Goal: Task Accomplishment & Management: Complete application form

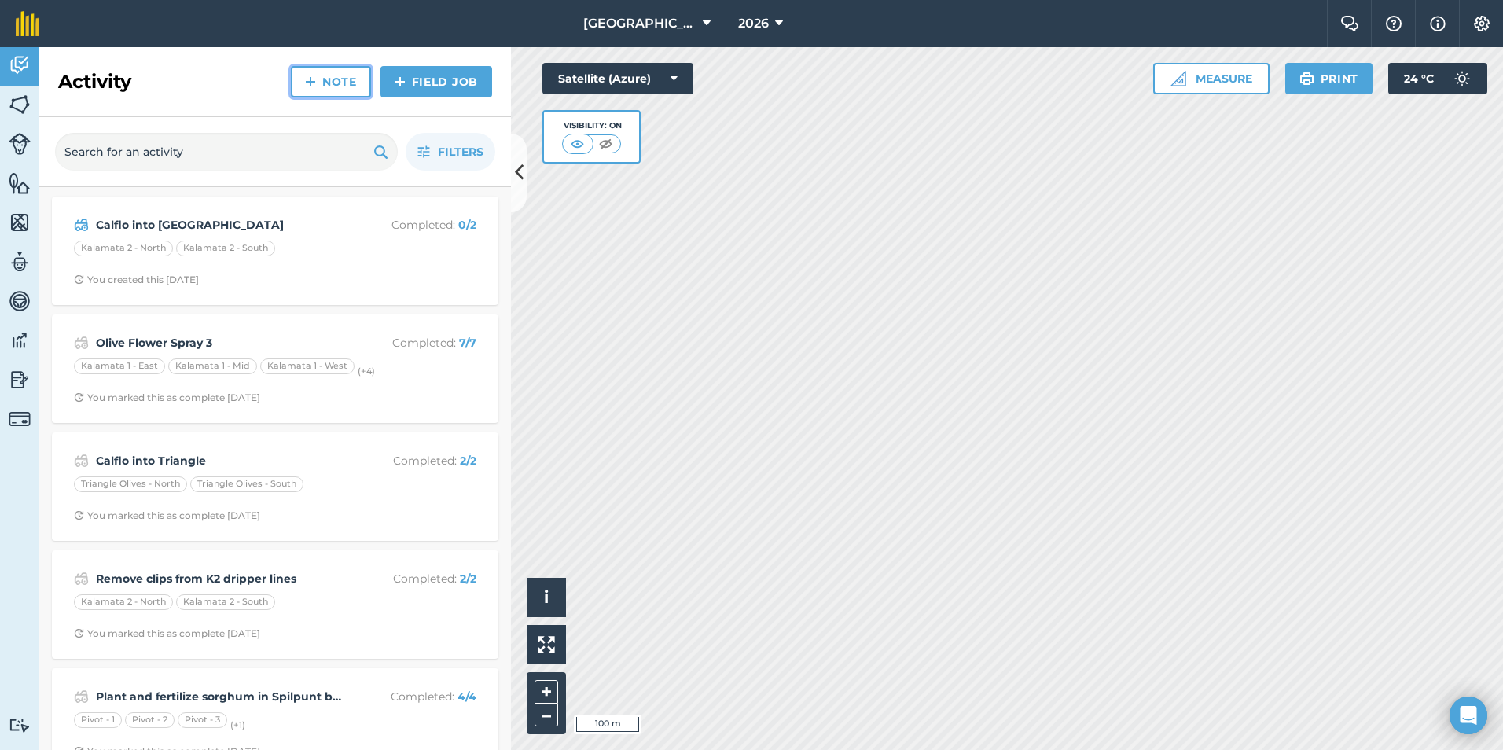
click at [340, 85] on link "Note" at bounding box center [331, 81] width 80 height 31
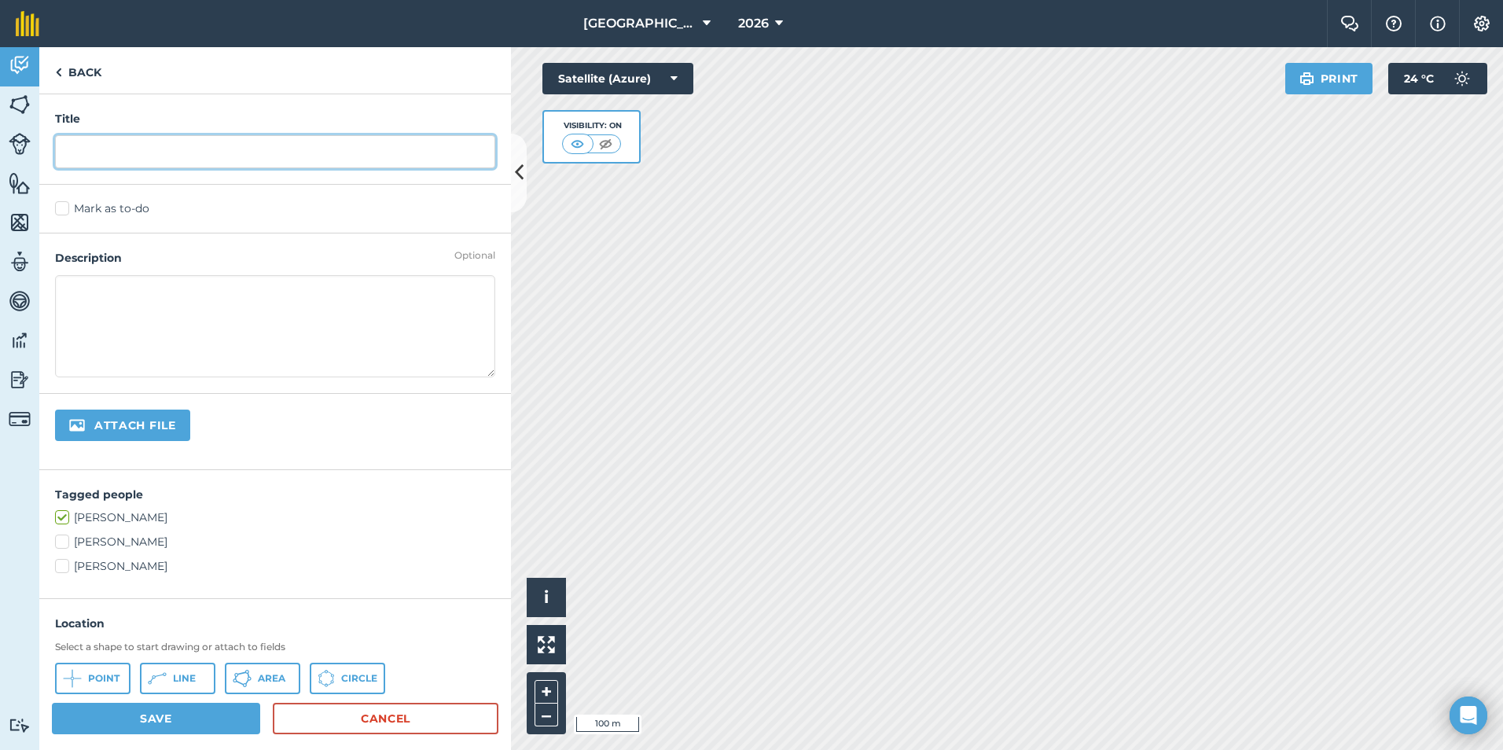
click at [246, 145] on input "text" at bounding box center [275, 151] width 440 height 33
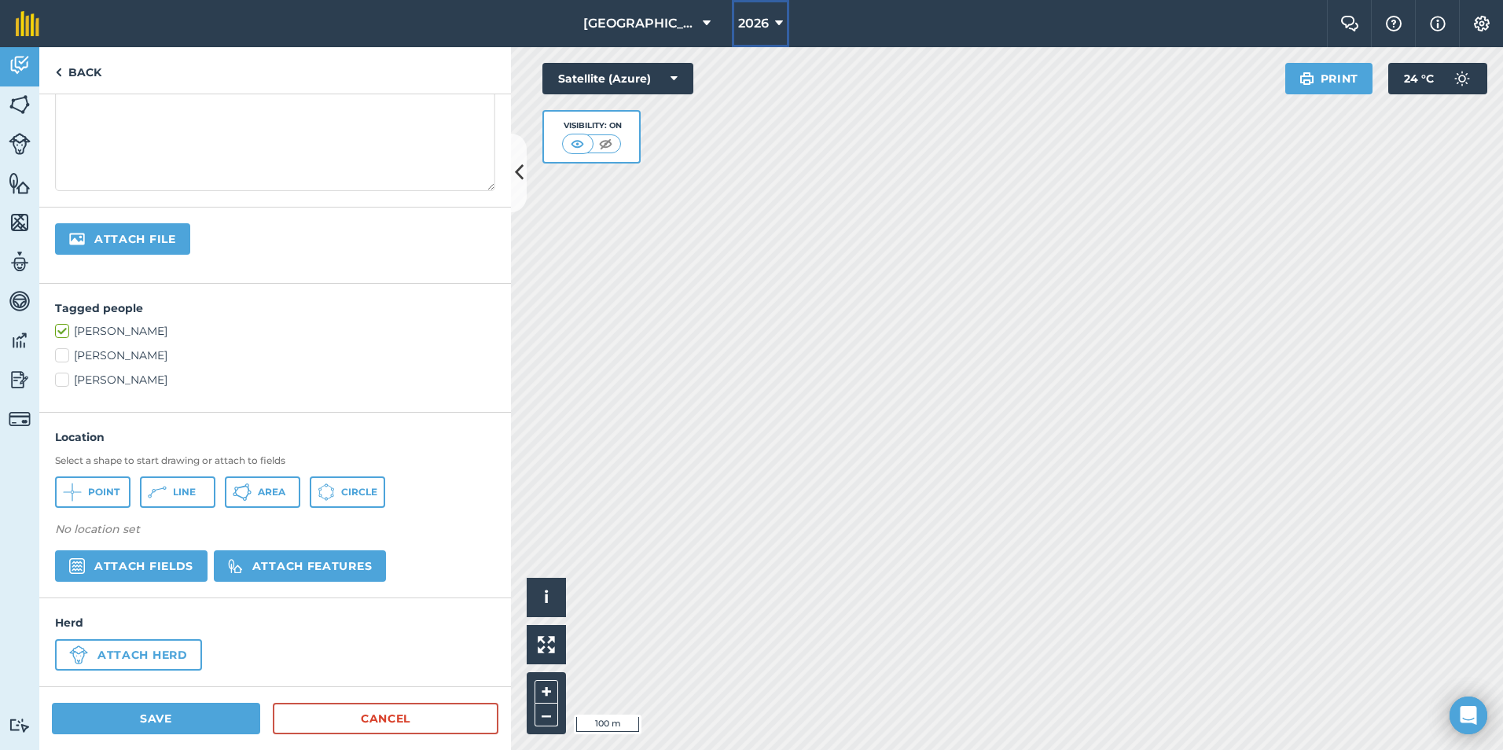
click at [775, 25] on icon at bounding box center [779, 23] width 8 height 19
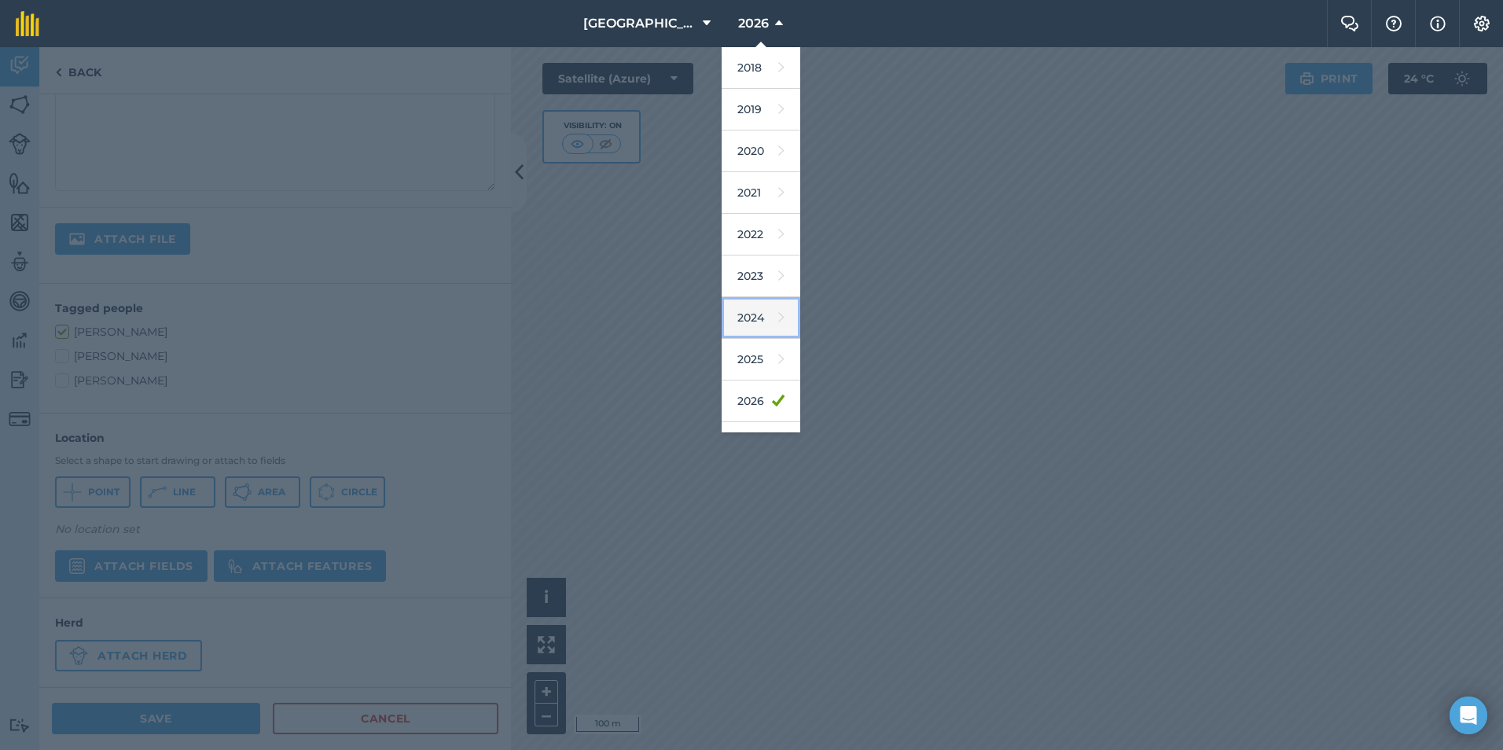
click at [742, 311] on link "2024" at bounding box center [761, 318] width 79 height 42
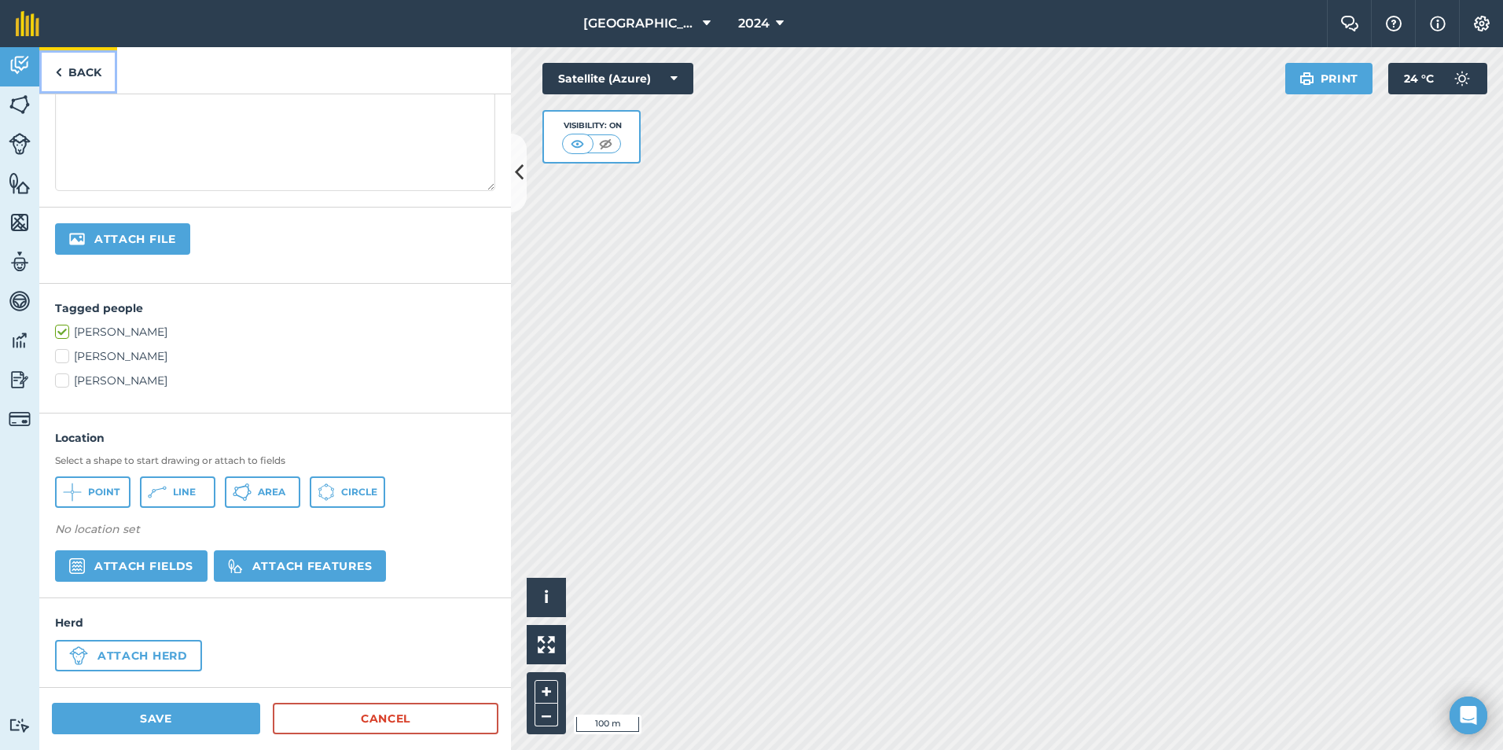
click at [54, 68] on link "Back" at bounding box center [78, 70] width 78 height 46
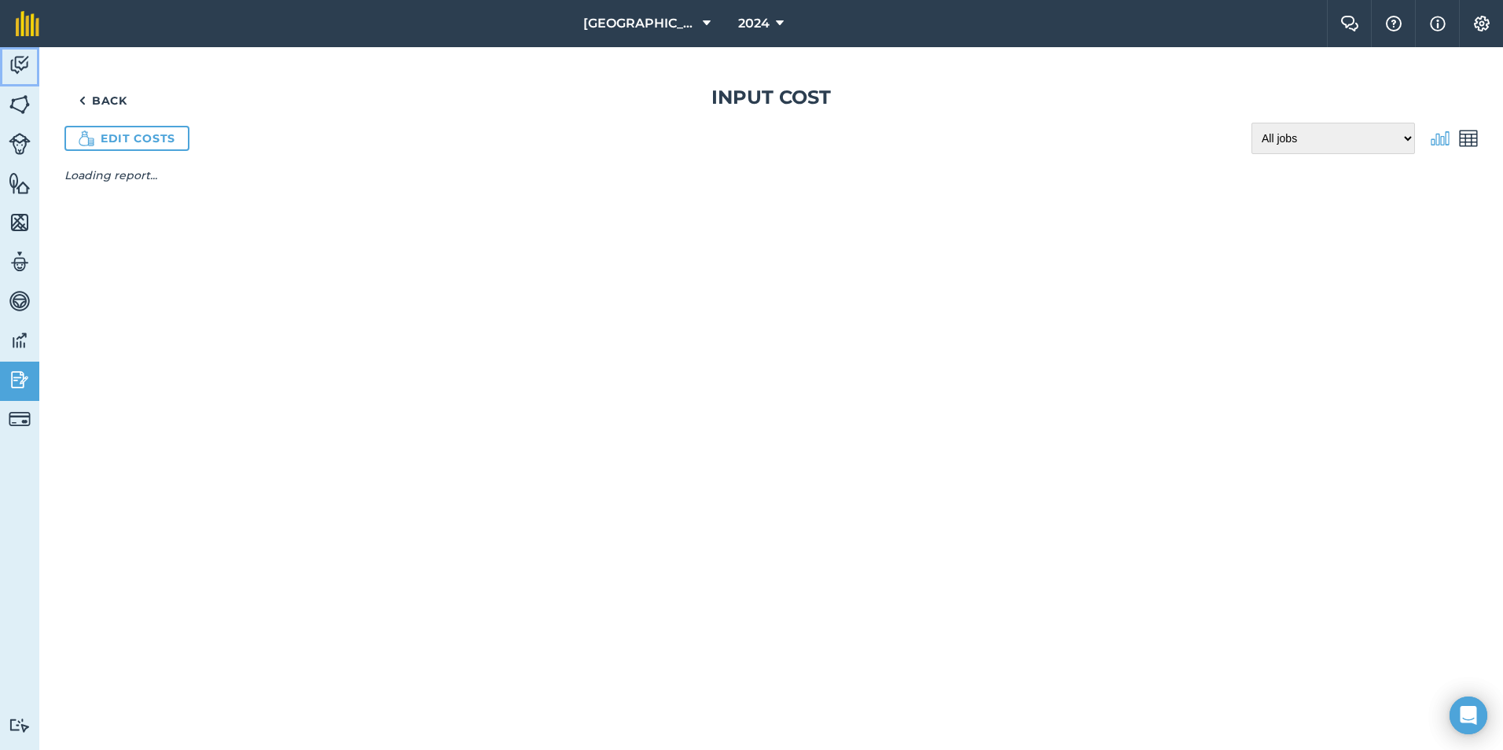
click at [21, 63] on img at bounding box center [20, 65] width 22 height 24
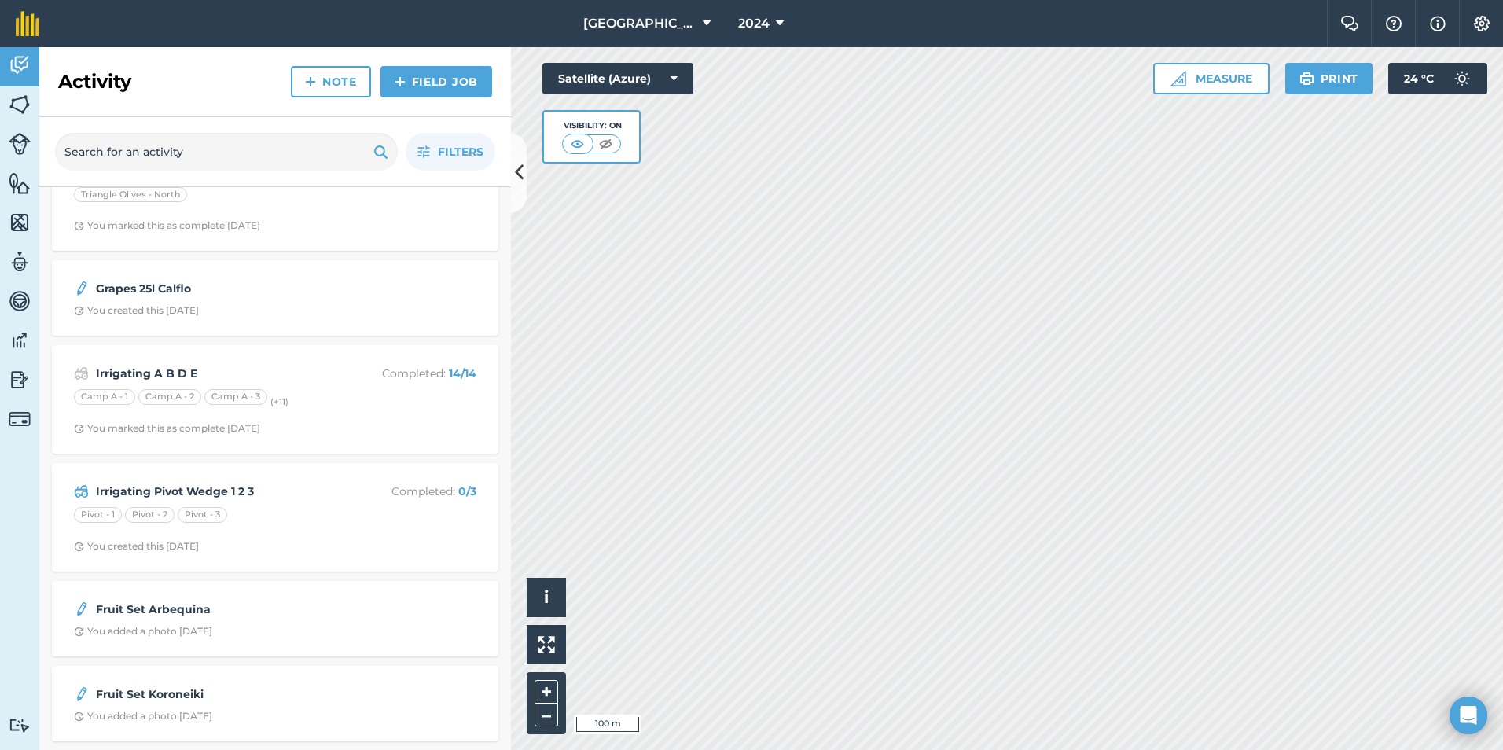
scroll to position [3830, 0]
click at [199, 296] on div "Grapes 25l Calflo You created this [DATE]" at bounding box center [275, 295] width 428 height 57
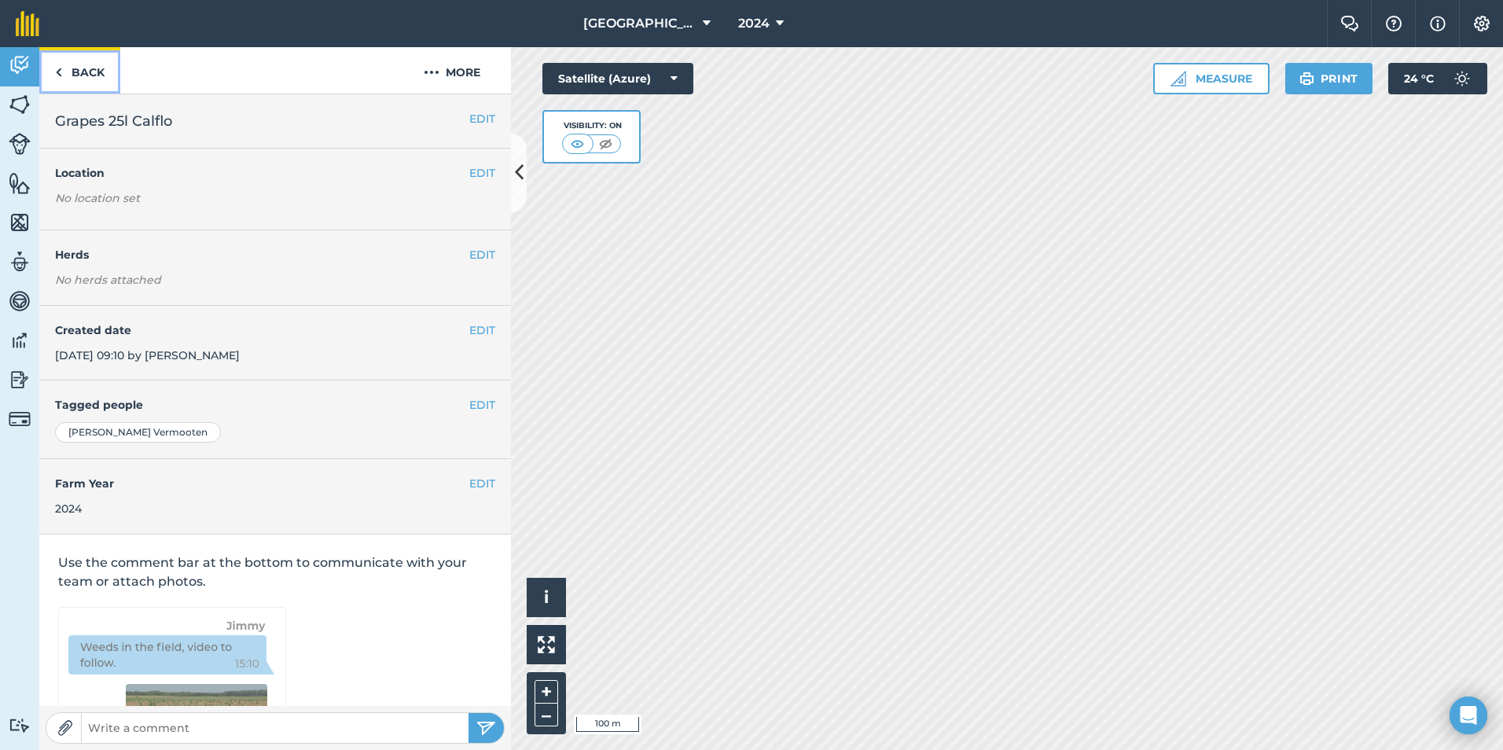
click at [64, 73] on link "Back" at bounding box center [79, 70] width 81 height 46
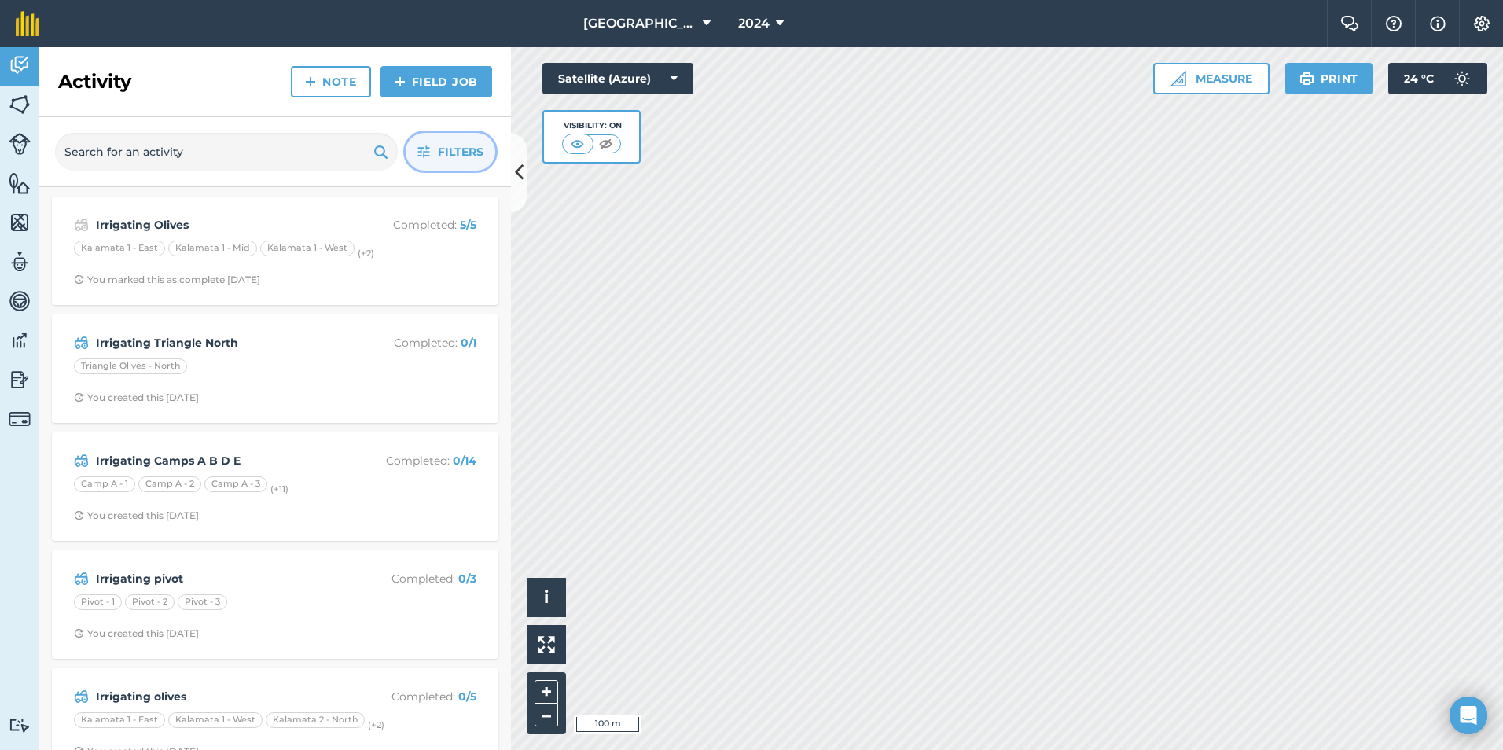
click at [439, 153] on span "Filters" at bounding box center [461, 151] width 46 height 17
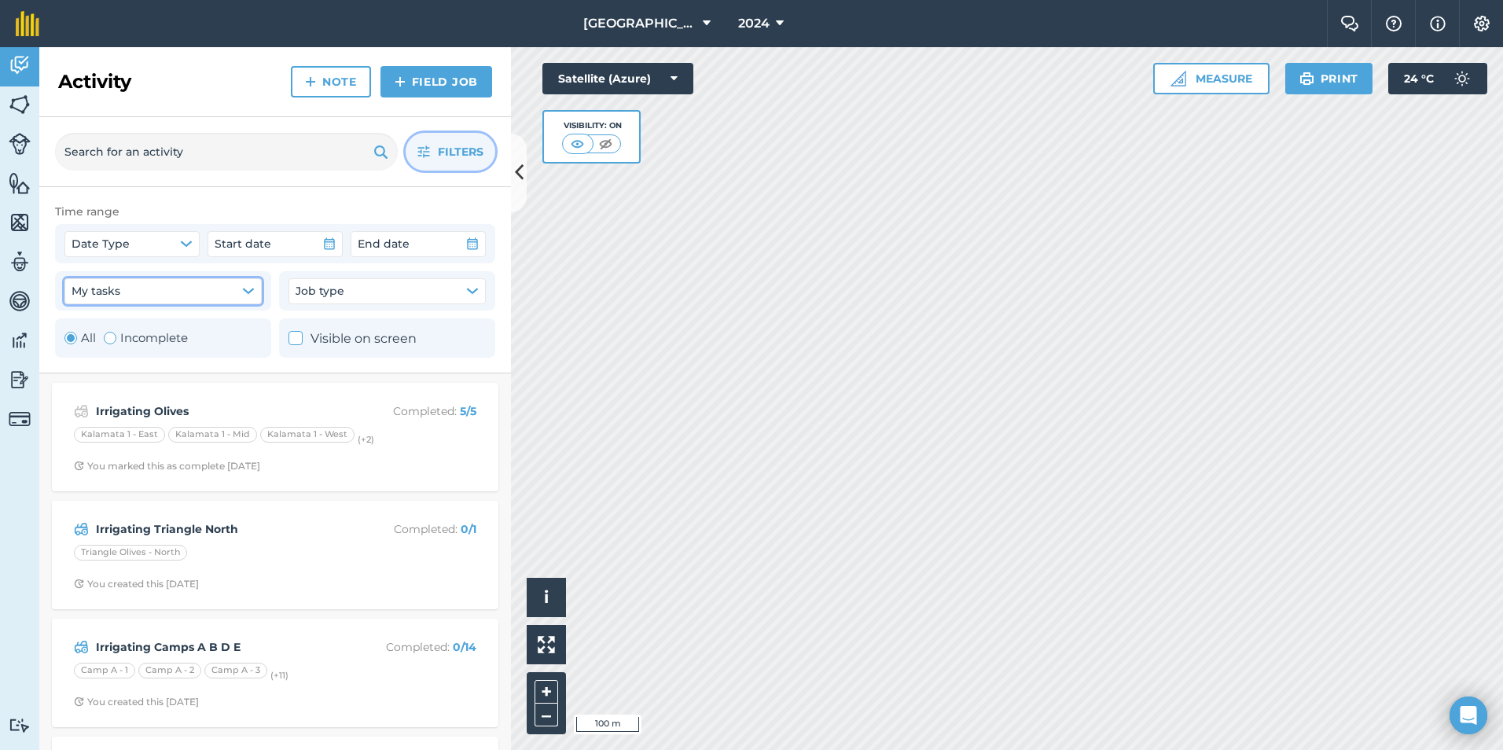
click at [252, 291] on icon "button" at bounding box center [248, 291] width 10 height 5
click at [474, 292] on icon "button" at bounding box center [472, 291] width 10 height 5
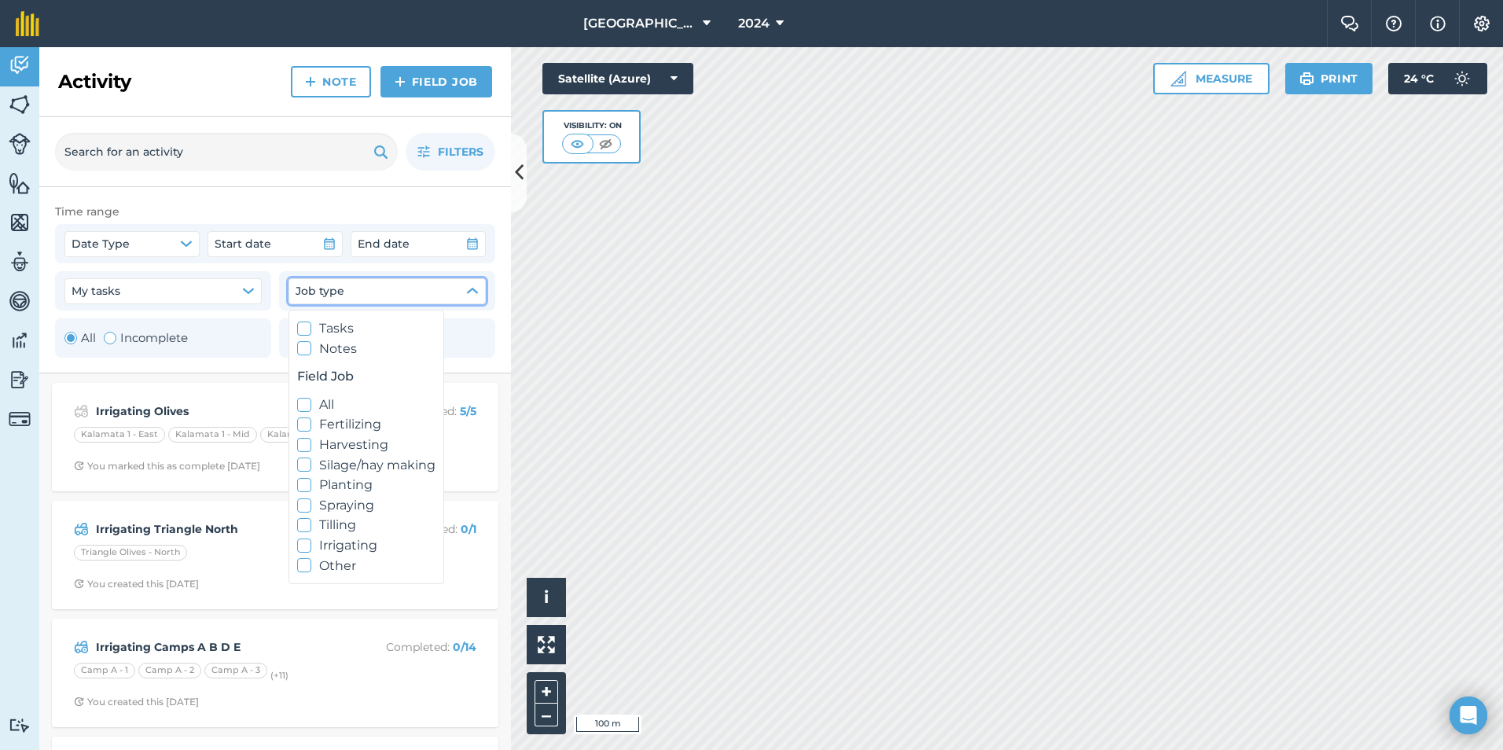
click at [307, 349] on icon at bounding box center [305, 349] width 10 height 10
checkbox input "true"
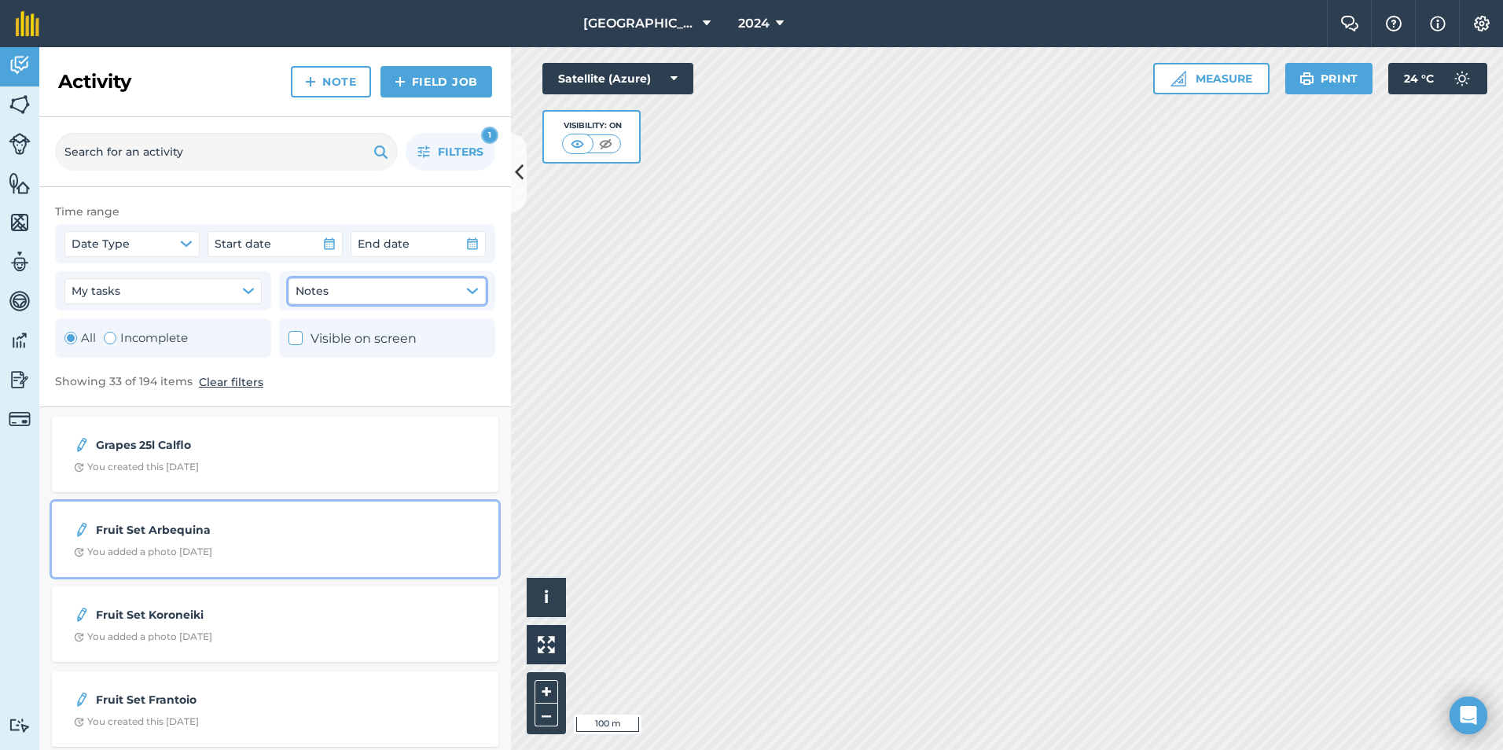
click at [212, 546] on div "You added a photo [DATE]" at bounding box center [143, 552] width 138 height 13
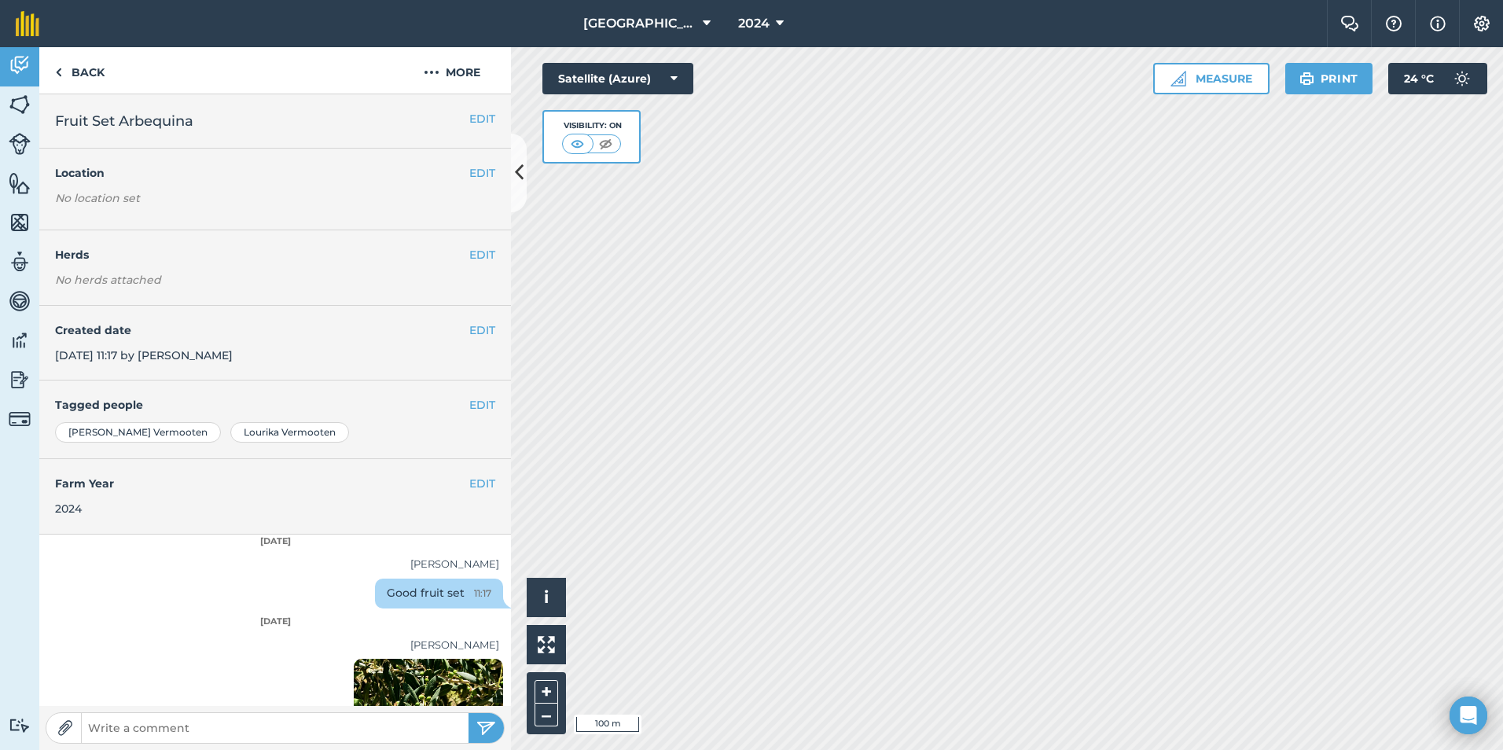
scroll to position [109, 0]
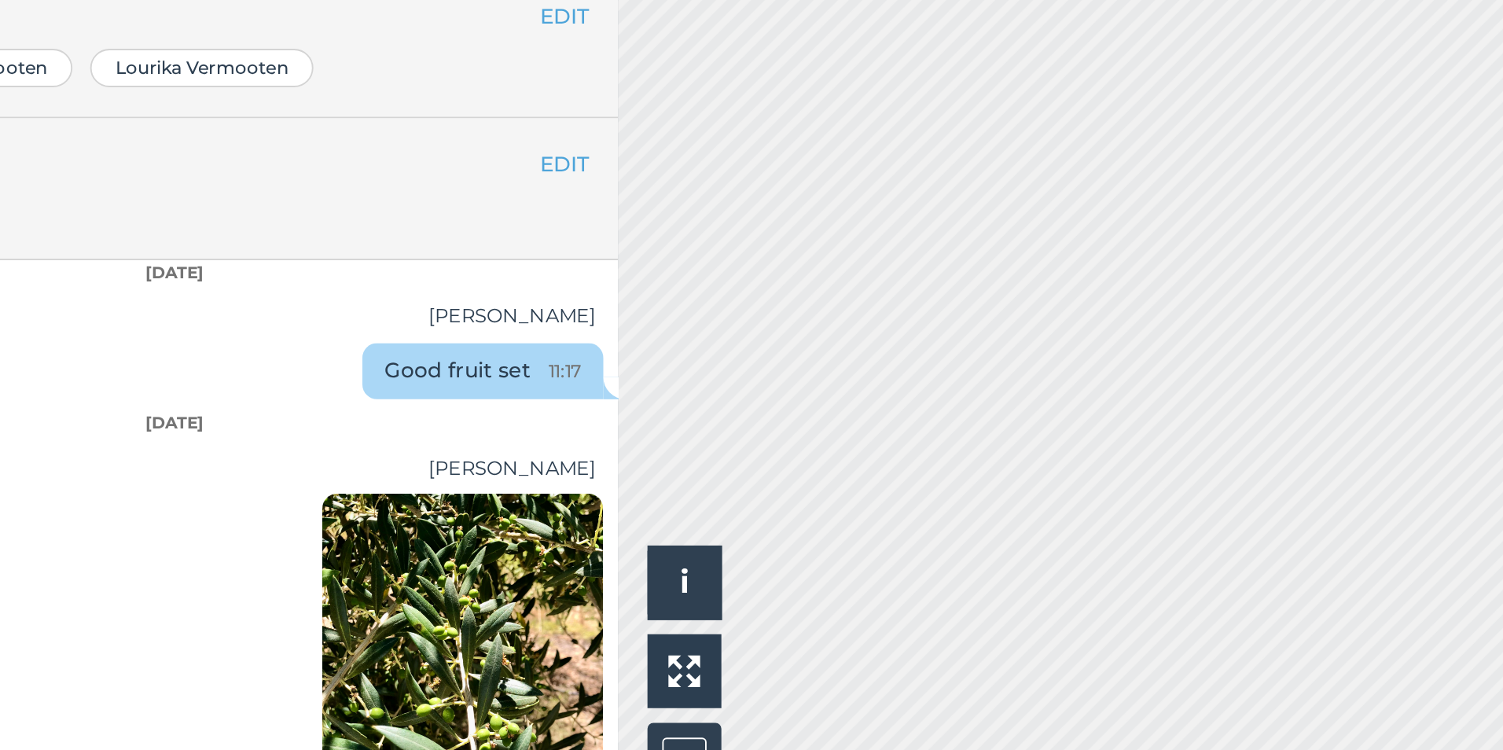
click at [389, 614] on img at bounding box center [428, 625] width 149 height 217
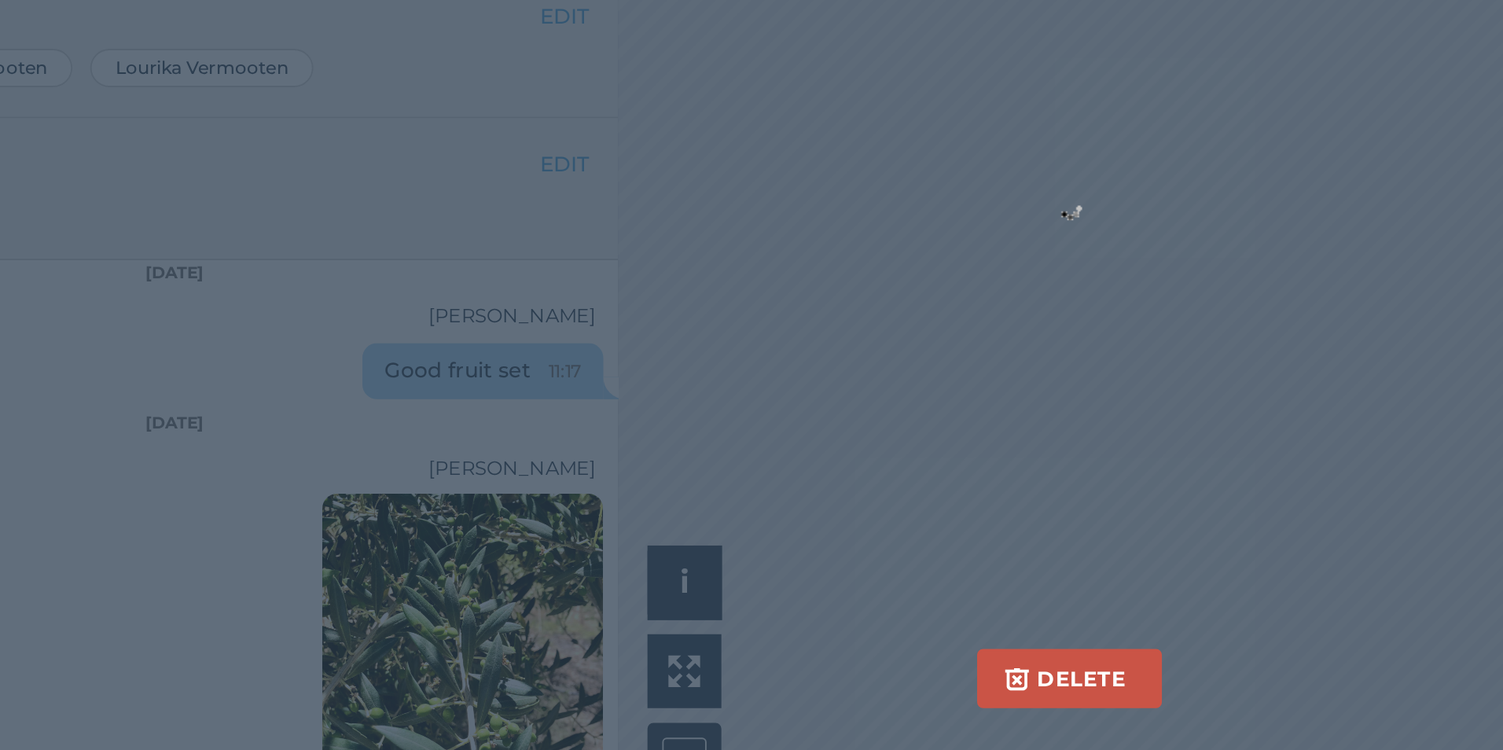
click at [389, 614] on div "Delete Are you sure you would like to delete this image? [GEOGRAPHIC_DATA]" at bounding box center [752, 398] width 1044 height 469
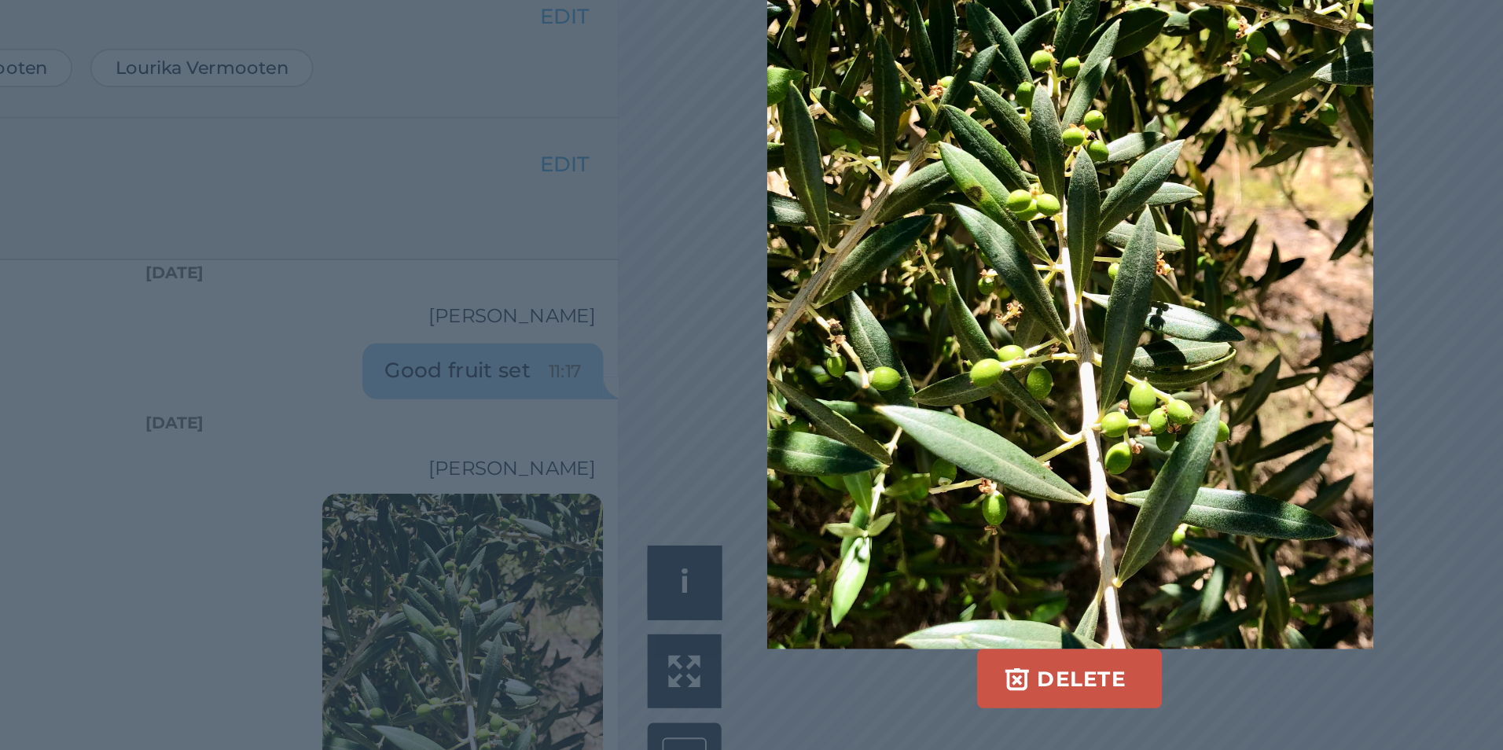
click at [652, 635] on div "Delete Are you sure you would like to delete this image? [GEOGRAPHIC_DATA]" at bounding box center [751, 398] width 1503 height 703
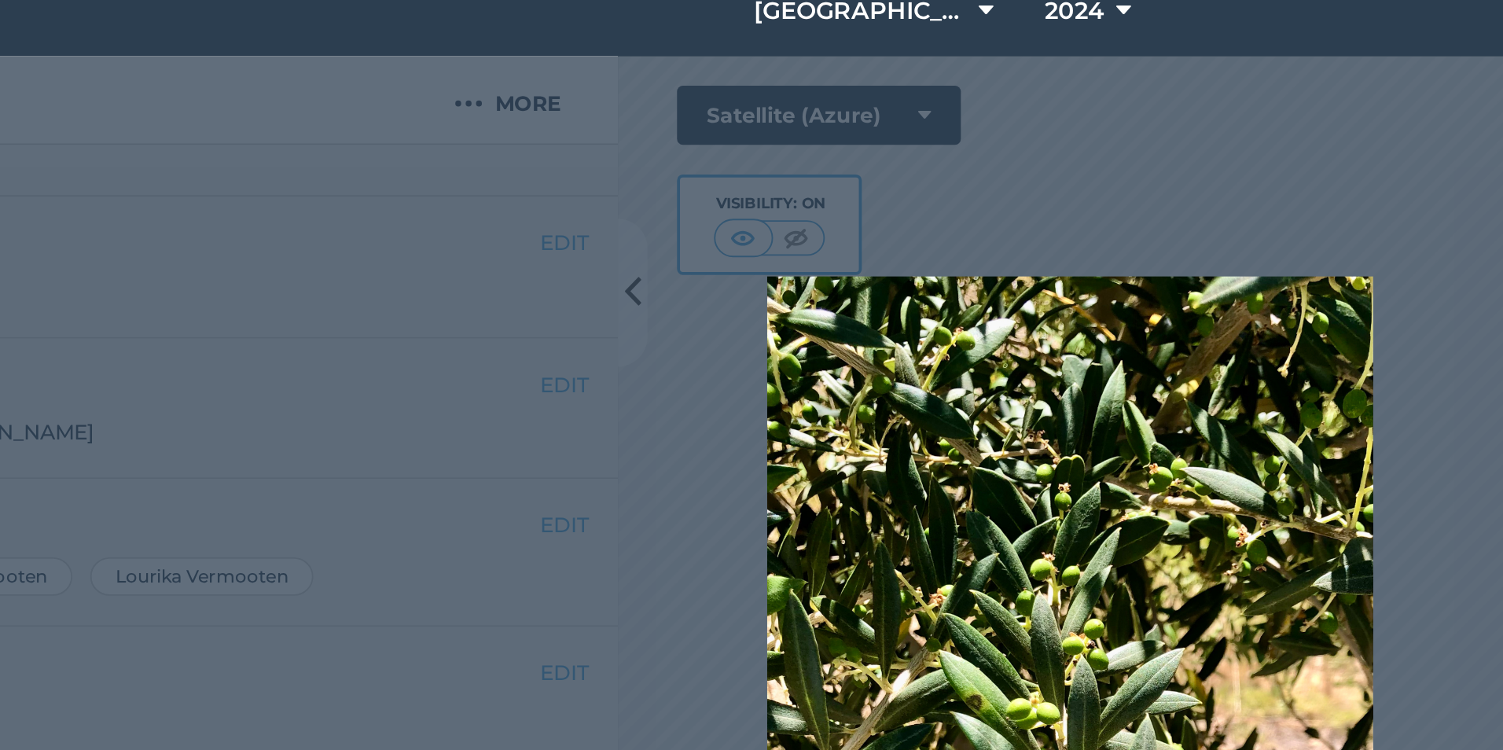
click at [495, 206] on div "Delete Are you sure you would like to delete this image? [GEOGRAPHIC_DATA]" at bounding box center [752, 398] width 1044 height 469
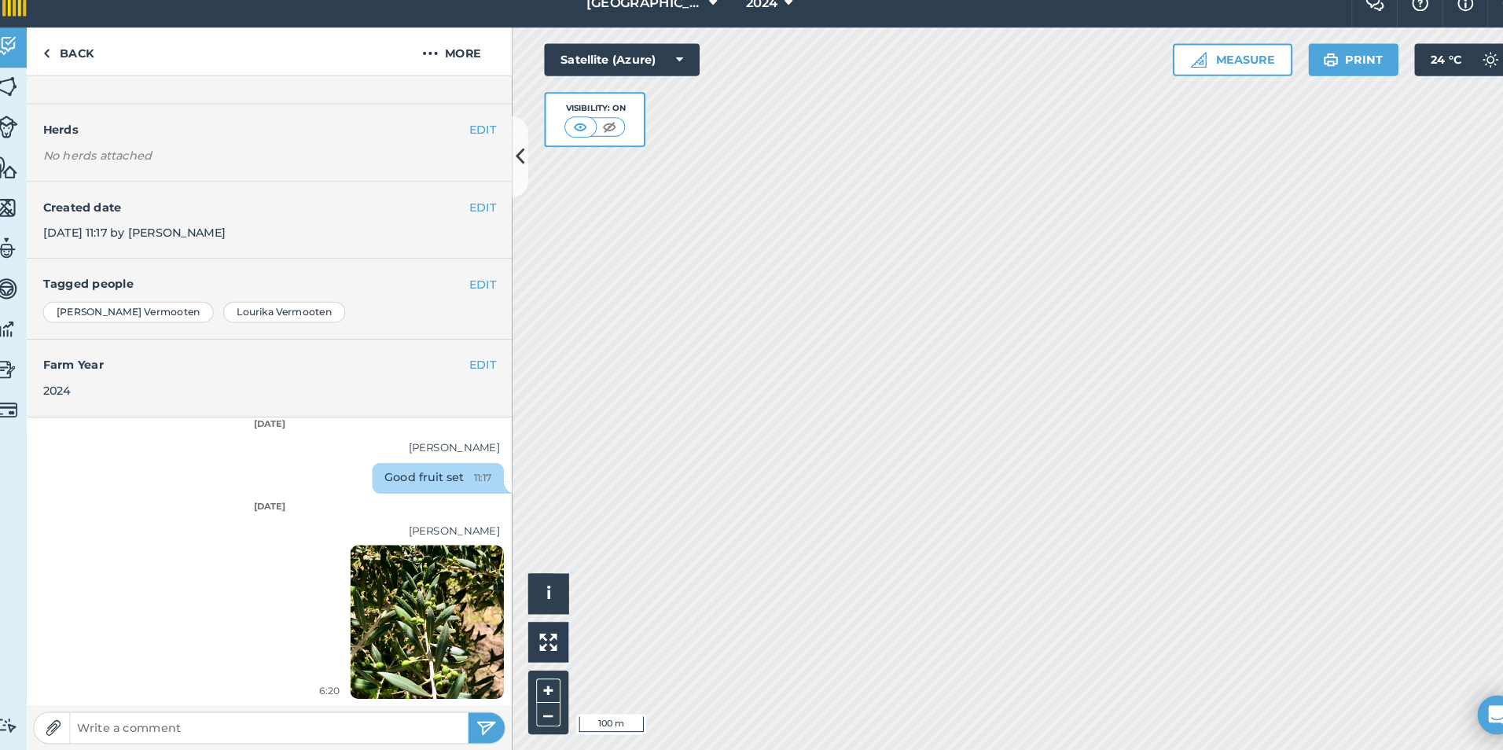
scroll to position [0, 0]
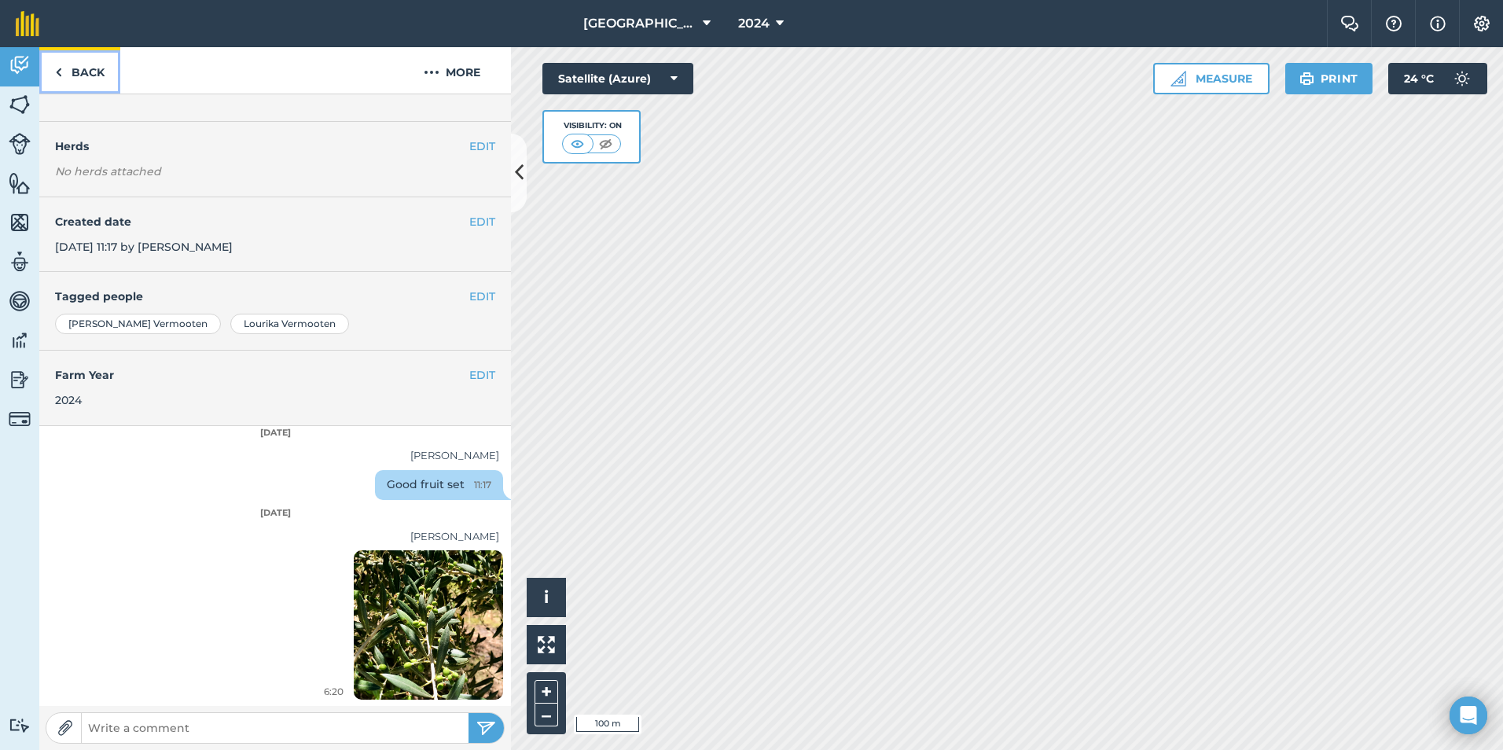
click at [59, 72] on img at bounding box center [58, 72] width 7 height 19
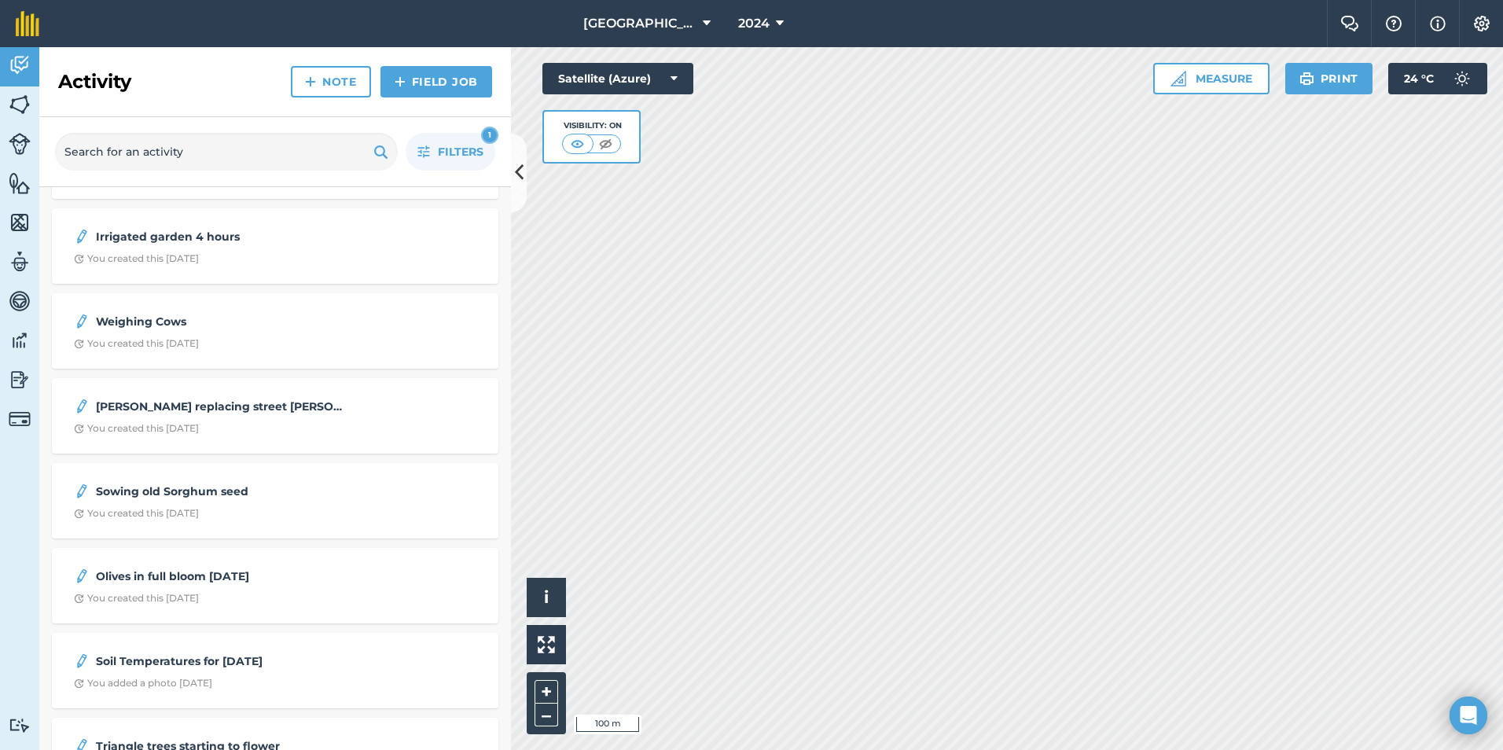
scroll to position [520, 0]
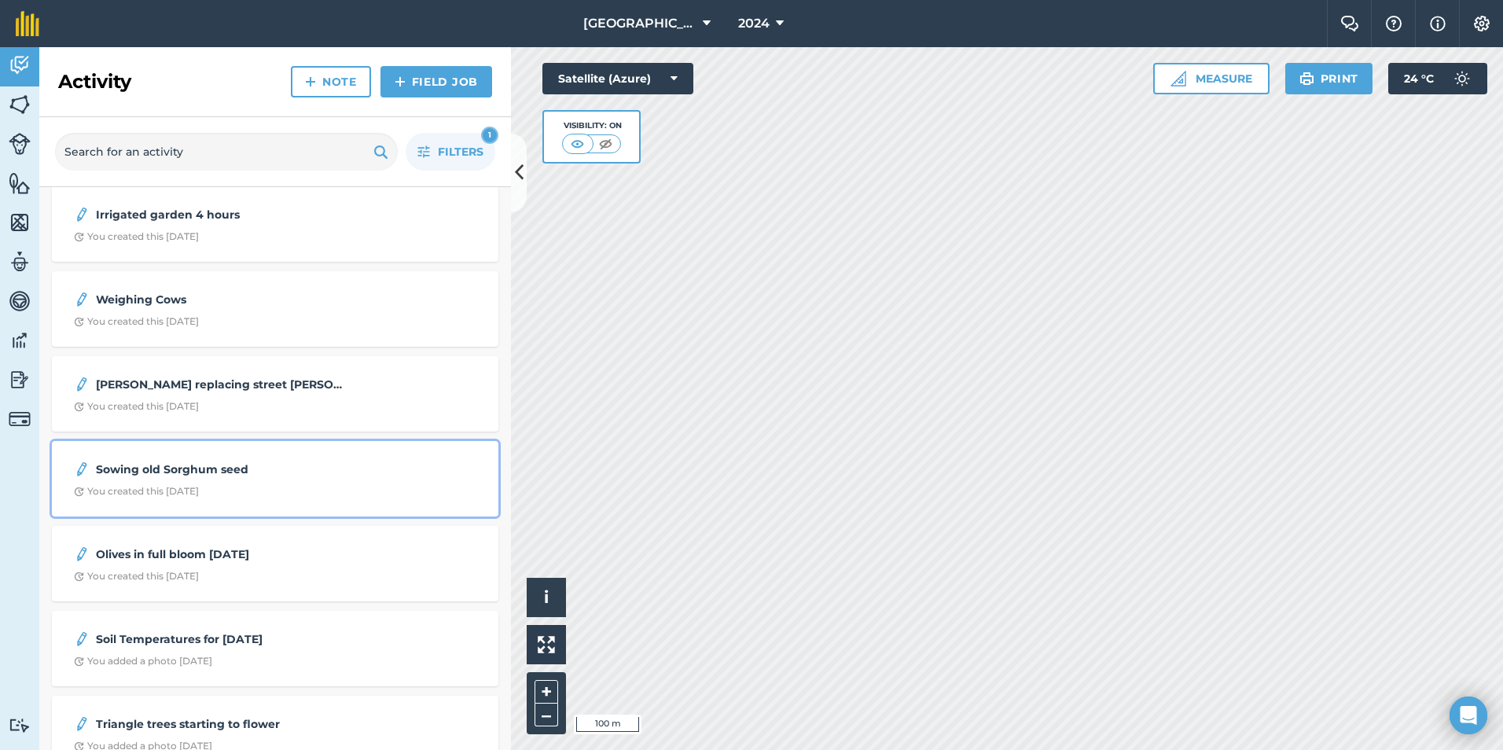
click at [198, 473] on strong "Sowing old Sorghum seed" at bounding box center [220, 469] width 249 height 17
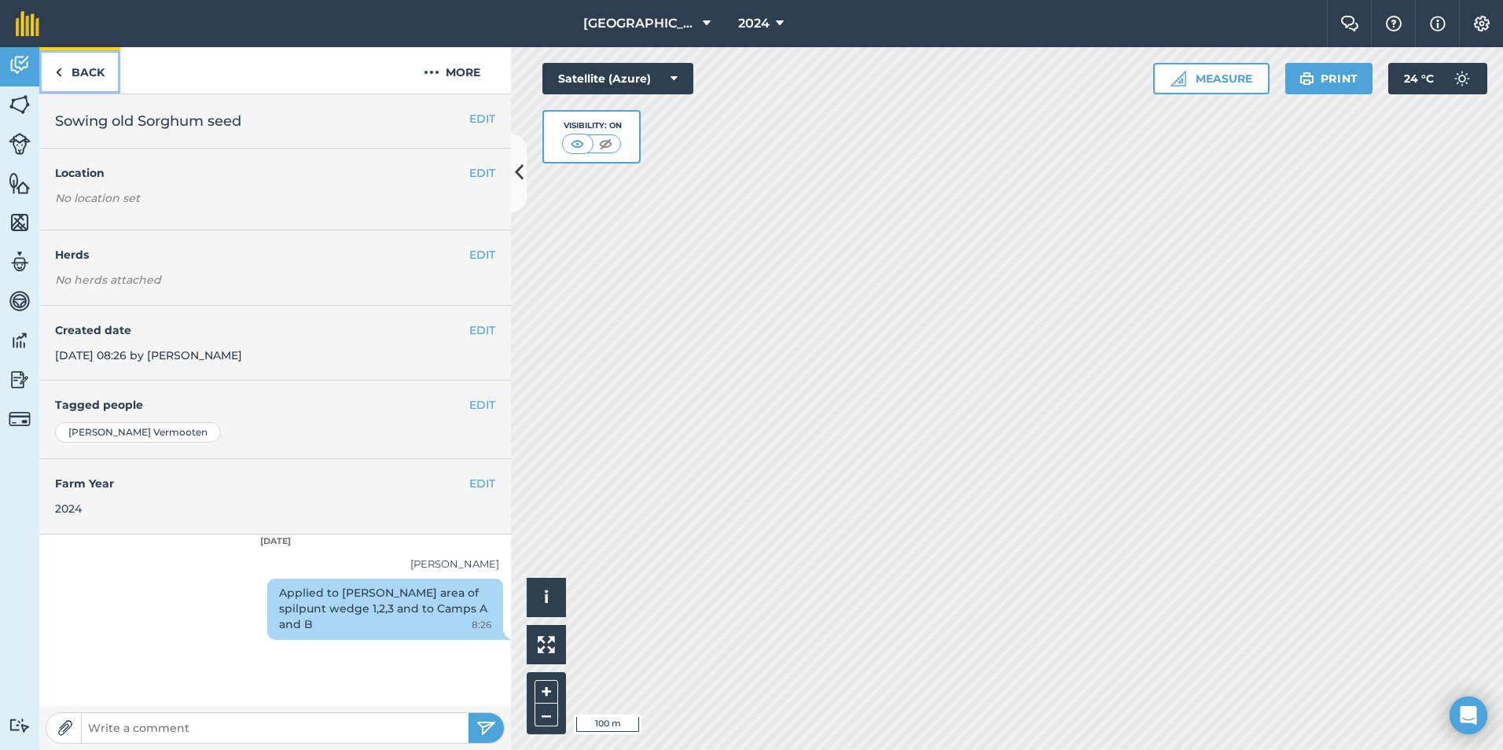
click at [61, 60] on link "Back" at bounding box center [79, 70] width 81 height 46
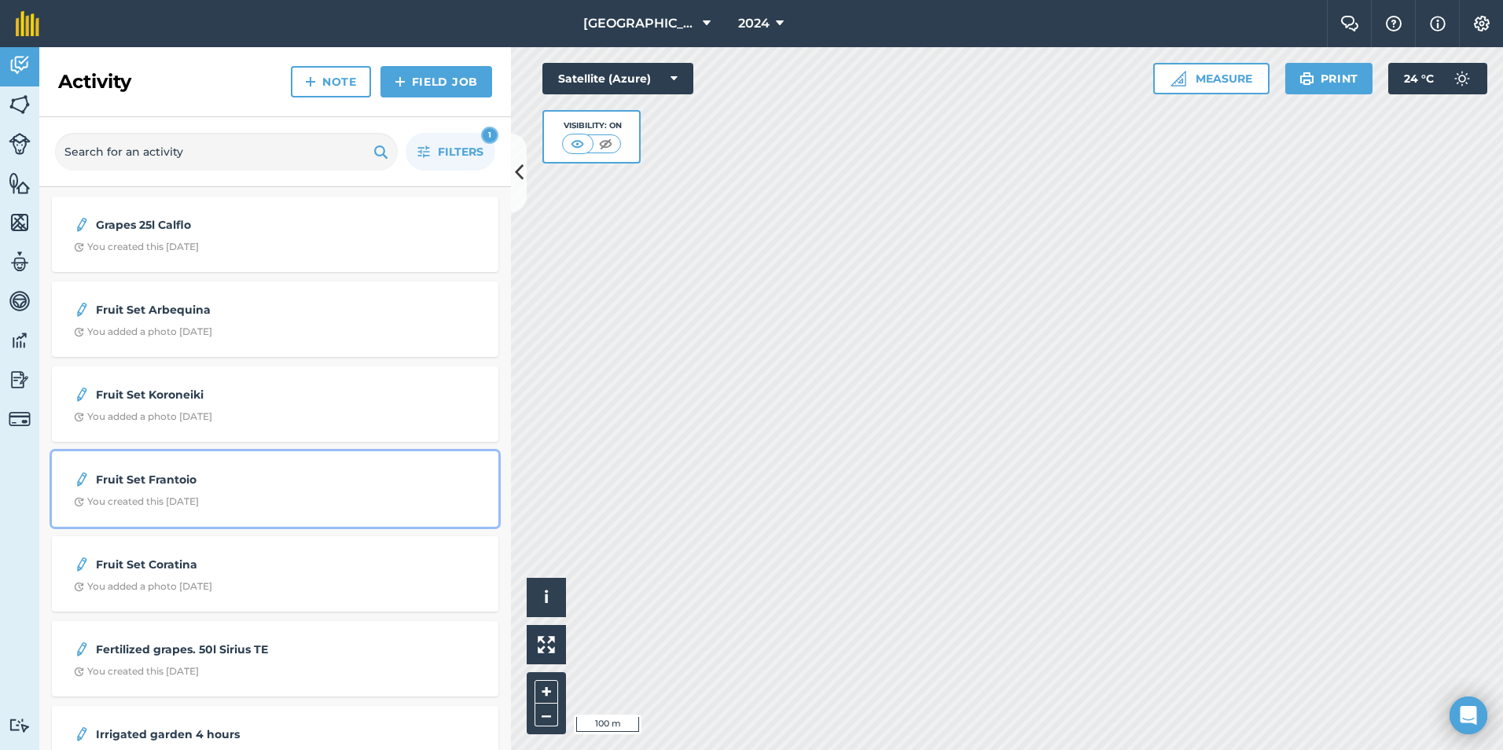
click at [261, 492] on div "Fruit Set Frantoio You created this [DATE]" at bounding box center [275, 489] width 428 height 57
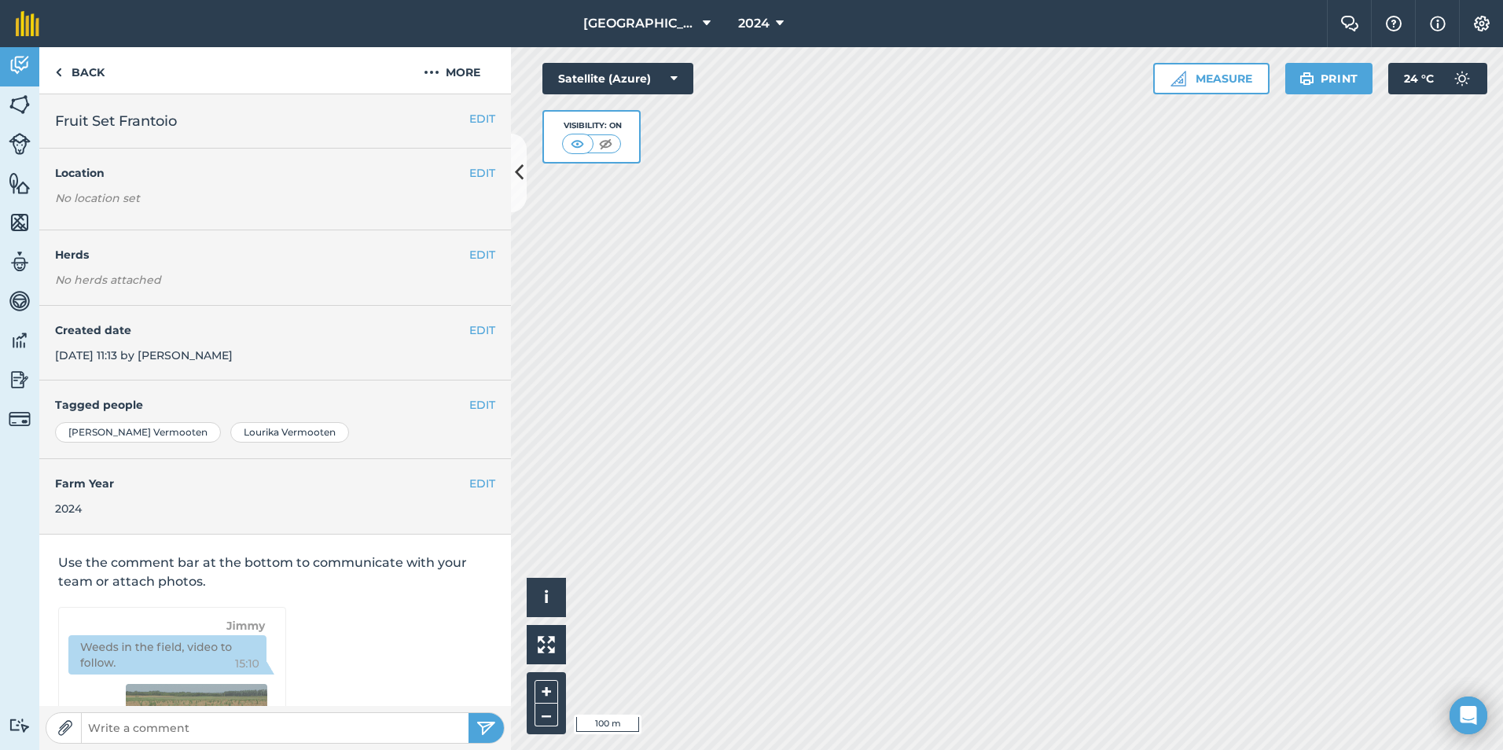
click at [261, 492] on h4 "Farm Year" at bounding box center [275, 483] width 440 height 17
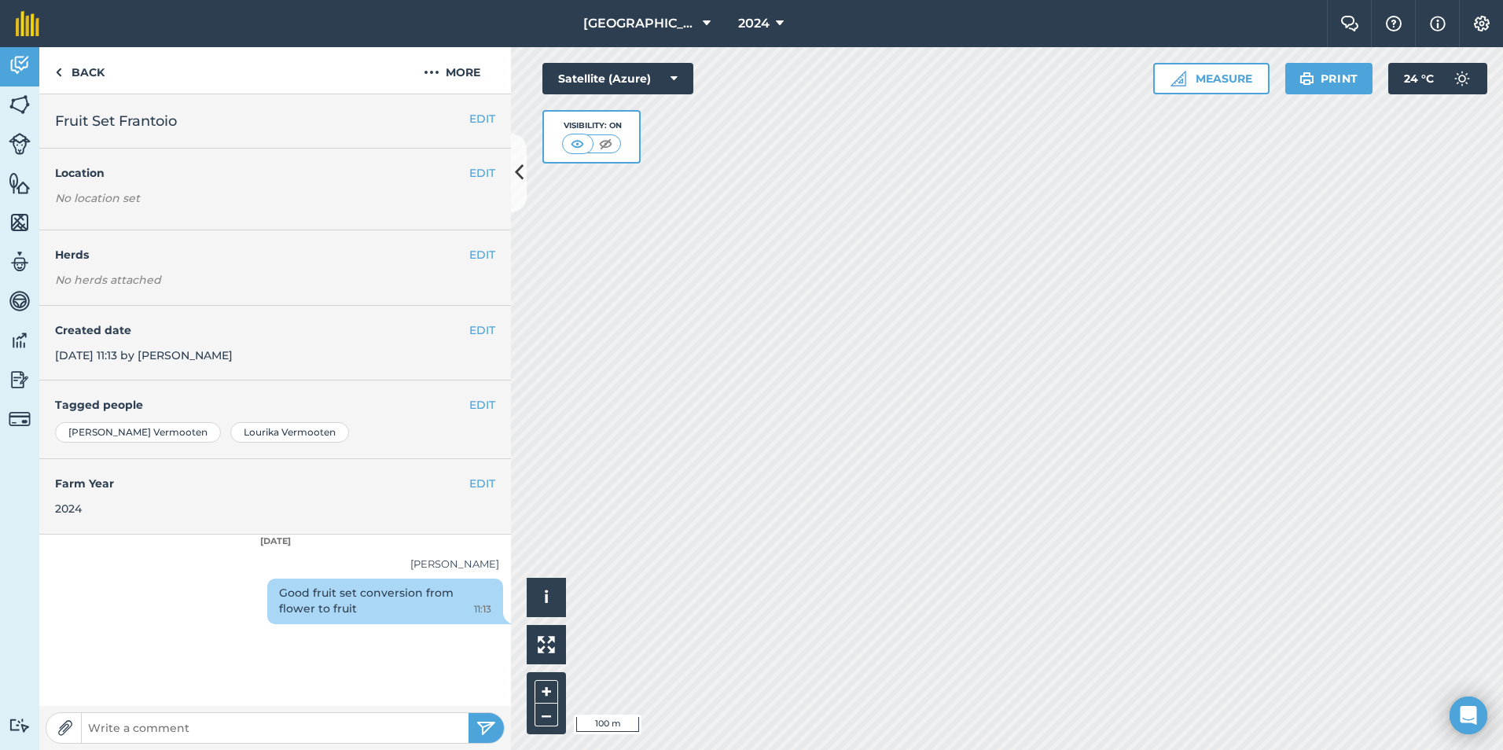
click at [377, 665] on div "EDIT Fruit Set Frantoio EDIT Location No location set EDIT Herds No herds attac…" at bounding box center [275, 400] width 472 height 612
drag, startPoint x: 377, startPoint y: 665, endPoint x: 293, endPoint y: 678, distance: 85.9
click at [293, 678] on div "EDIT Fruit Set Frantoio EDIT Location No location set EDIT Herds No herds attac…" at bounding box center [275, 400] width 472 height 612
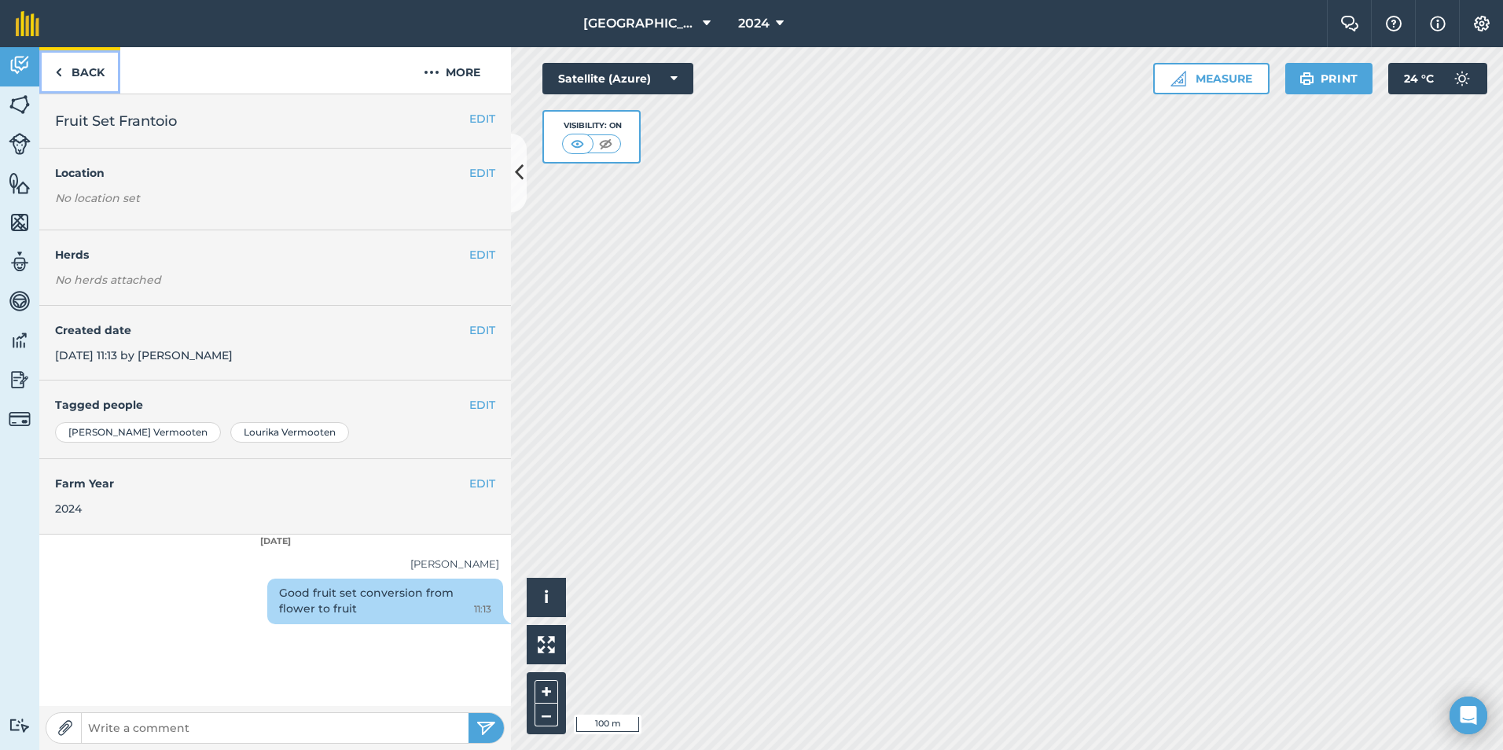
click at [74, 75] on link "Back" at bounding box center [79, 70] width 81 height 46
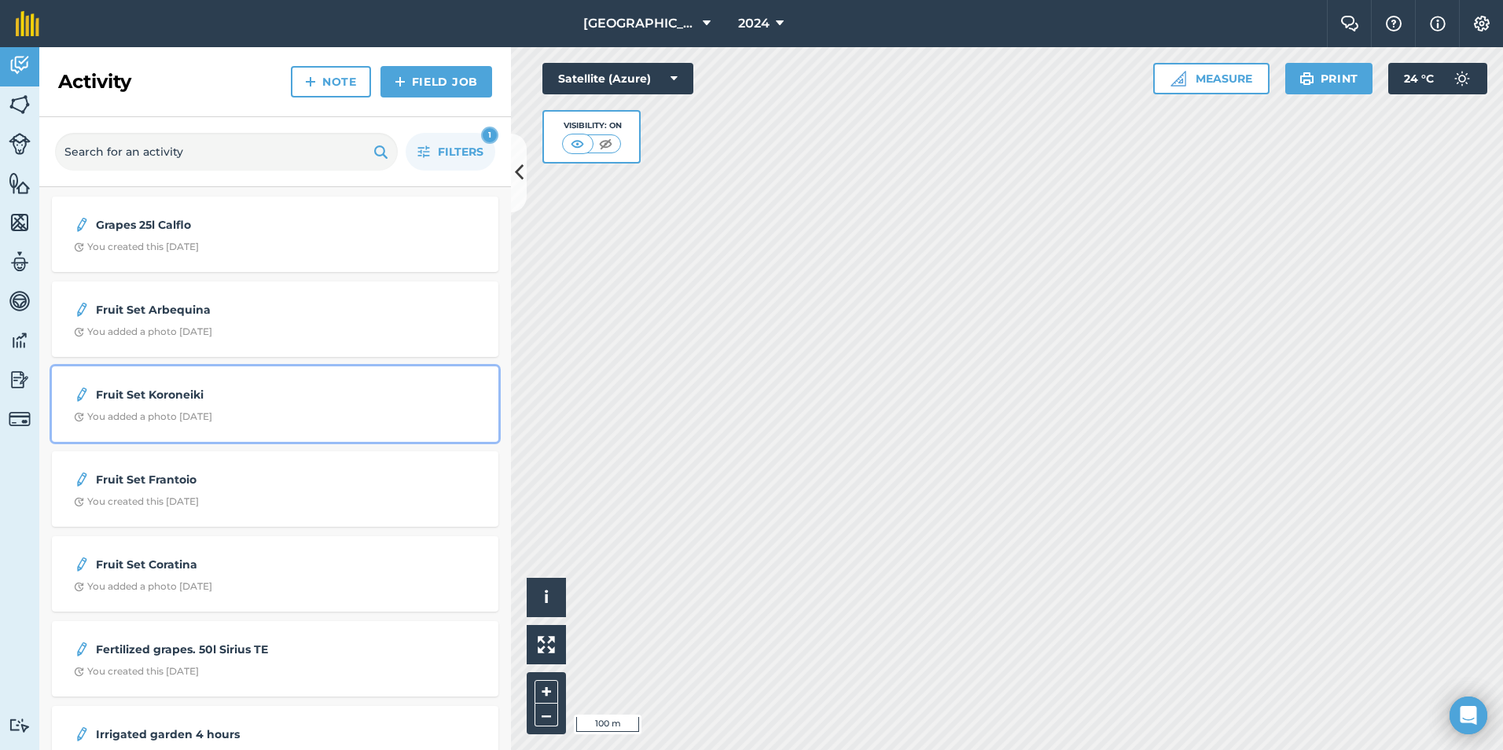
click at [162, 405] on div "Fruit Set Koroneiki You added a photo [DATE]" at bounding box center [275, 404] width 428 height 57
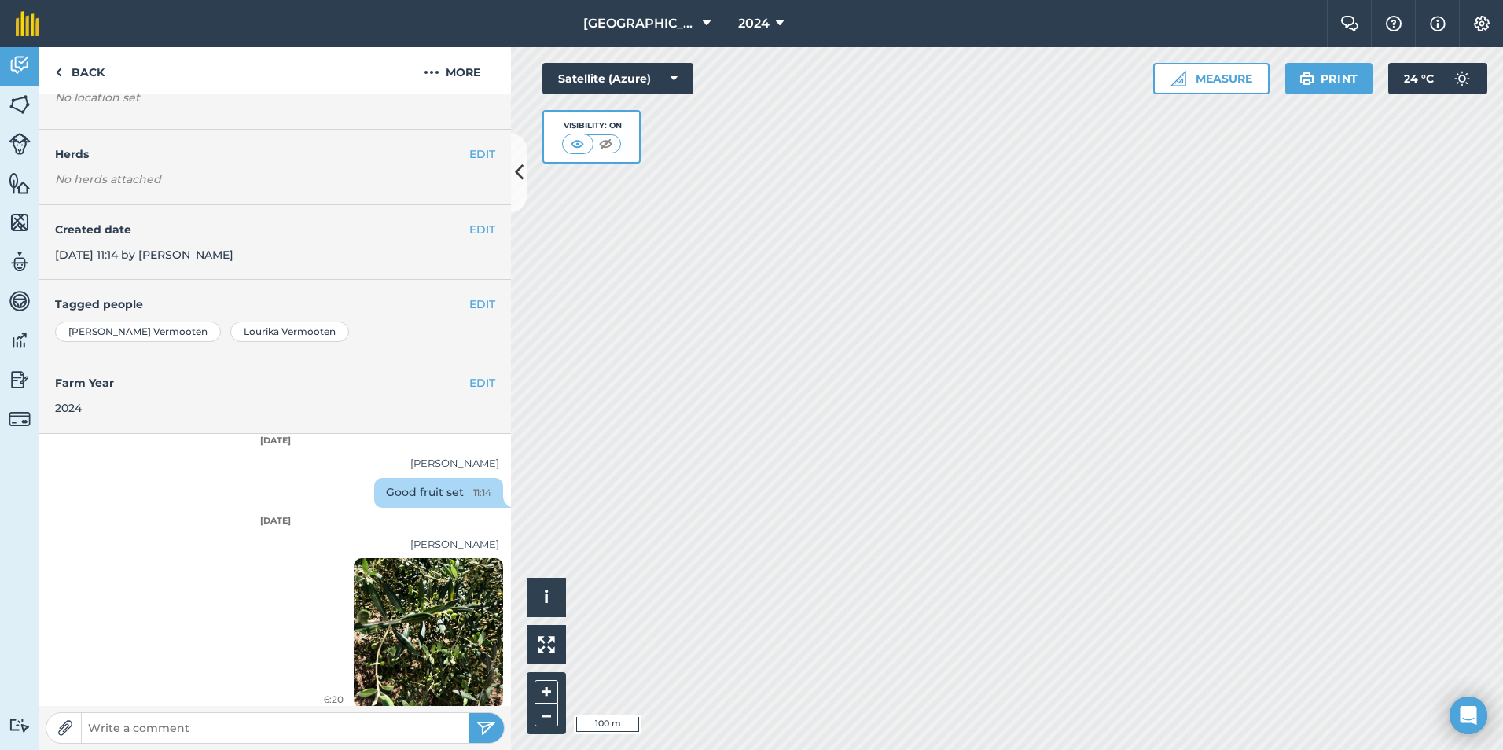
scroll to position [109, 0]
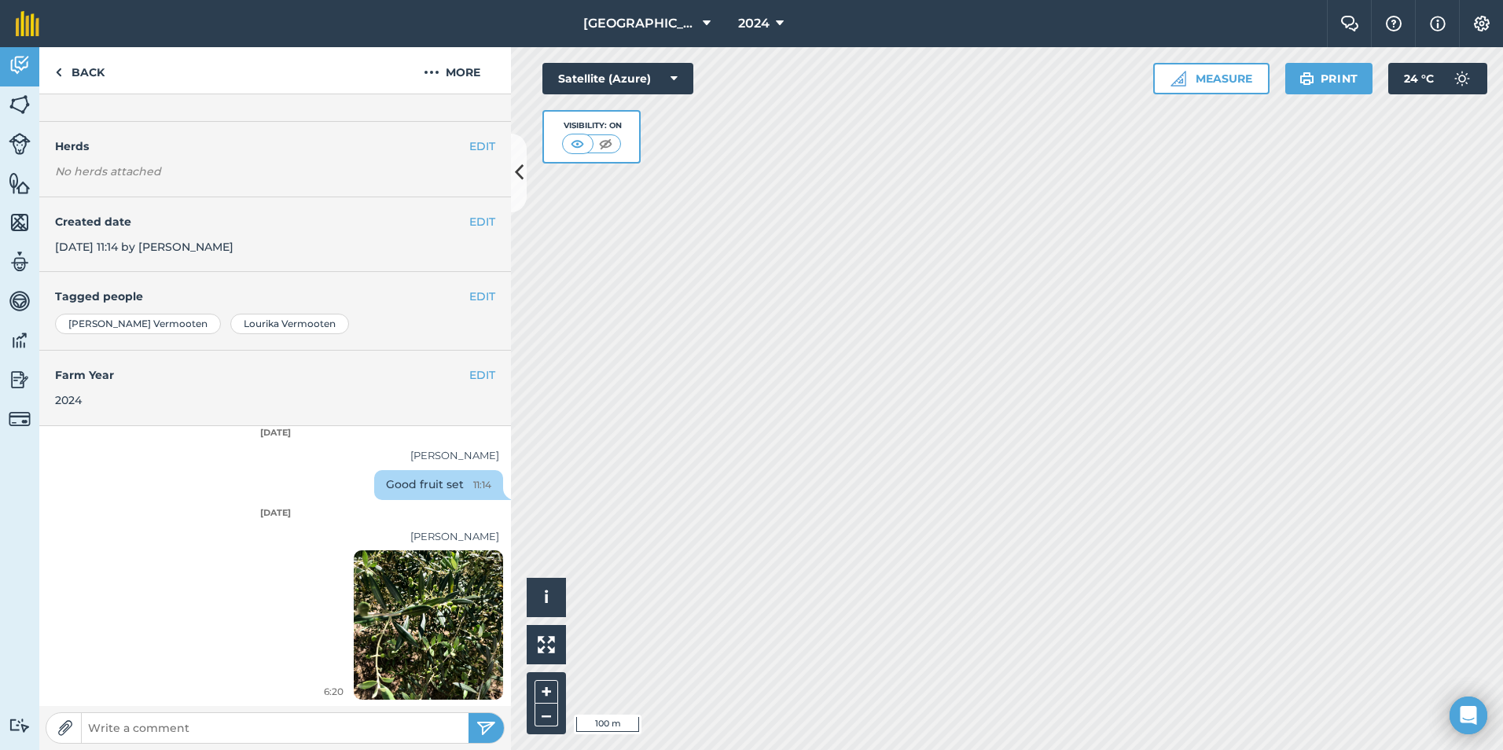
click at [380, 603] on img at bounding box center [428, 625] width 149 height 199
click at [78, 70] on link "Back" at bounding box center [79, 70] width 81 height 46
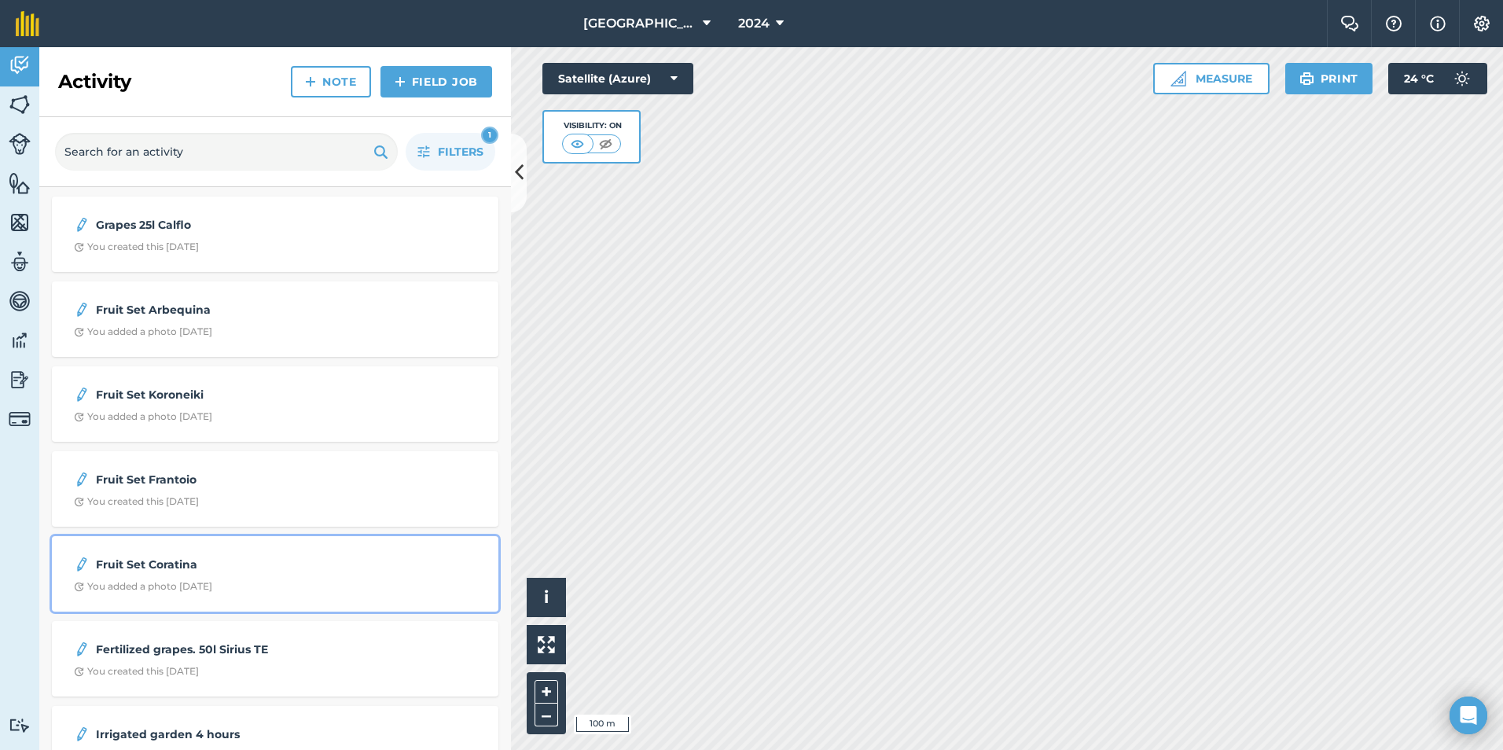
click at [170, 564] on strong "Fruit Set Coratina" at bounding box center [220, 564] width 249 height 17
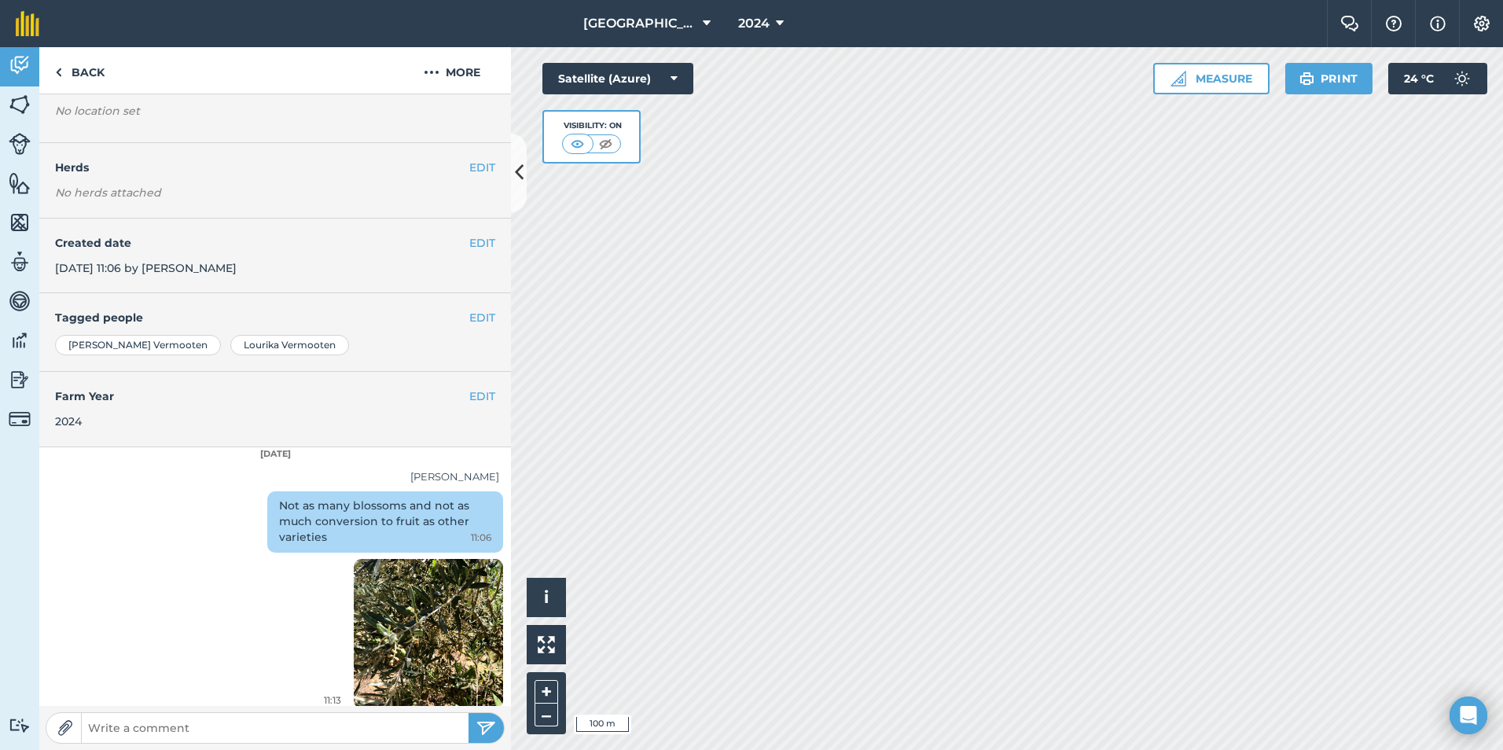
scroll to position [96, 0]
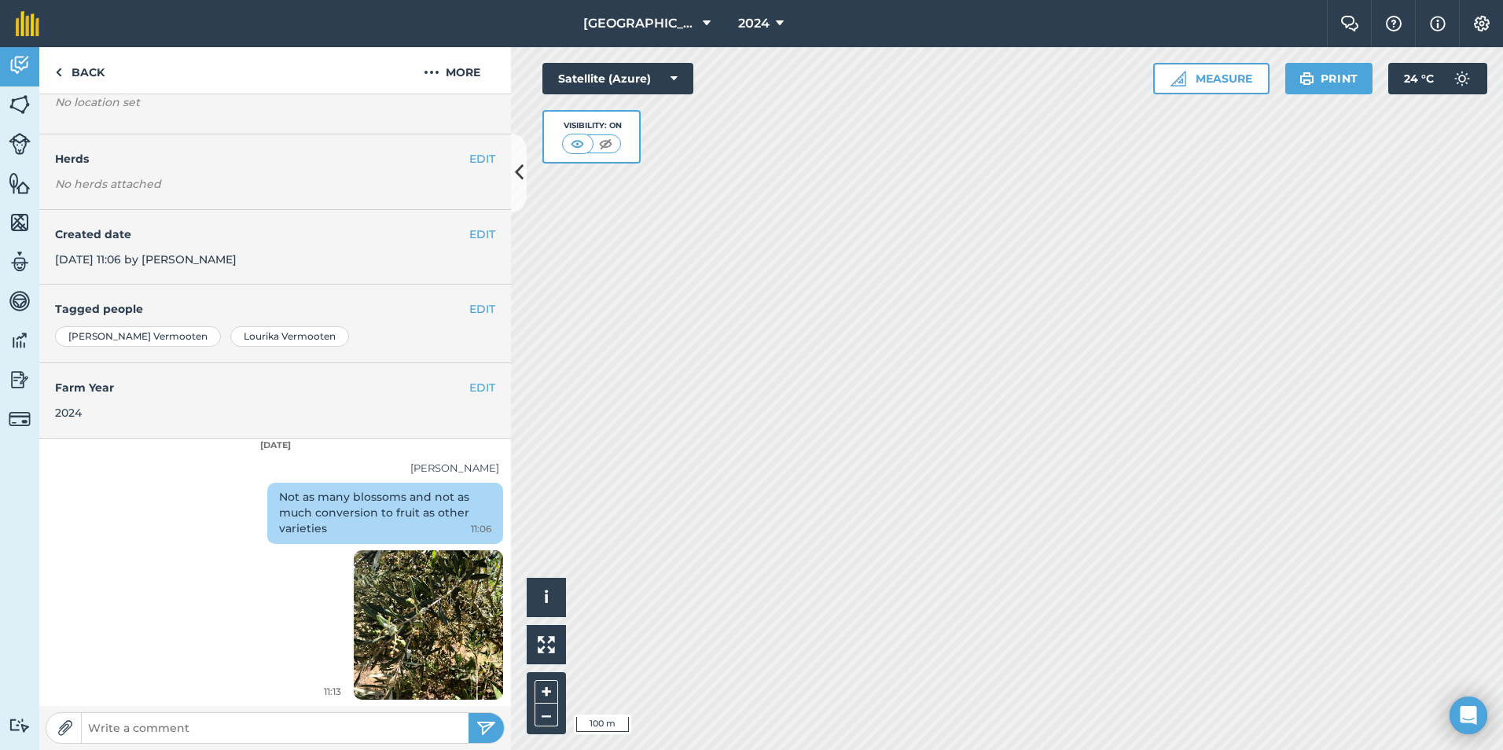
click at [412, 587] on img at bounding box center [428, 624] width 149 height 199
click at [75, 68] on link "Back" at bounding box center [79, 70] width 81 height 46
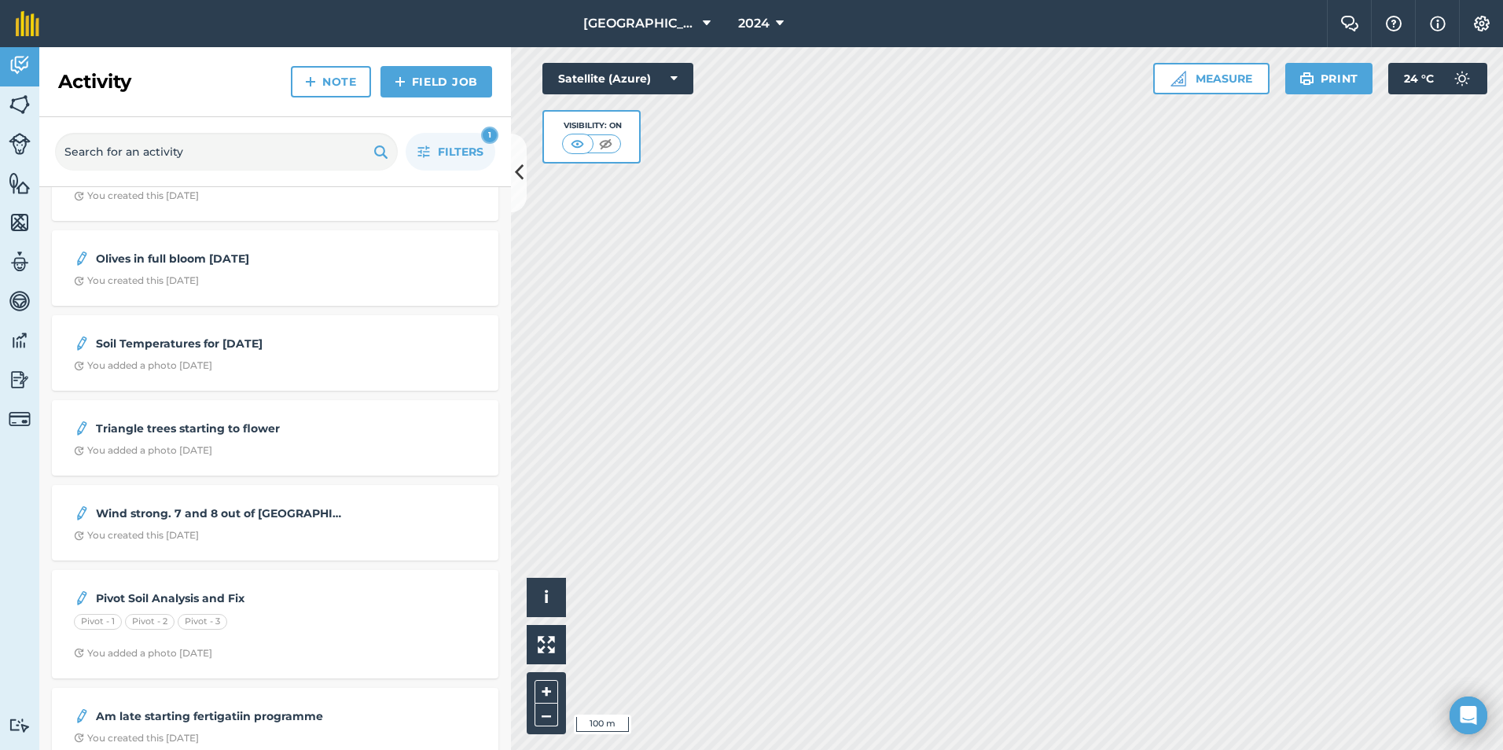
scroll to position [845, 0]
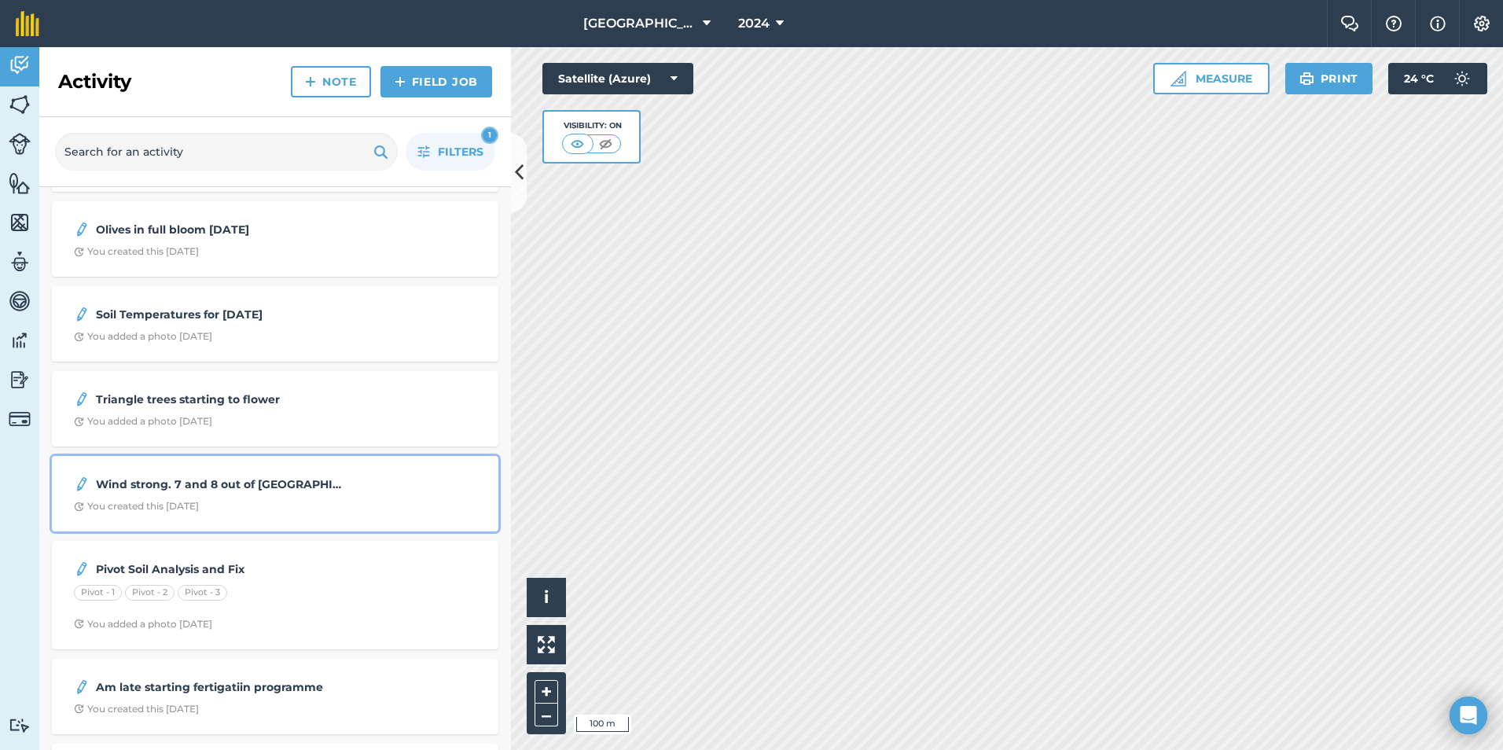
click at [240, 491] on strong "Wind strong. 7 and 8 out of [GEOGRAPHIC_DATA]. Temps 28/16" at bounding box center [220, 484] width 249 height 17
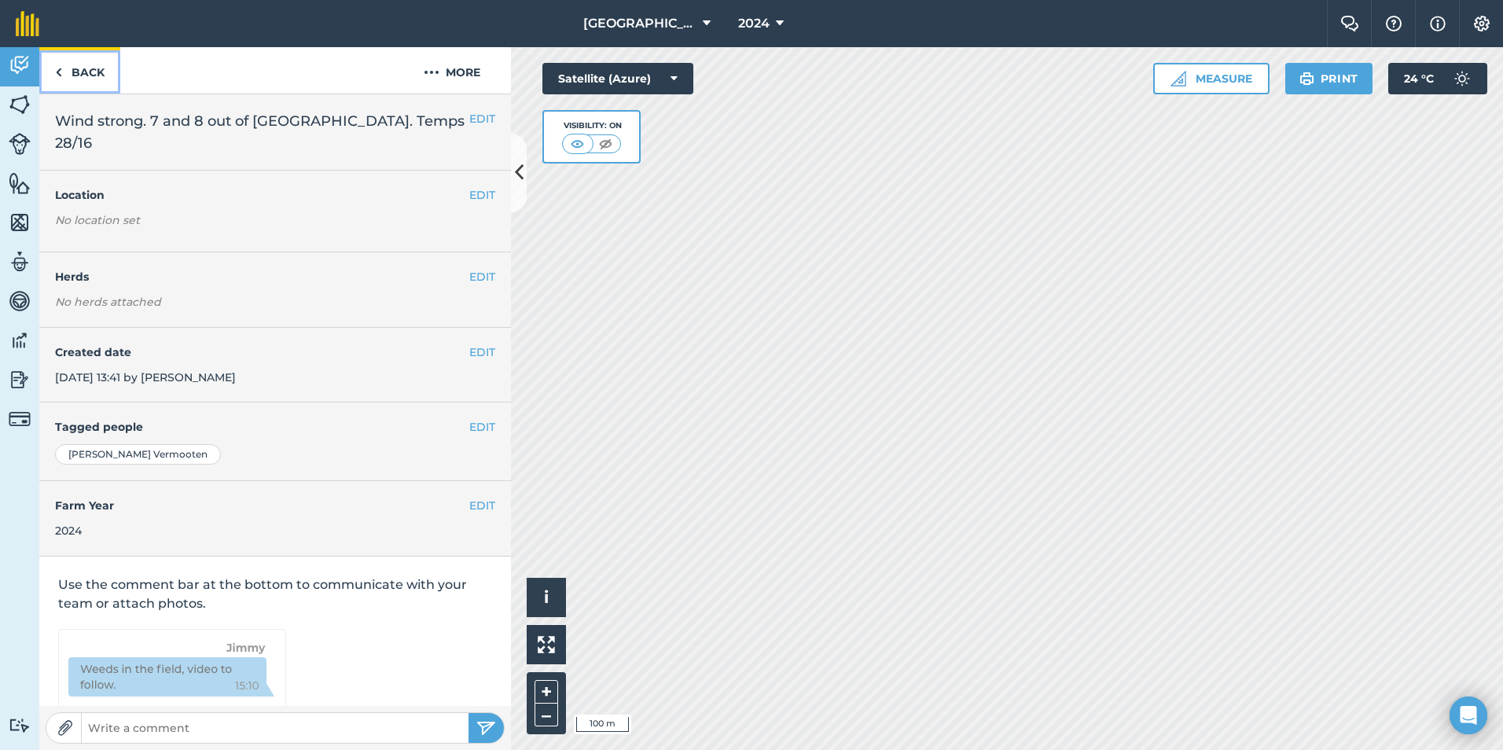
click at [79, 75] on link "Back" at bounding box center [79, 70] width 81 height 46
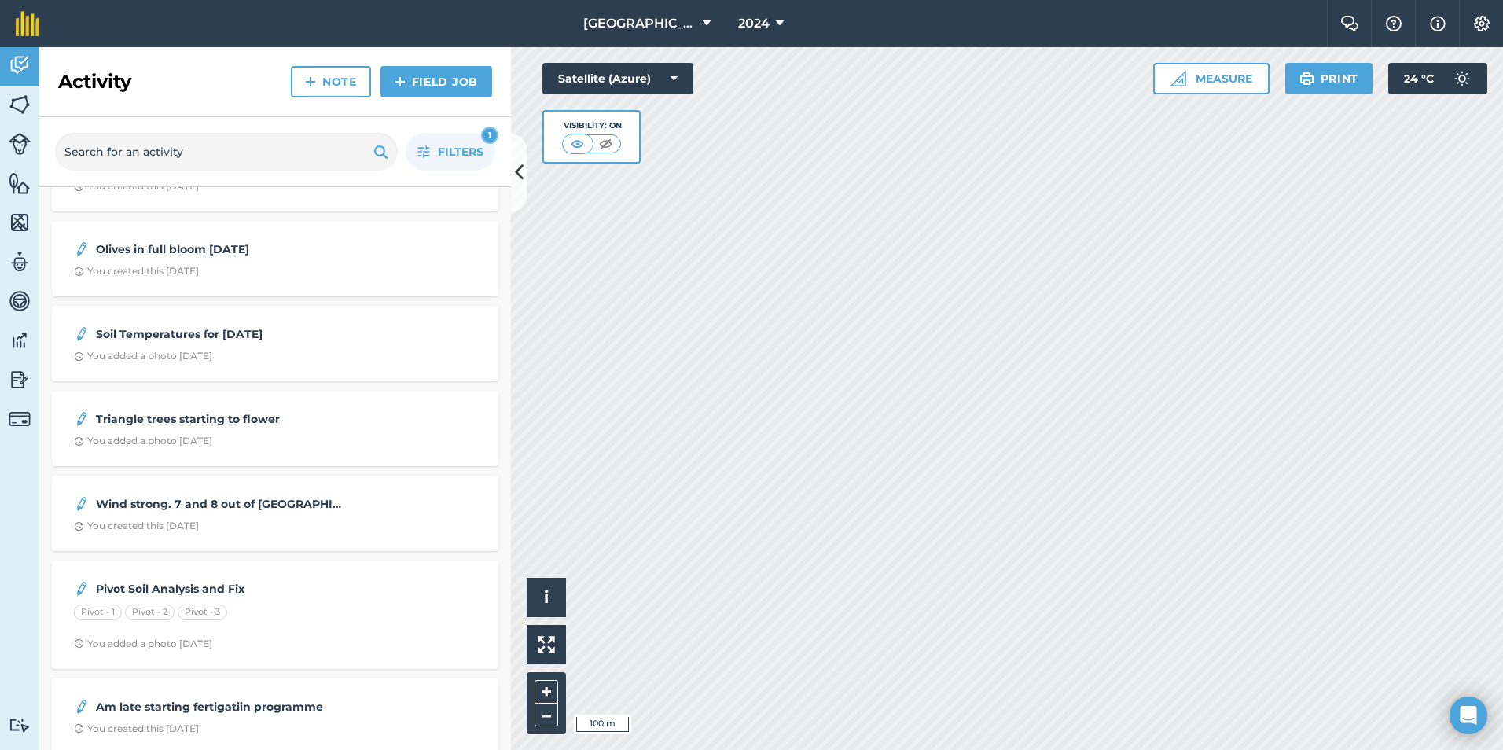
scroll to position [823, 0]
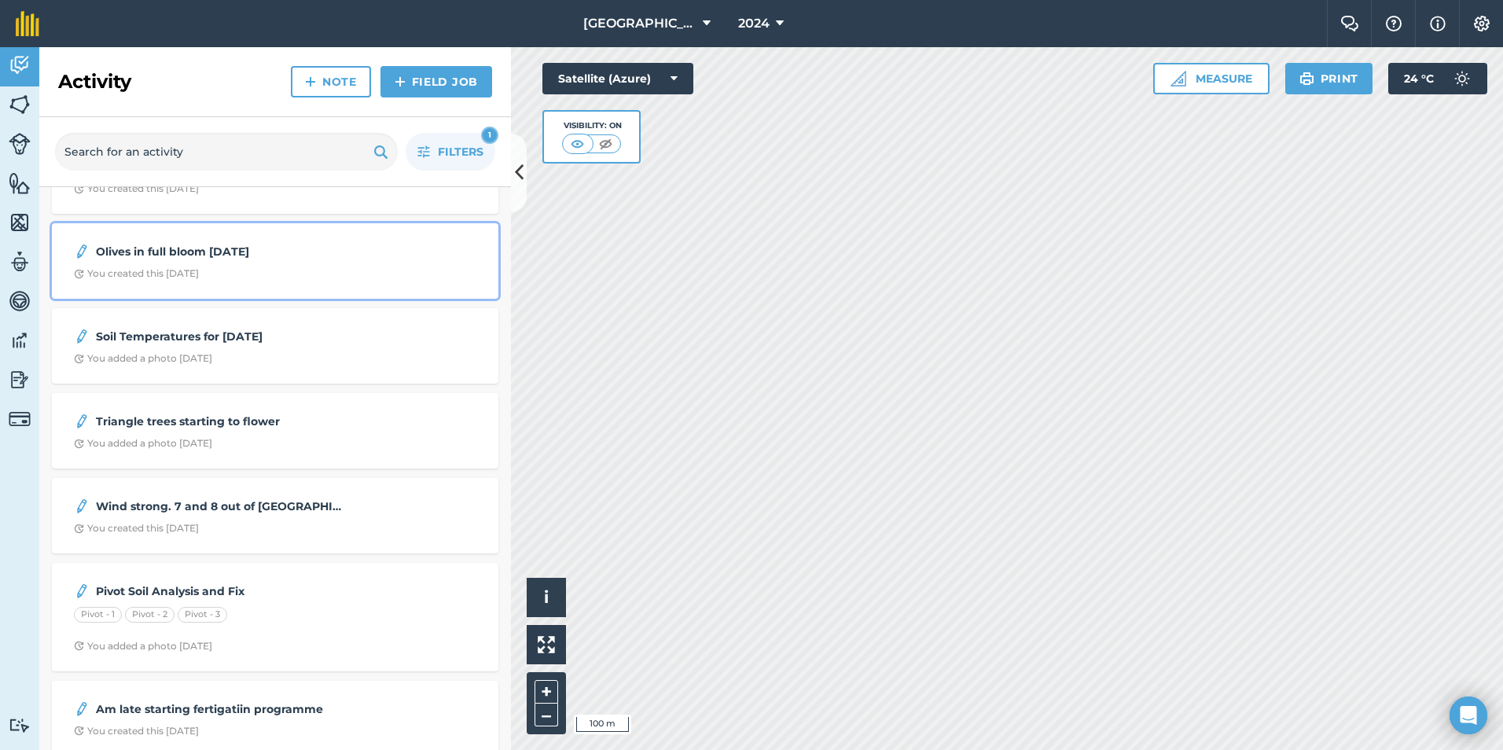
click at [179, 253] on strong "Olives in full bloom [DATE]" at bounding box center [220, 251] width 249 height 17
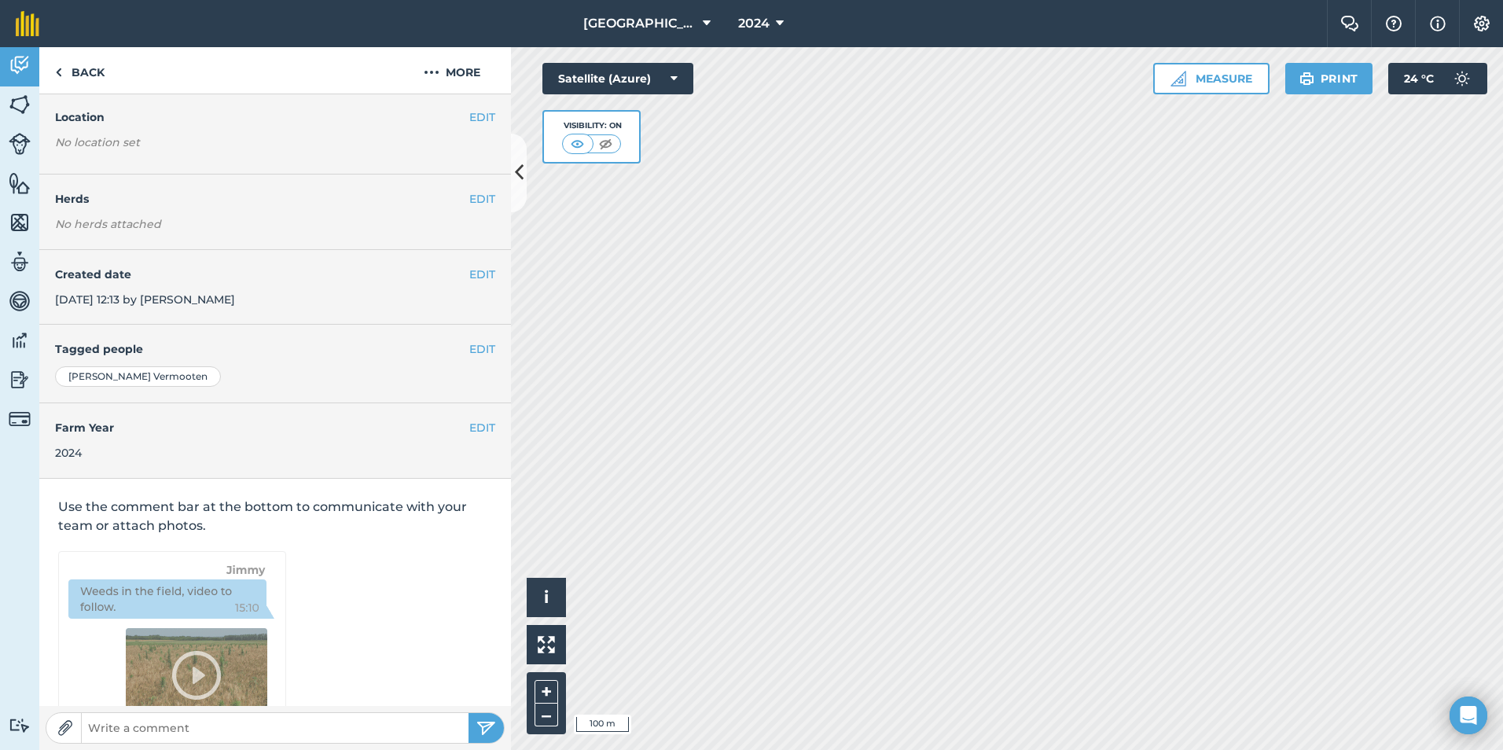
scroll to position [109, 0]
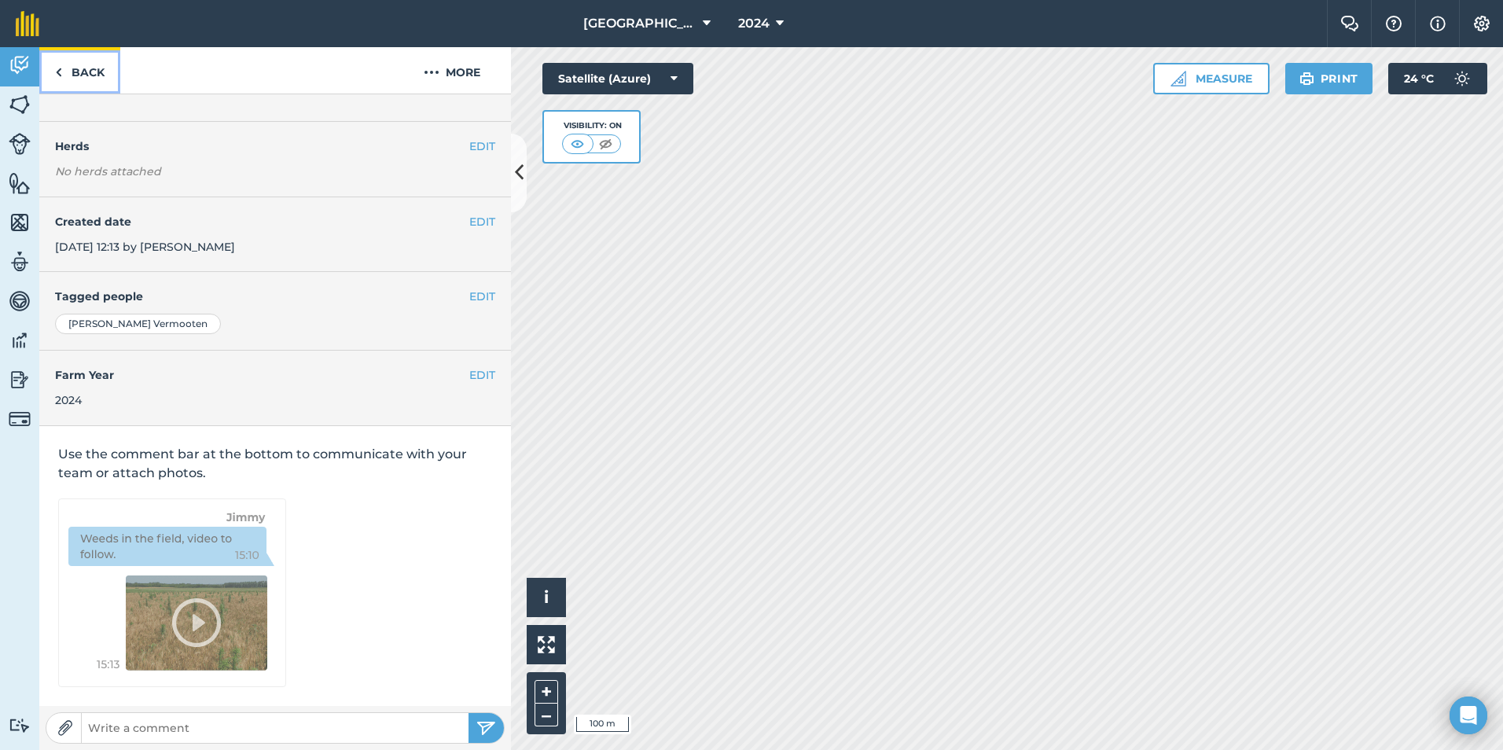
click at [75, 75] on link "Back" at bounding box center [79, 70] width 81 height 46
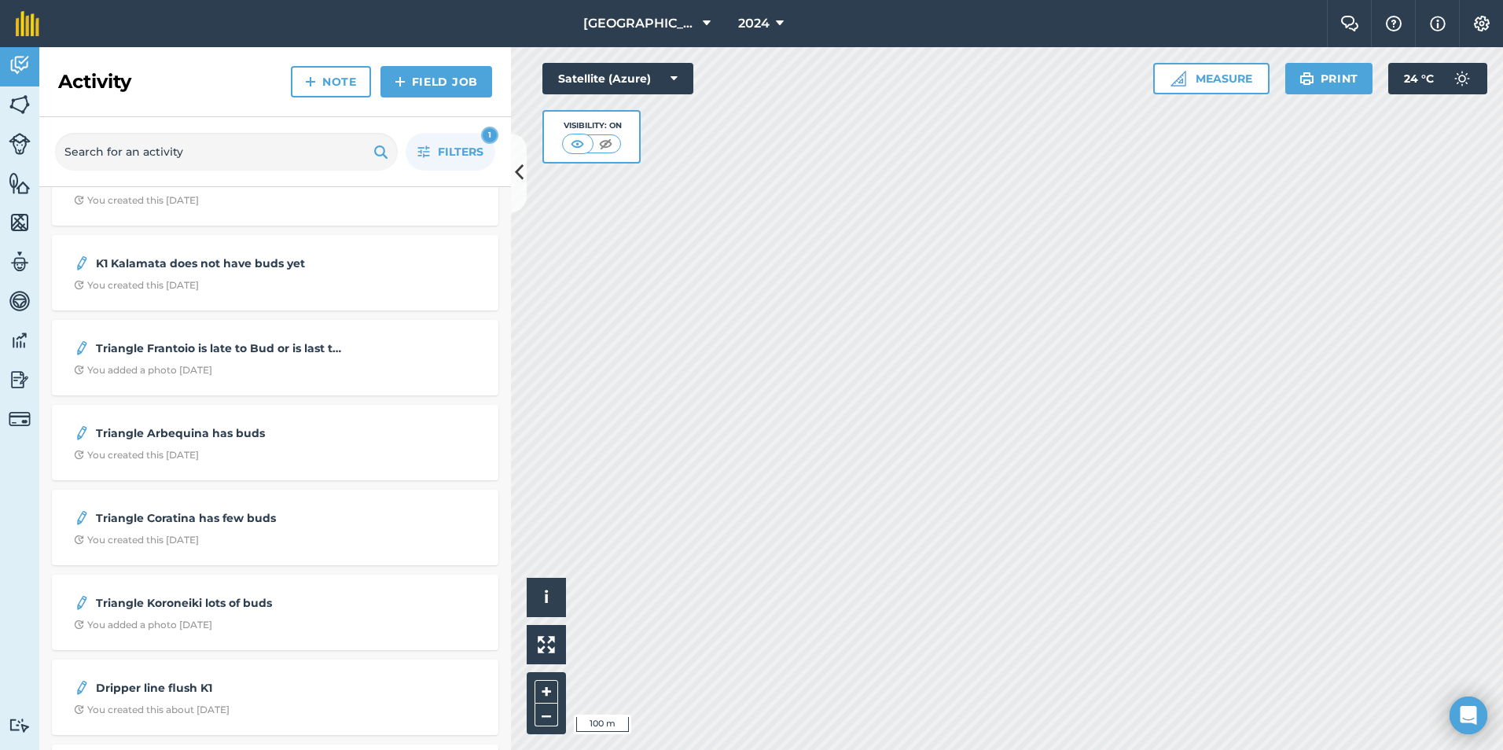
scroll to position [1520, 0]
click at [193, 605] on strong "Triangle Koroneiki lots of buds" at bounding box center [220, 606] width 249 height 17
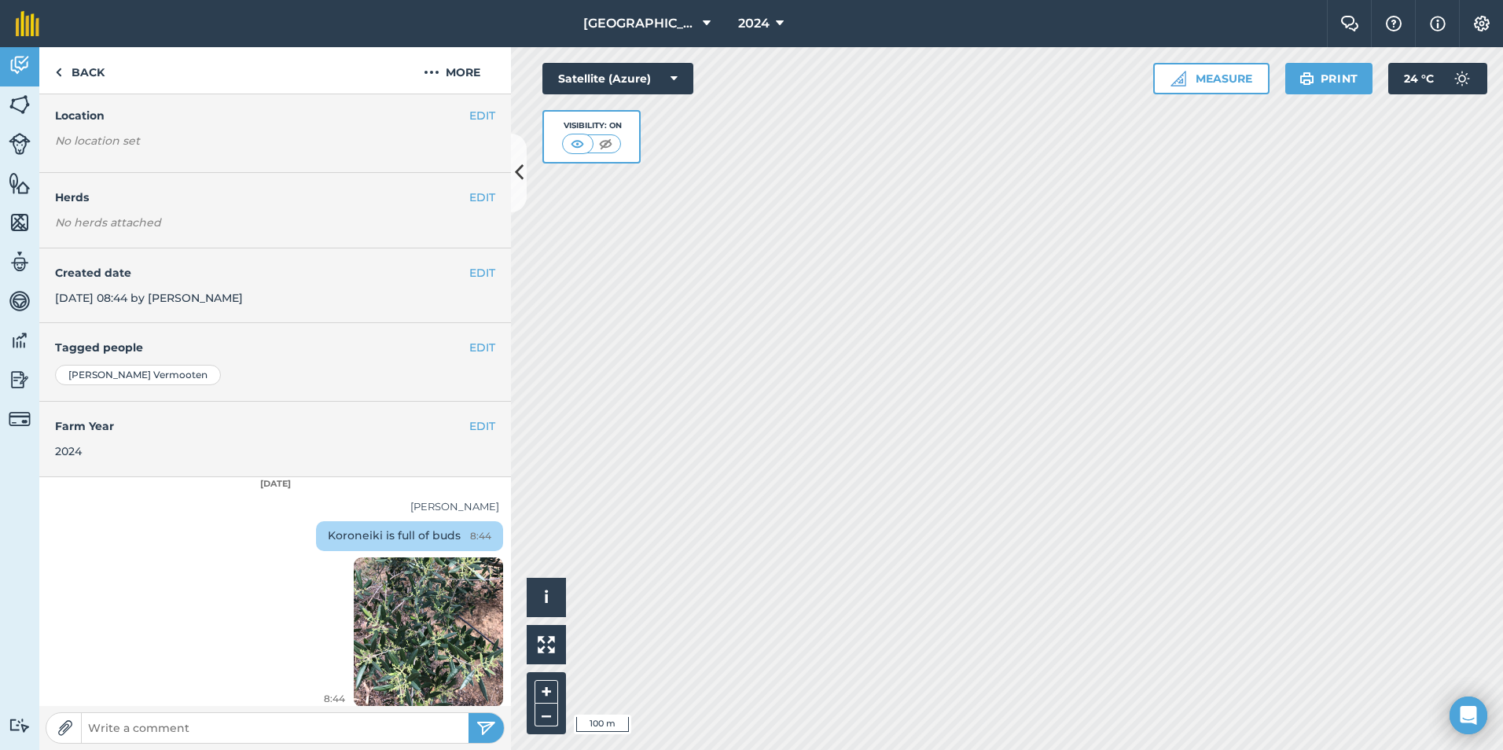
scroll to position [64, 0]
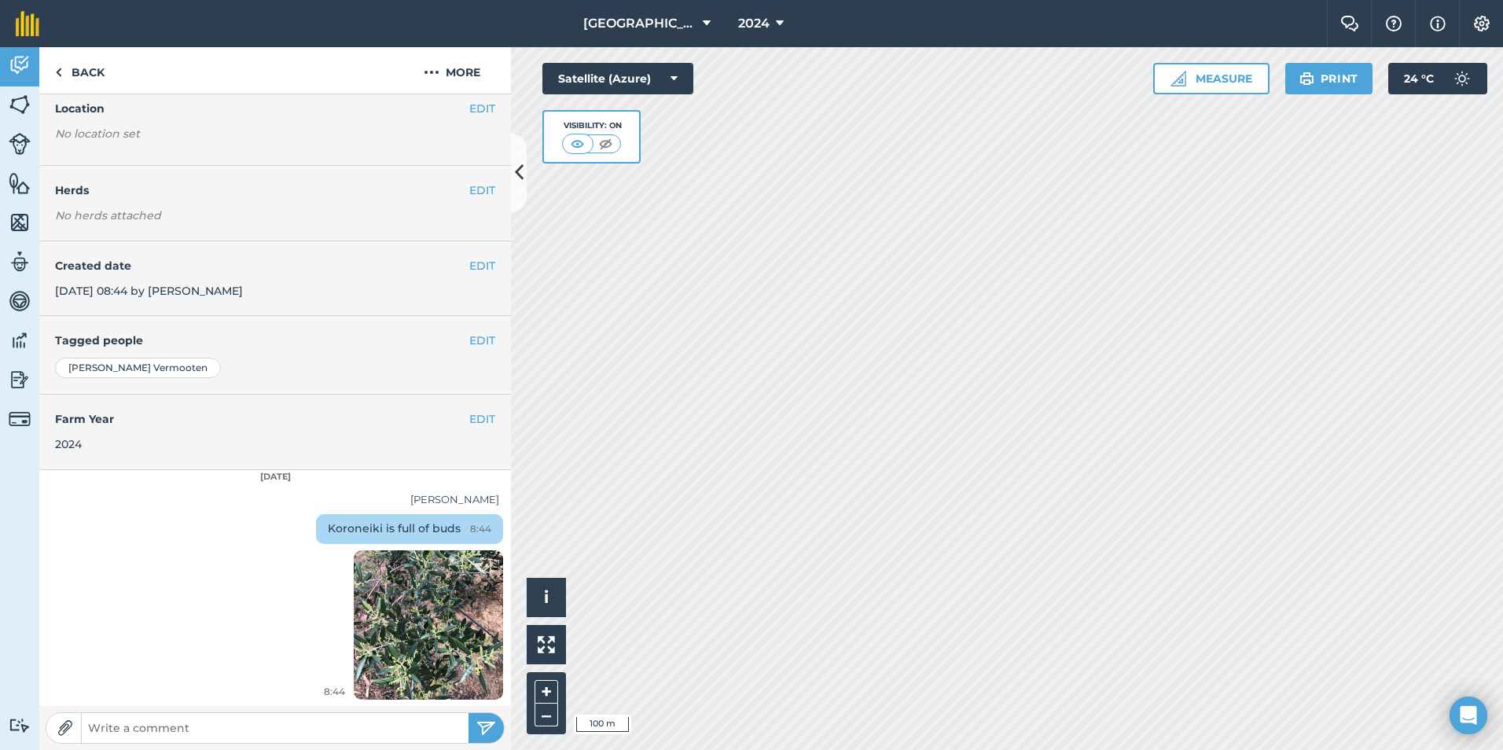
click at [390, 612] on img at bounding box center [428, 624] width 149 height 199
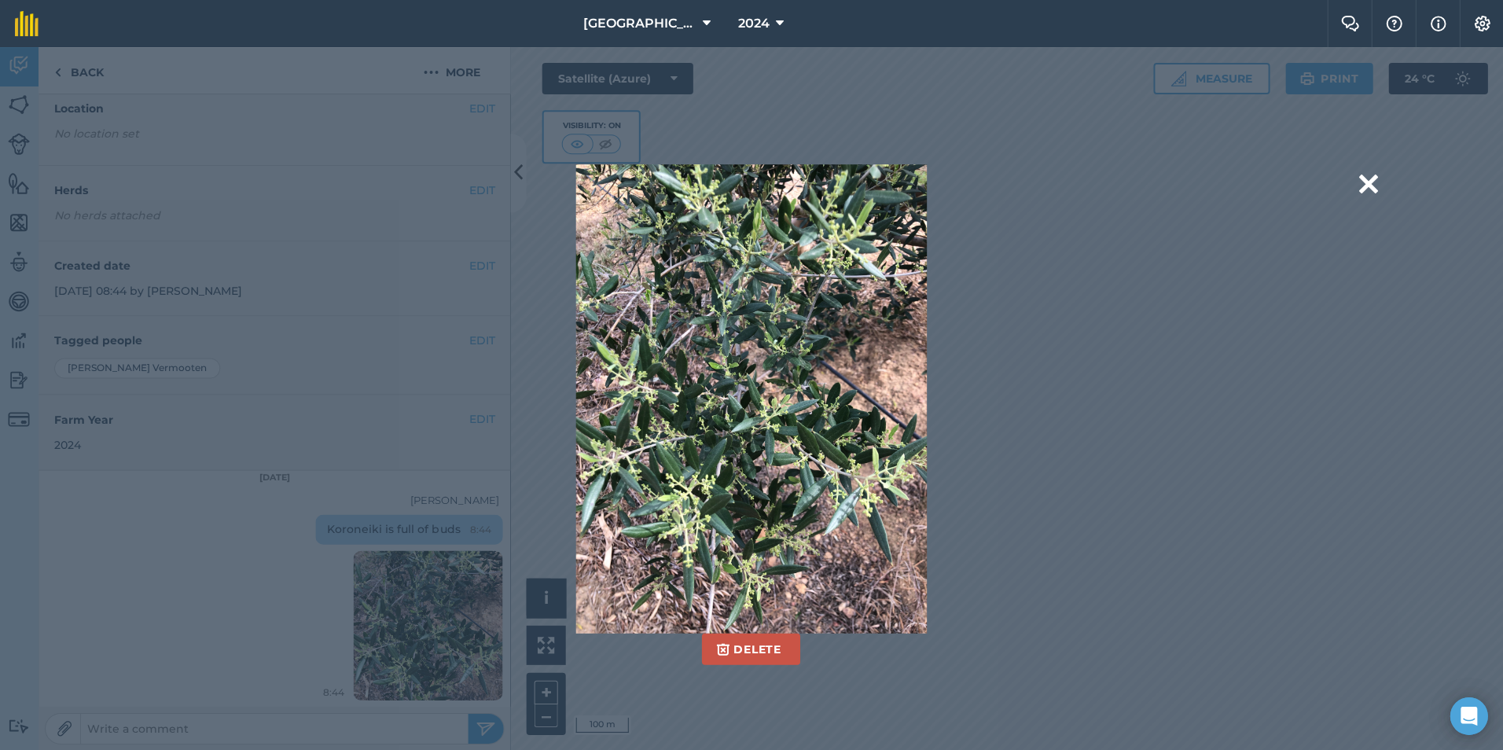
scroll to position [0, 0]
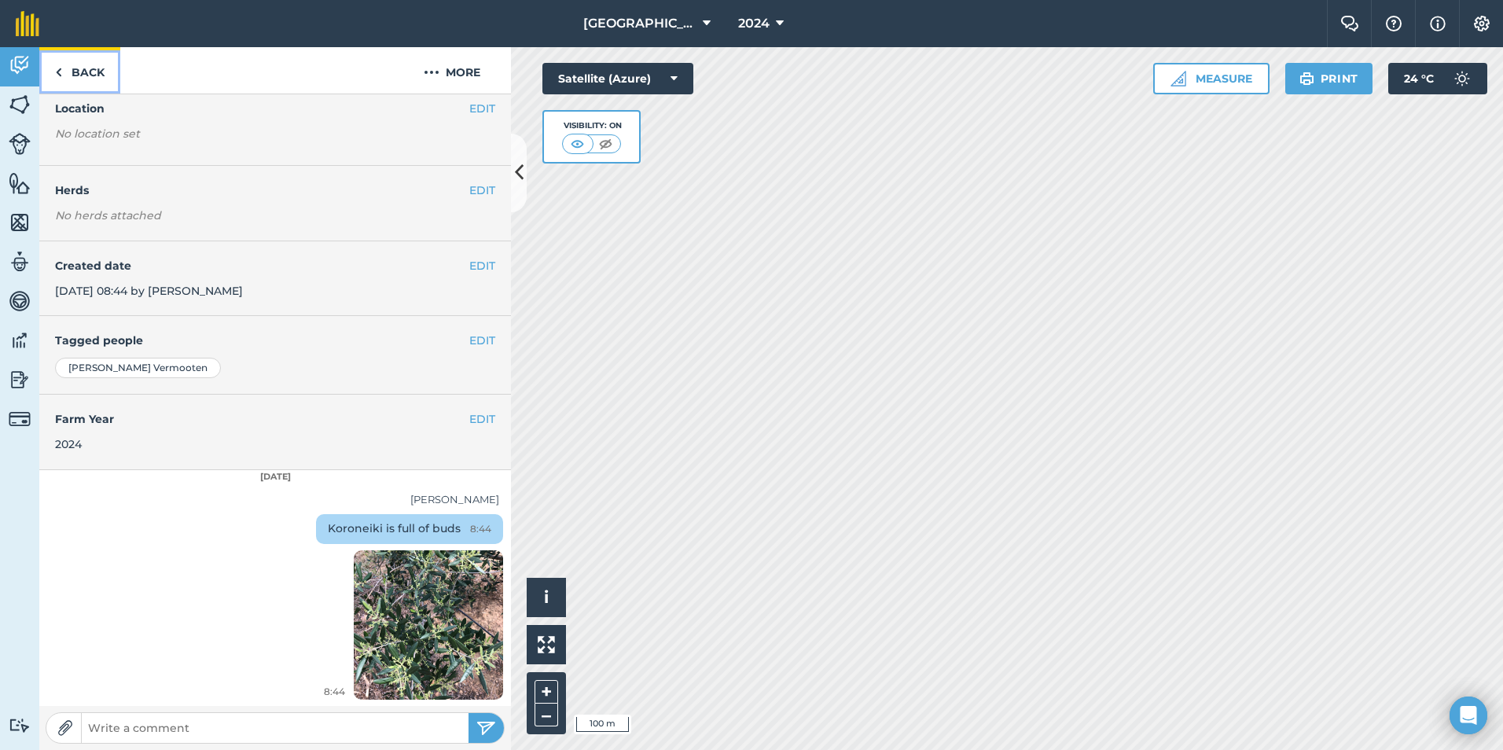
click at [77, 70] on link "Back" at bounding box center [79, 70] width 81 height 46
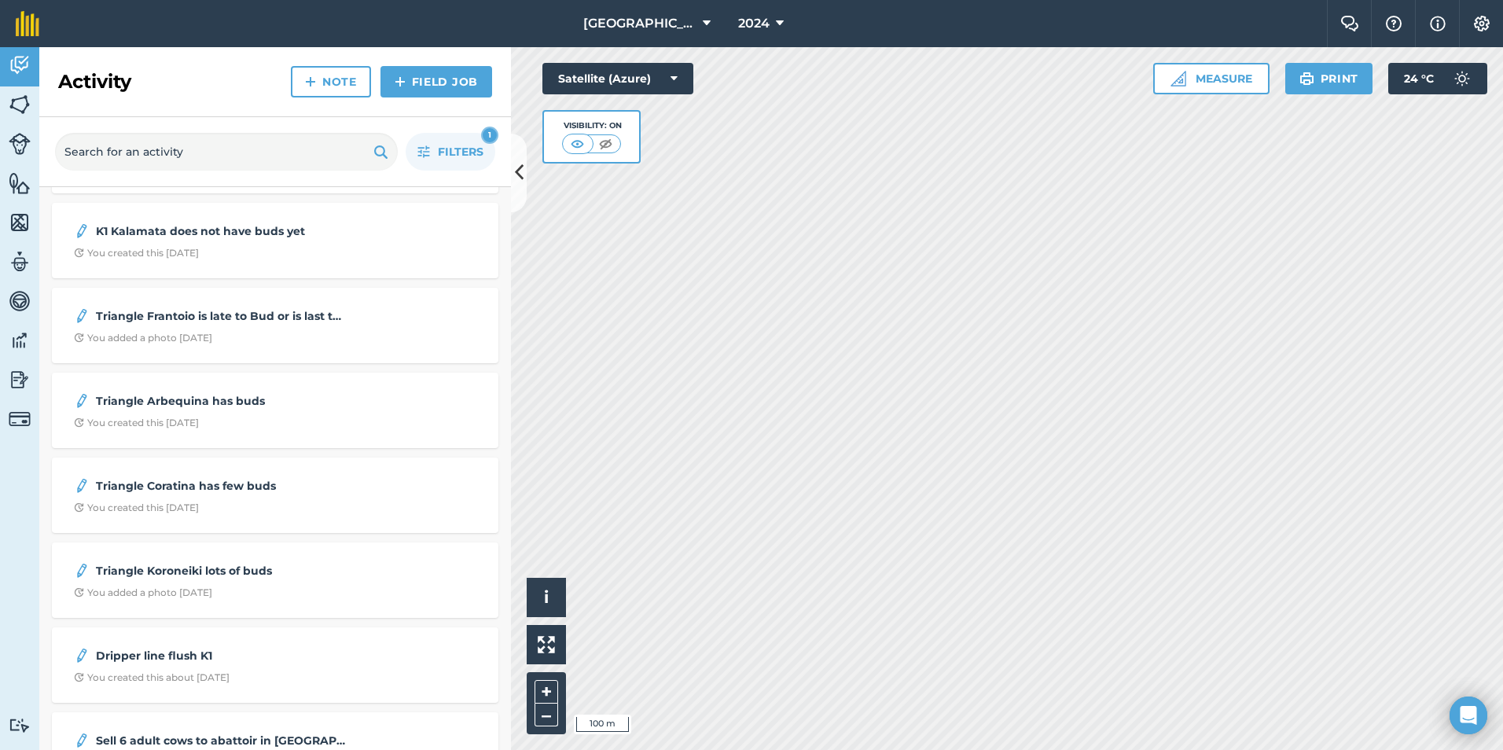
scroll to position [1556, 0]
click at [189, 484] on strong "Triangle Coratina has few buds" at bounding box center [220, 485] width 249 height 17
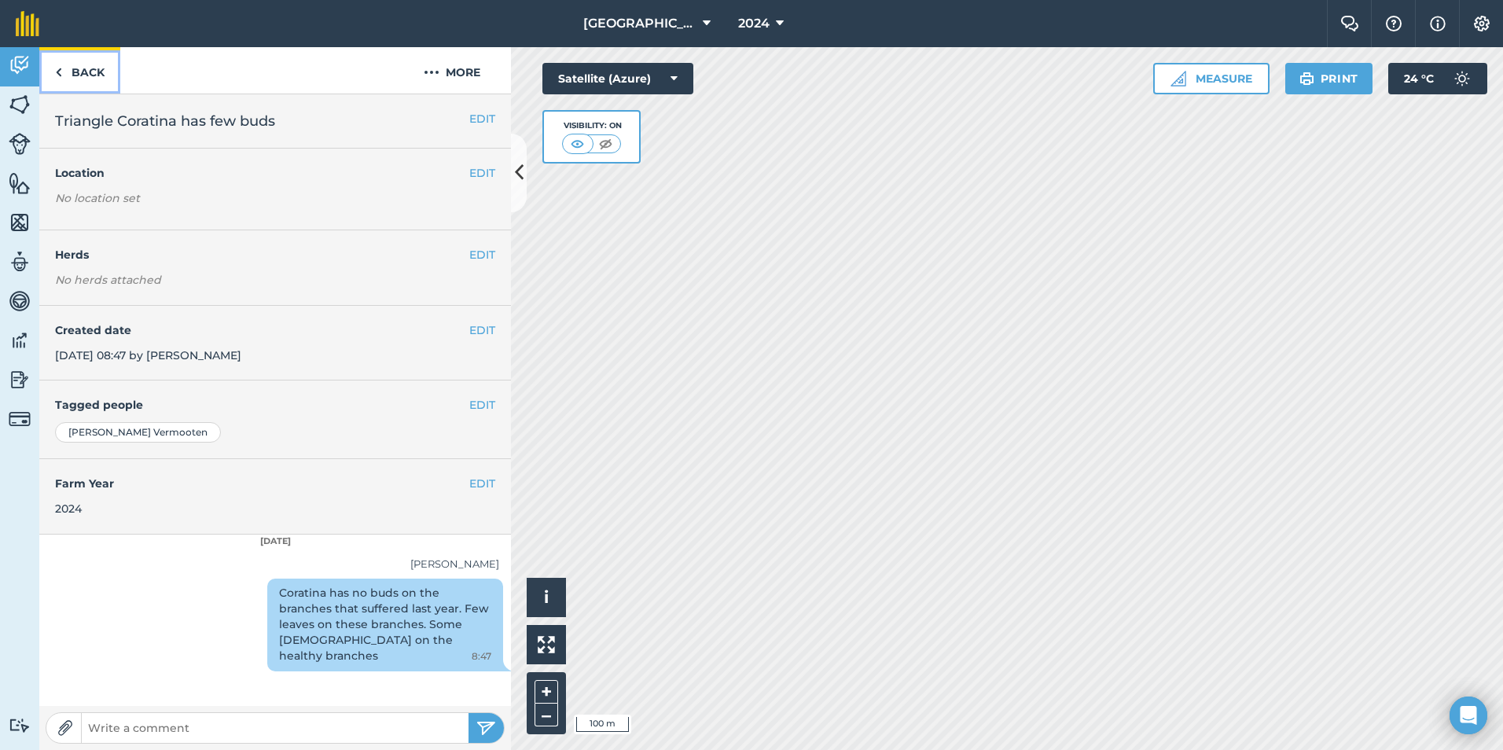
click at [68, 77] on link "Back" at bounding box center [79, 70] width 81 height 46
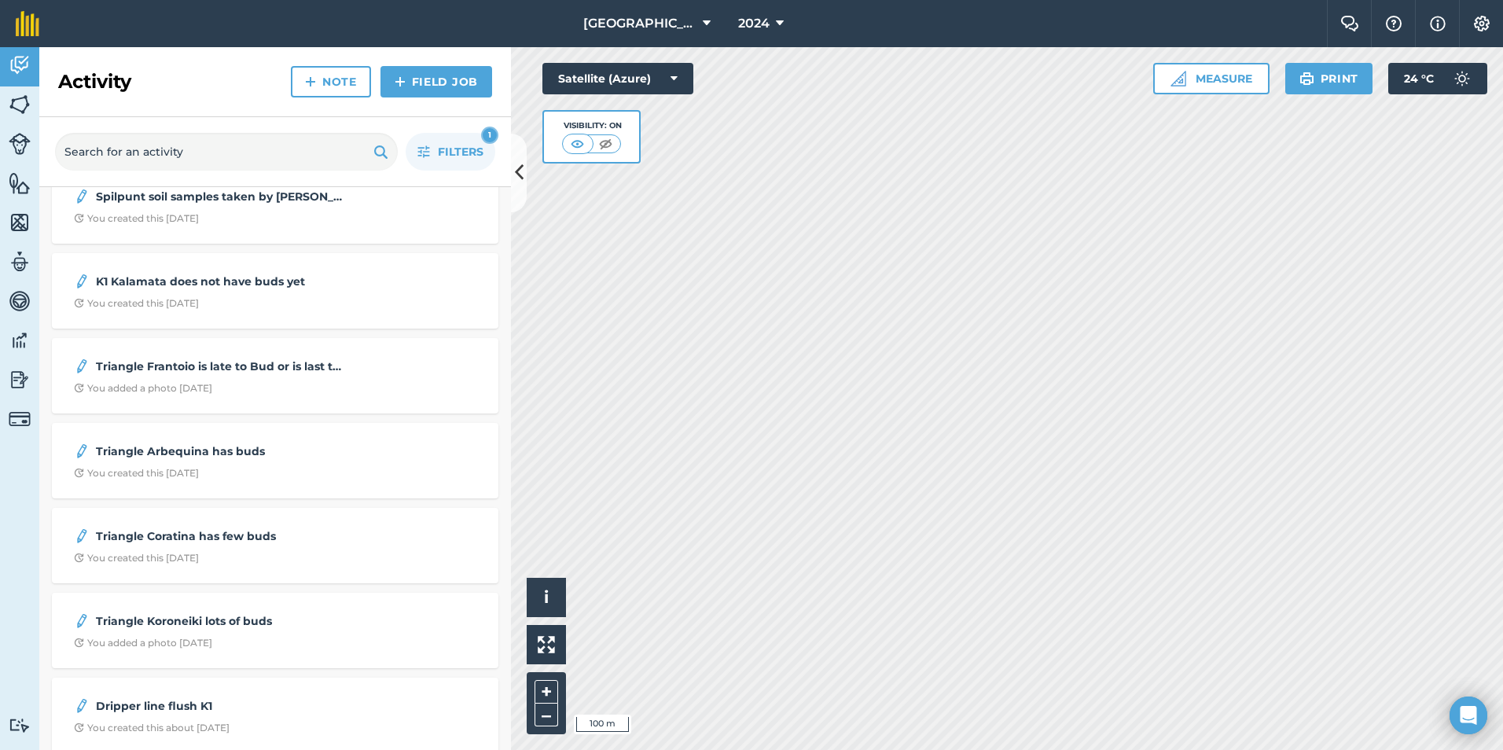
scroll to position [1506, 0]
click at [185, 279] on strong "K1 Kalamata does not have buds yet" at bounding box center [220, 280] width 249 height 17
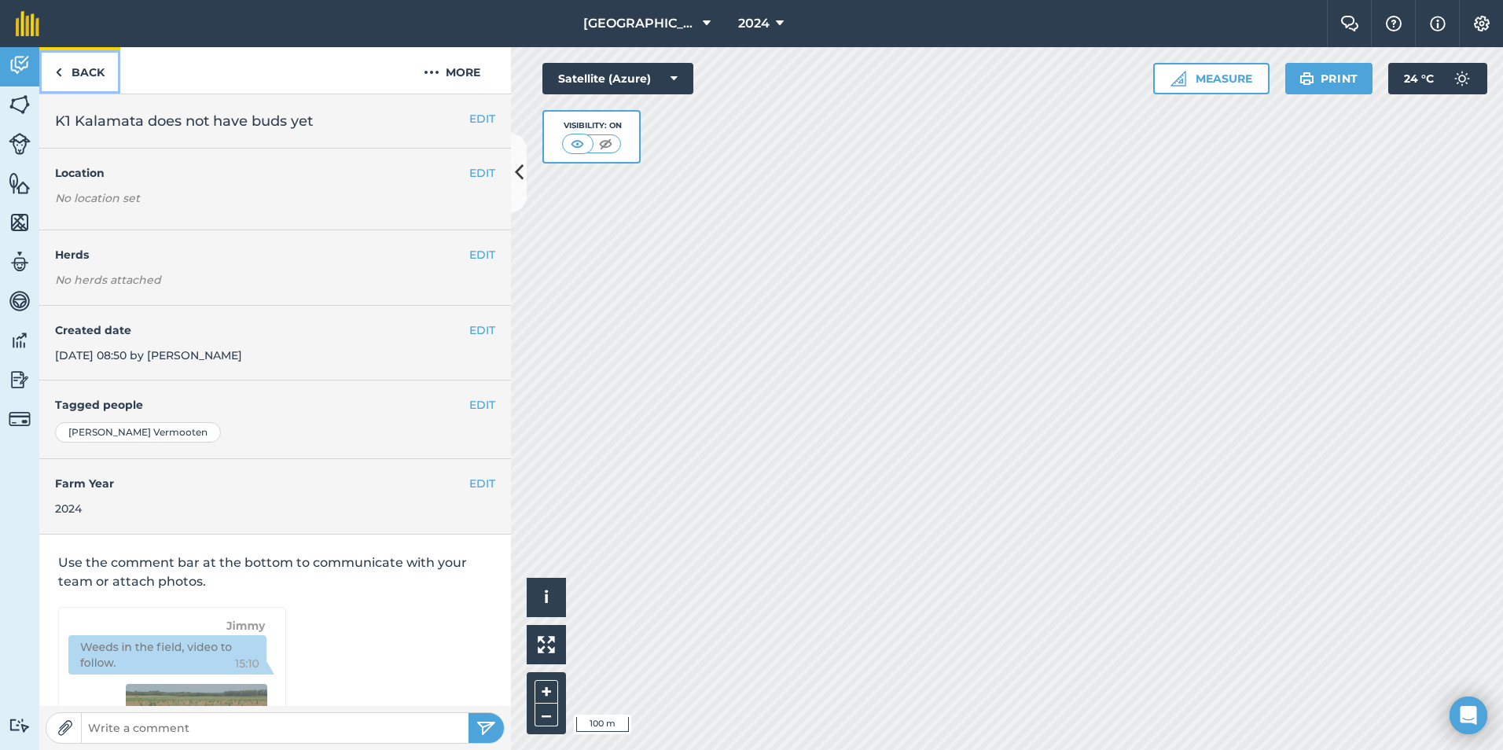
click at [73, 77] on link "Back" at bounding box center [79, 70] width 81 height 46
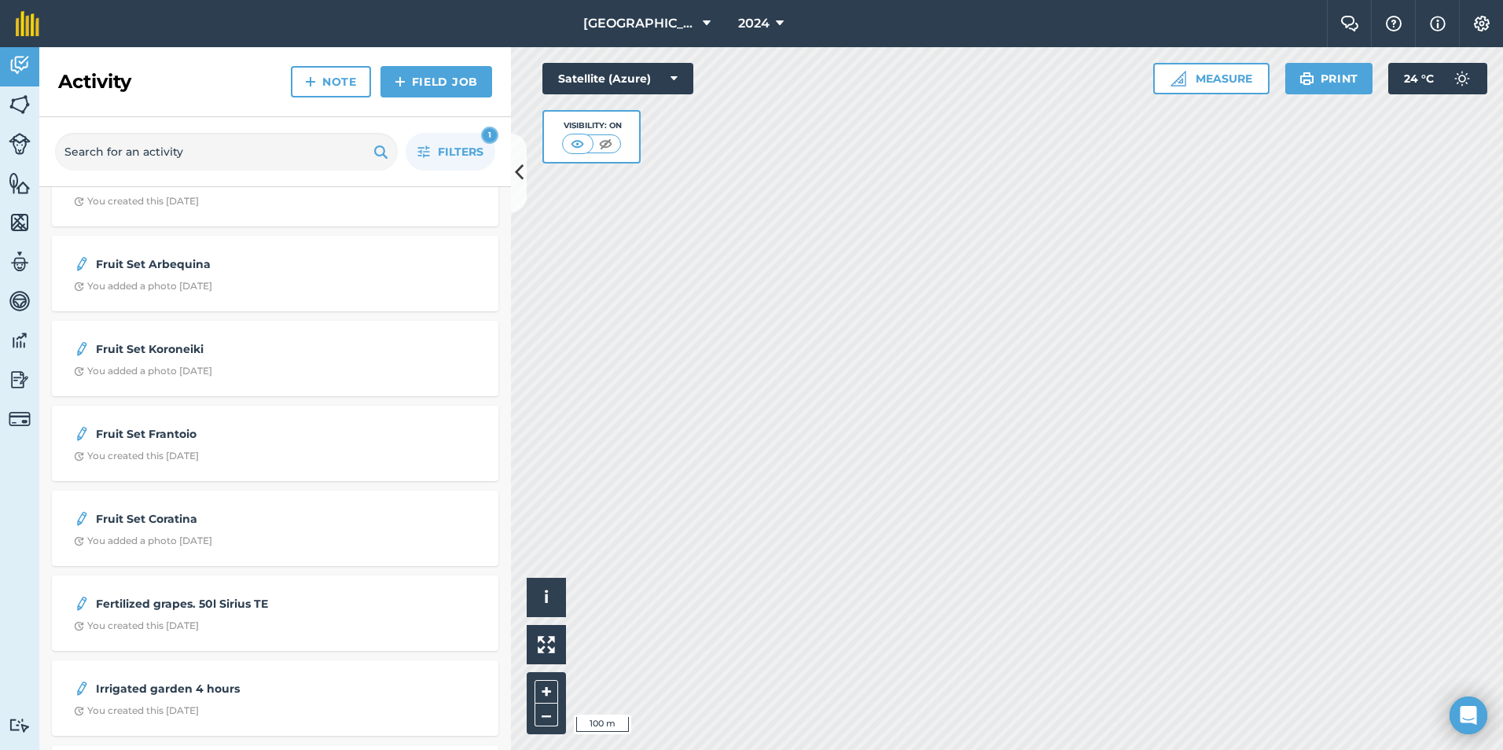
scroll to position [57, 0]
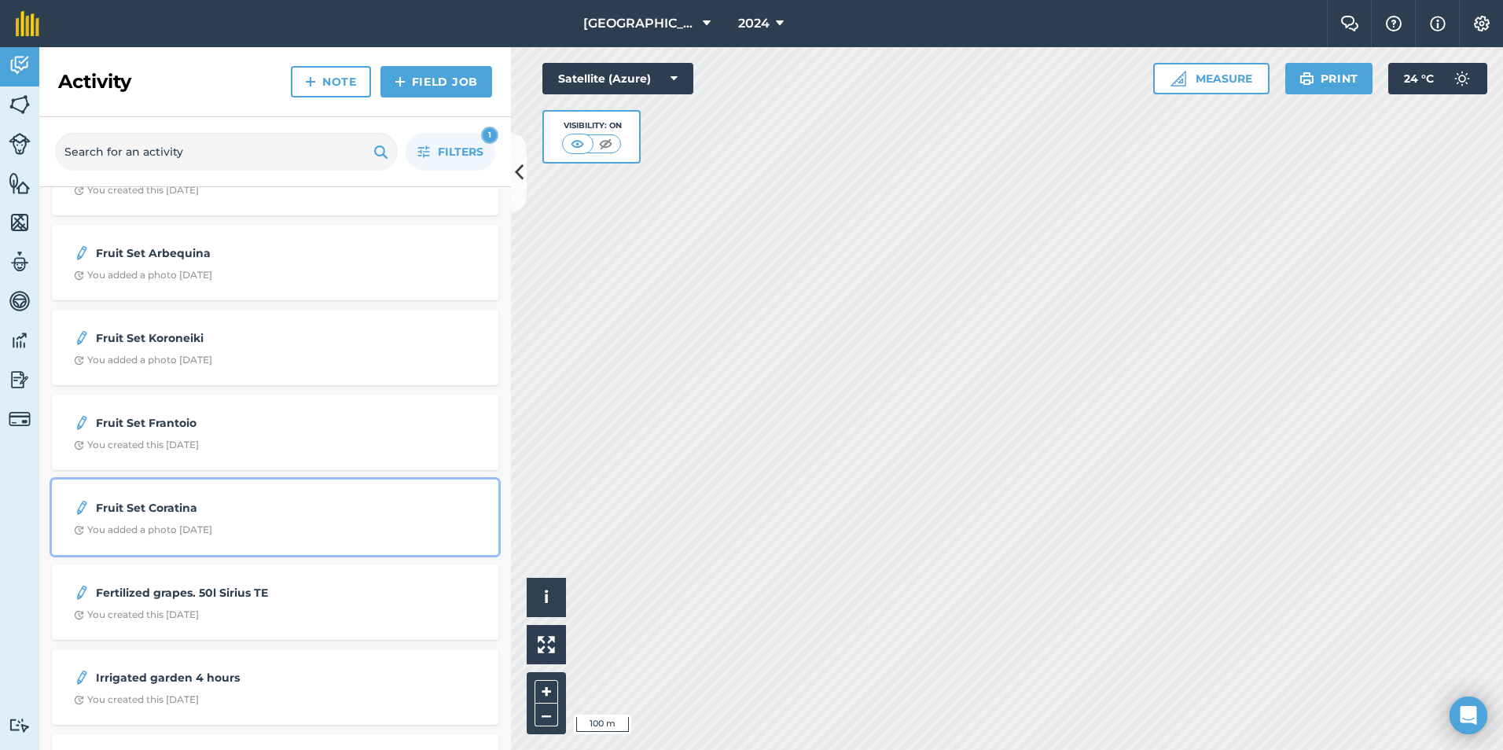
click at [145, 508] on strong "Fruit Set Coratina" at bounding box center [220, 507] width 249 height 17
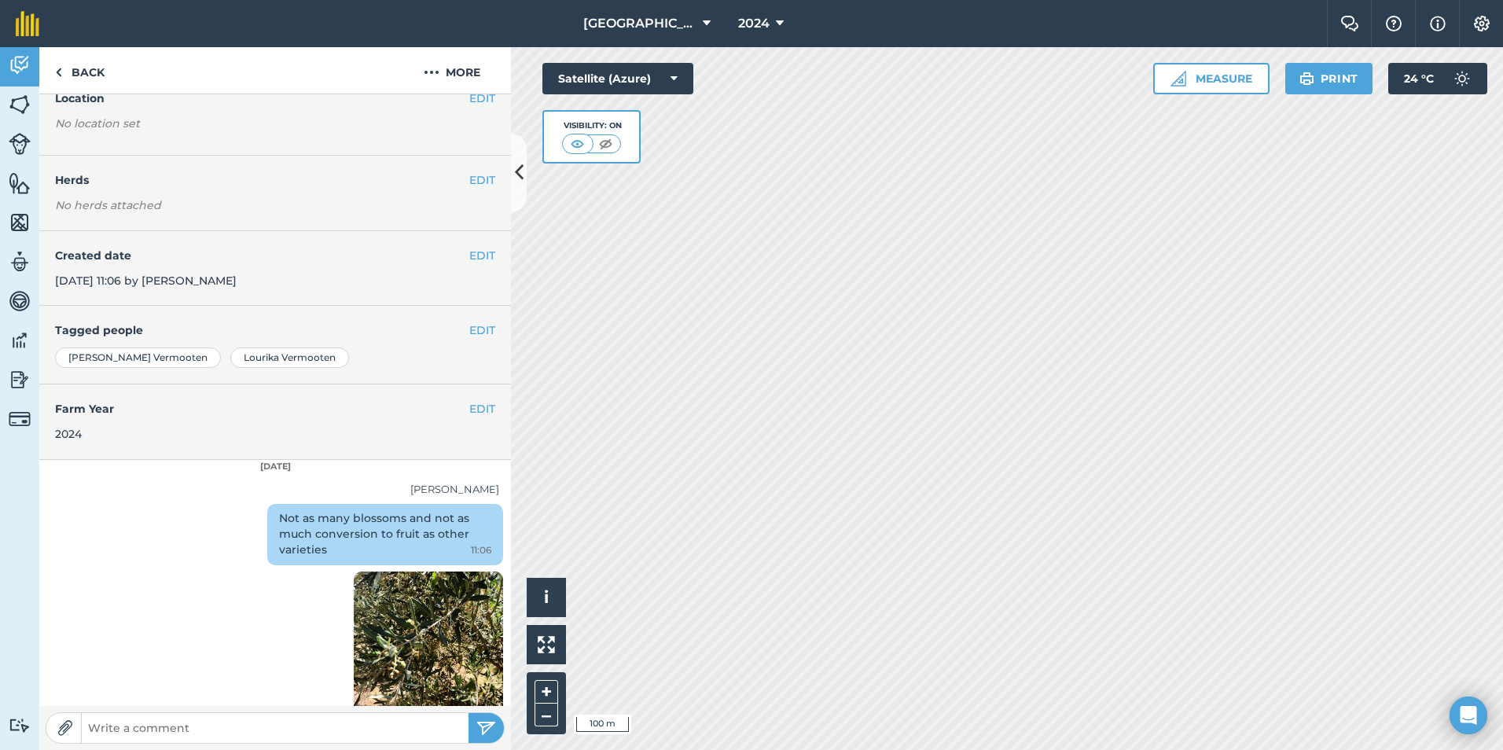
scroll to position [75, 0]
click at [59, 74] on img at bounding box center [58, 72] width 7 height 19
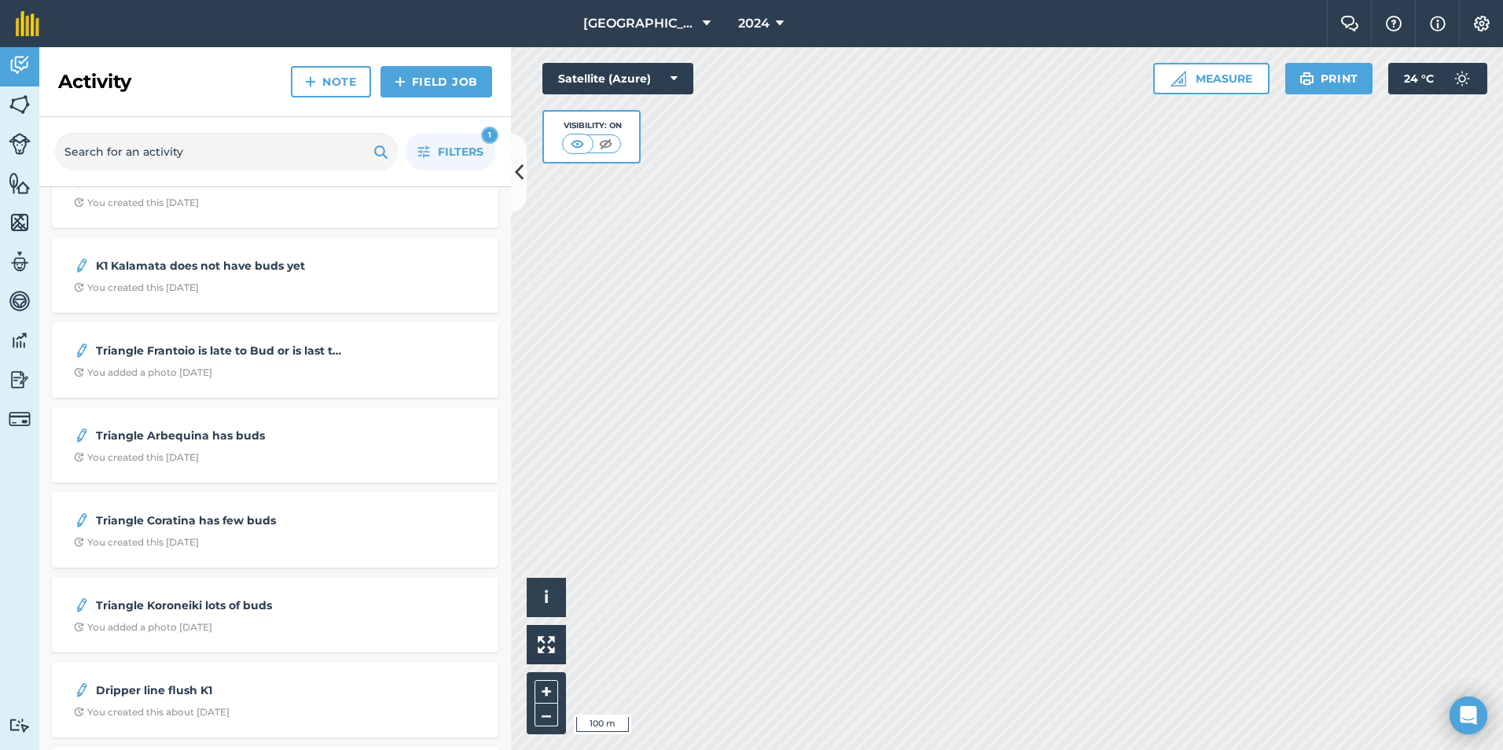
scroll to position [1535, 0]
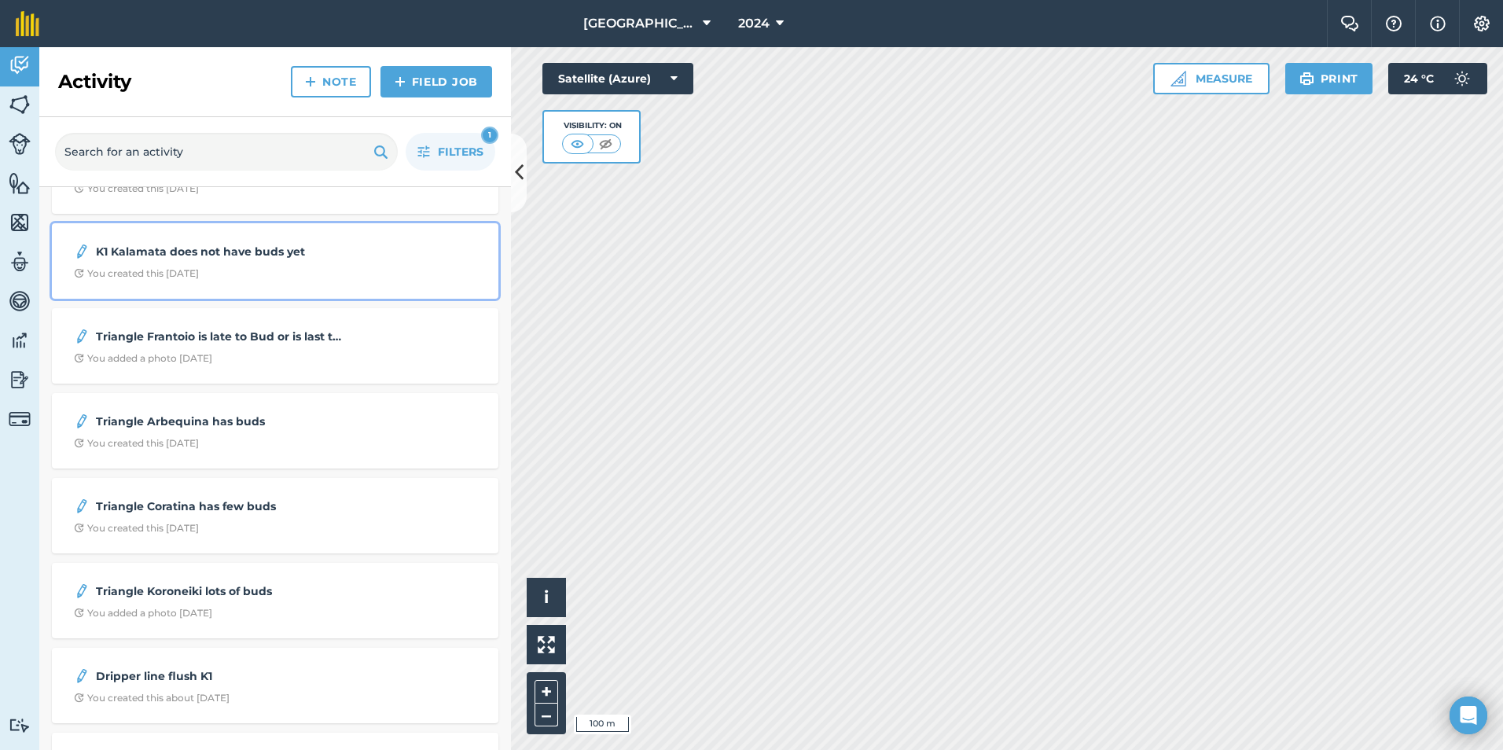
click at [174, 254] on strong "K1 Kalamata does not have buds yet" at bounding box center [220, 251] width 249 height 17
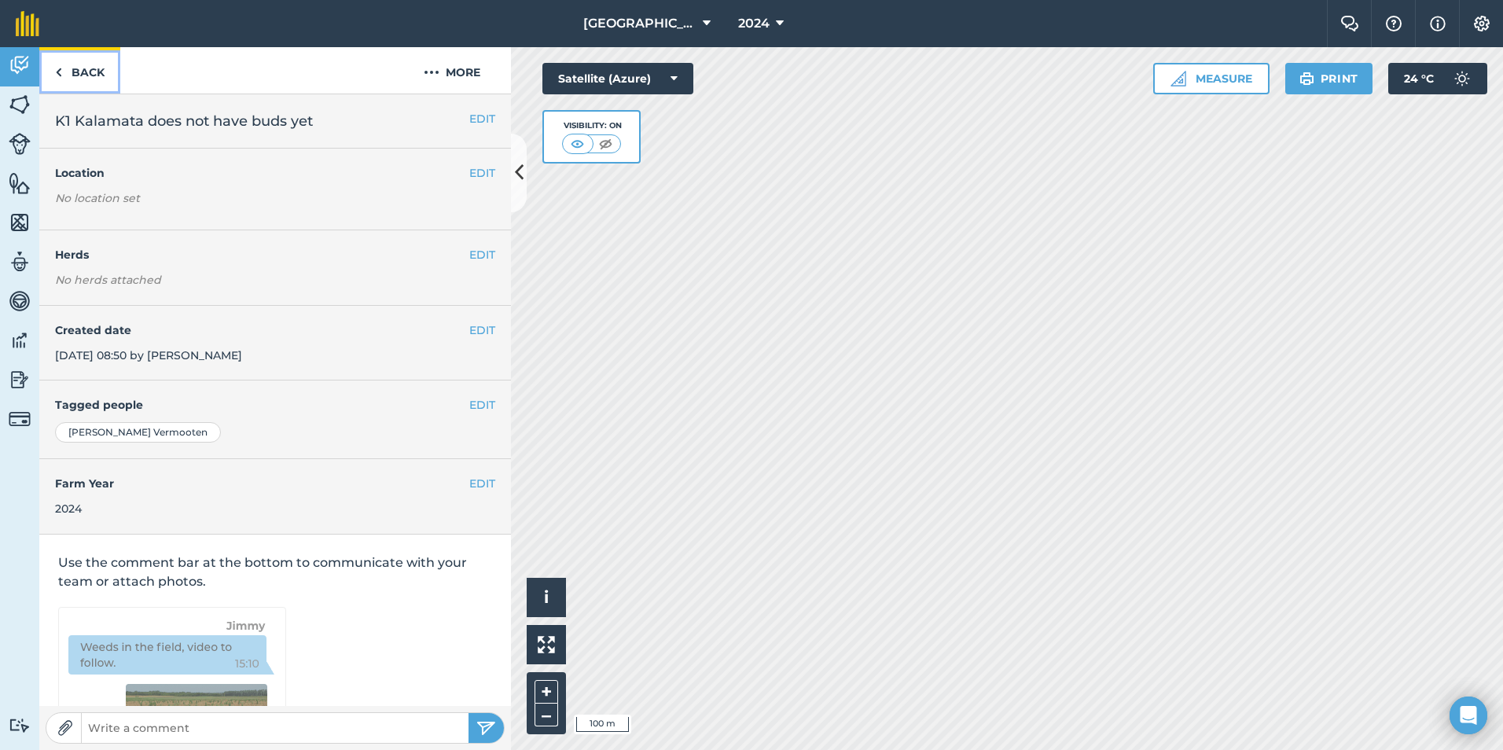
click at [72, 74] on link "Back" at bounding box center [79, 70] width 81 height 46
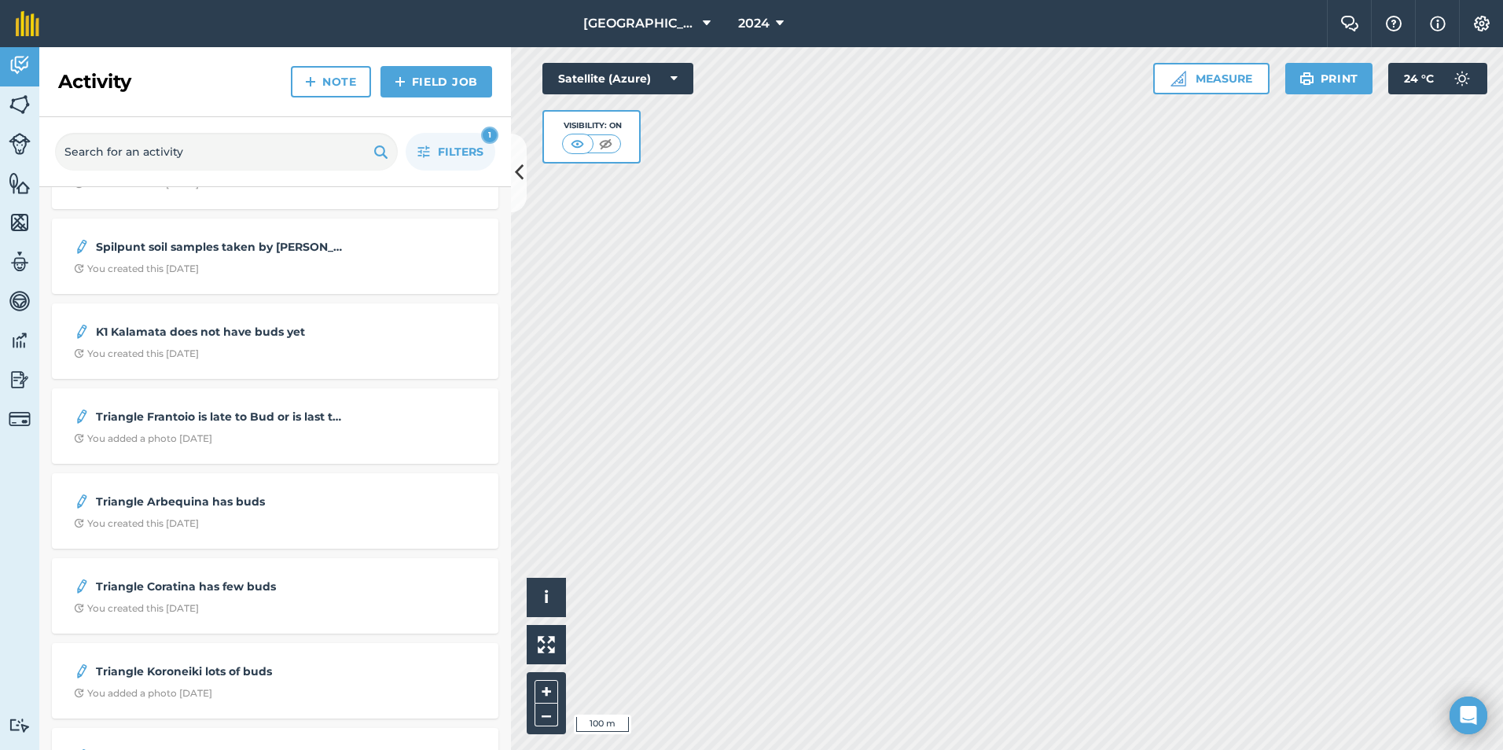
scroll to position [1454, 0]
click at [165, 419] on strong "Triangle Frantoio is late to Bud or is last to [DEMOGRAPHIC_DATA]" at bounding box center [220, 417] width 249 height 17
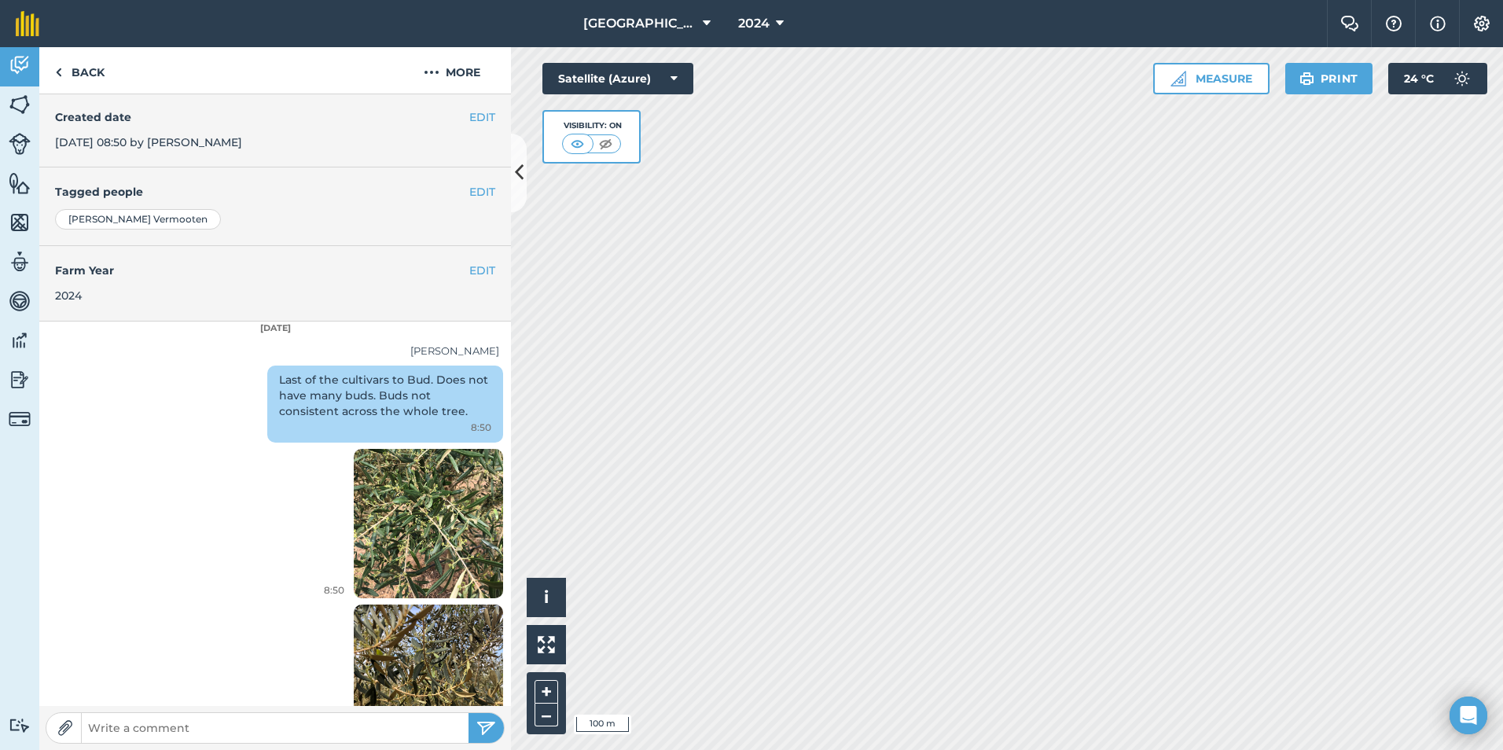
scroll to position [252, 0]
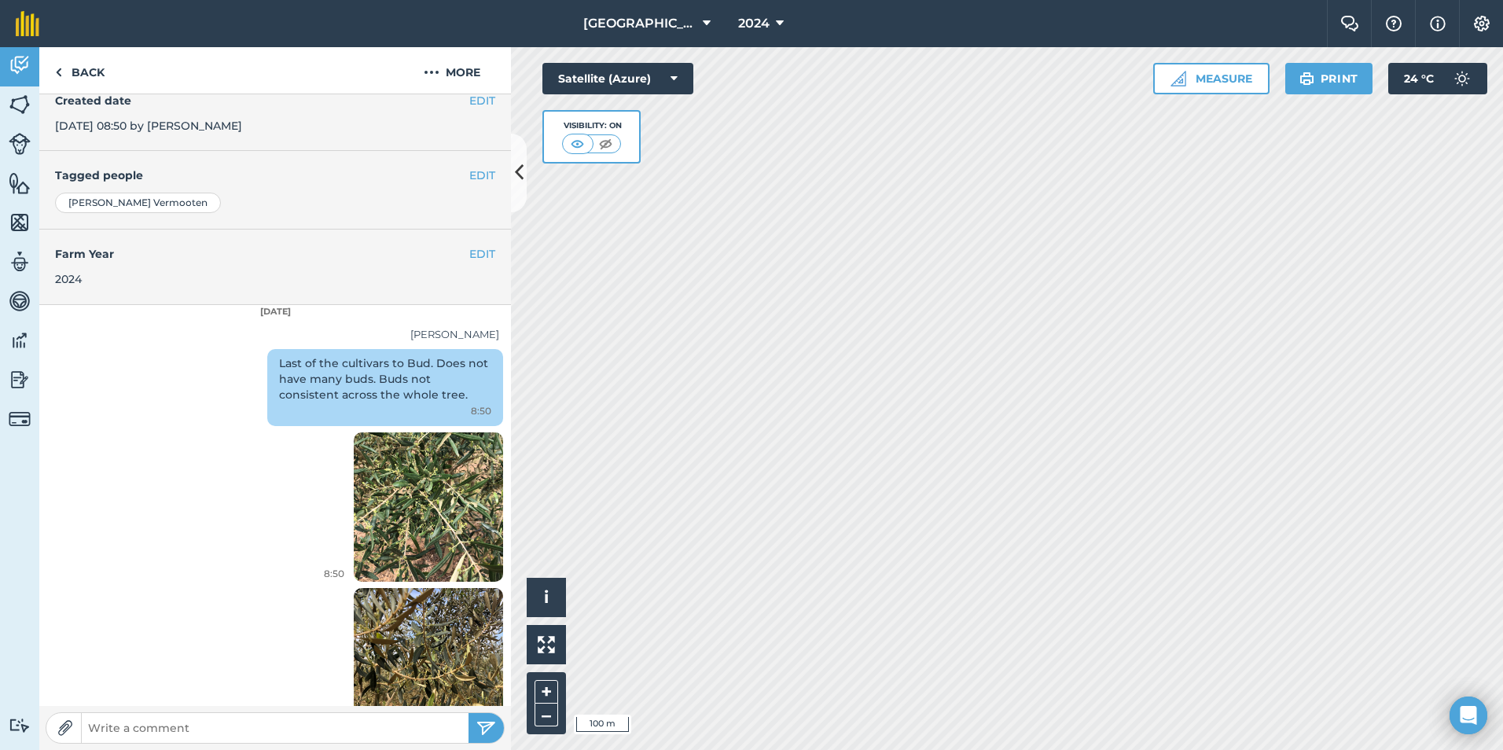
click at [410, 634] on img at bounding box center [428, 662] width 149 height 199
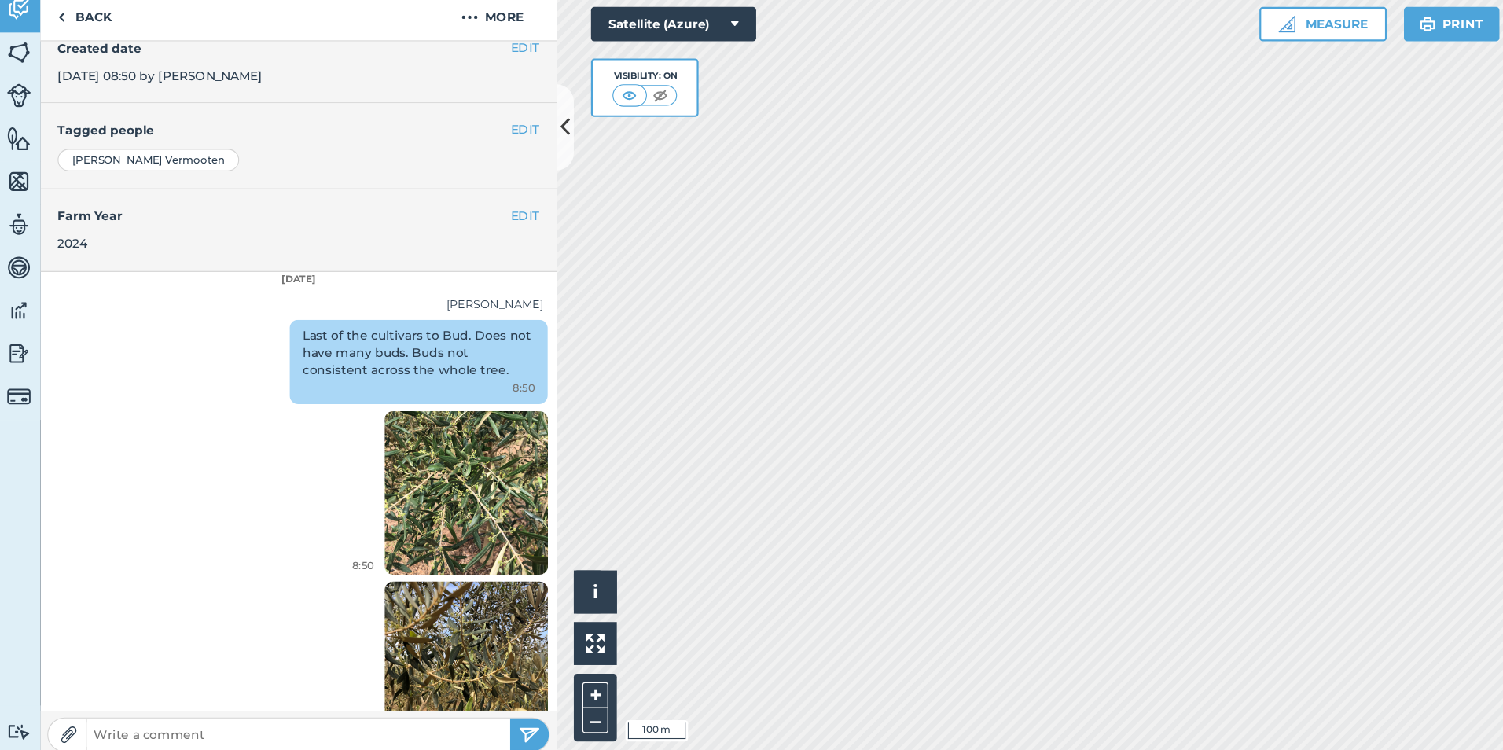
click at [402, 495] on img at bounding box center [428, 506] width 149 height 199
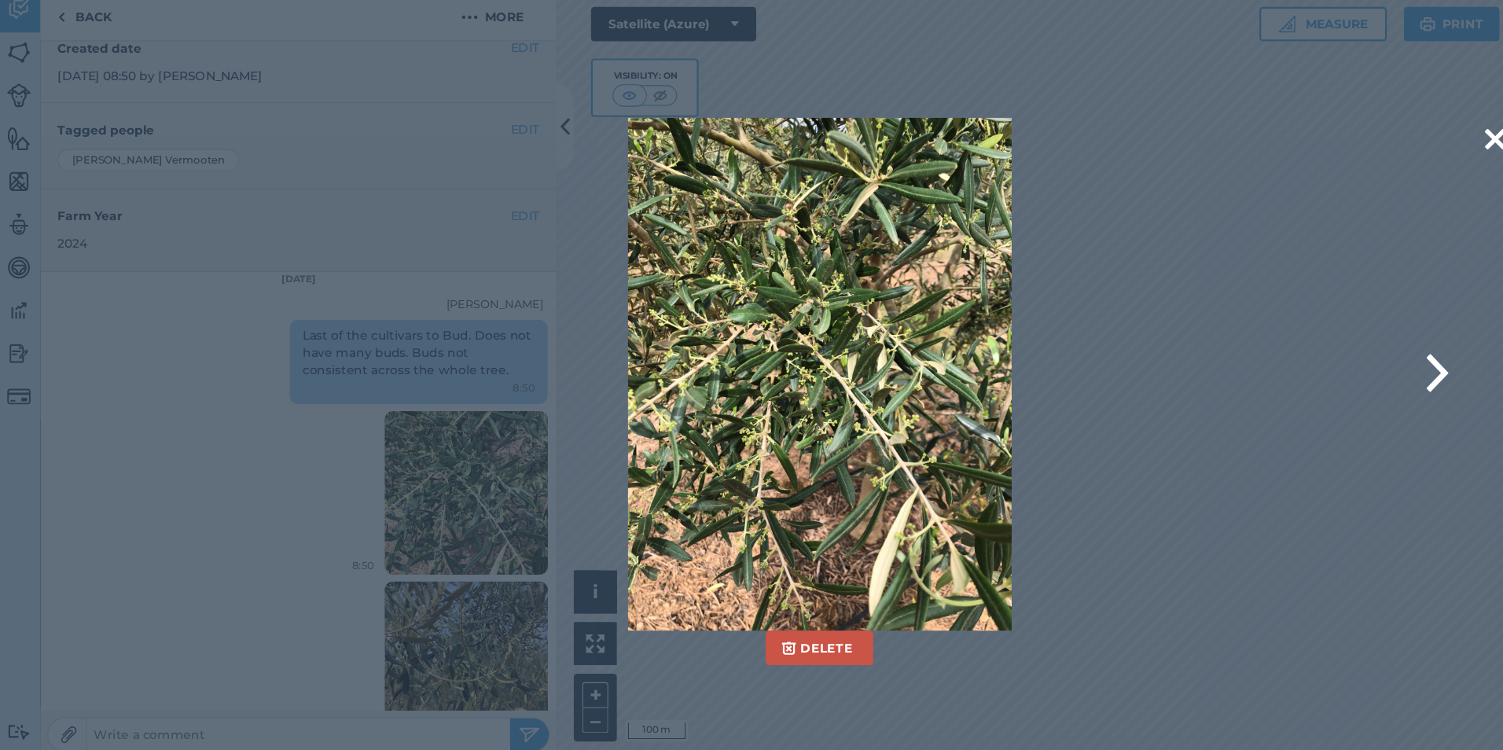
click at [698, 487] on img at bounding box center [751, 398] width 351 height 469
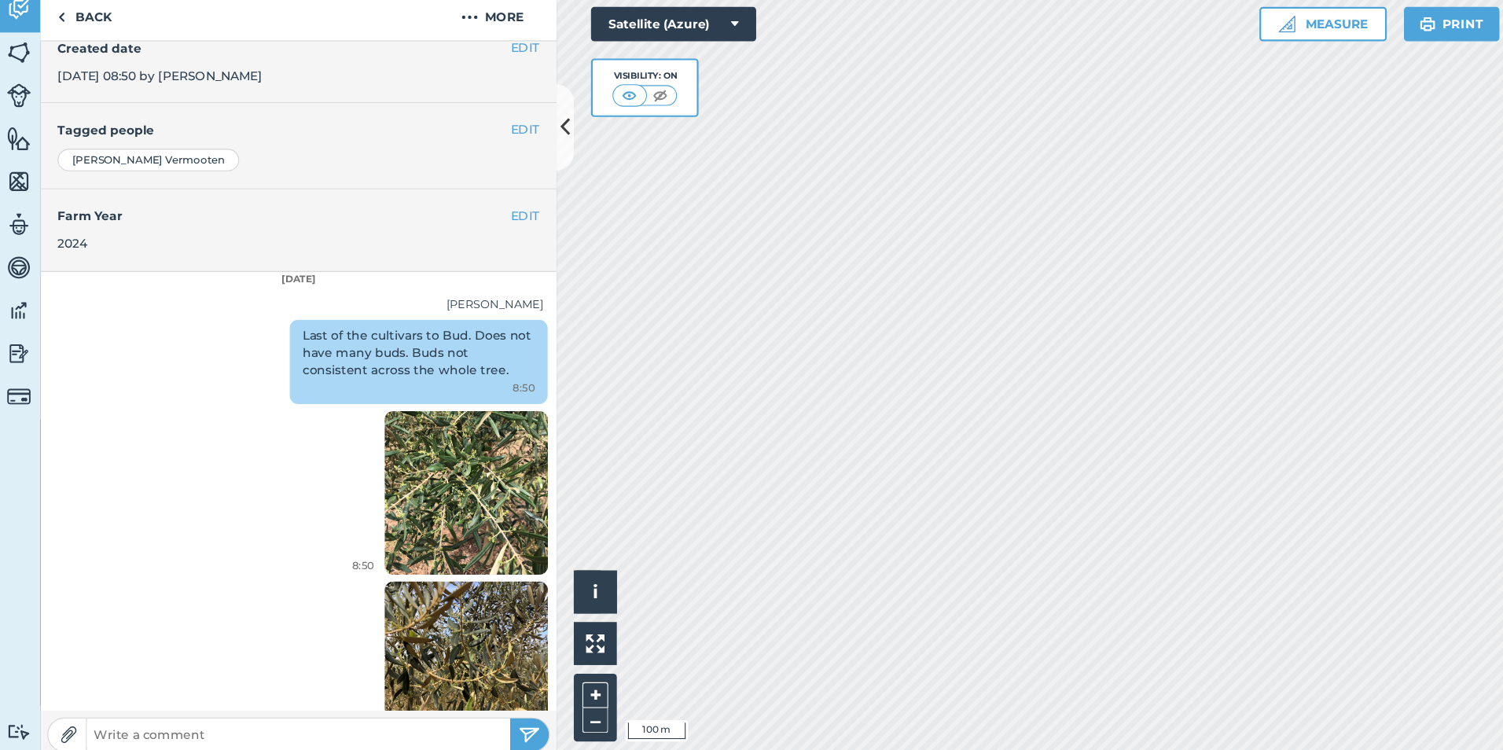
click at [457, 464] on img at bounding box center [428, 506] width 149 height 199
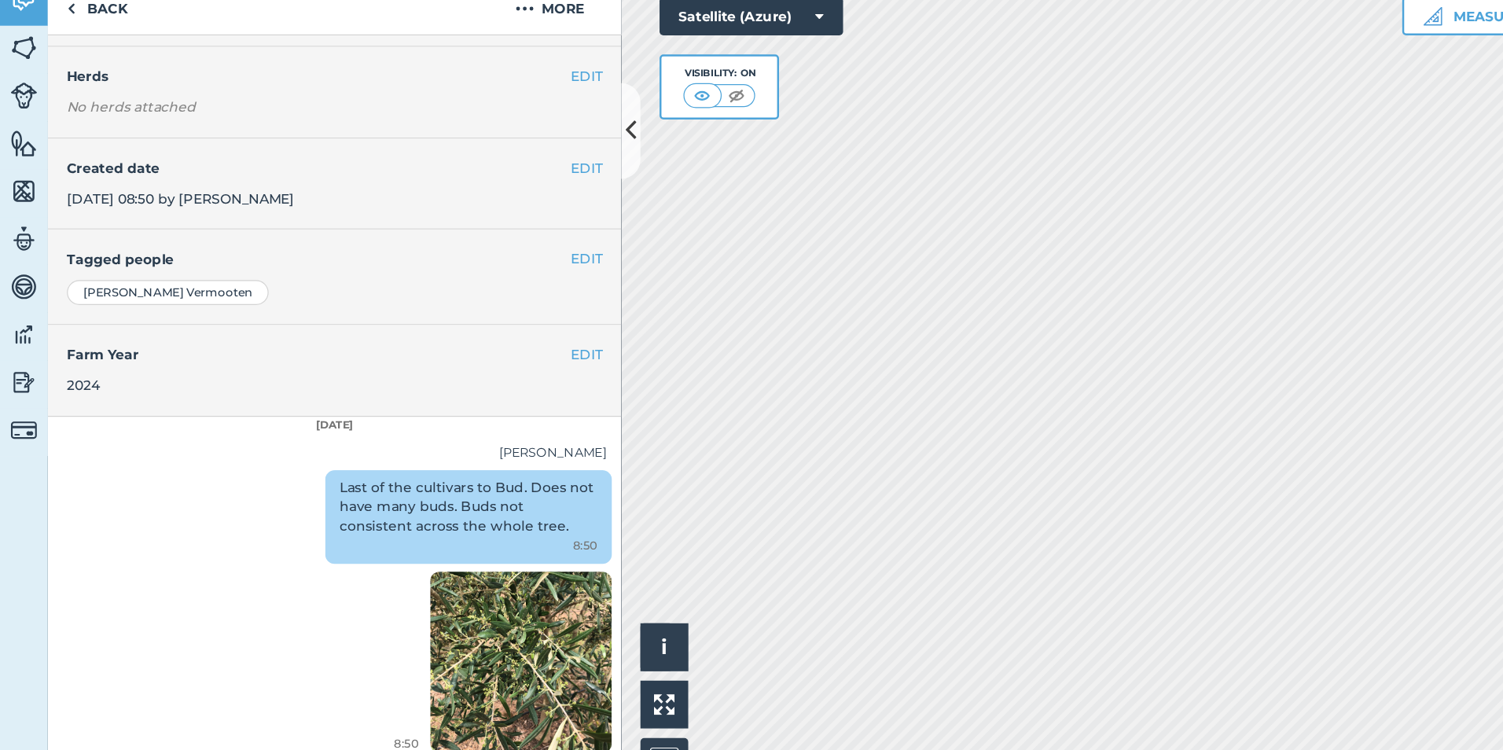
scroll to position [0, 0]
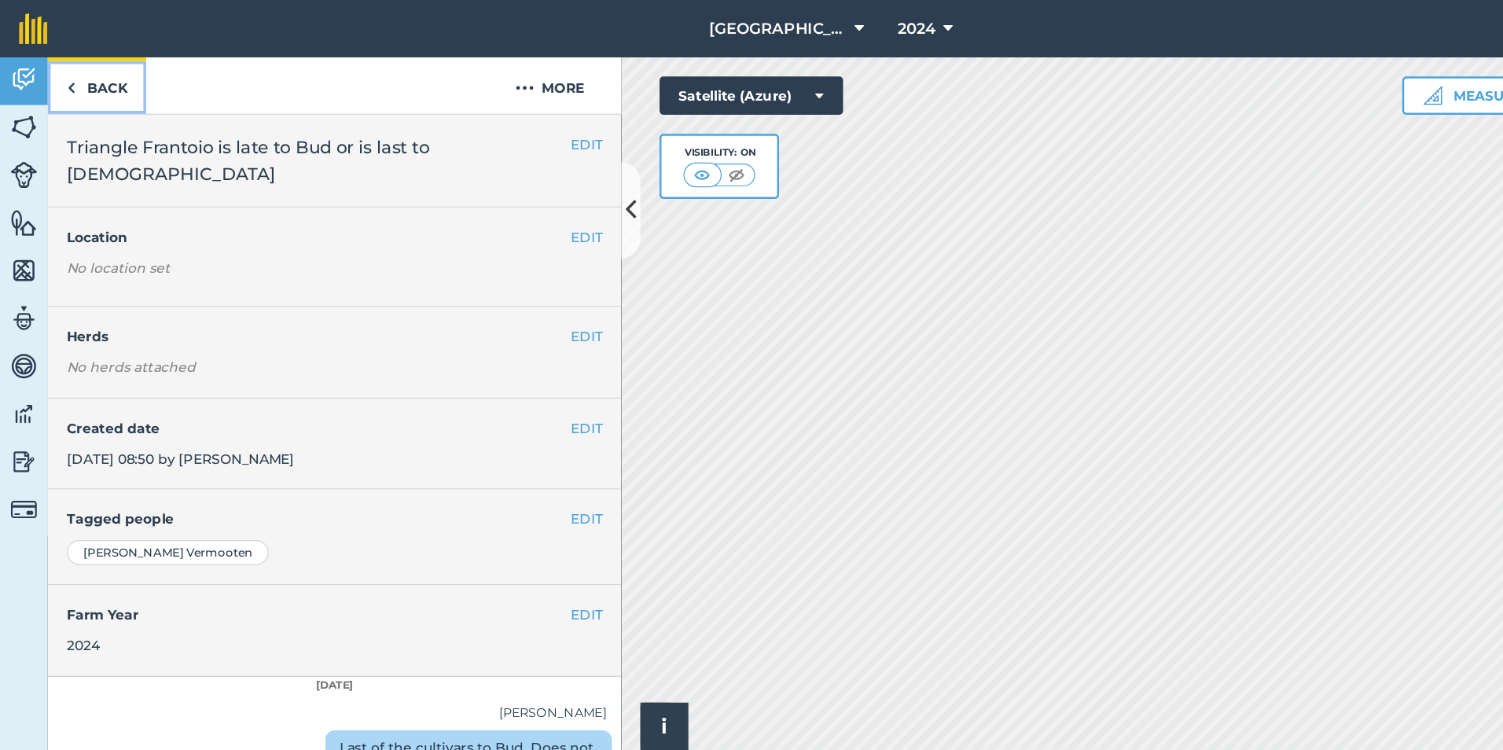
click at [73, 73] on link "Back" at bounding box center [79, 70] width 81 height 46
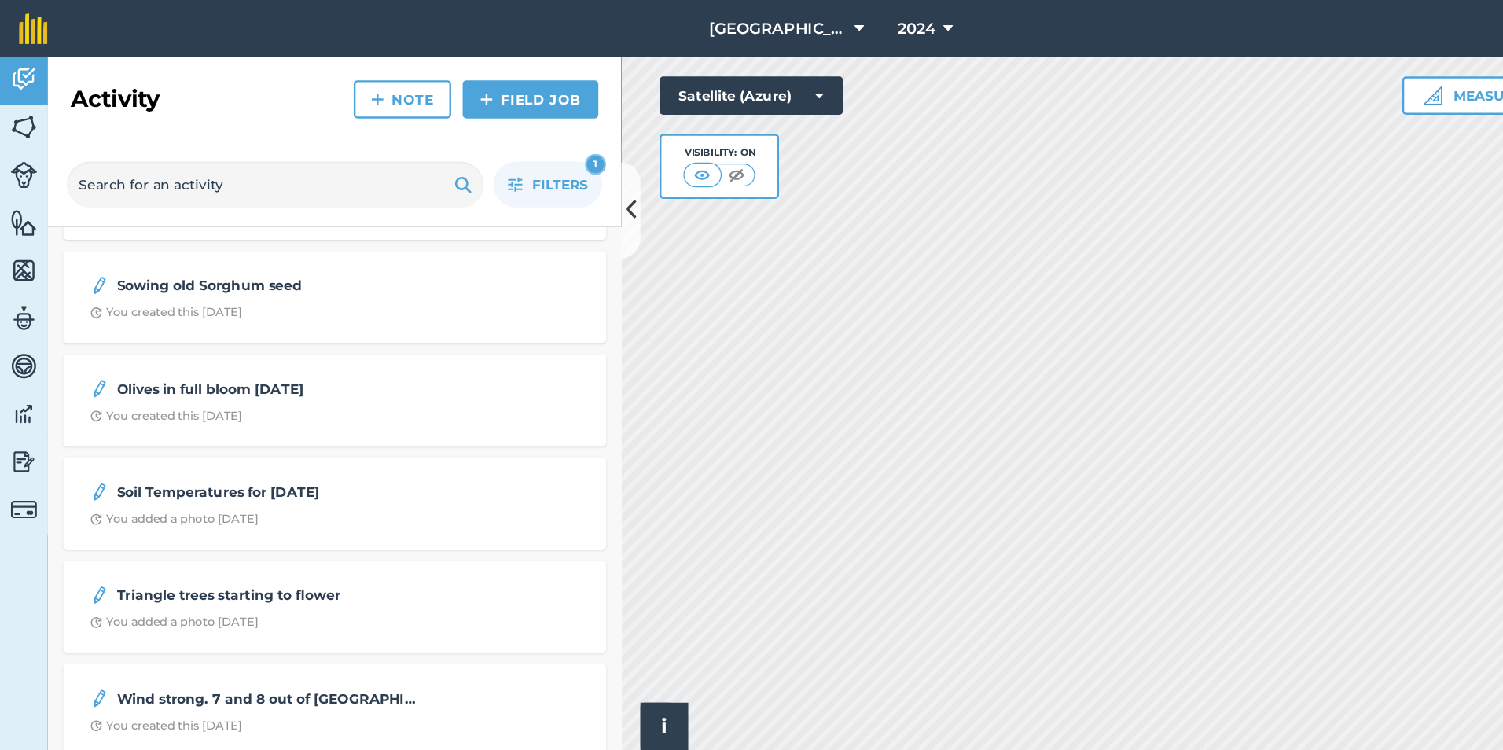
scroll to position [732, 0]
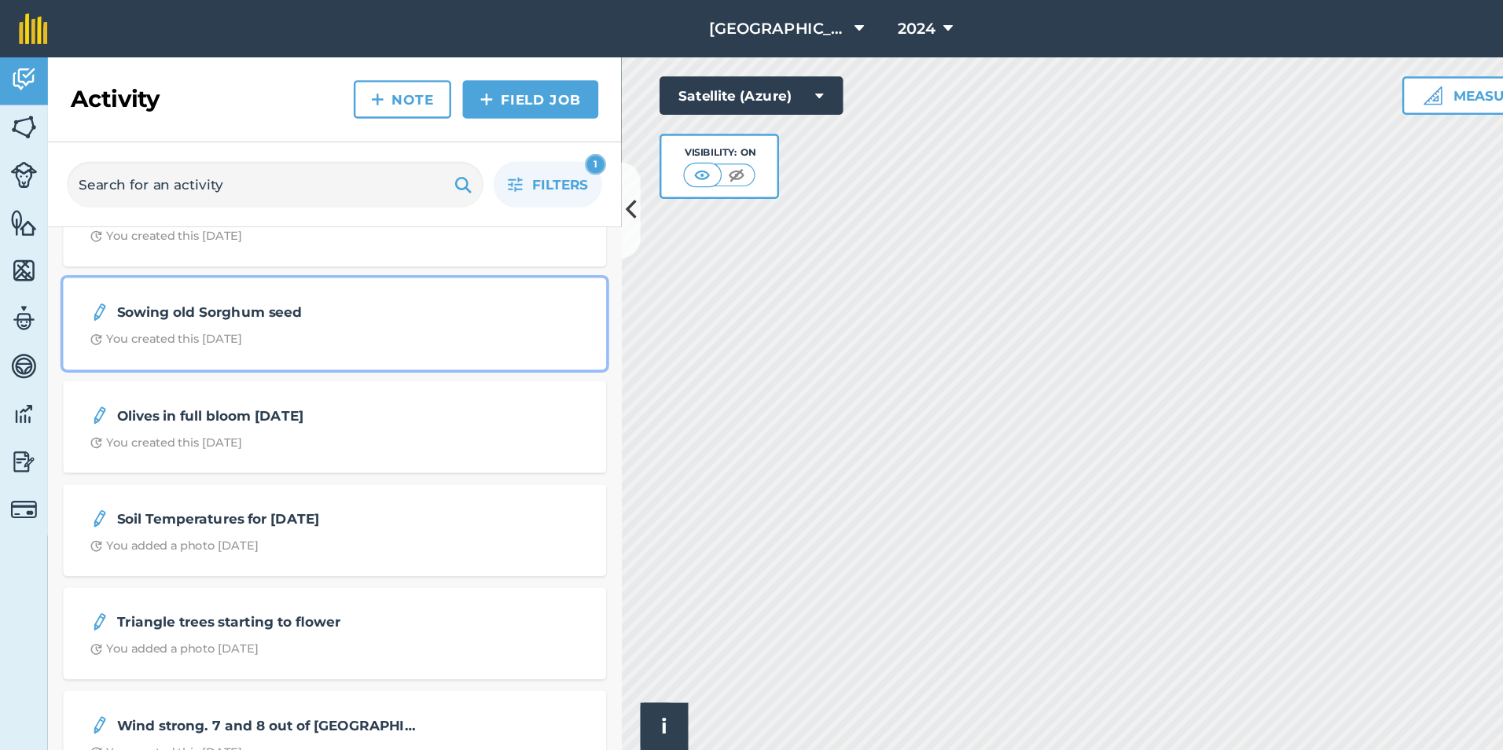
click at [189, 273] on div "You created this [DATE]" at bounding box center [136, 279] width 125 height 13
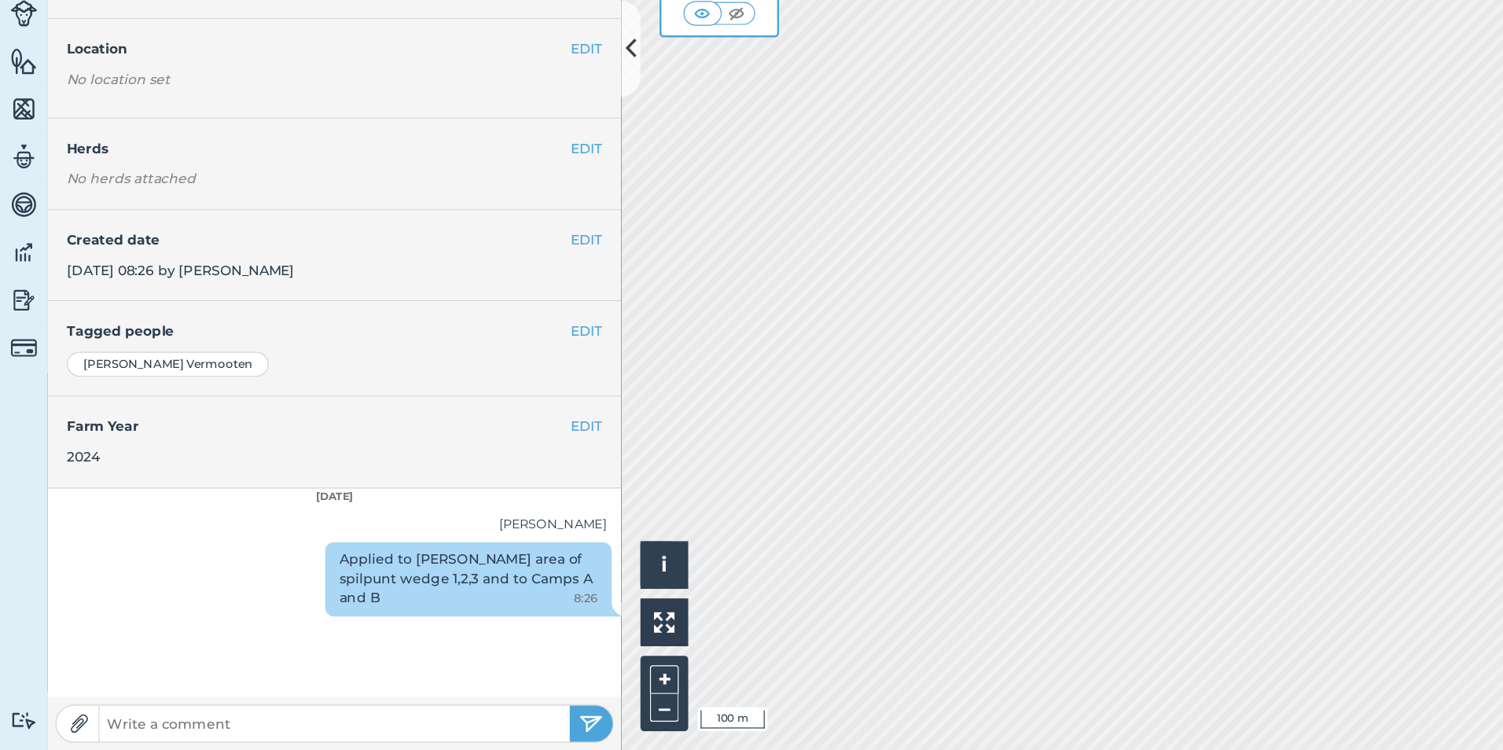
click at [121, 276] on em "No herds attached" at bounding box center [283, 279] width 456 height 17
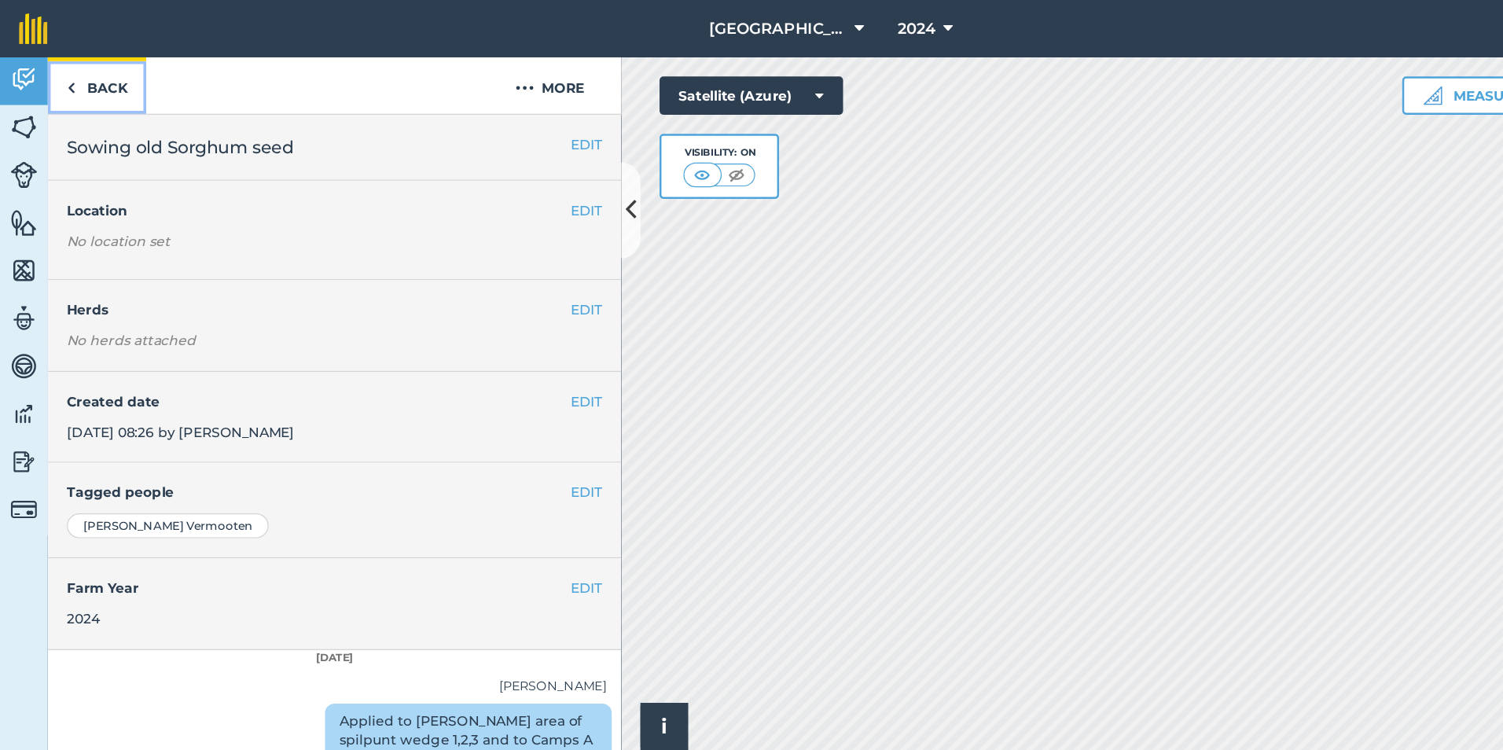
click at [64, 72] on link "Back" at bounding box center [79, 70] width 81 height 46
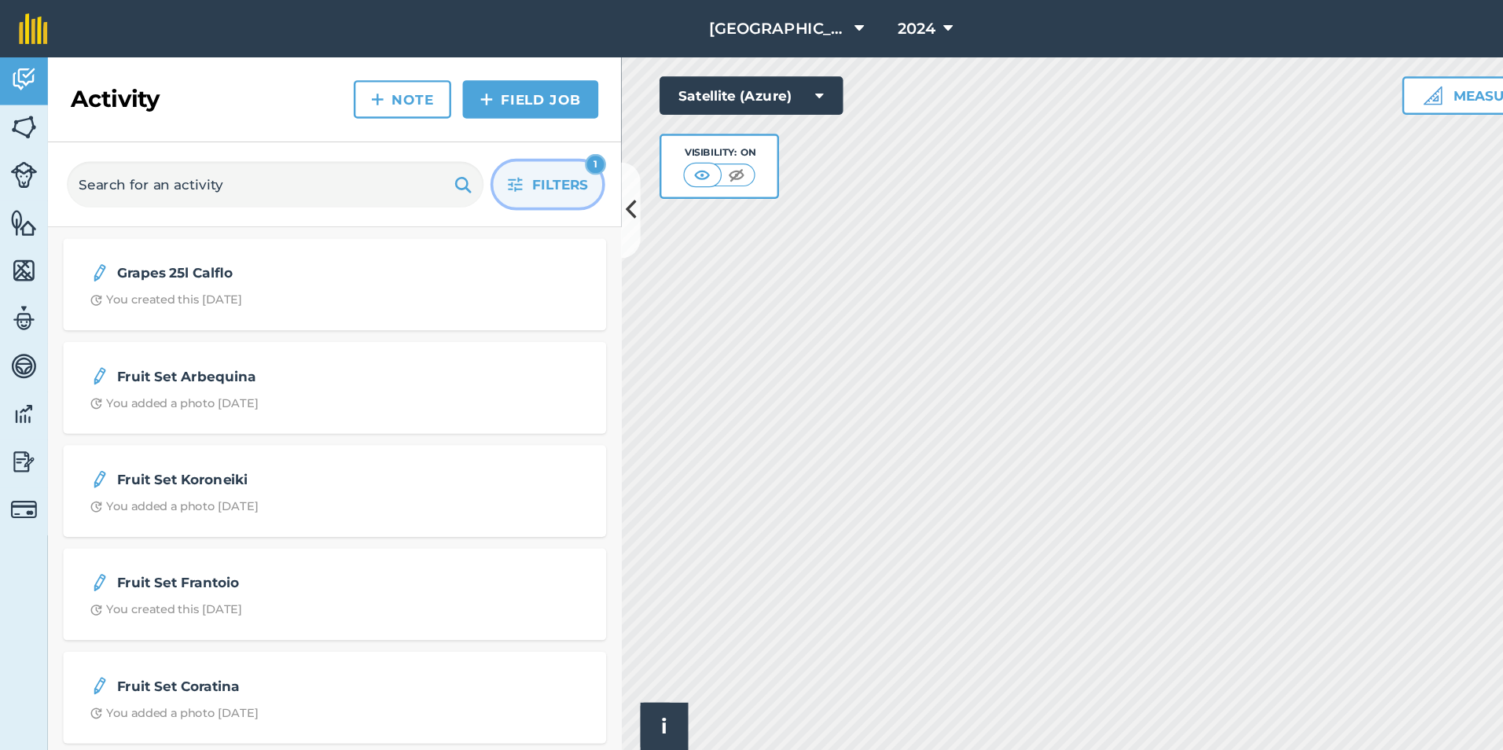
click at [467, 148] on span "Filters" at bounding box center [461, 151] width 46 height 17
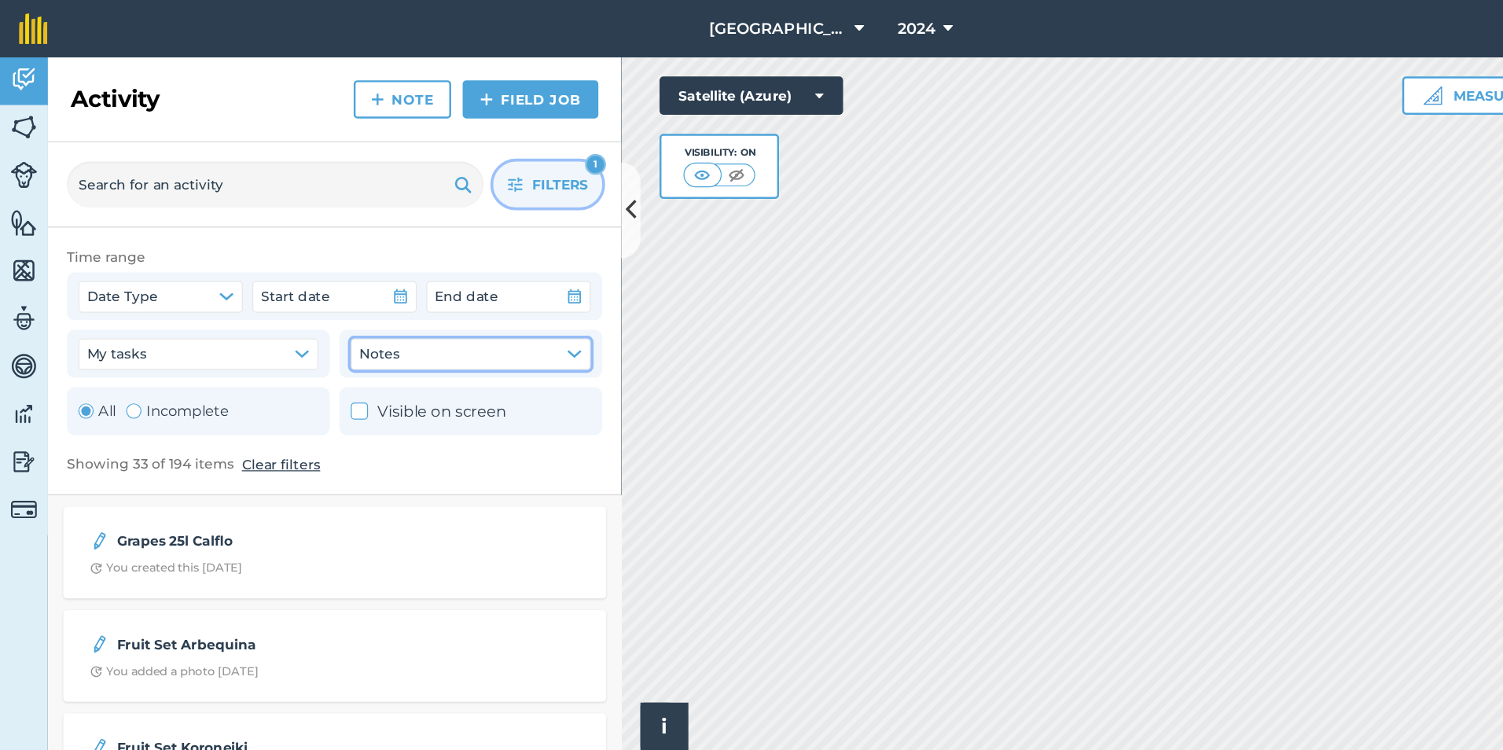
click at [474, 294] on icon "button" at bounding box center [472, 291] width 13 height 13
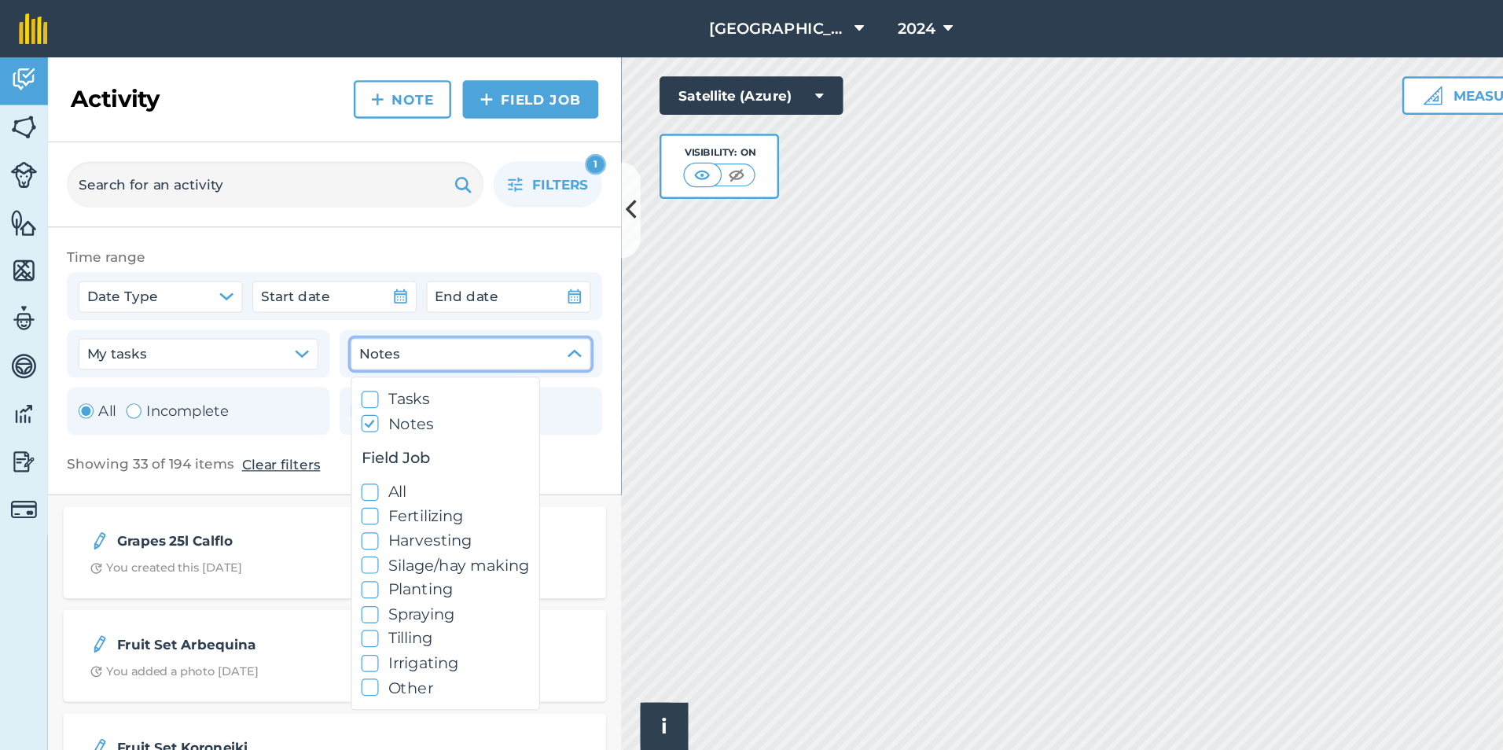
click at [302, 349] on icon at bounding box center [305, 349] width 10 height 10
checkbox input "false"
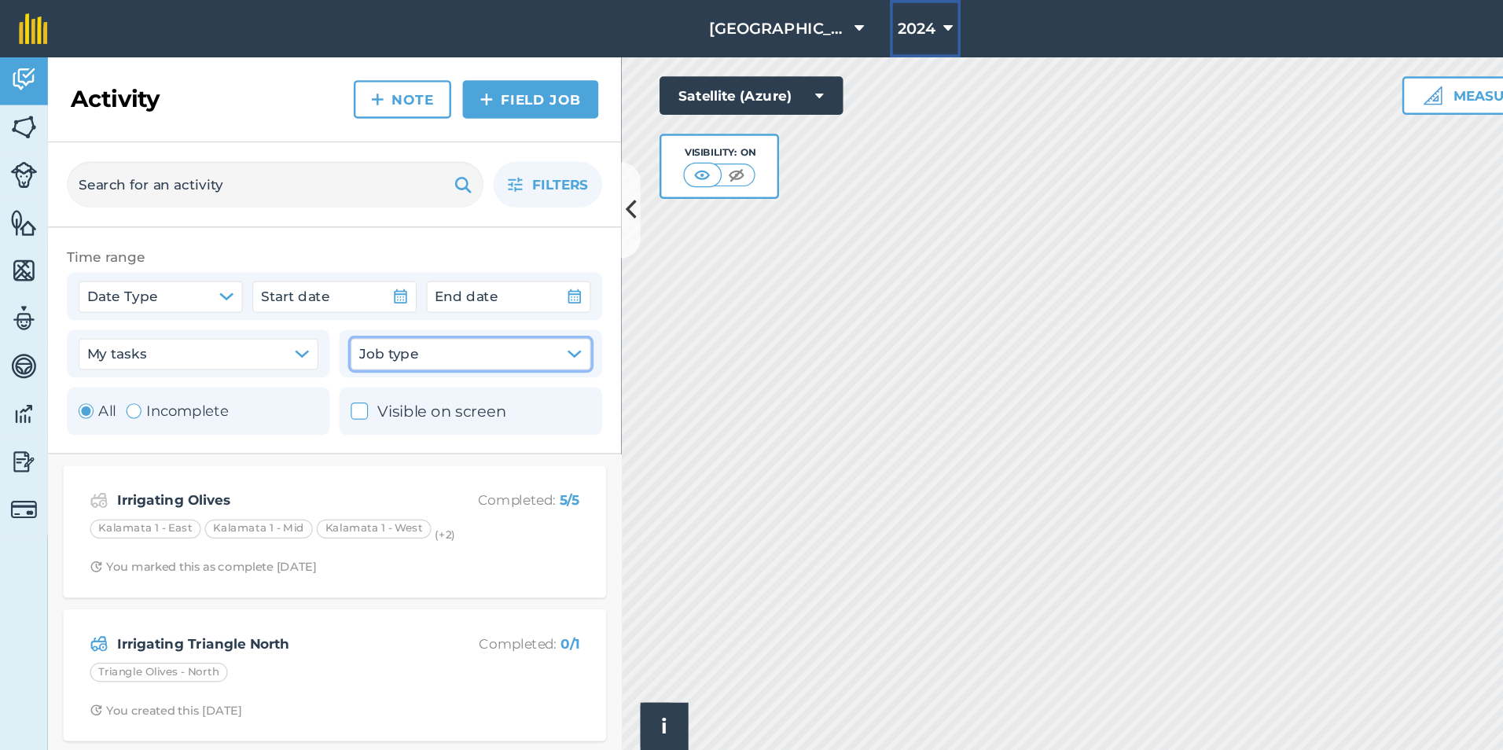
click at [778, 23] on button "2024" at bounding box center [761, 23] width 58 height 47
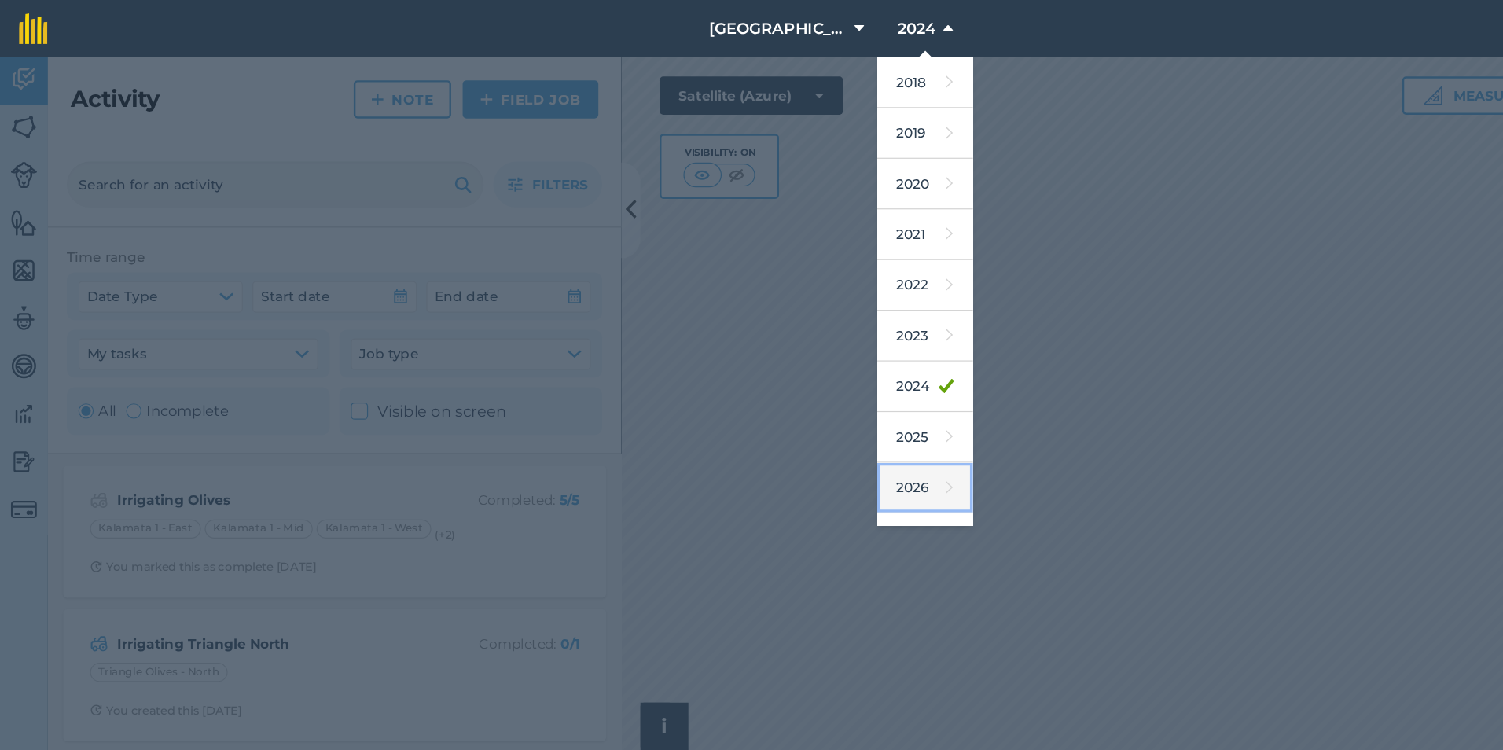
click at [751, 407] on link "2026" at bounding box center [761, 402] width 79 height 42
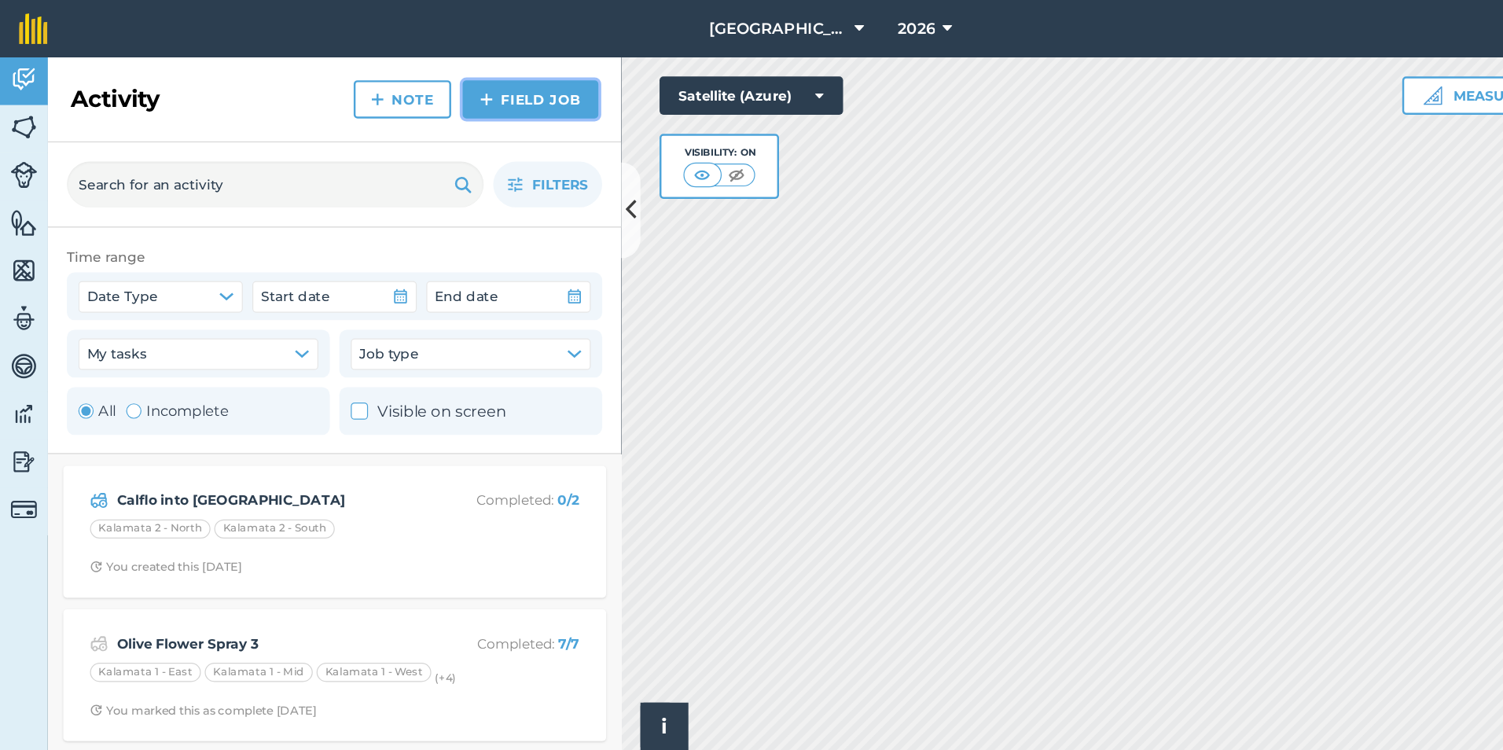
click at [432, 79] on link "Field Job" at bounding box center [437, 81] width 112 height 31
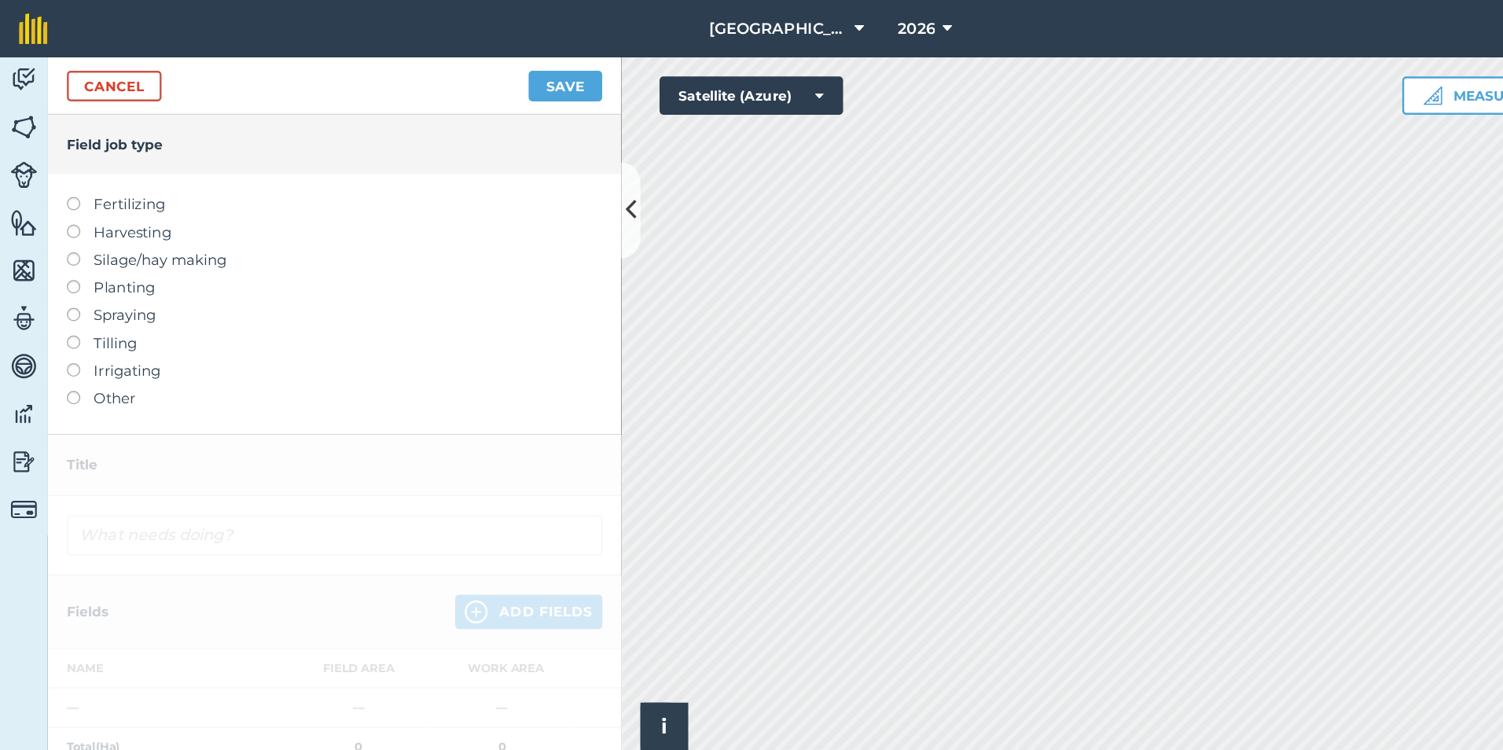
click at [58, 162] on label at bounding box center [66, 162] width 22 height 0
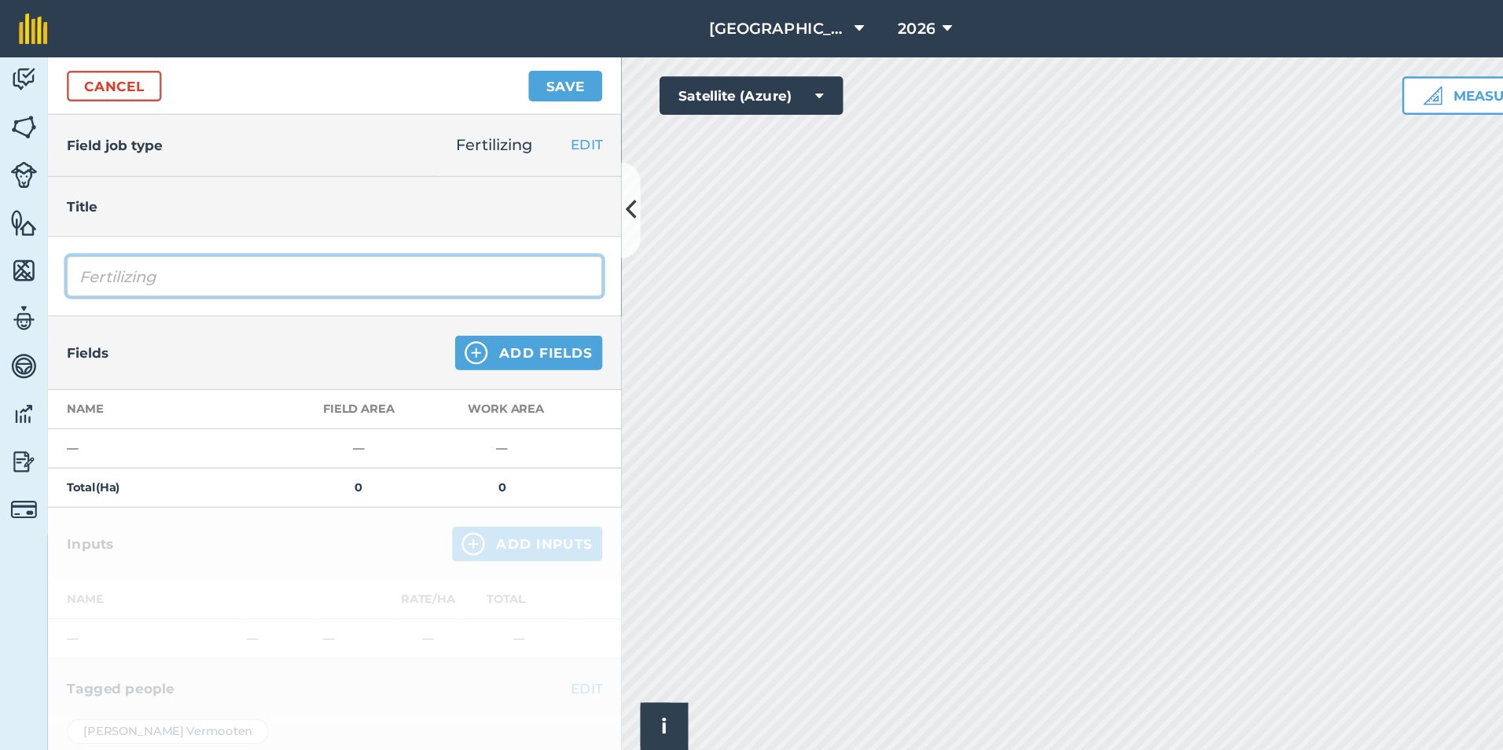
click at [64, 229] on input "Fertilizing" at bounding box center [275, 227] width 440 height 33
type input "Application of Fighter to stressed trees"
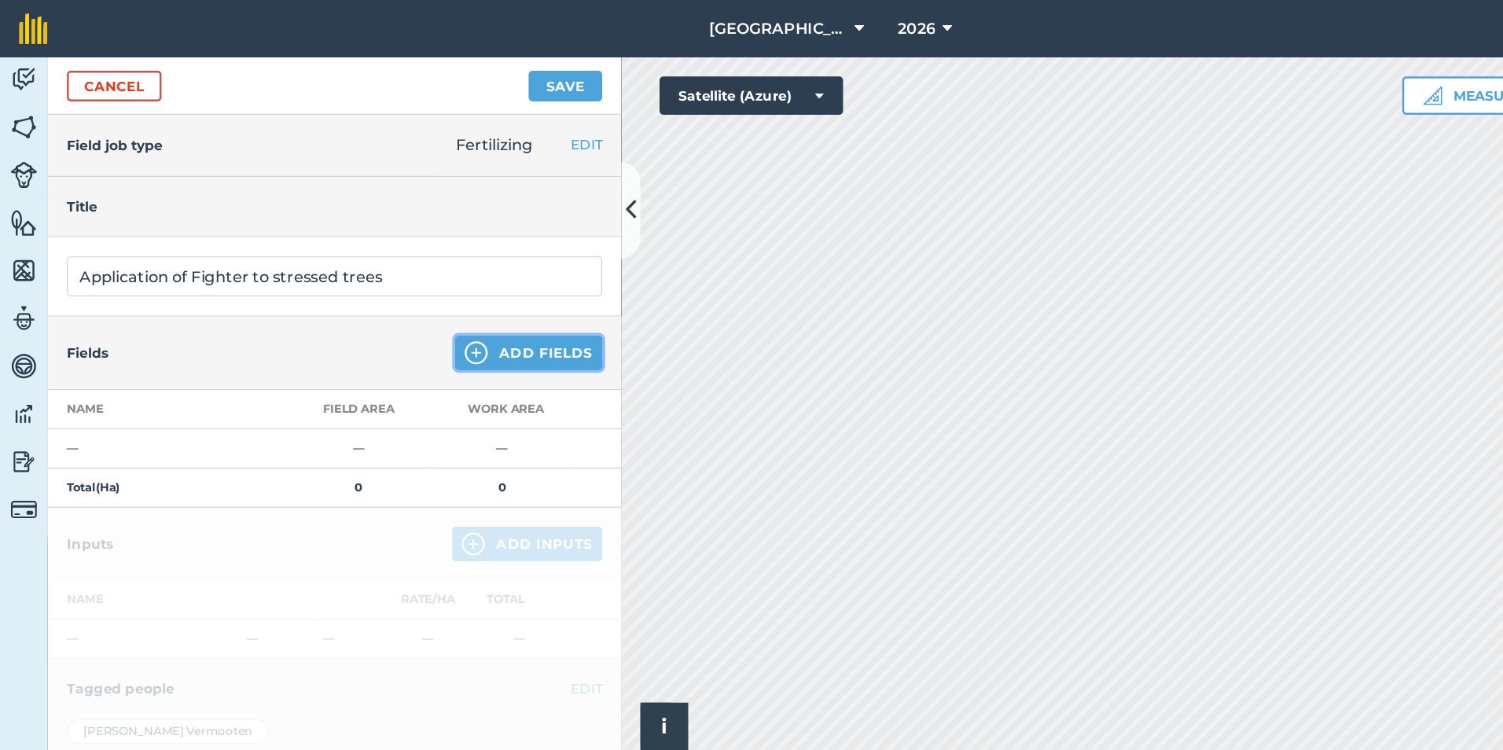
click at [382, 294] on img at bounding box center [391, 290] width 19 height 19
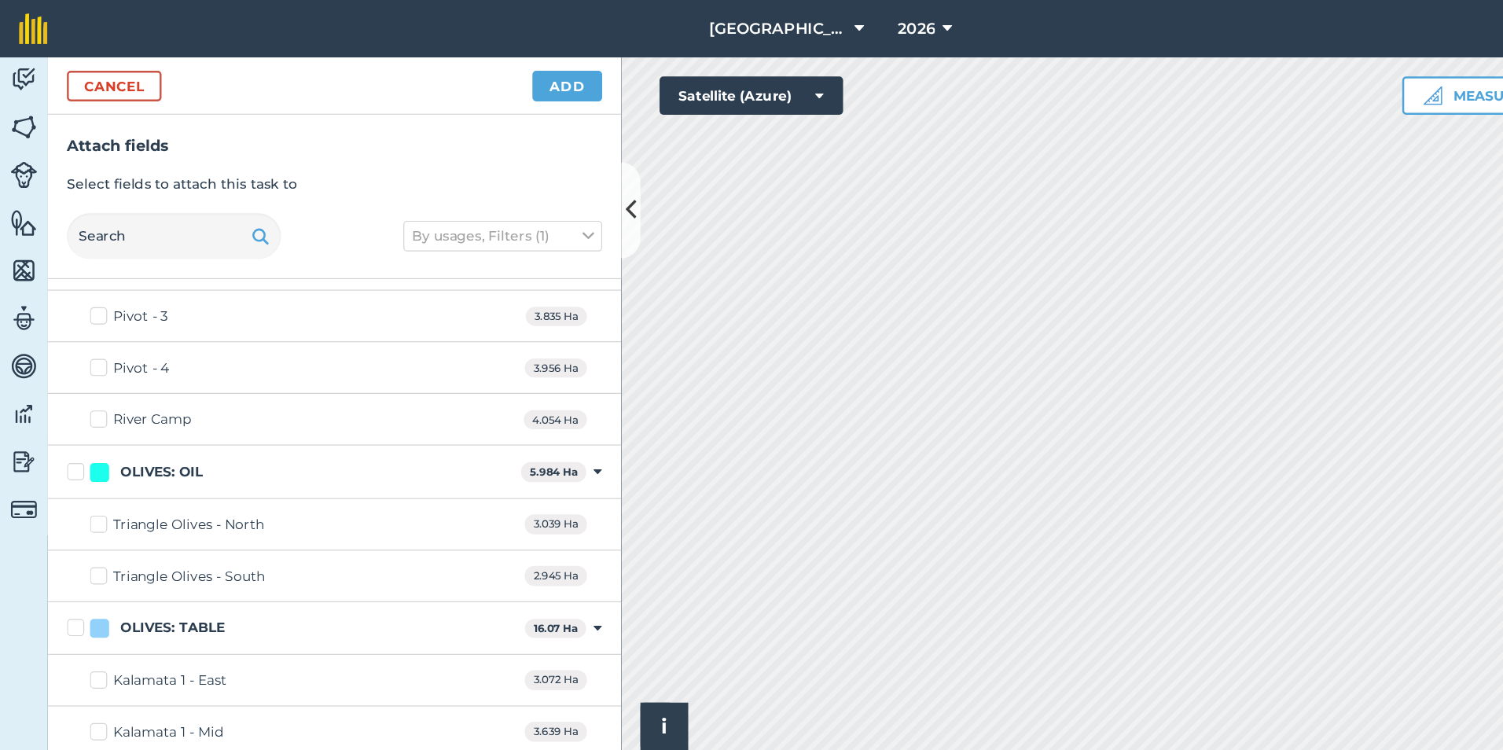
scroll to position [1013, 0]
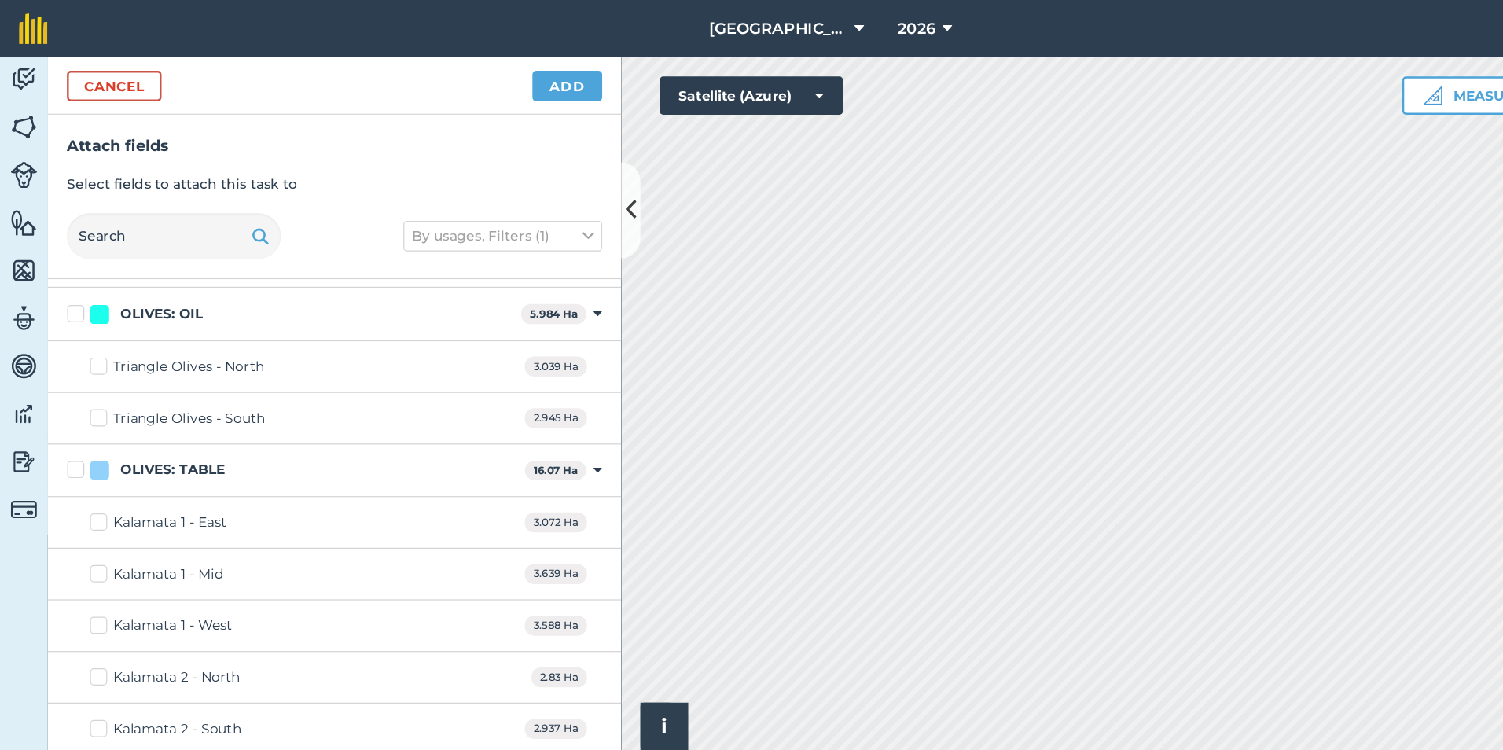
click at [83, 304] on label "Triangle Olives - North" at bounding box center [145, 301] width 143 height 17
click at [83, 304] on input "Triangle Olives - North" at bounding box center [79, 298] width 10 height 10
checkbox input "true"
click at [83, 338] on label "Triangle Olives - South" at bounding box center [146, 344] width 144 height 17
click at [83, 338] on input "Triangle Olives - South" at bounding box center [79, 341] width 10 height 10
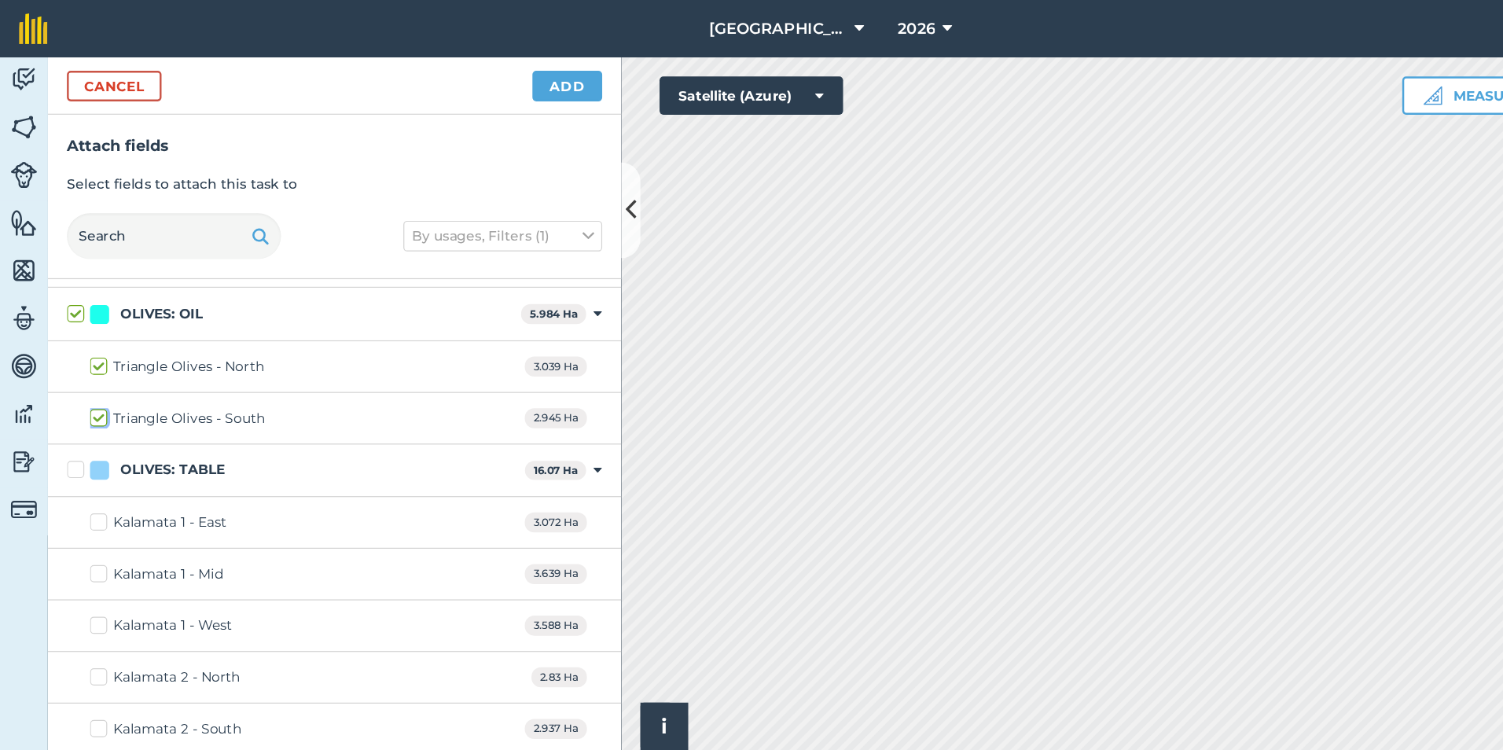
checkbox input "true"
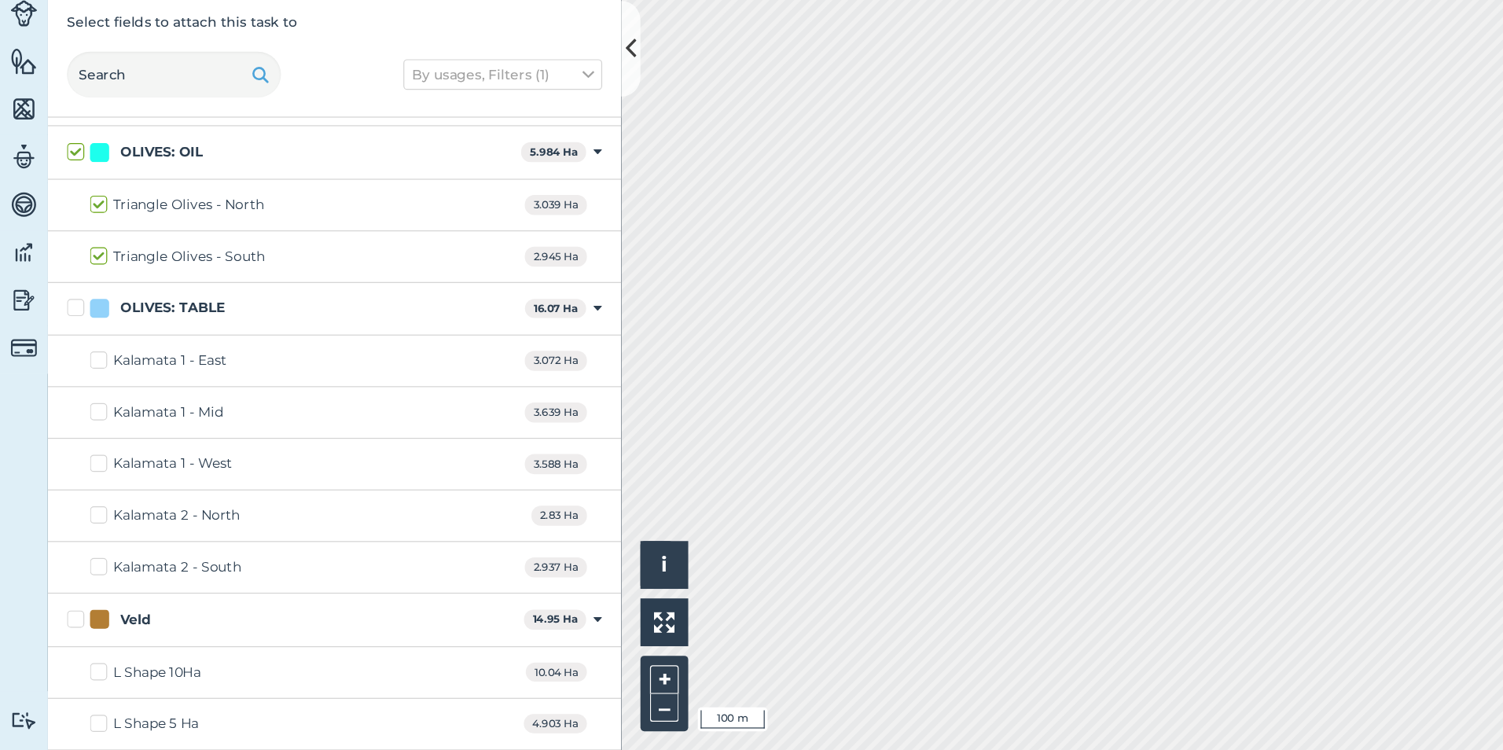
click at [77, 427] on label "Kalamata 1 - East" at bounding box center [130, 429] width 112 height 17
click at [77, 427] on input "Kalamata 1 - East" at bounding box center [79, 426] width 10 height 10
checkbox input "true"
click at [81, 471] on label "Kalamata 1 - Mid" at bounding box center [128, 472] width 109 height 17
click at [81, 471] on input "Kalamata 1 - Mid" at bounding box center [79, 469] width 10 height 10
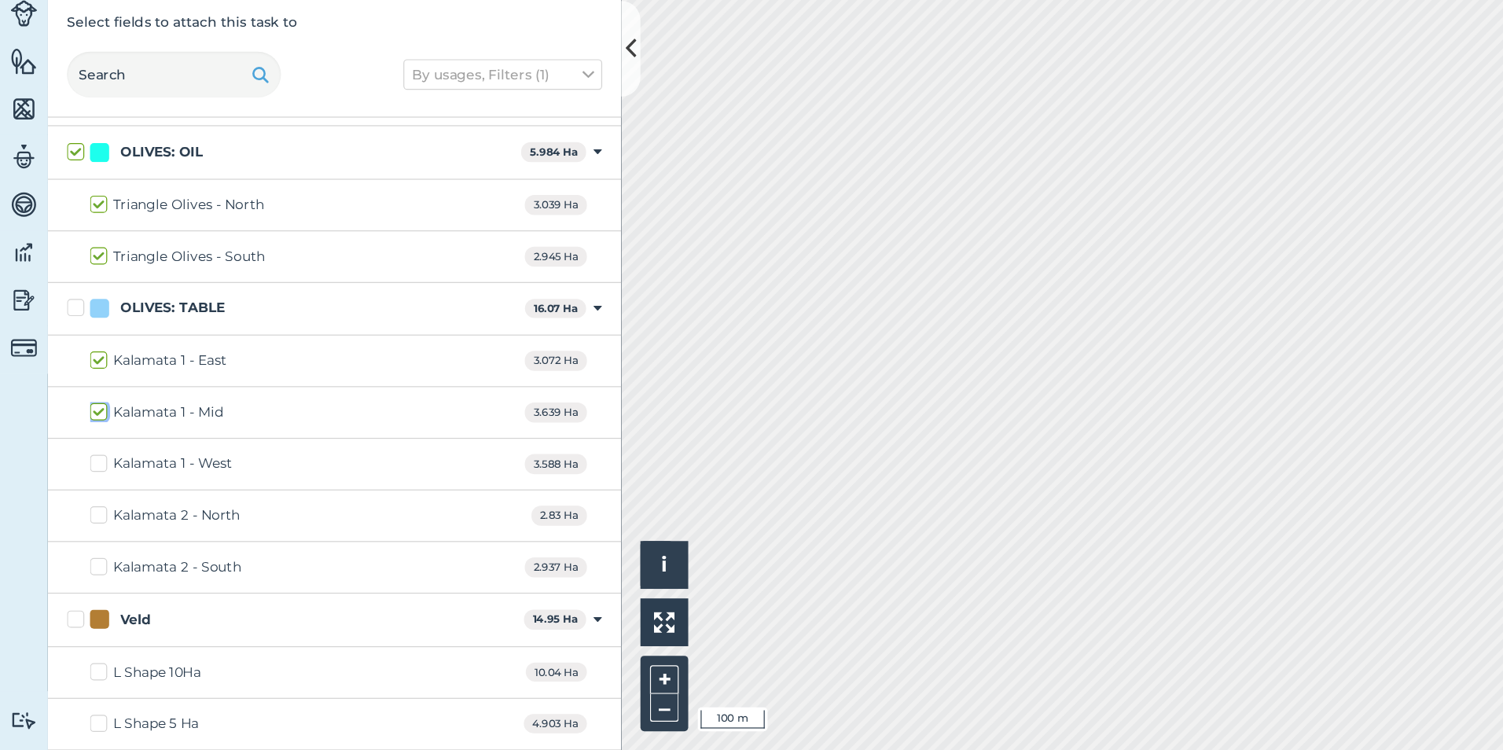
checkbox input "true"
click at [82, 513] on label "Kalamata 1 - West" at bounding box center [132, 514] width 117 height 17
click at [82, 513] on input "Kalamata 1 - West" at bounding box center [79, 511] width 10 height 10
checkbox input "true"
click at [78, 555] on label "Kalamata 2 - North" at bounding box center [135, 557] width 123 height 17
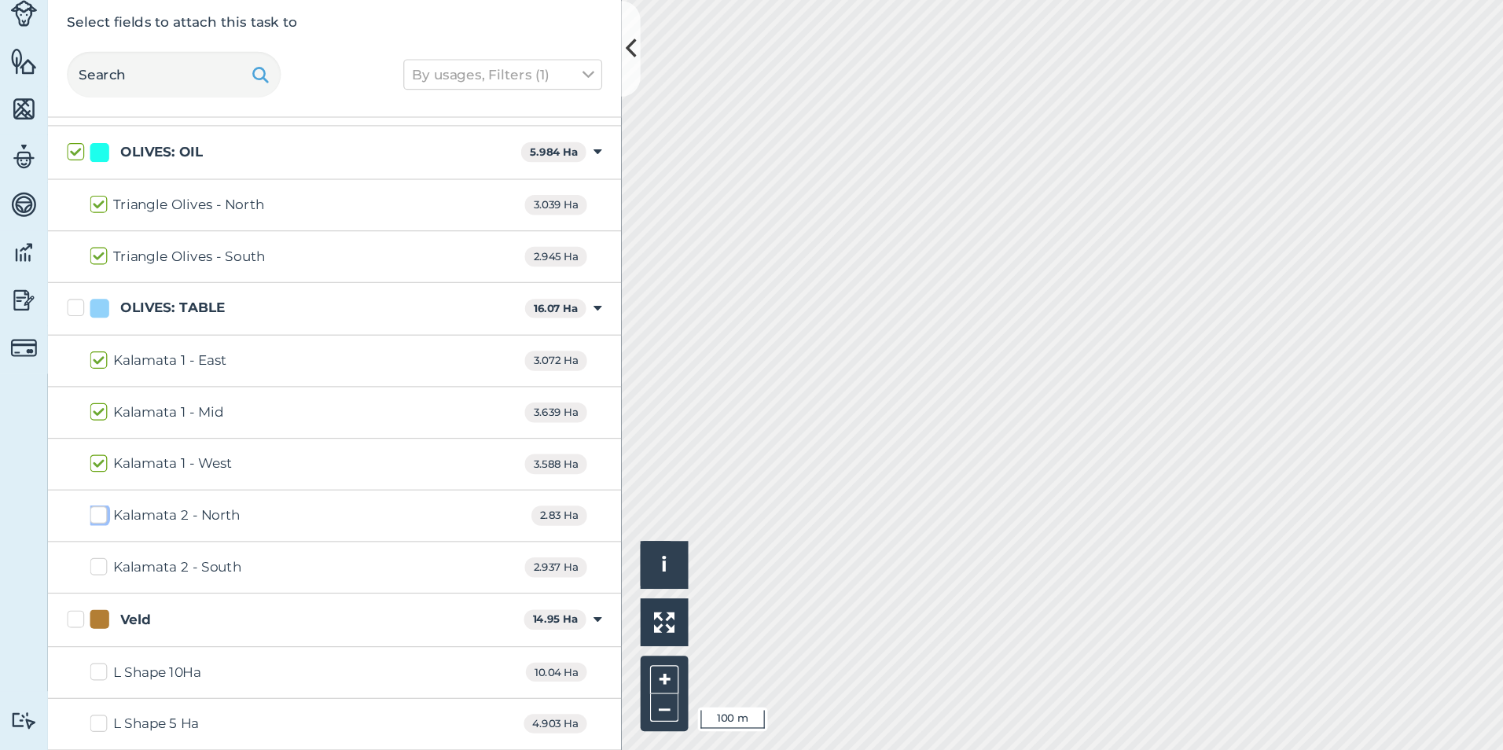
click at [78, 555] on input "Kalamata 2 - North" at bounding box center [79, 554] width 10 height 10
checkbox input "true"
click at [78, 597] on label "Kalamata 2 - South" at bounding box center [136, 599] width 124 height 17
click at [78, 597] on input "Kalamata 2 - South" at bounding box center [79, 596] width 10 height 10
checkbox input "true"
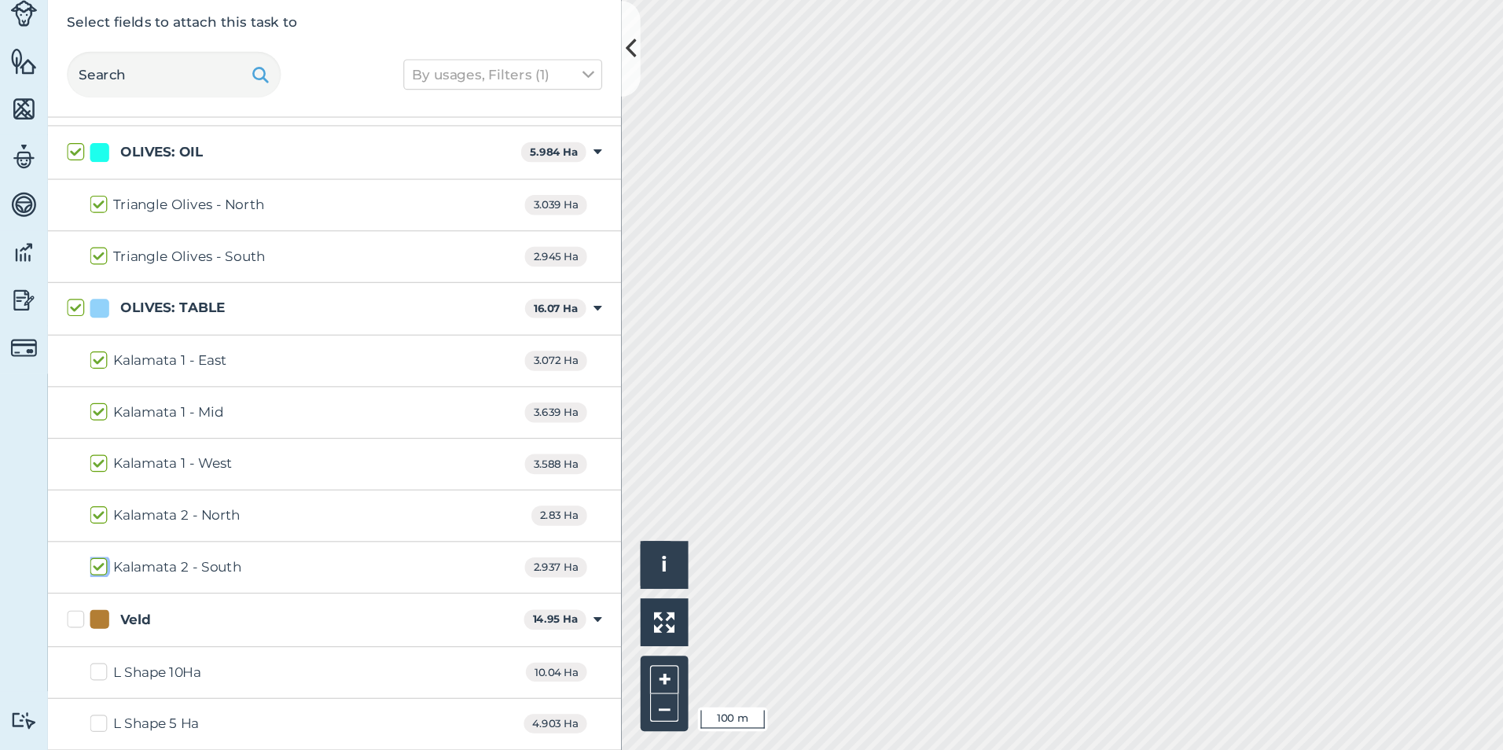
checkbox input "true"
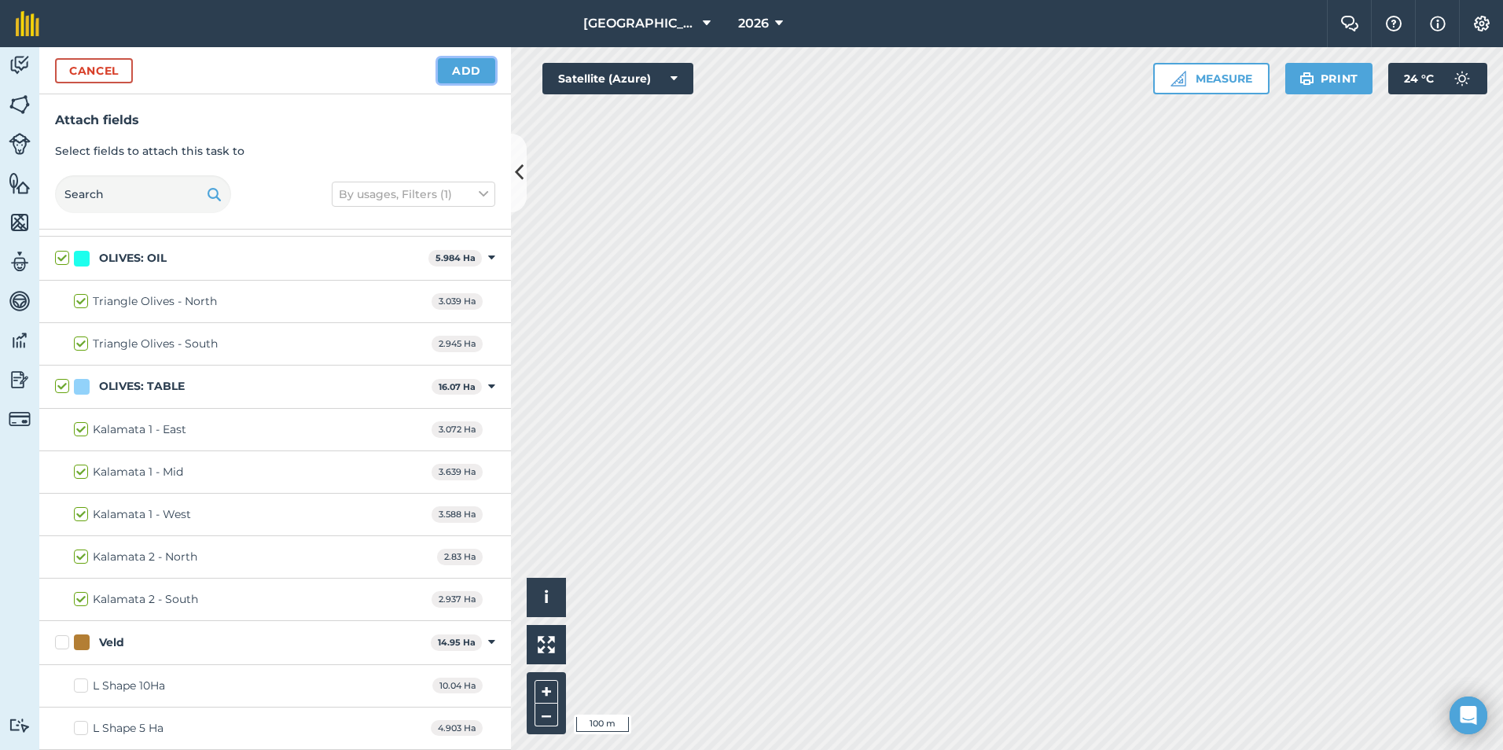
click at [469, 61] on button "Add" at bounding box center [466, 70] width 57 height 25
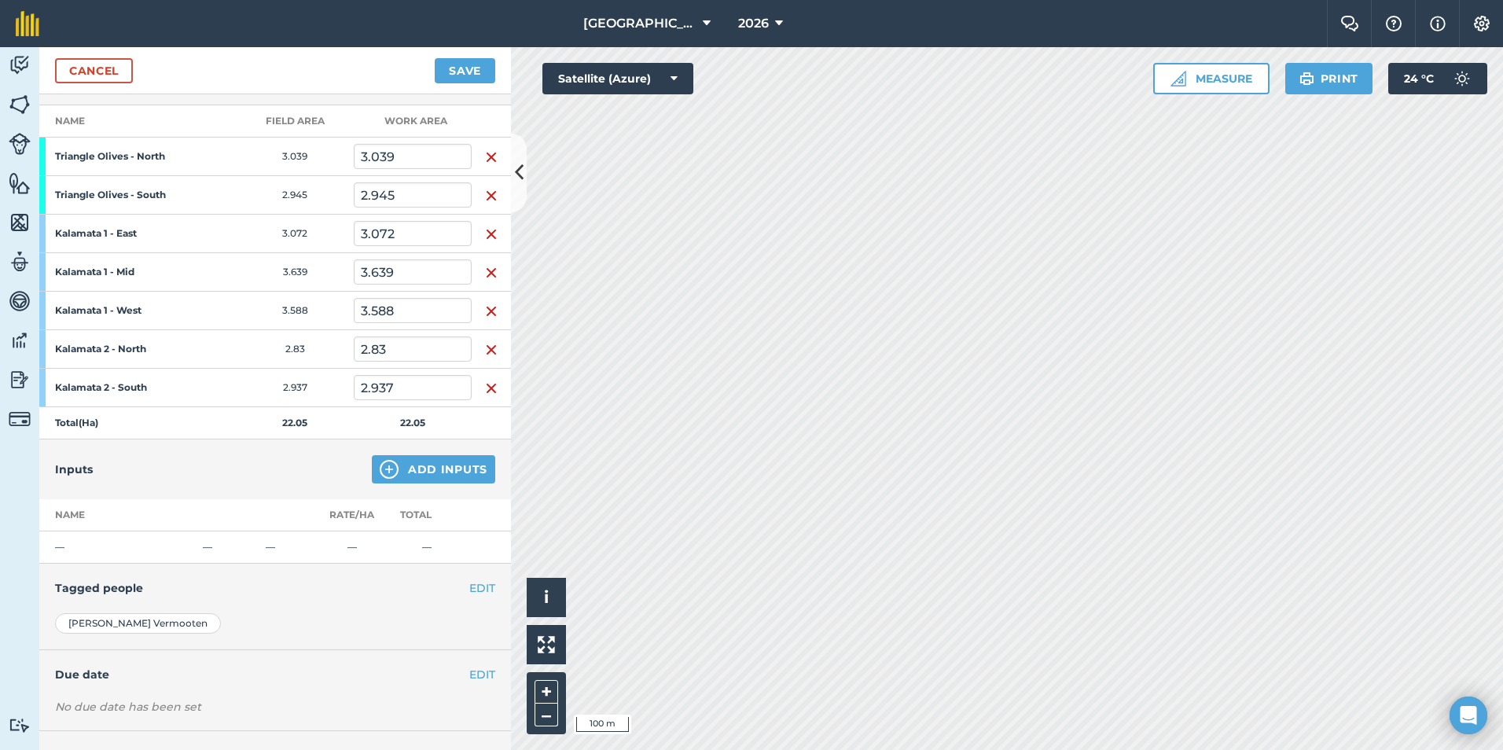
scroll to position [280, 0]
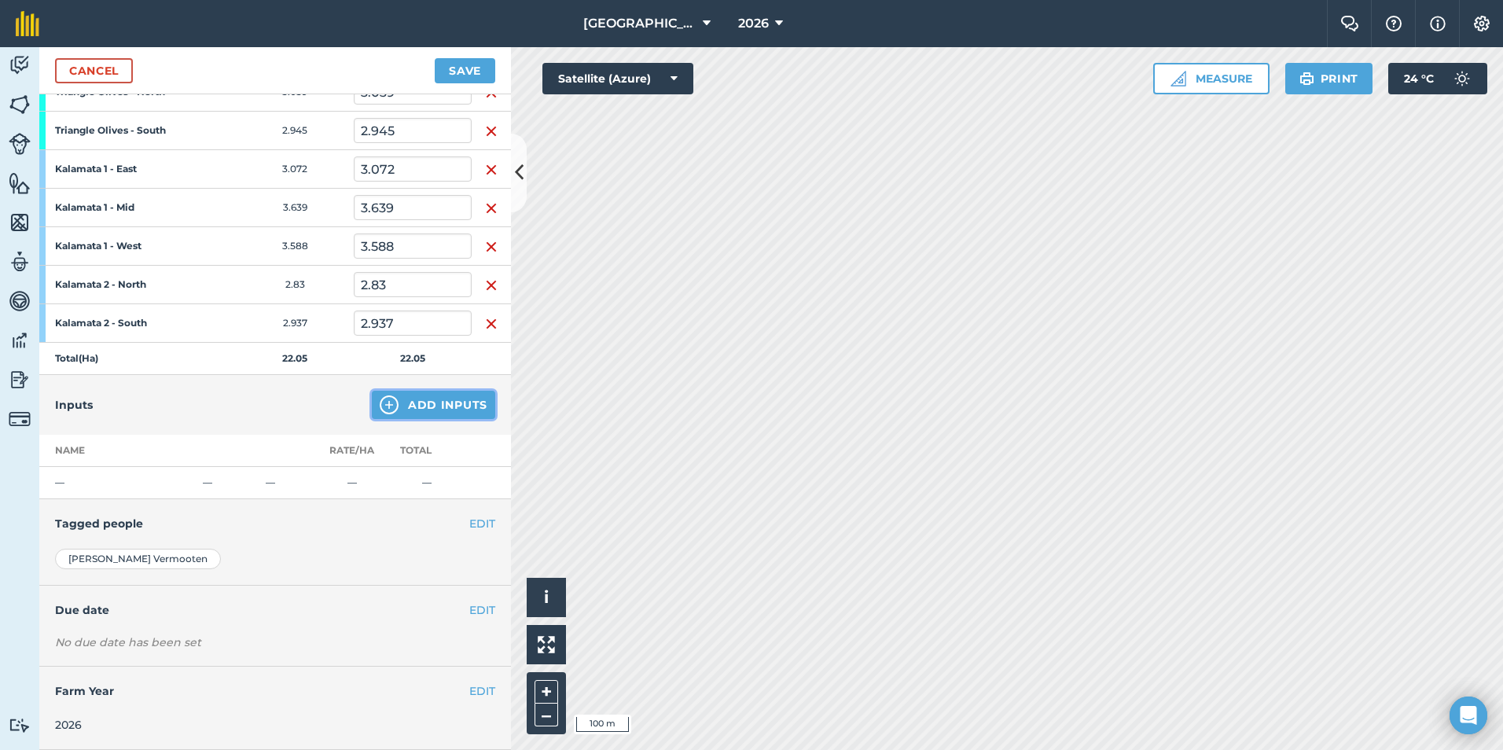
click at [430, 399] on button "Add Inputs" at bounding box center [433, 405] width 123 height 28
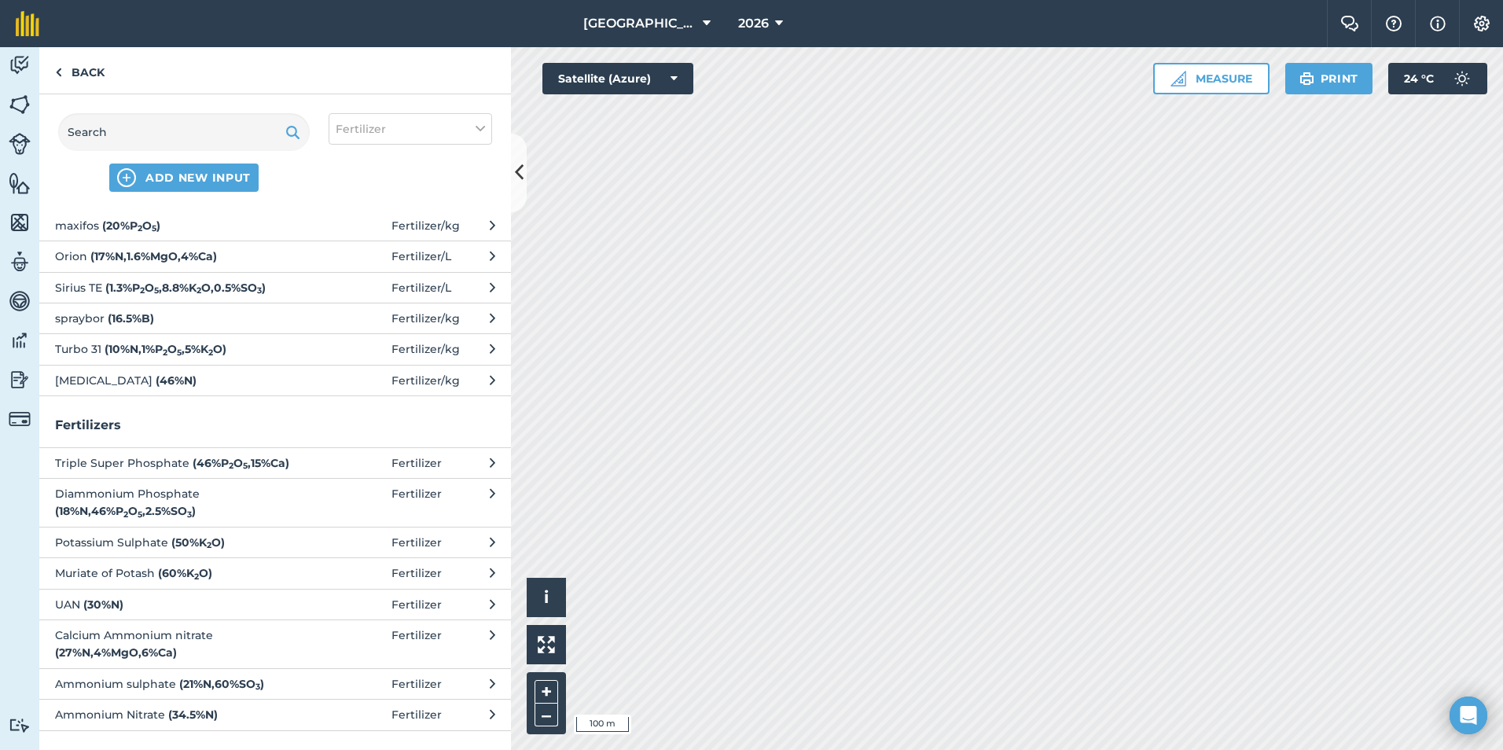
scroll to position [0, 0]
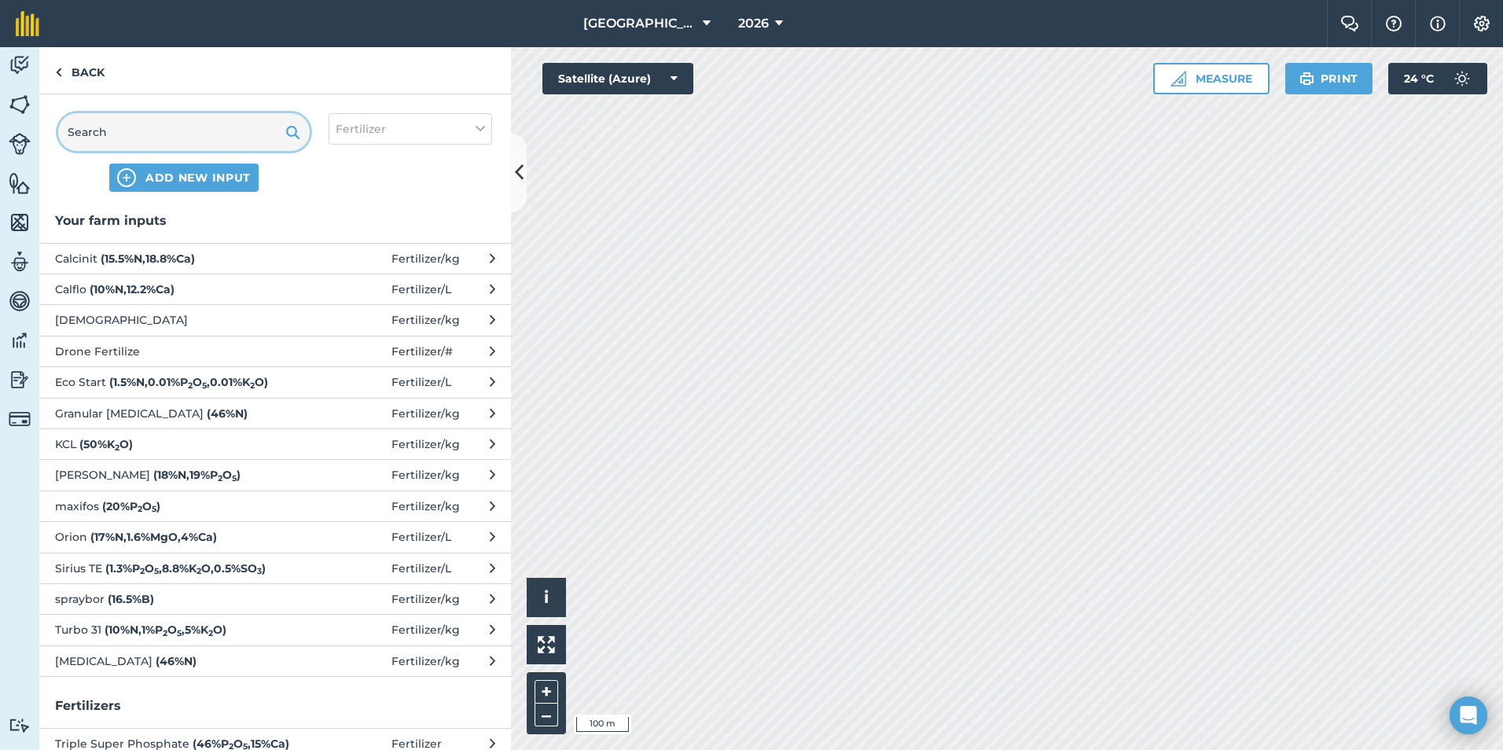
click at [174, 141] on input "text" at bounding box center [184, 132] width 252 height 38
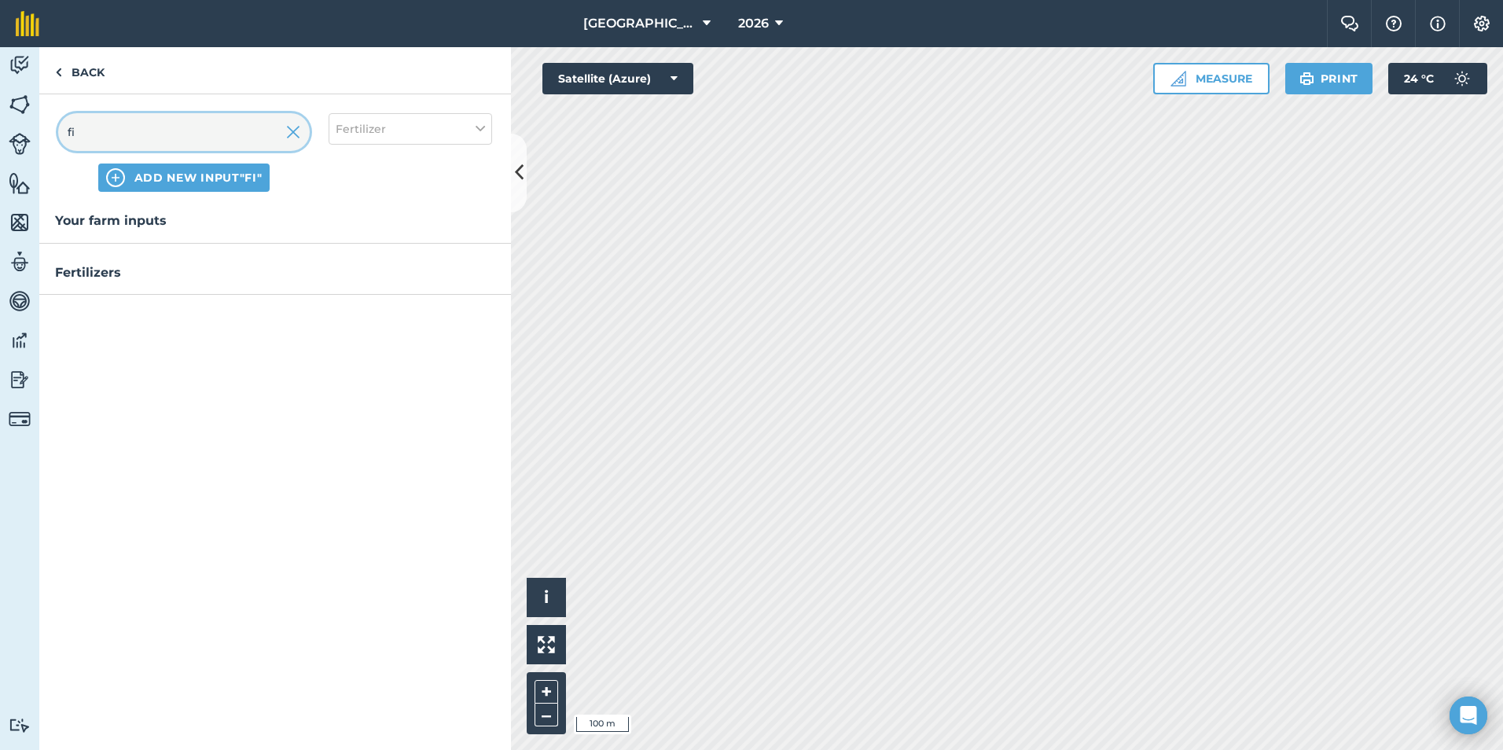
type input "f"
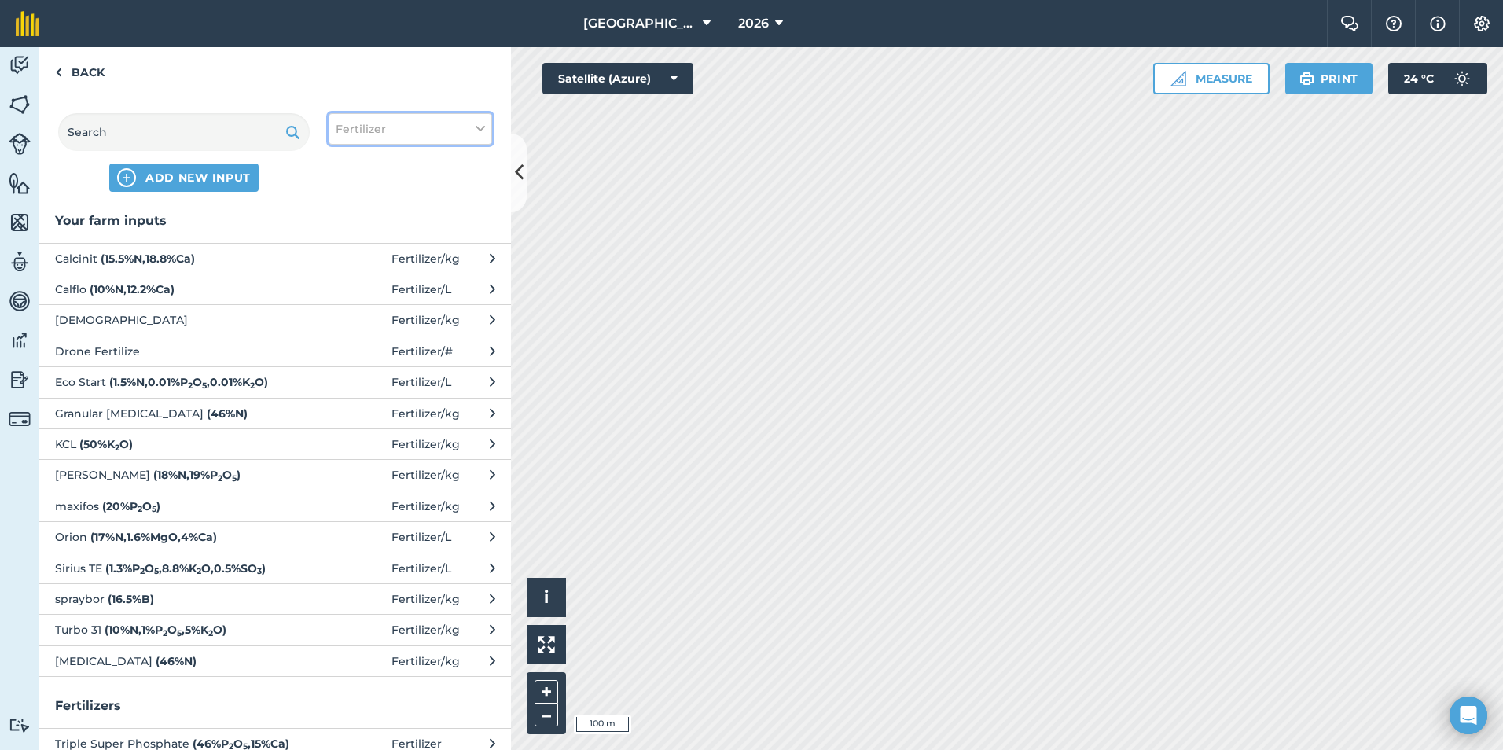
click at [483, 131] on icon at bounding box center [480, 128] width 9 height 17
click at [352, 220] on label "Spray" at bounding box center [410, 220] width 149 height 17
click at [346, 220] on input "Spray" at bounding box center [341, 217] width 10 height 10
checkbox input "true"
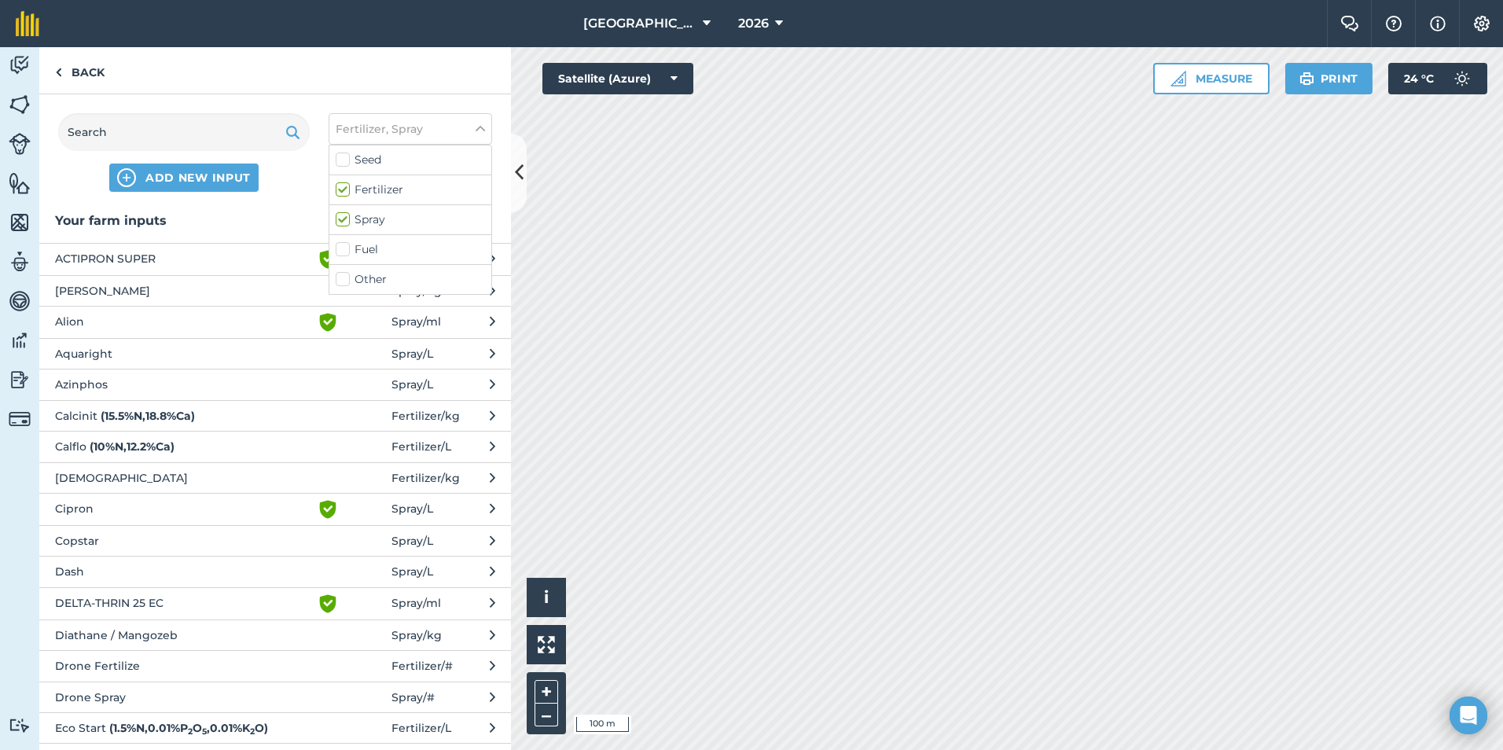
click at [345, 278] on label "Other" at bounding box center [410, 279] width 149 height 17
click at [345, 278] on input "Other" at bounding box center [341, 276] width 10 height 10
checkbox input "true"
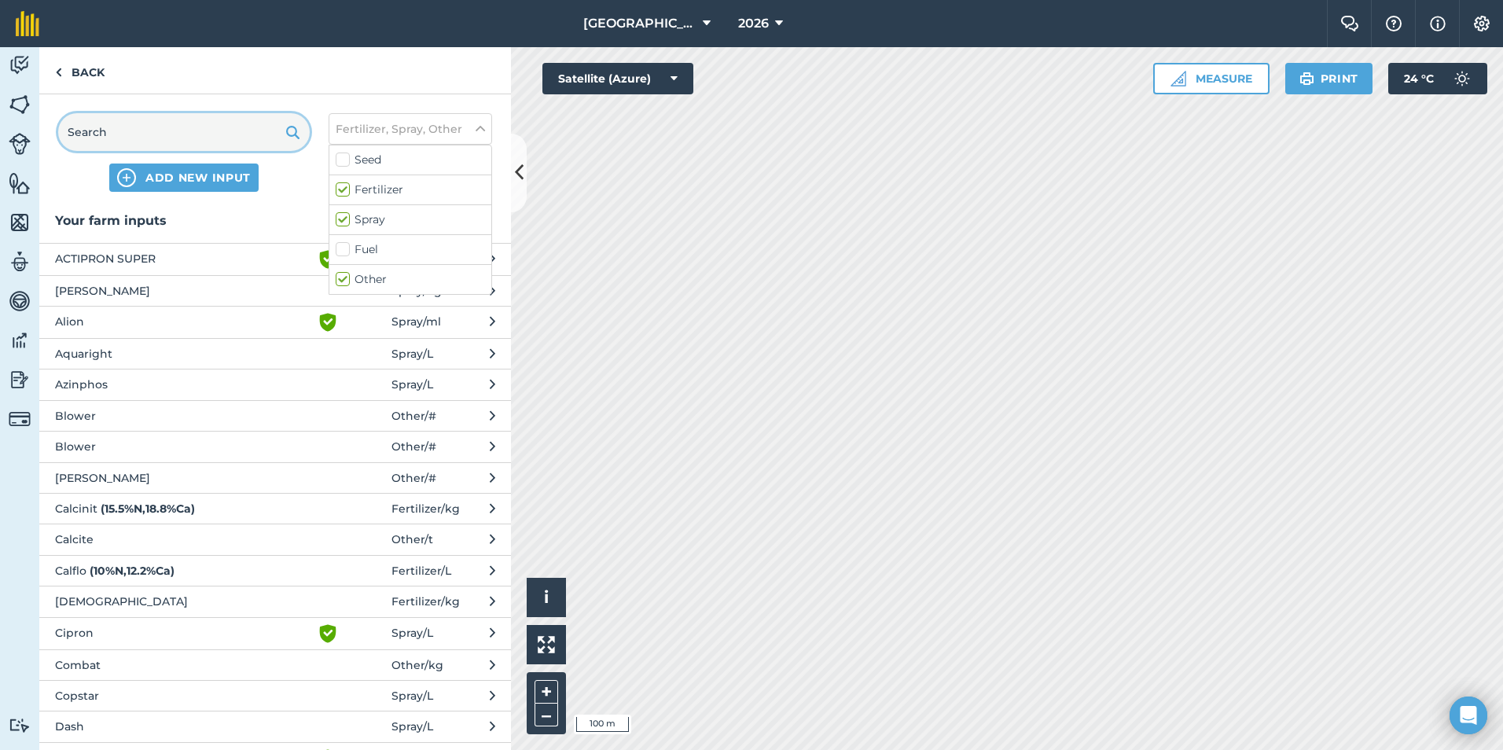
click at [153, 137] on input "text" at bounding box center [184, 132] width 252 height 38
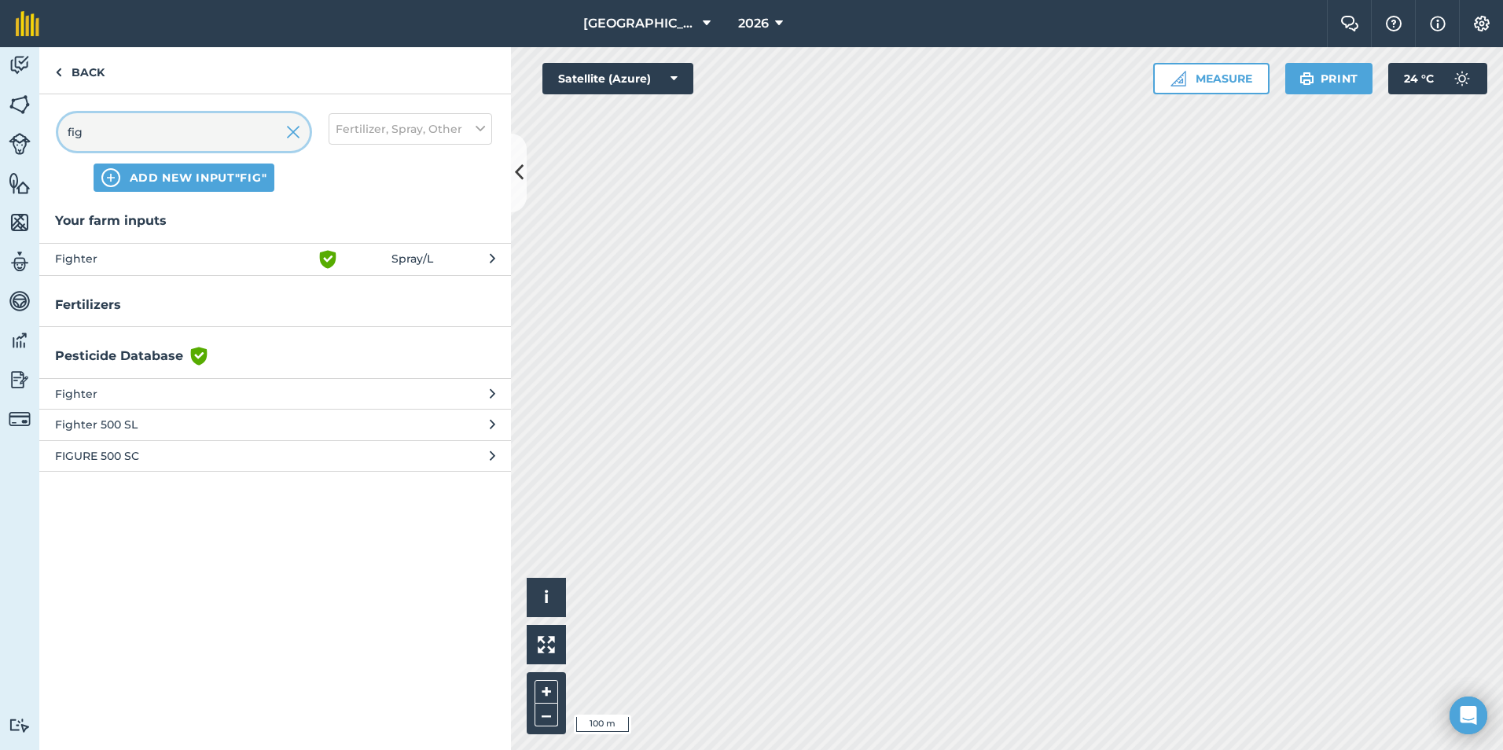
type input "fig"
click at [90, 261] on span "Fighter" at bounding box center [183, 259] width 257 height 19
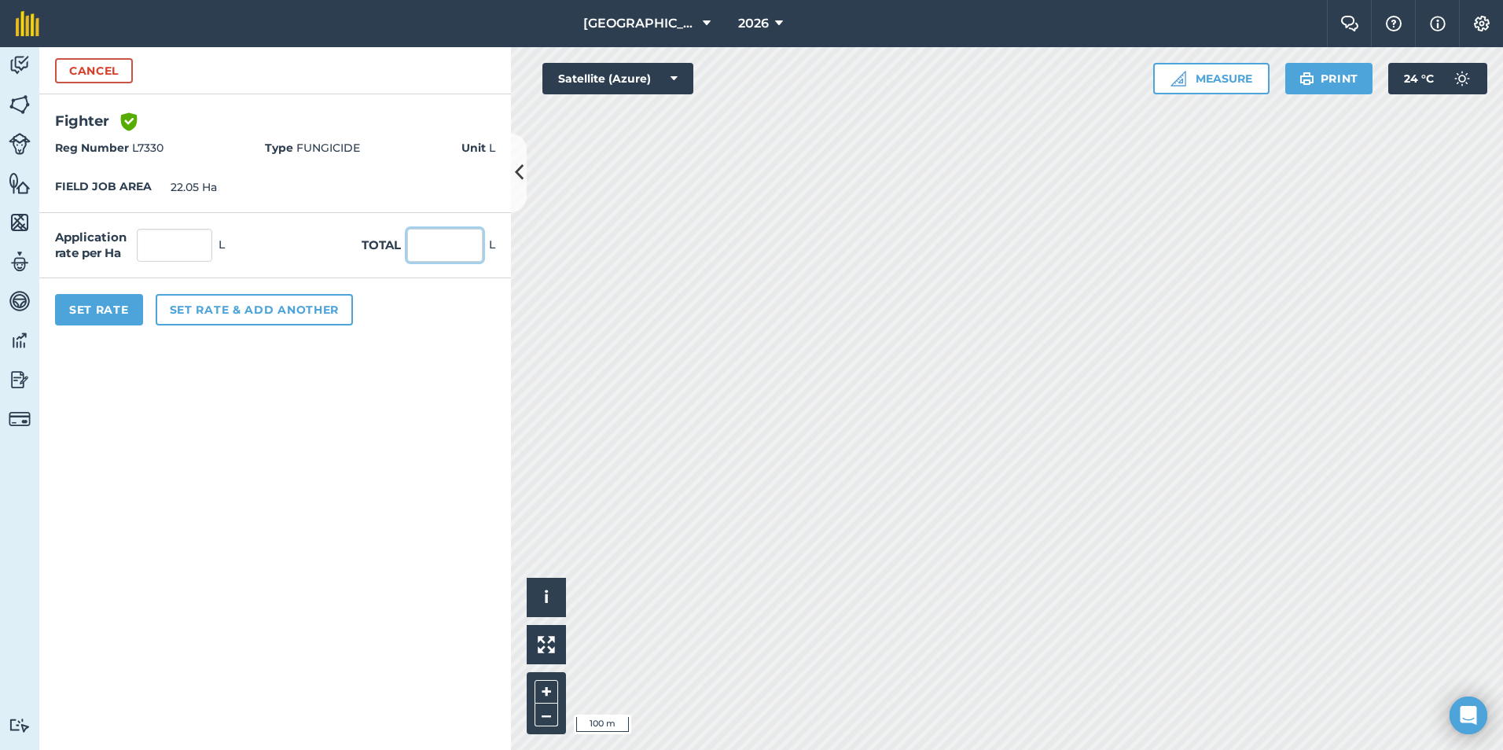
click at [451, 253] on input "text" at bounding box center [444, 245] width 75 height 33
type input "80"
type input "3.628"
click at [383, 389] on form "Cancel Fighter Green shield with white tick Reg Number L7330 Type FUNGICIDE Uni…" at bounding box center [275, 398] width 472 height 703
click at [100, 305] on button "Set Rate" at bounding box center [99, 309] width 88 height 31
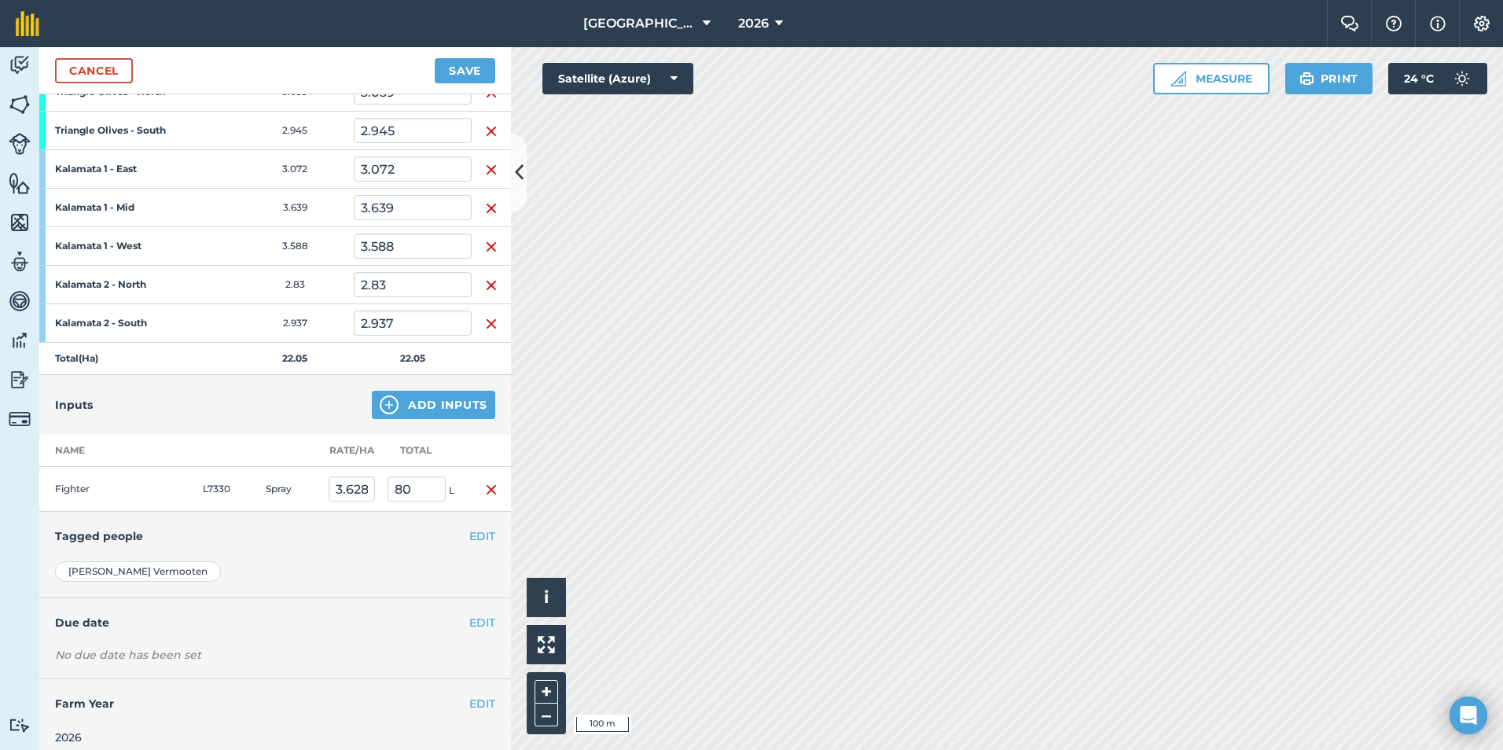
scroll to position [293, 0]
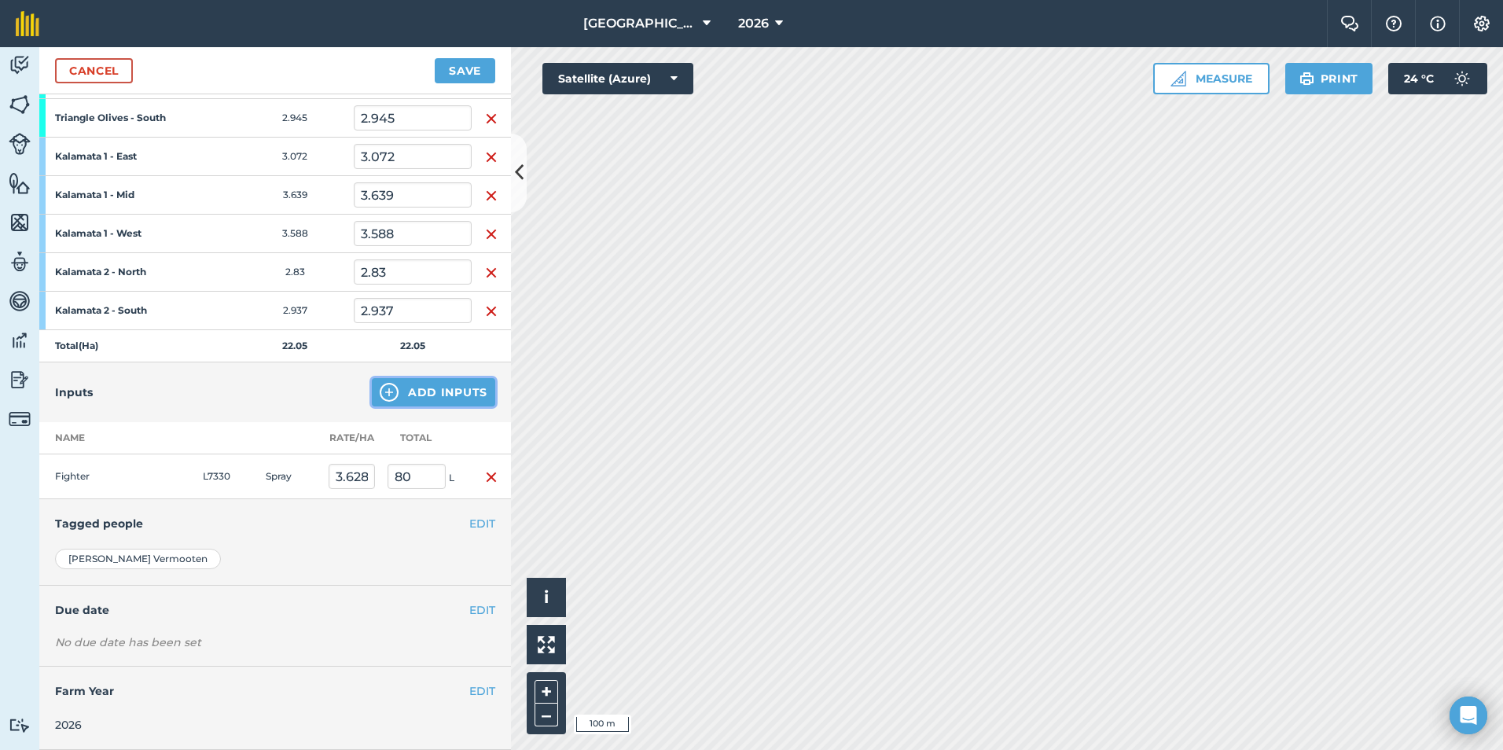
click at [421, 392] on button "Add Inputs" at bounding box center [433, 392] width 123 height 28
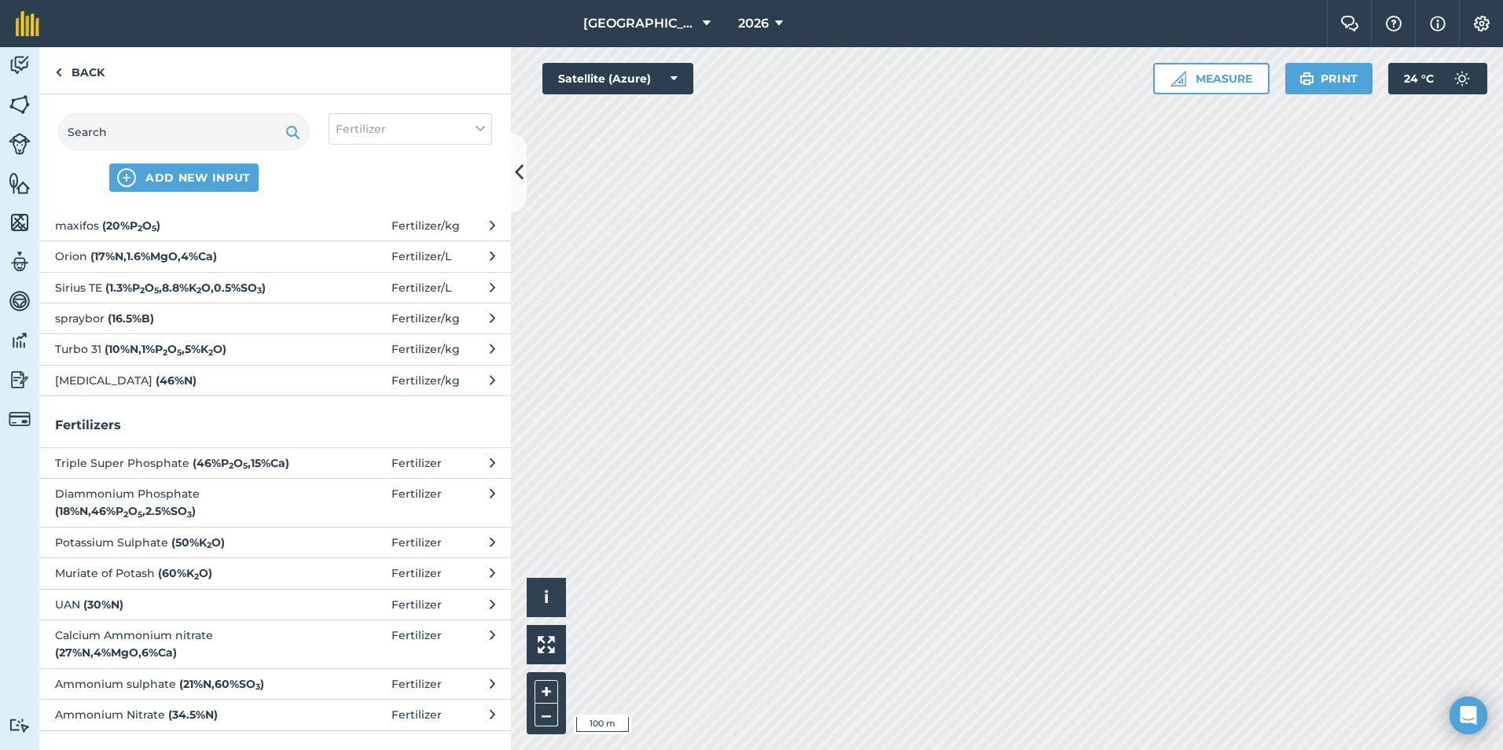
scroll to position [0, 0]
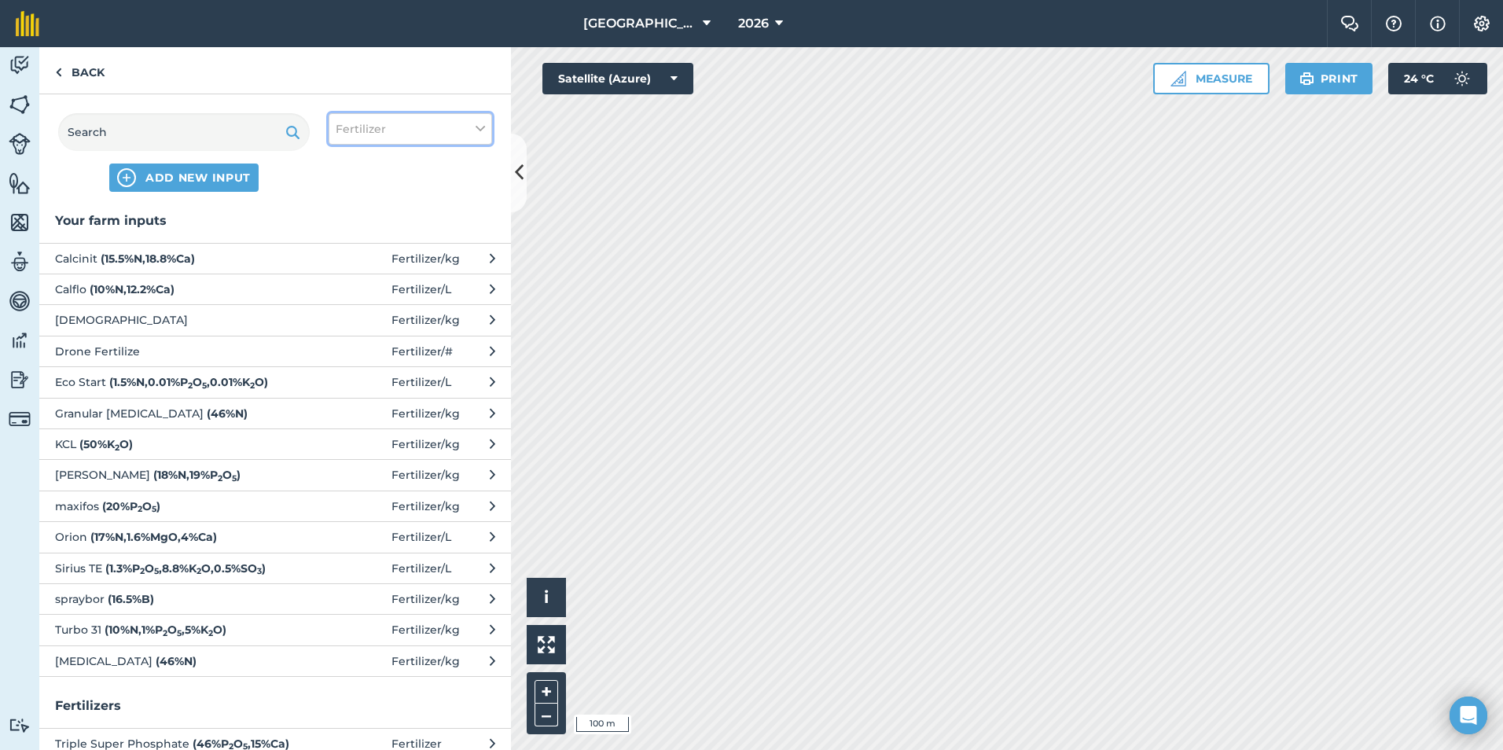
click at [480, 125] on icon at bounding box center [480, 128] width 9 height 17
click at [379, 275] on label "Other" at bounding box center [410, 279] width 149 height 17
click at [346, 275] on input "Other" at bounding box center [341, 276] width 10 height 10
checkbox input "true"
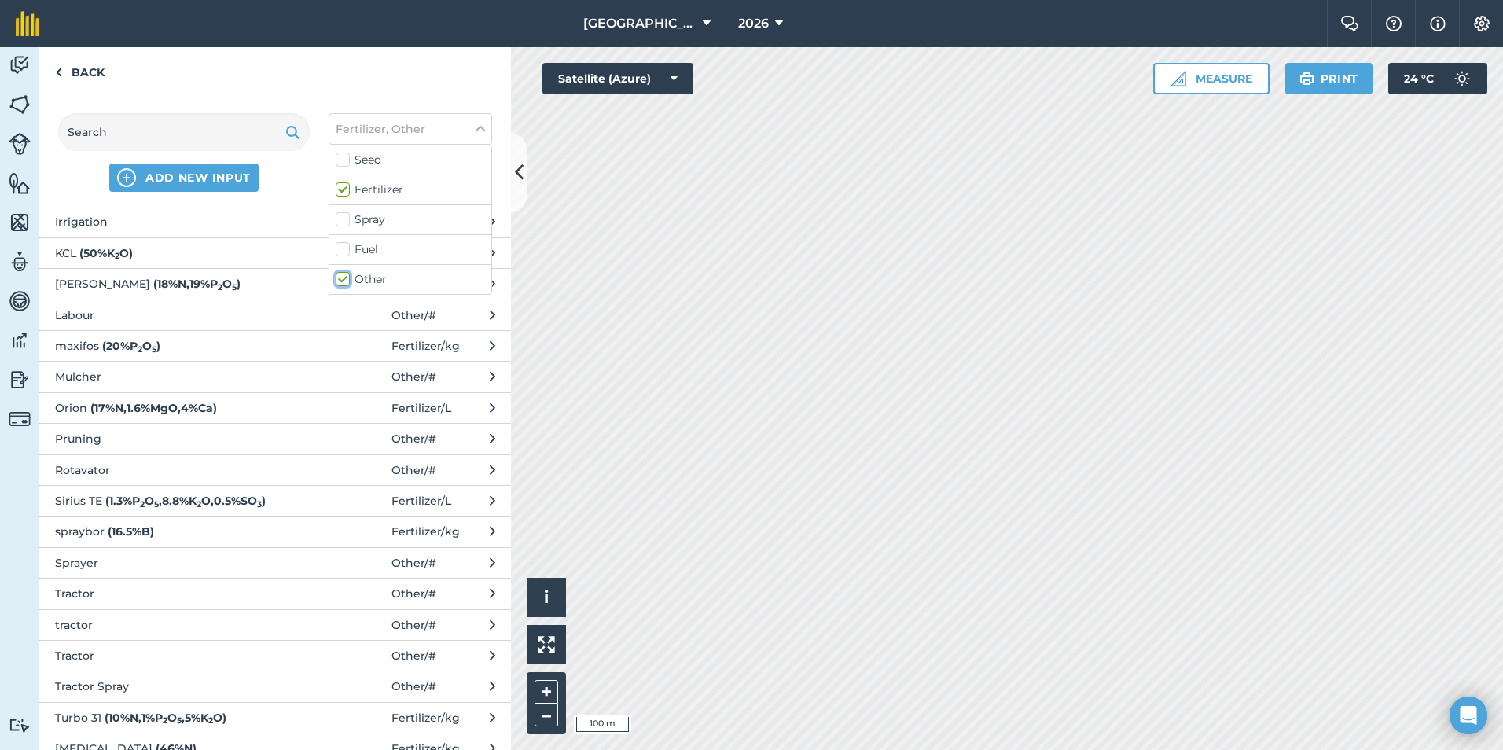
scroll to position [492, 0]
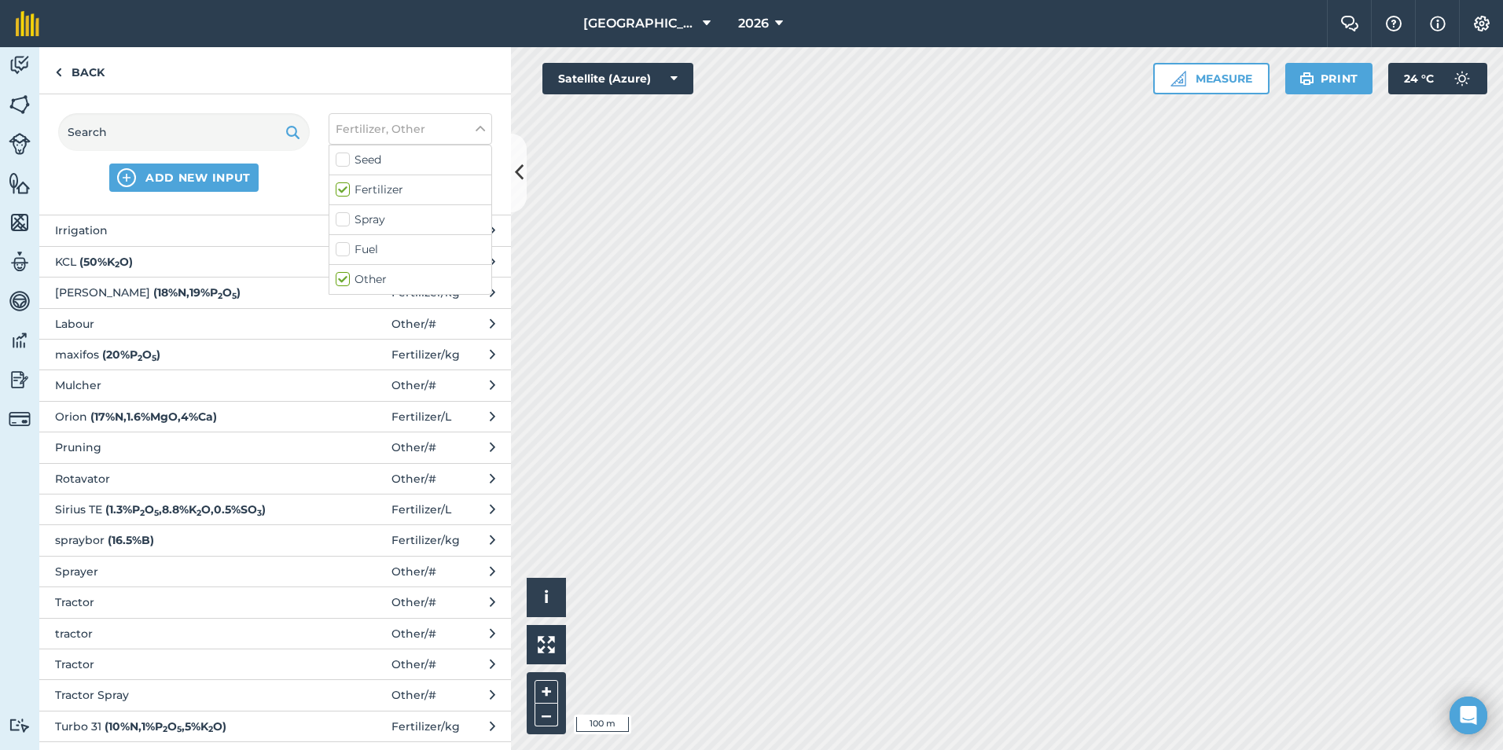
click at [166, 318] on span "Labour" at bounding box center [183, 323] width 257 height 17
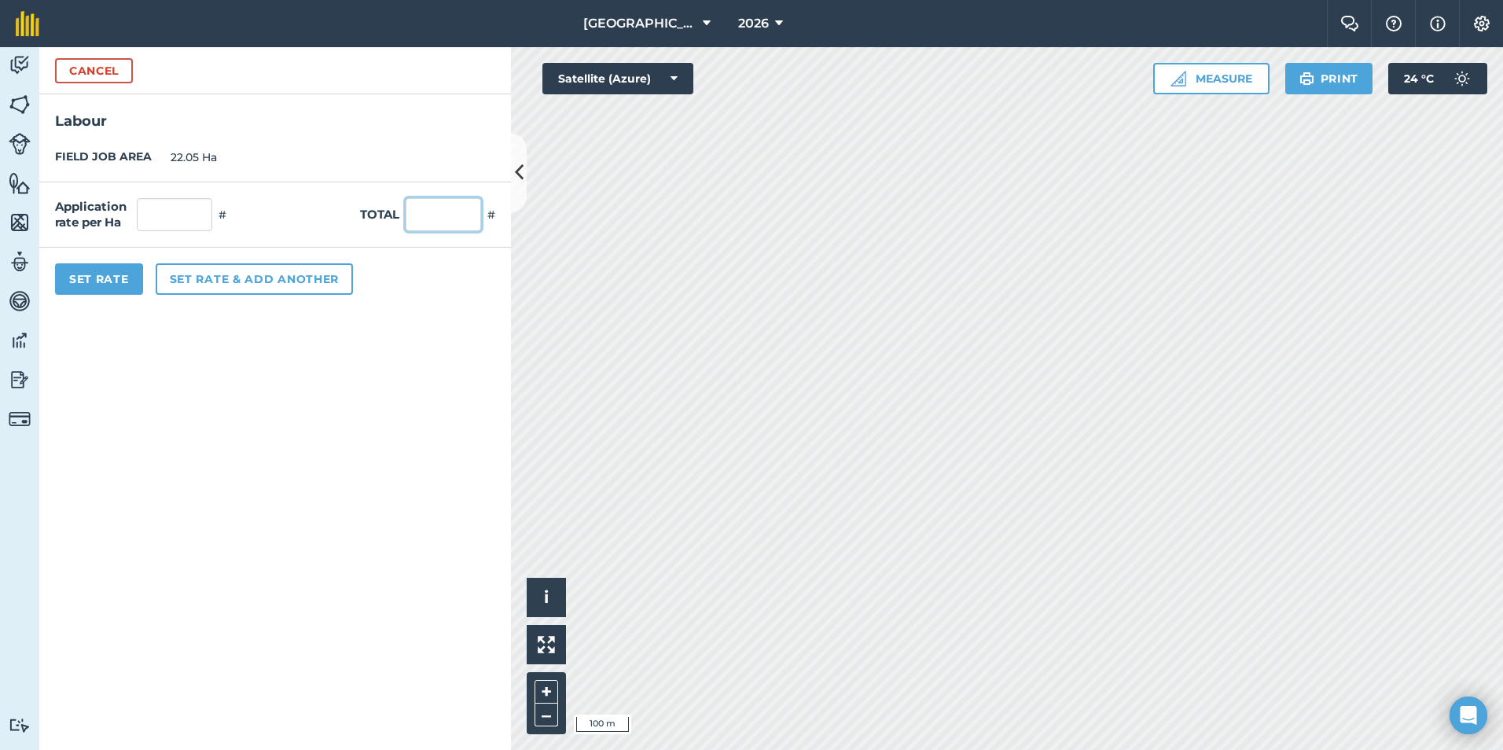
click at [429, 223] on input "text" at bounding box center [443, 214] width 75 height 33
type input "6"
type input "0.272"
click at [425, 271] on div "Set Rate Set rate & add another" at bounding box center [275, 279] width 472 height 63
click at [79, 282] on button "Set Rate" at bounding box center [99, 278] width 88 height 31
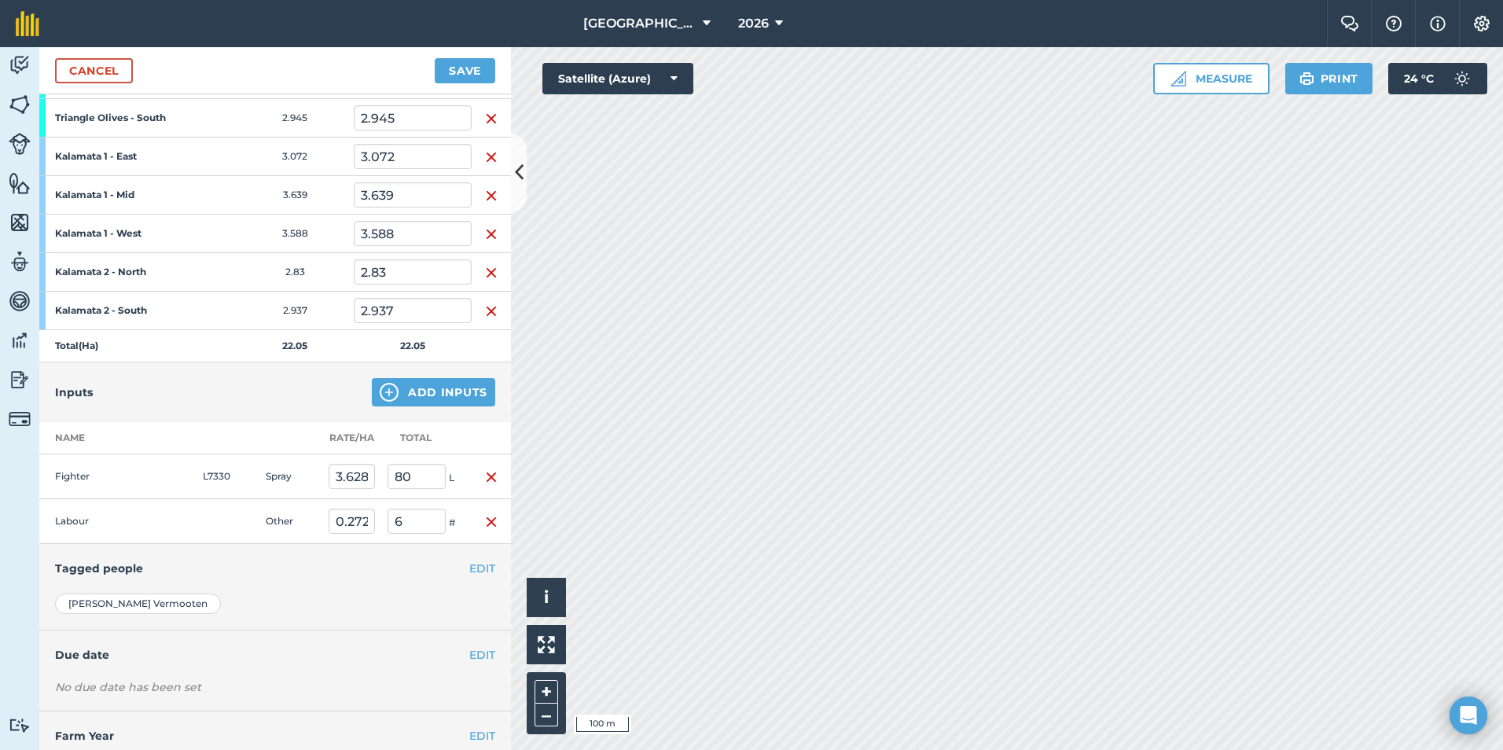
scroll to position [337, 0]
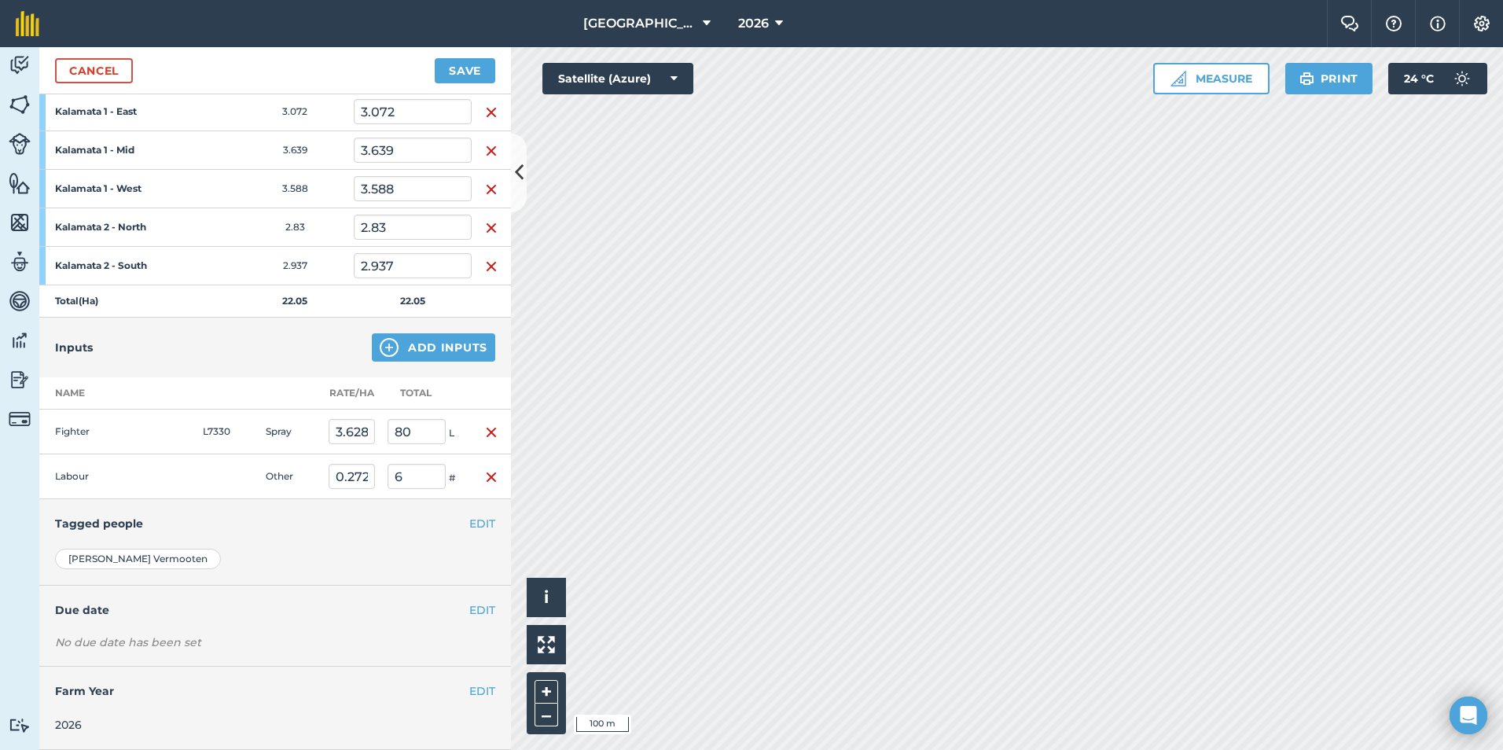
click at [183, 530] on h4 "Tagged people" at bounding box center [275, 523] width 440 height 17
click at [471, 524] on button "EDIT" at bounding box center [482, 523] width 26 height 17
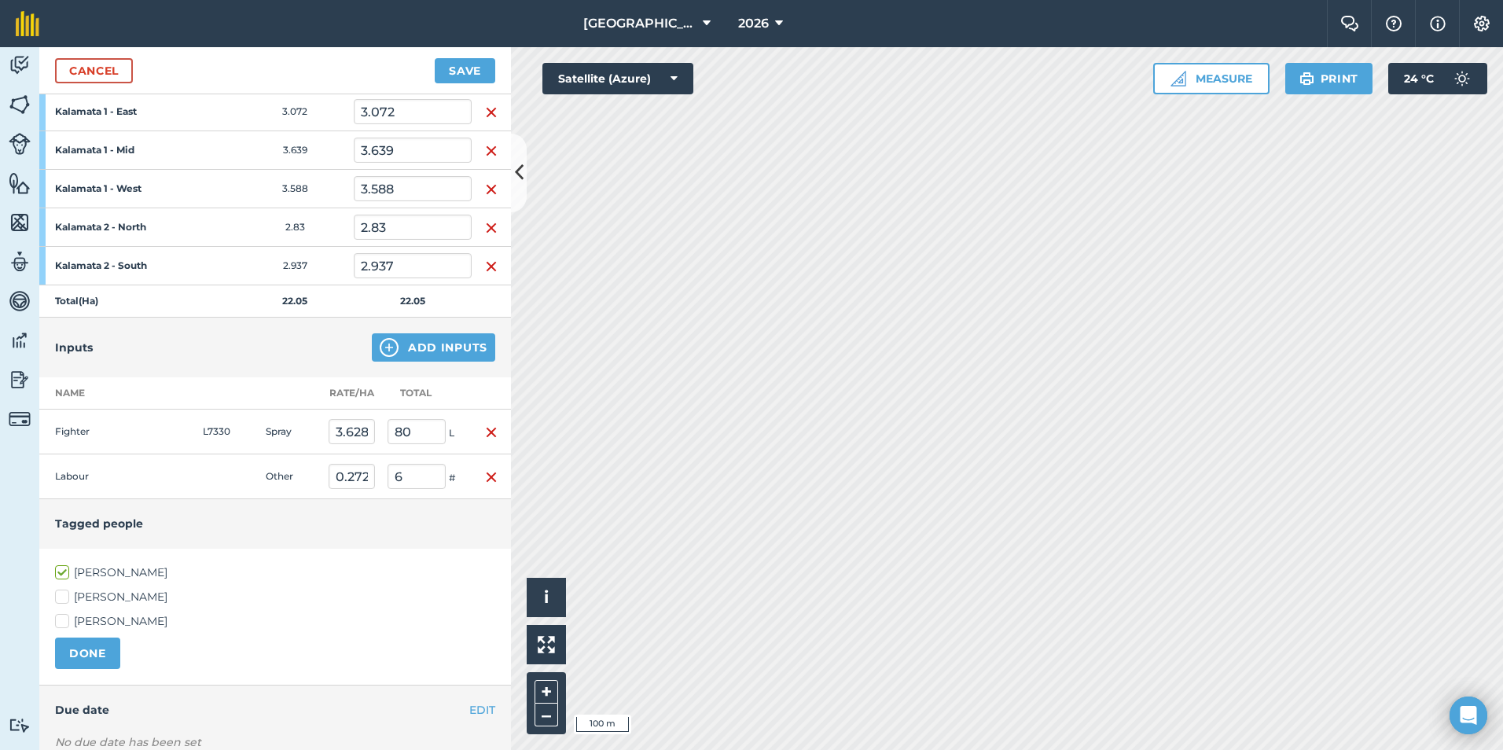
click at [86, 593] on label "[PERSON_NAME]" at bounding box center [275, 597] width 440 height 17
click at [65, 593] on input "[PERSON_NAME]" at bounding box center [60, 594] width 10 height 10
checkbox input "true"
click at [94, 653] on button "DONE" at bounding box center [87, 653] width 65 height 31
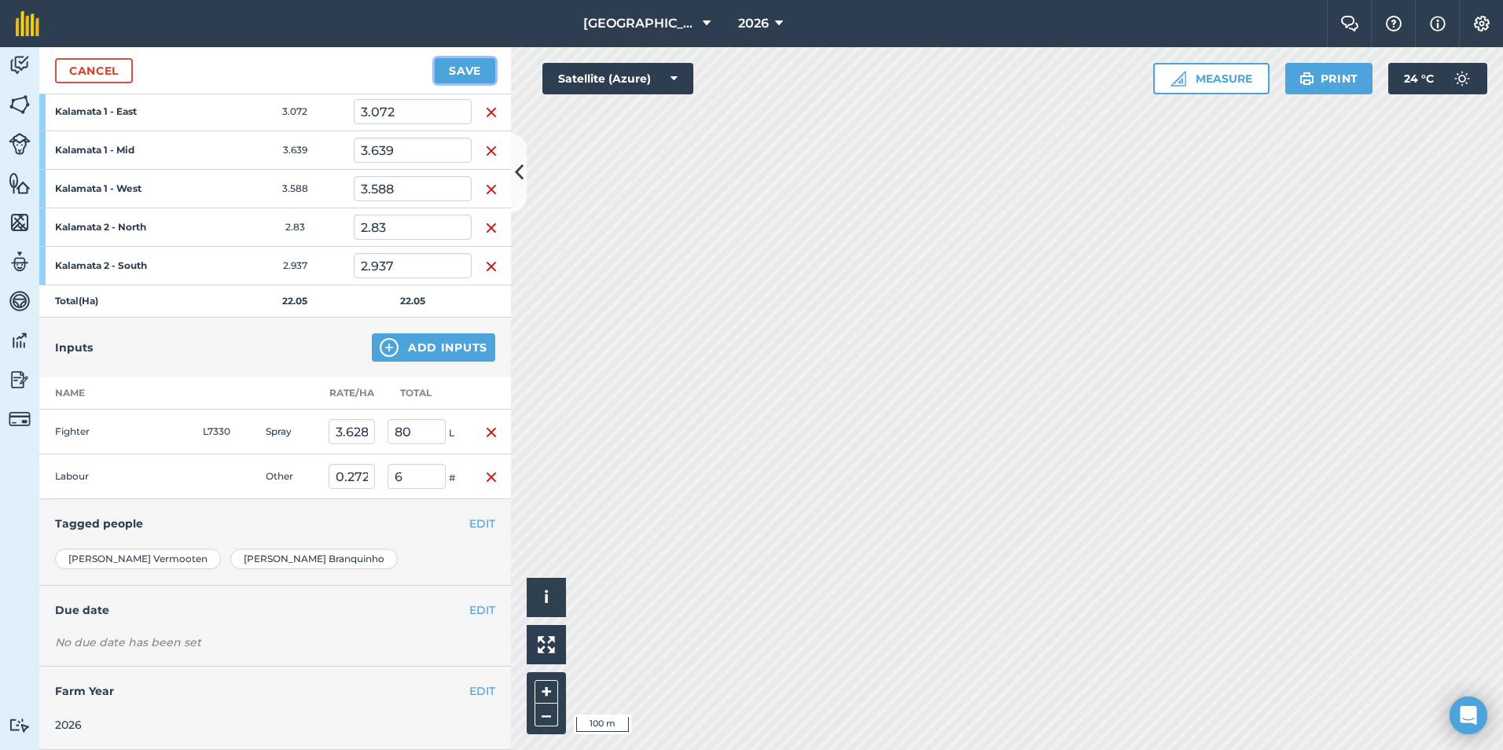
click at [462, 62] on button "Save" at bounding box center [465, 70] width 61 height 25
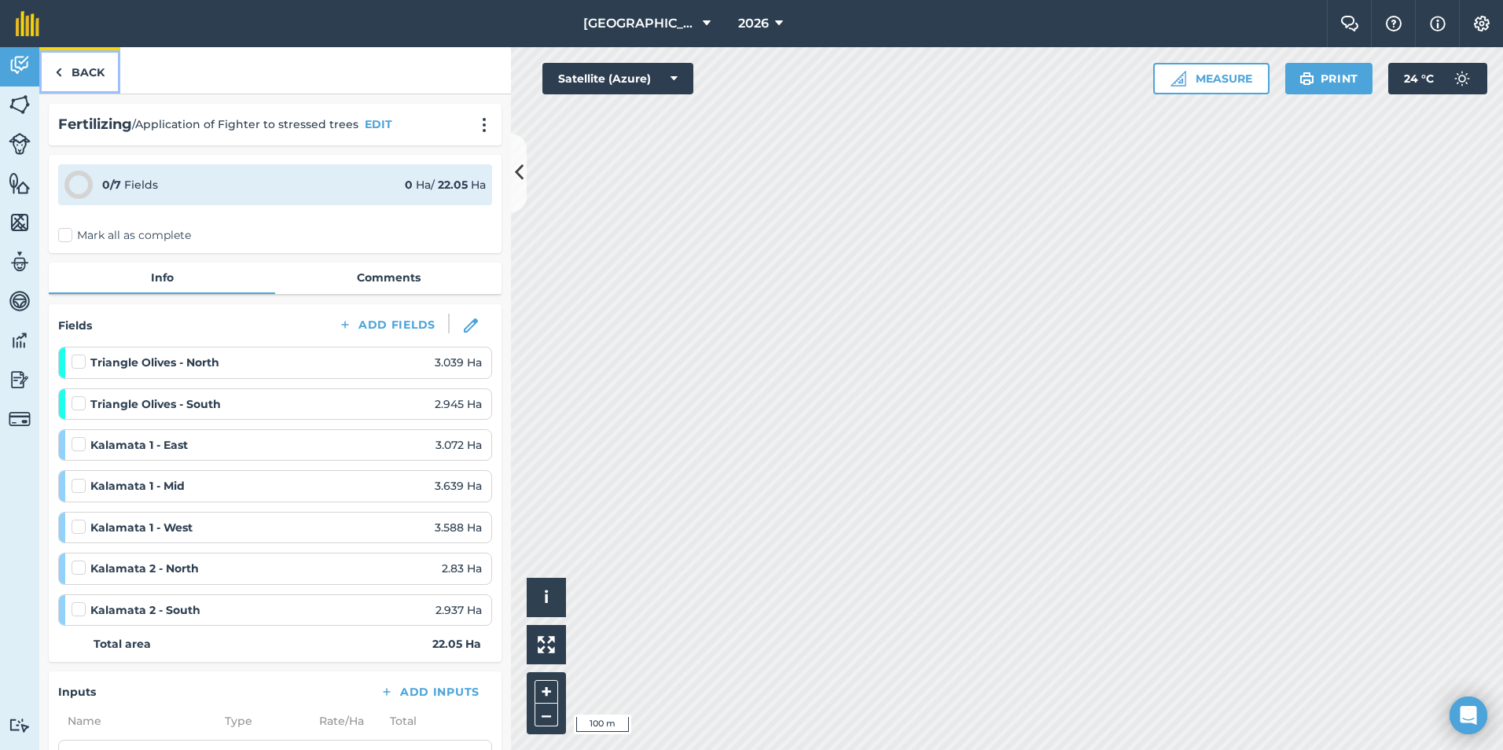
click at [75, 69] on link "Back" at bounding box center [79, 70] width 81 height 46
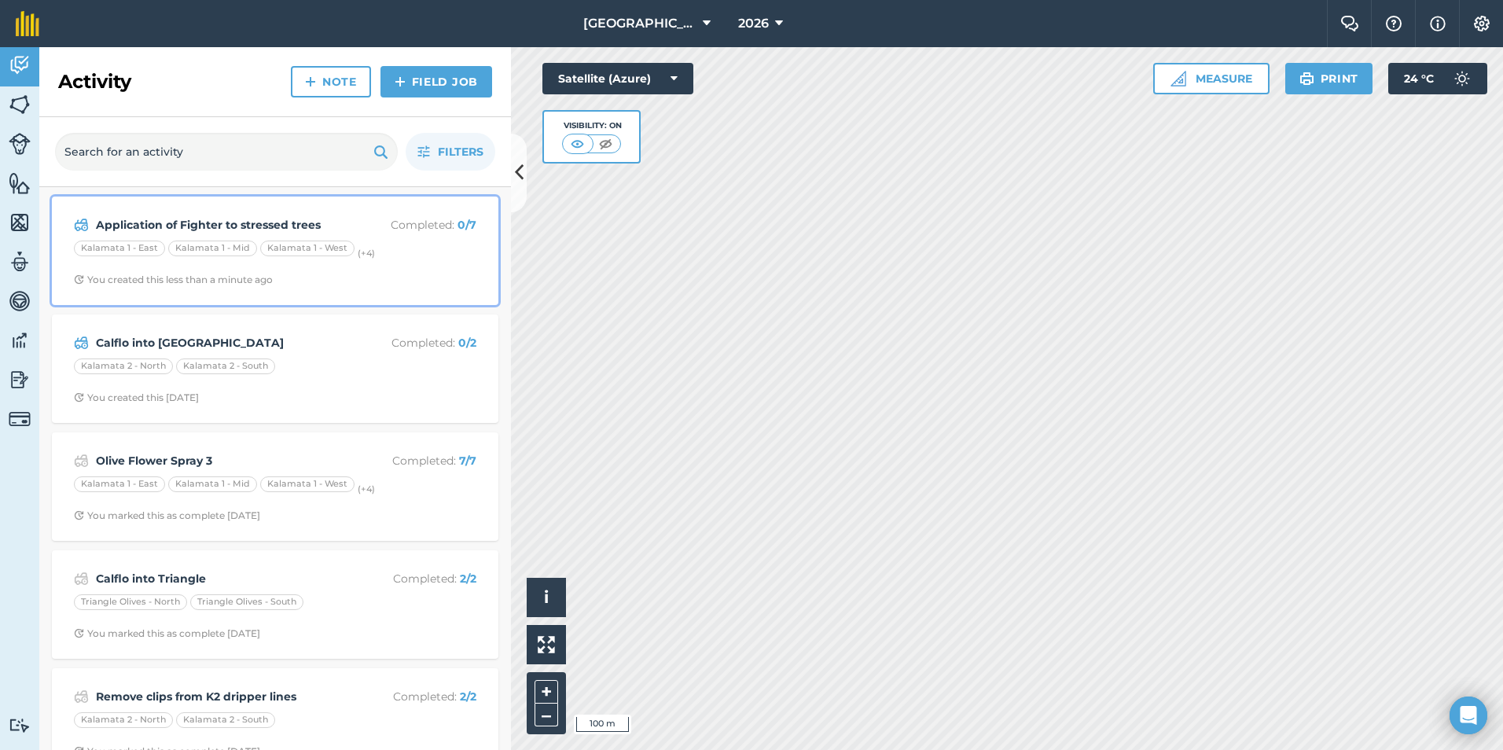
click at [339, 268] on div "Application of Fighter to stressed trees Completed : 0 / 7 Kalamata 1 - [GEOGRA…" at bounding box center [275, 251] width 428 height 90
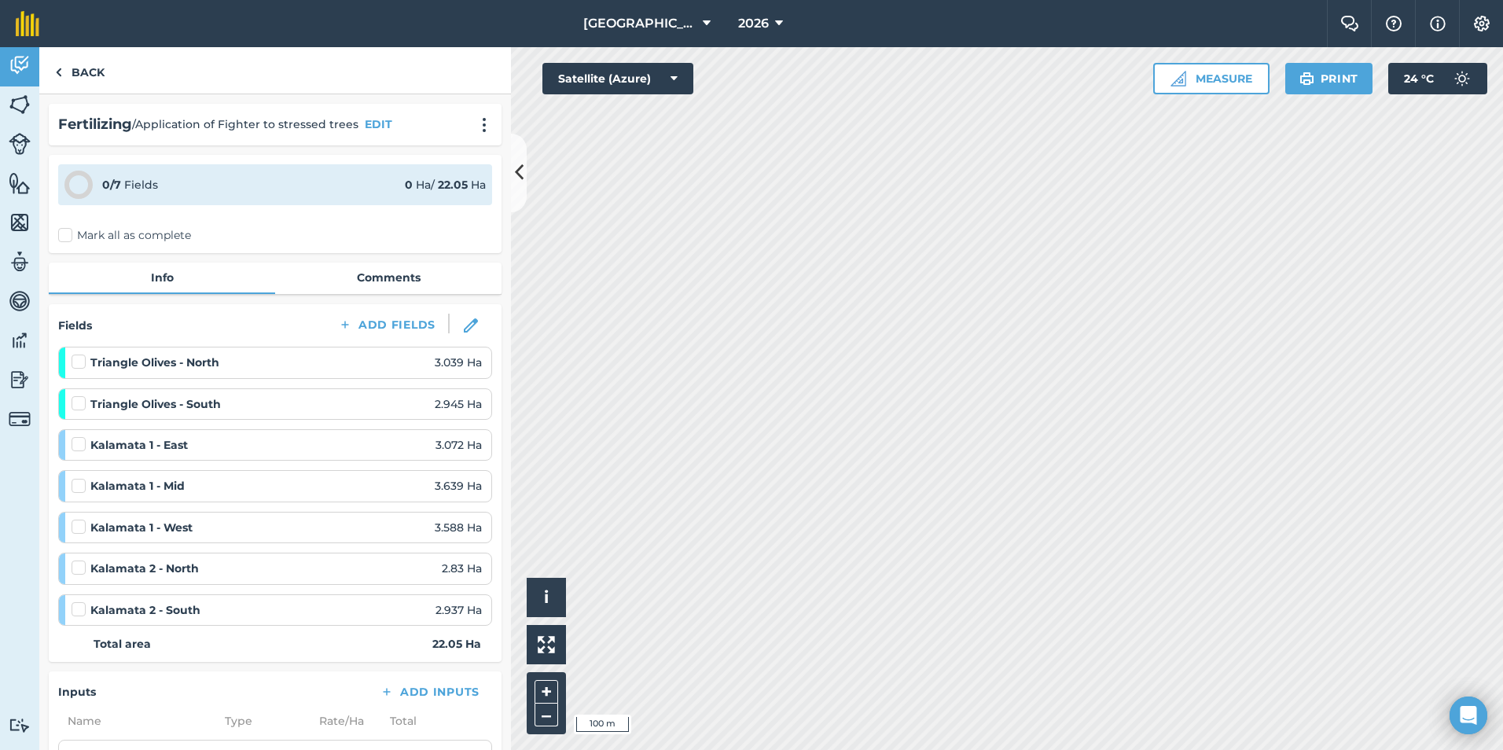
click at [60, 237] on label "Mark all as complete" at bounding box center [124, 235] width 133 height 17
click at [60, 237] on input "Mark all as complete" at bounding box center [63, 232] width 10 height 10
checkbox input "false"
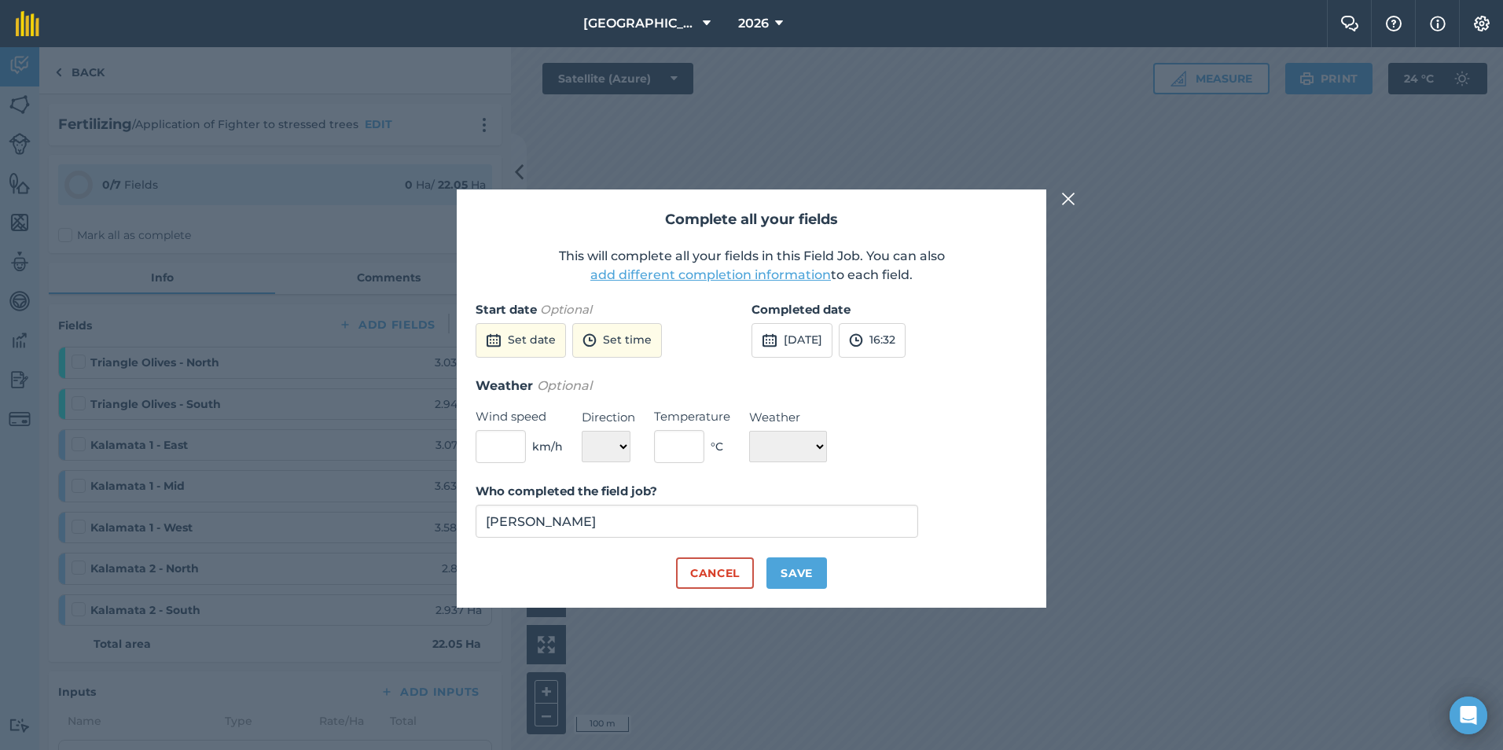
click at [1065, 205] on img at bounding box center [1069, 199] width 14 height 19
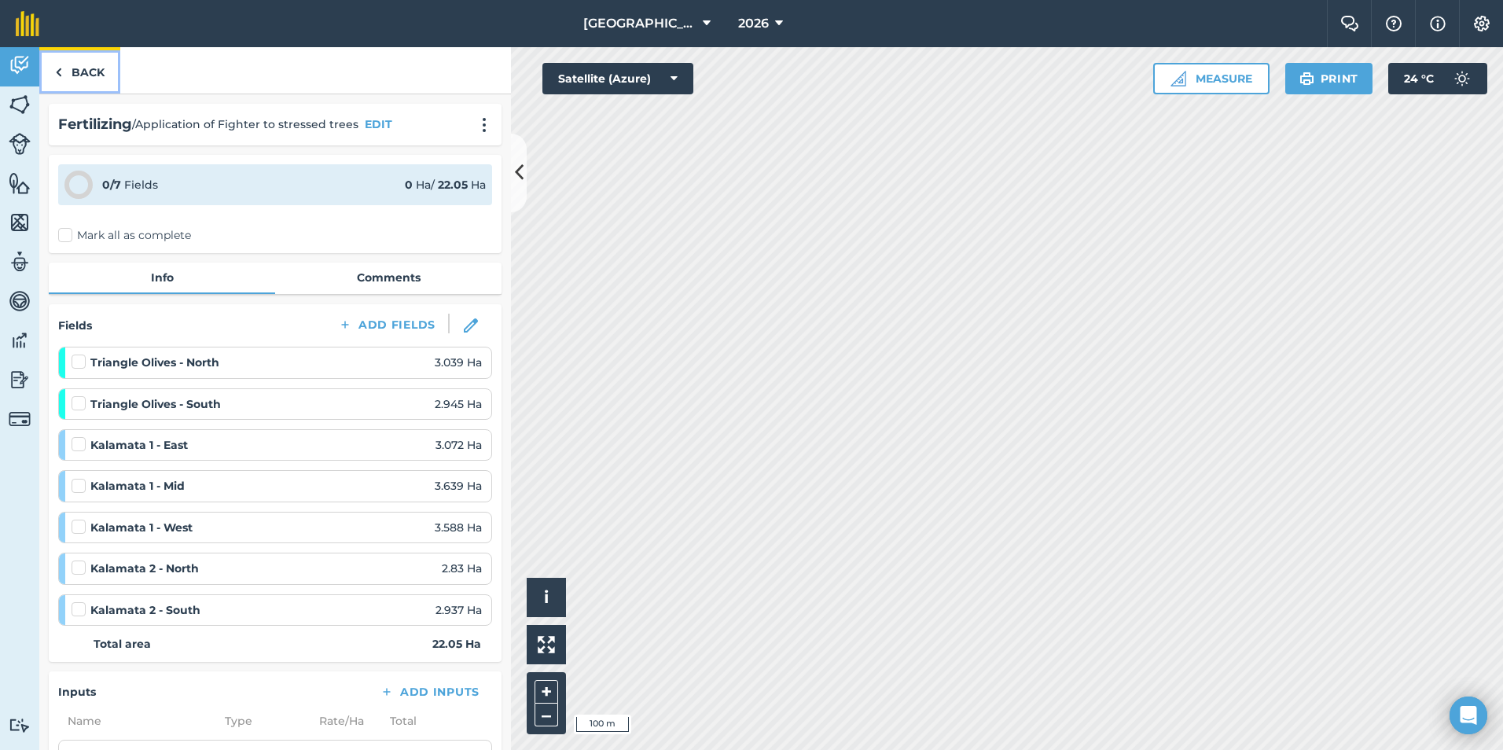
click at [82, 68] on link "Back" at bounding box center [79, 70] width 81 height 46
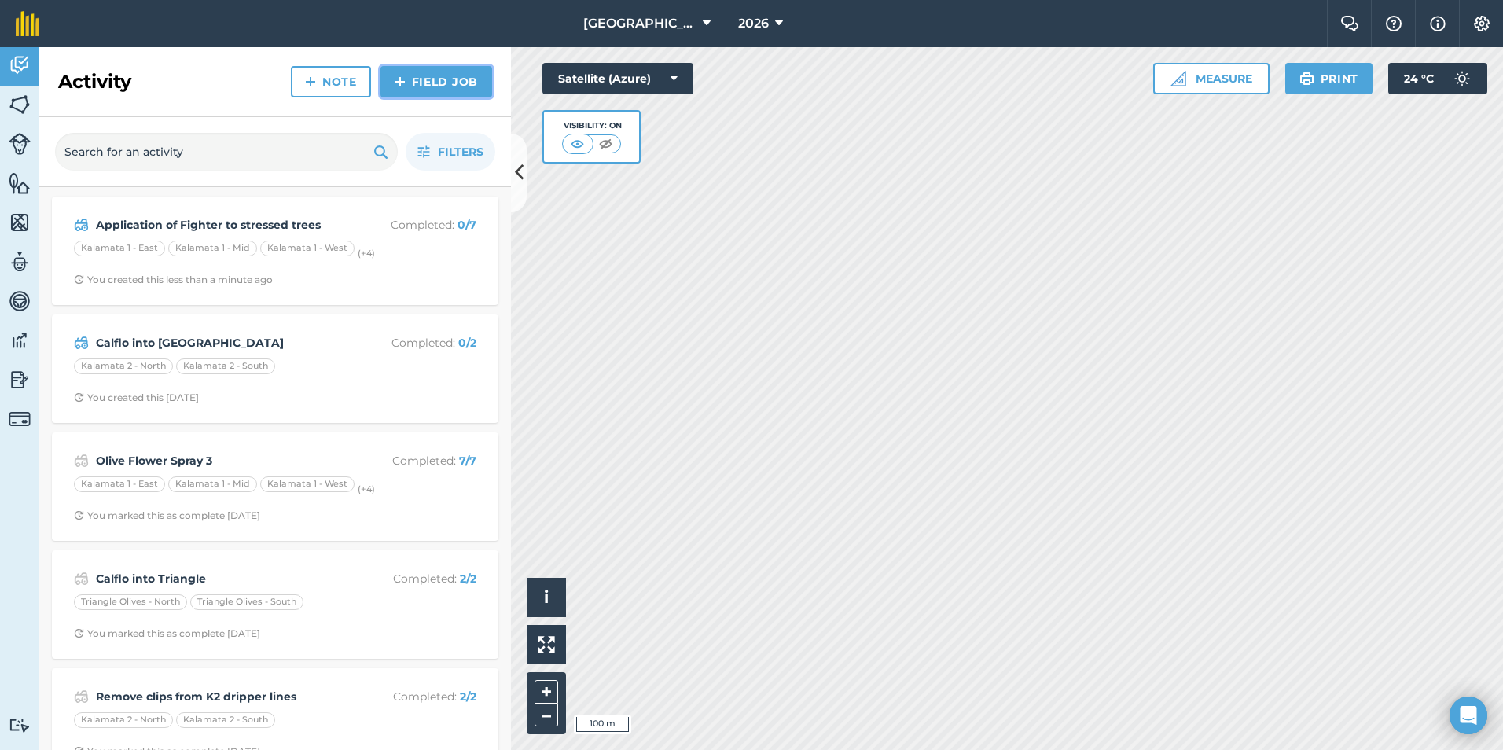
click at [403, 75] on img at bounding box center [400, 81] width 11 height 19
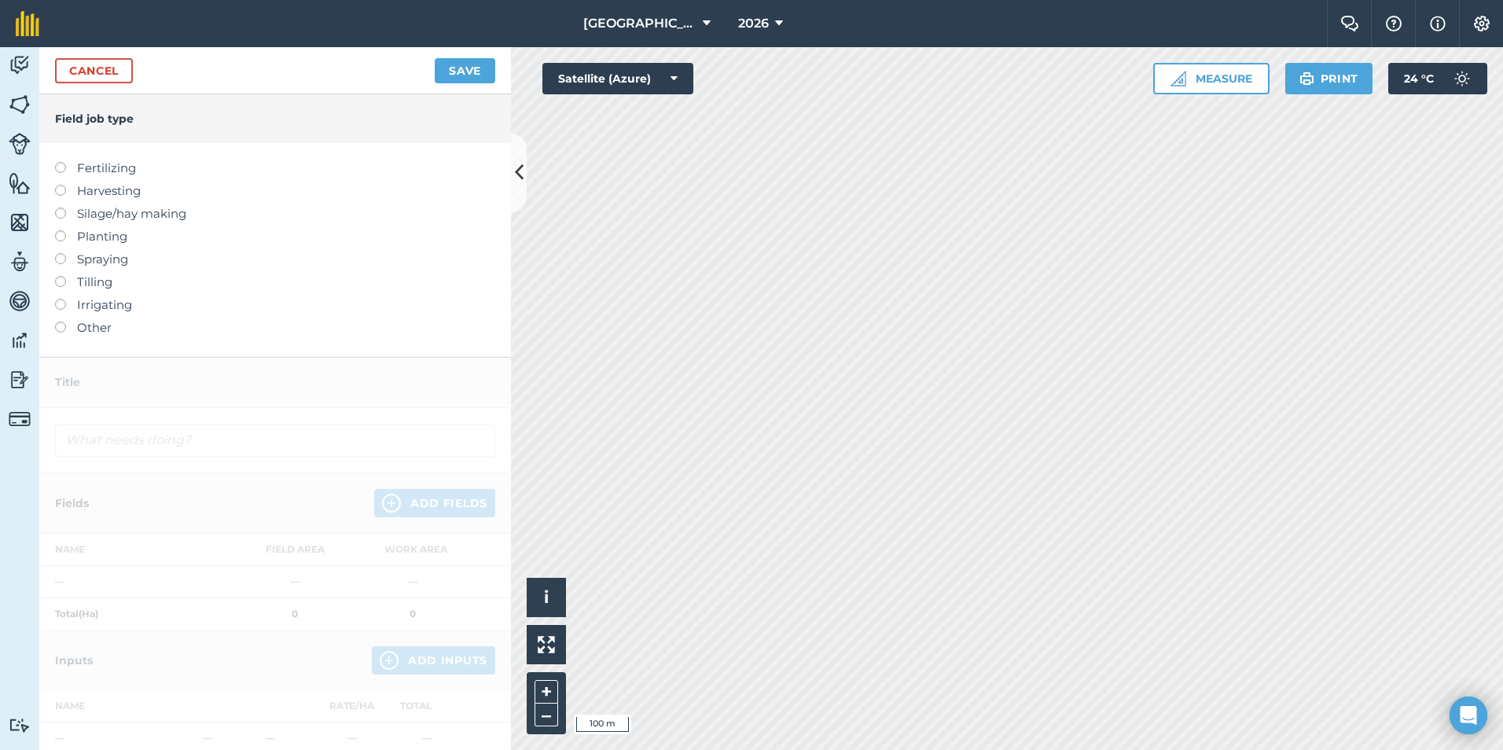
click at [62, 162] on label at bounding box center [66, 162] width 22 height 0
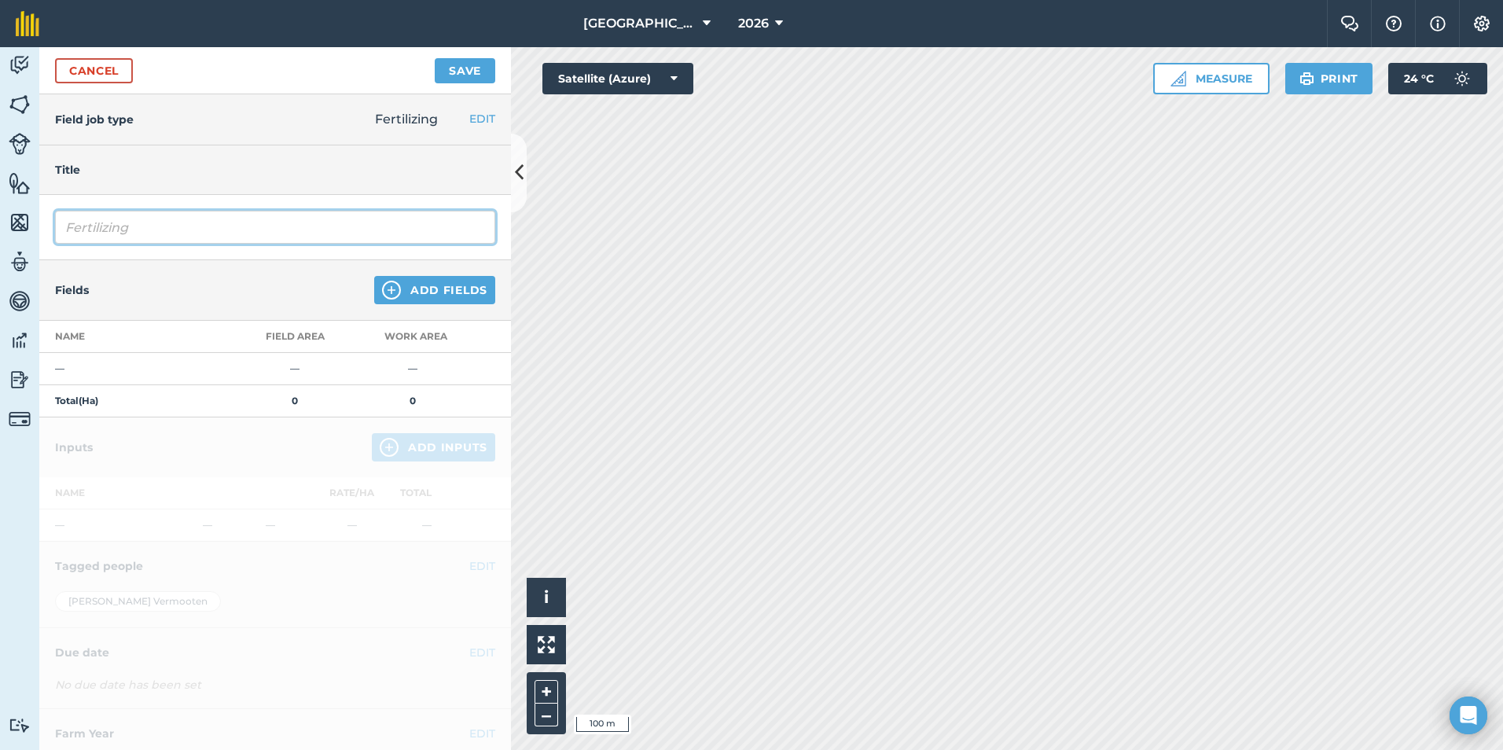
click at [165, 225] on input "Fertilizing" at bounding box center [275, 227] width 440 height 33
click at [307, 232] on input "Fertilizing" at bounding box center [275, 227] width 440 height 33
click at [348, 234] on input "Calflo added in K1 Vlei side Fertilizing" at bounding box center [275, 227] width 440 height 33
type input "Calflo added in K1 Vlei side"
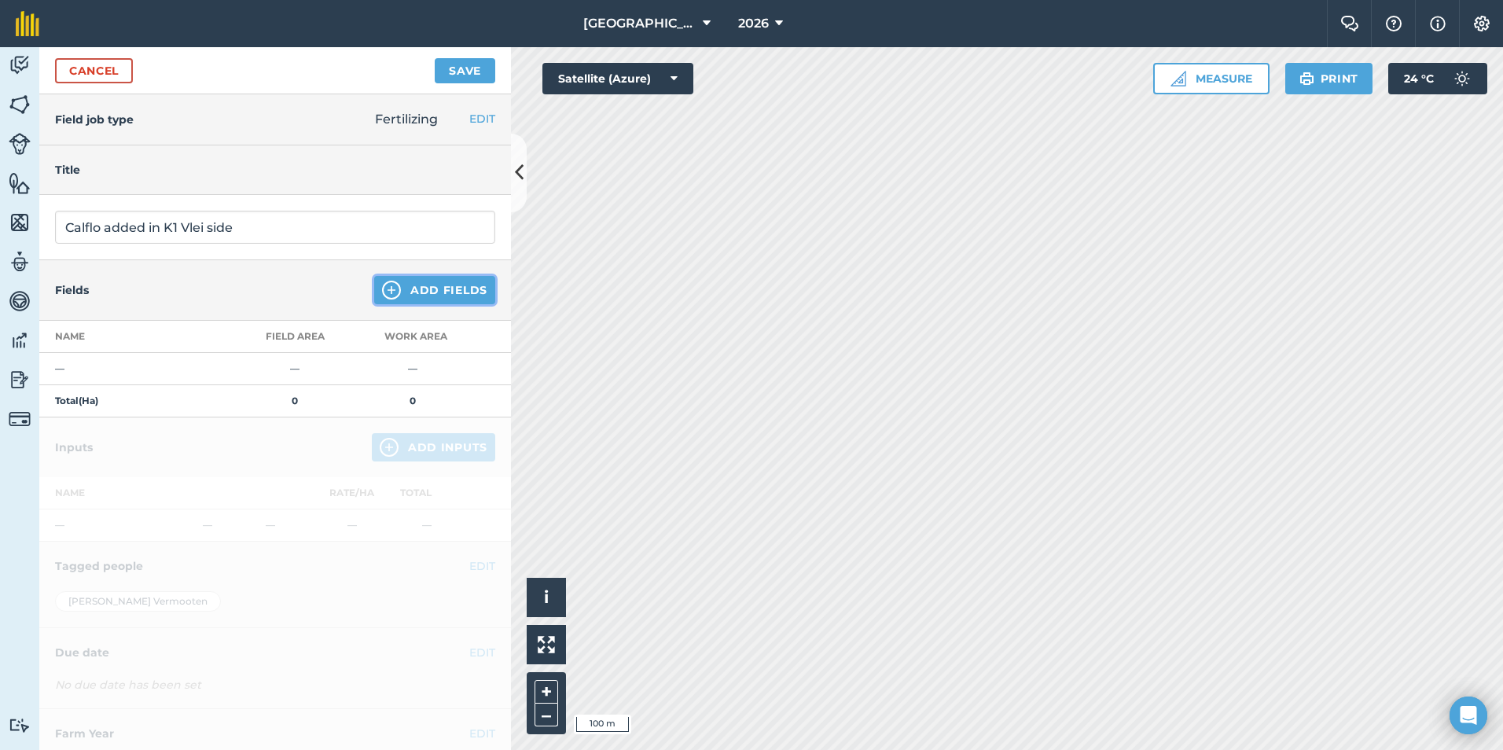
click at [393, 285] on button "Add Fields" at bounding box center [434, 290] width 121 height 28
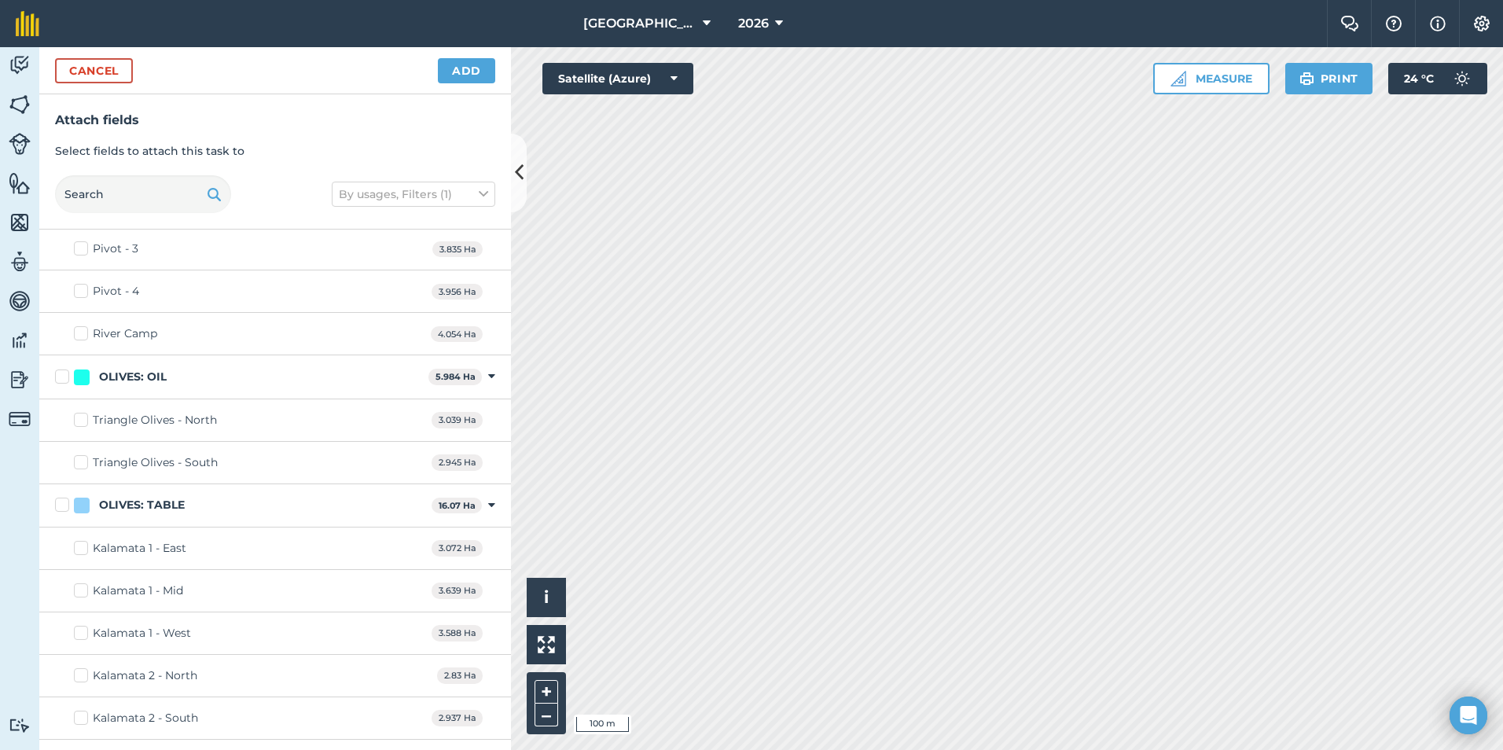
scroll to position [1013, 0]
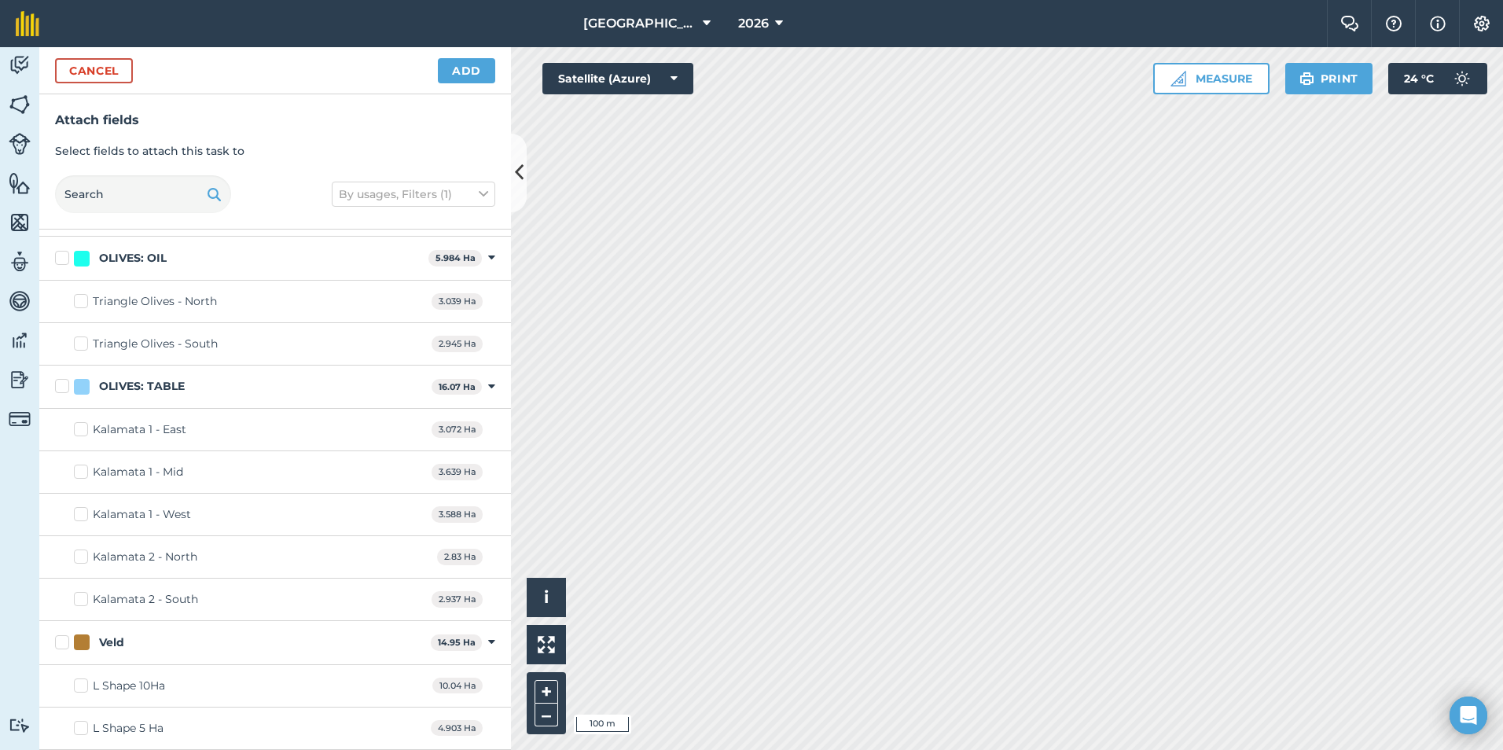
click at [76, 514] on label "Kalamata 1 - West" at bounding box center [132, 514] width 117 height 17
click at [76, 514] on input "Kalamata 1 - West" at bounding box center [79, 511] width 10 height 10
checkbox input "true"
click at [446, 74] on button "Add" at bounding box center [466, 70] width 57 height 25
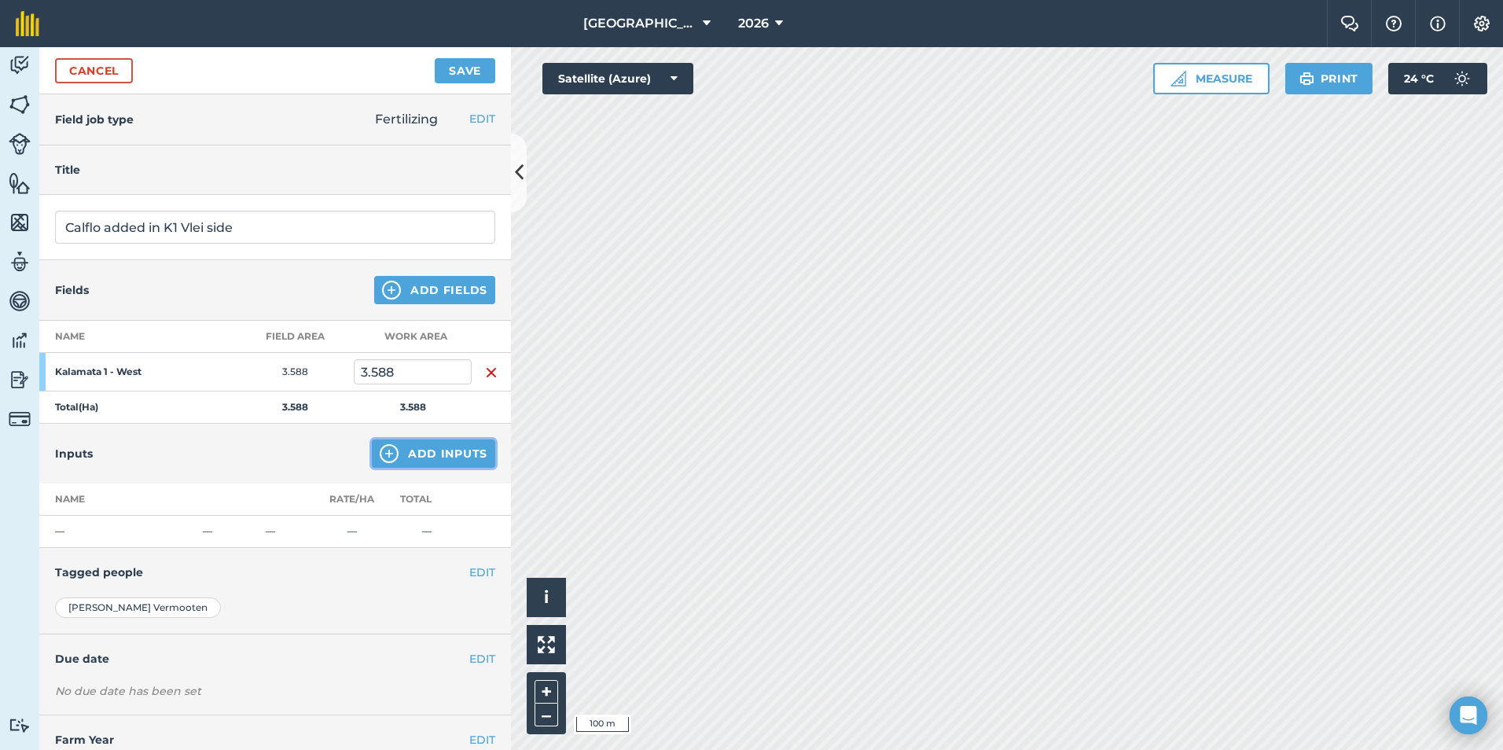
click at [383, 451] on img at bounding box center [389, 453] width 19 height 19
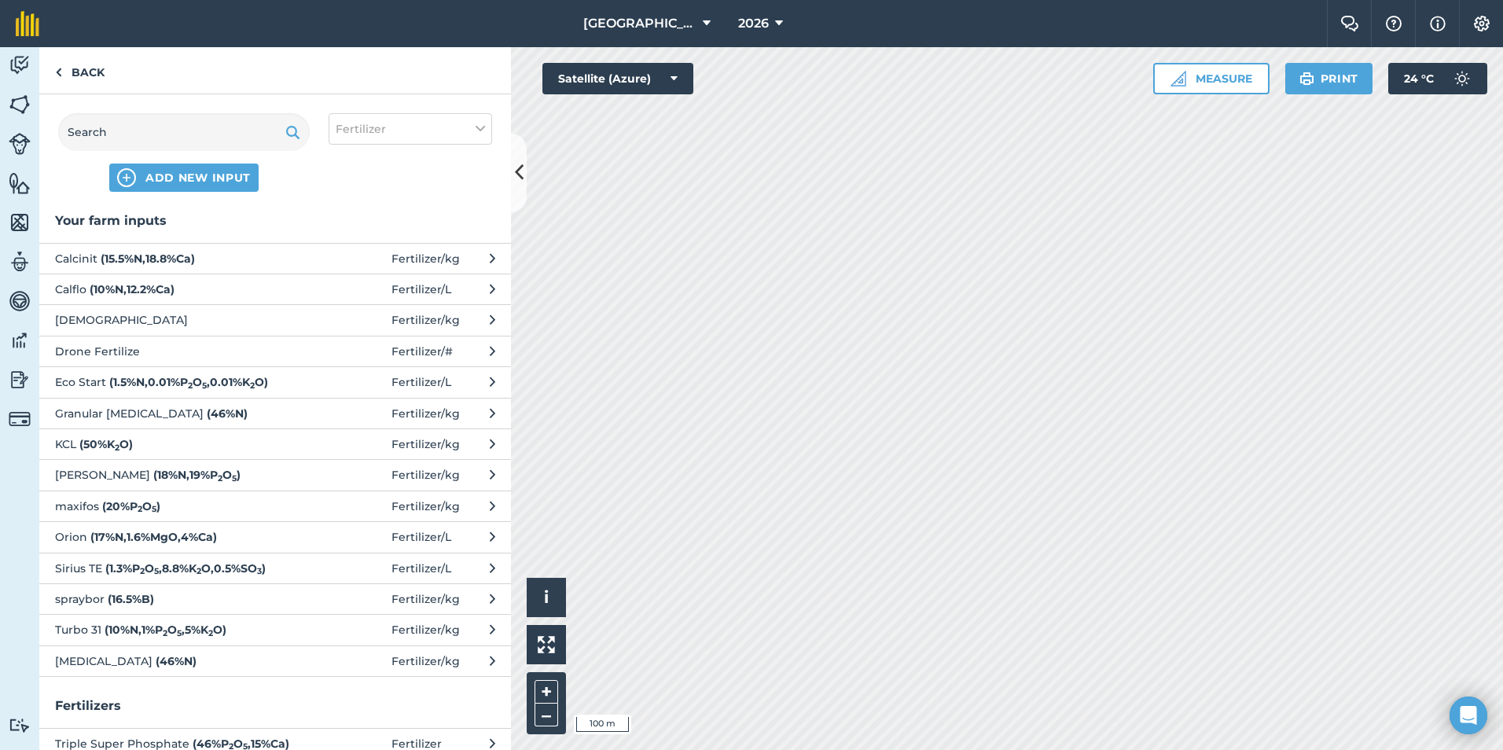
click at [159, 287] on strong "( 10 % N , 12.2 % Ca )" at bounding box center [132, 289] width 85 height 14
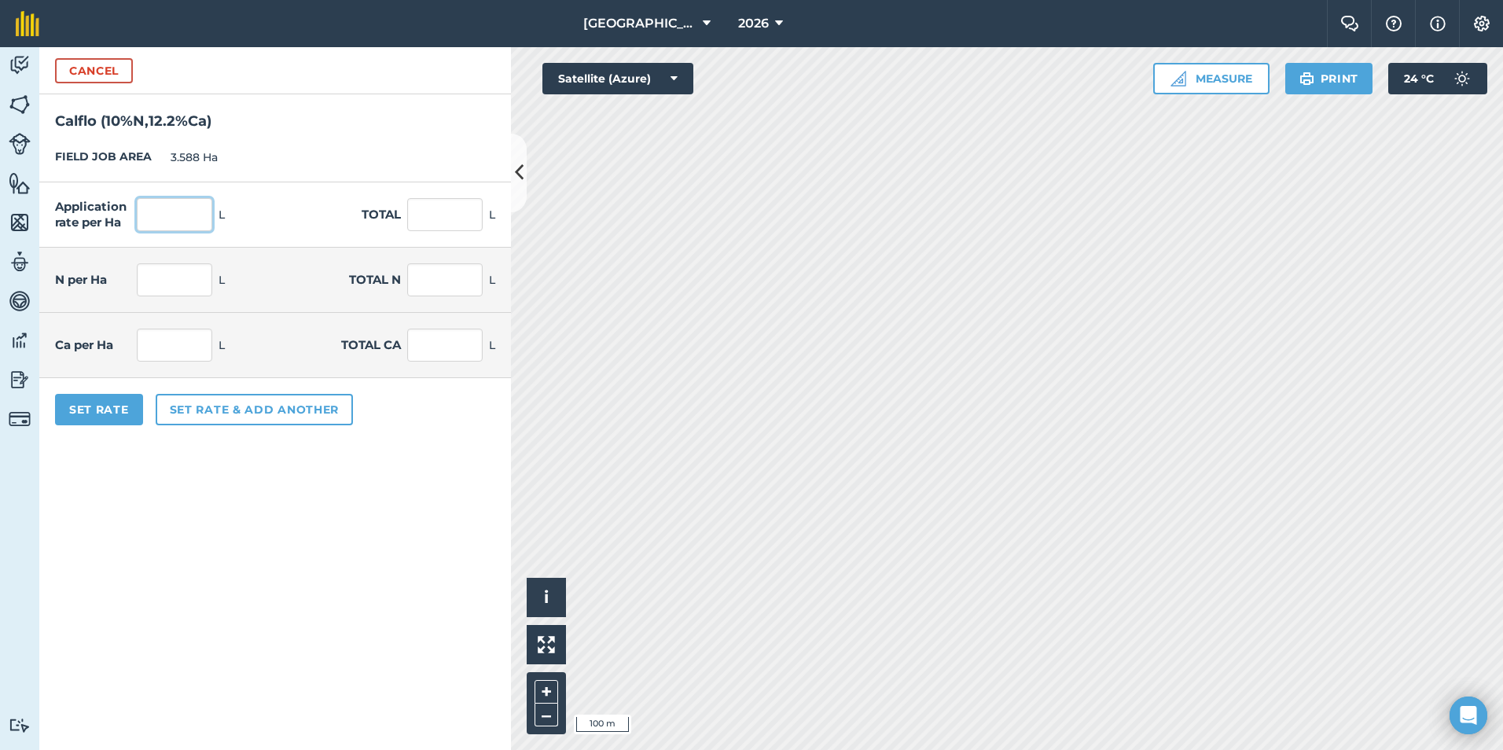
click at [177, 217] on input "text" at bounding box center [174, 214] width 75 height 33
click at [419, 215] on input "text" at bounding box center [444, 214] width 75 height 33
type input "350"
type input "97.547"
type input "9.755"
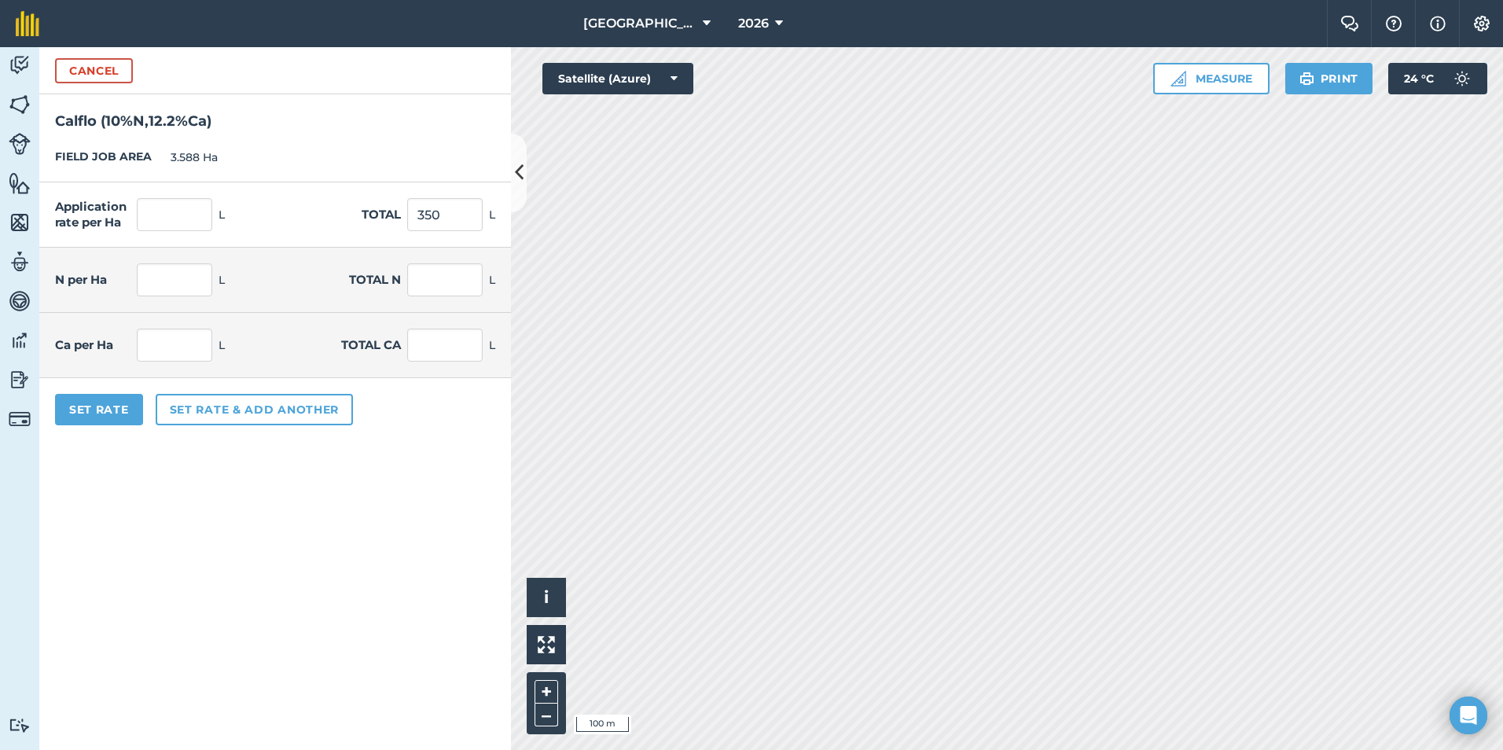
type input "35"
type input "11.901"
type input "42.7"
click at [287, 446] on form "Cancel Calflo ( 10 % N , 12.2 % Ca ) FIELD JOB AREA 3.588 Ha Application rate p…" at bounding box center [275, 398] width 472 height 703
click at [129, 414] on button "Set Rate" at bounding box center [99, 409] width 88 height 31
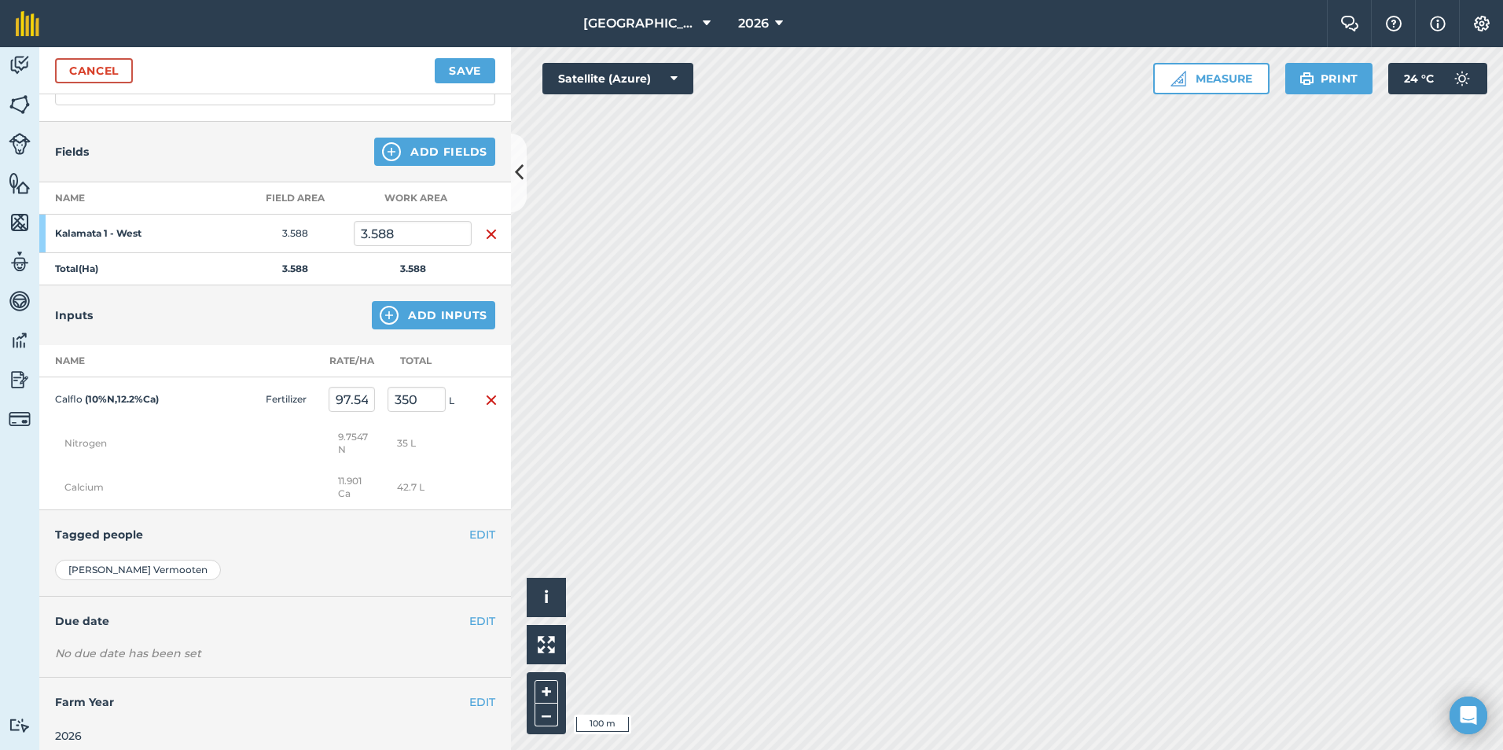
scroll to position [149, 0]
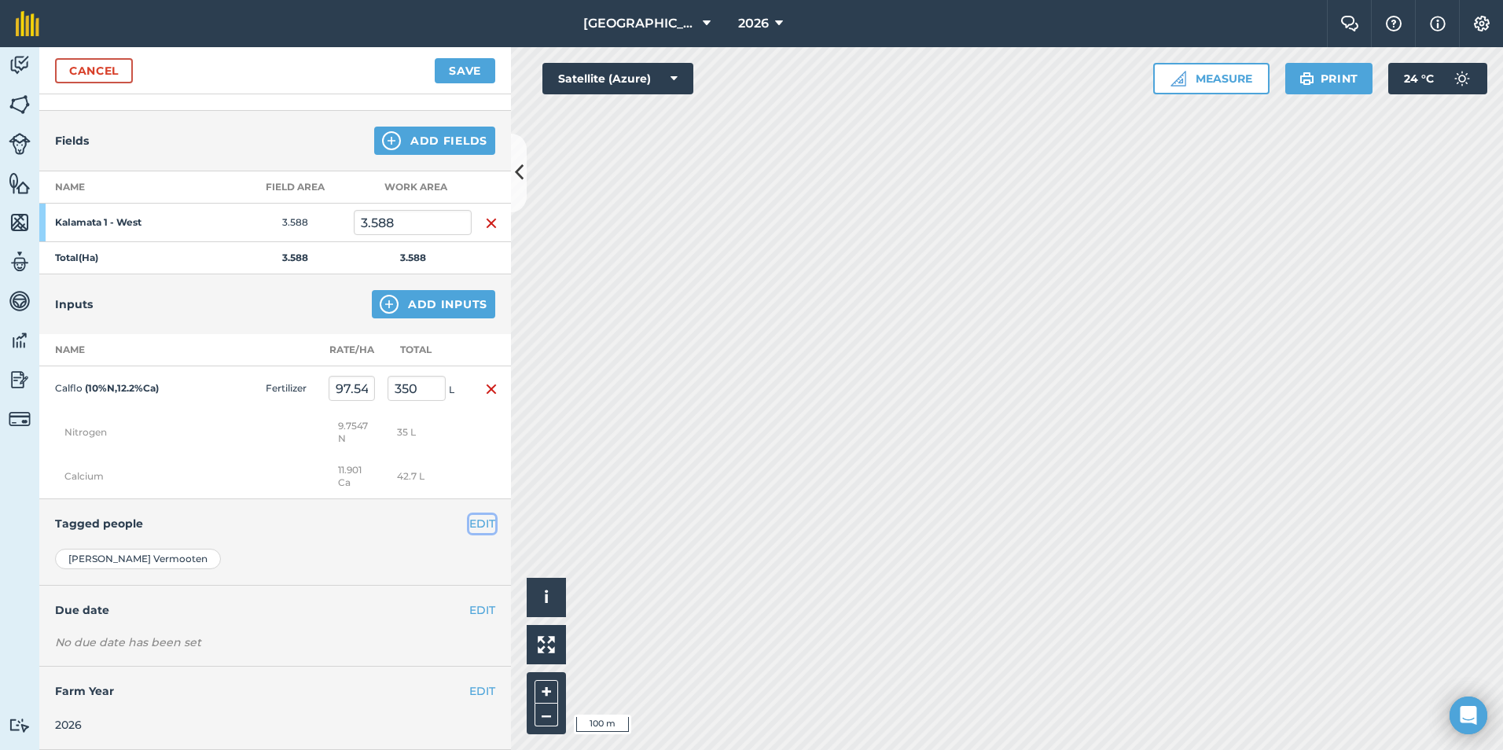
click at [480, 521] on button "EDIT" at bounding box center [482, 523] width 26 height 17
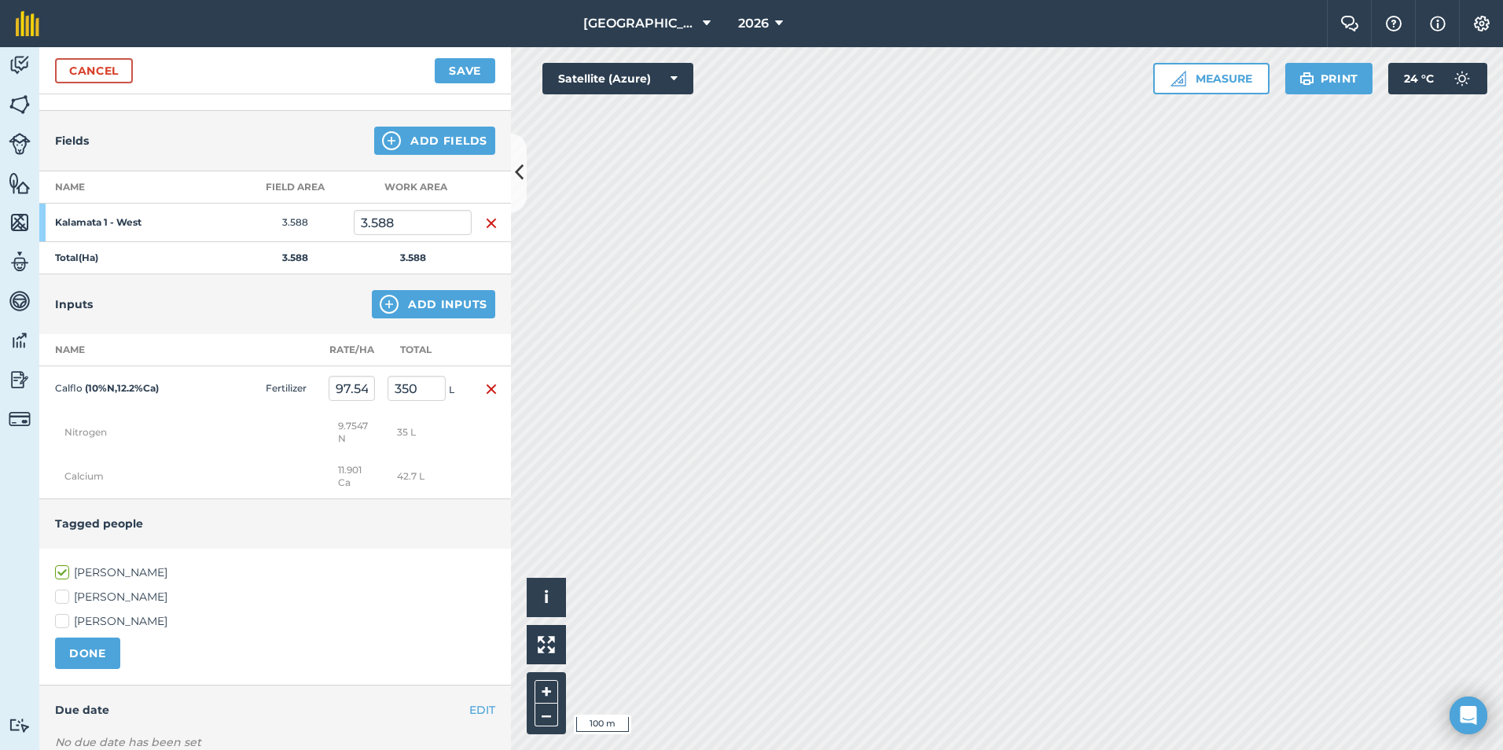
click at [64, 594] on label "[PERSON_NAME]" at bounding box center [275, 597] width 440 height 17
click at [64, 594] on input "[PERSON_NAME]" at bounding box center [60, 594] width 10 height 10
checkbox input "true"
click at [97, 651] on button "DONE" at bounding box center [87, 653] width 65 height 31
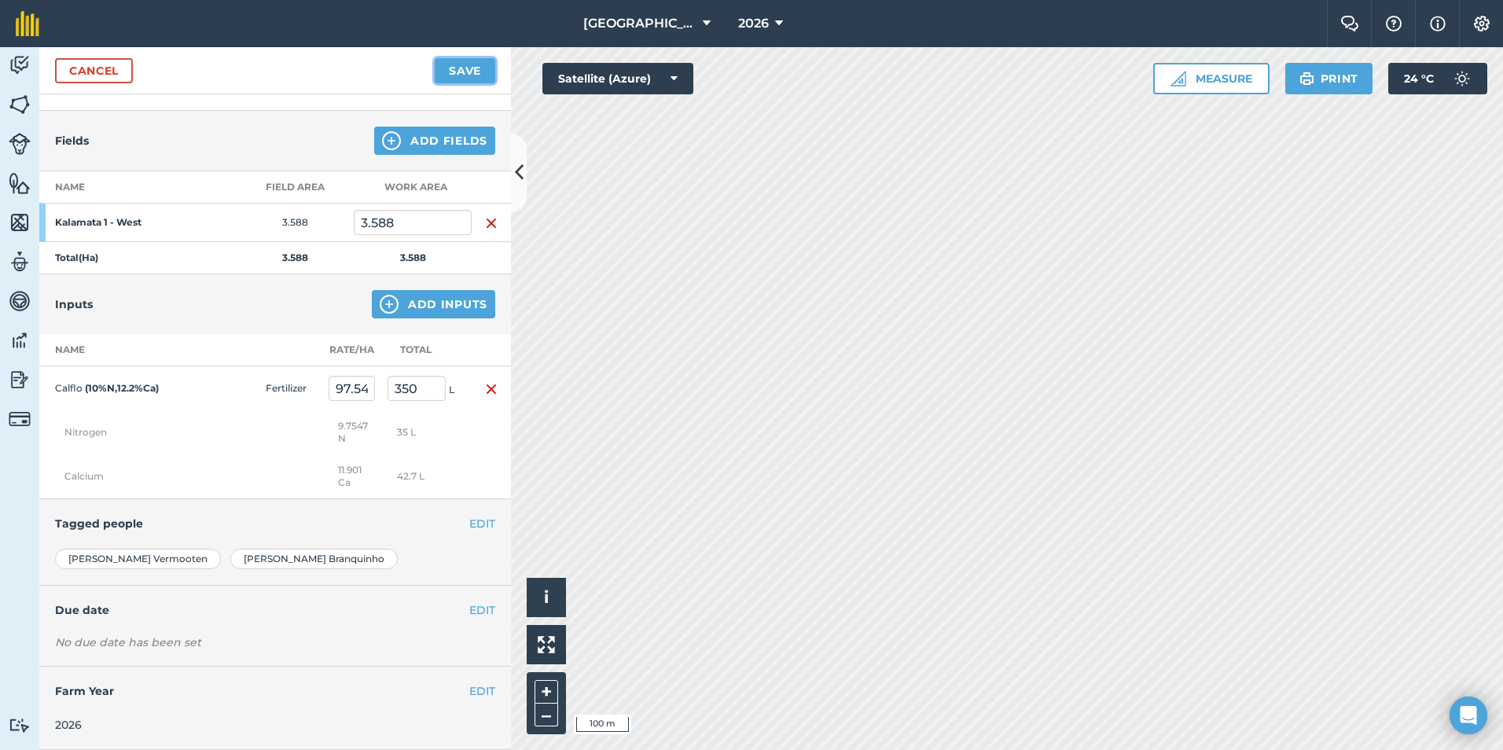
click at [461, 66] on button "Save" at bounding box center [465, 70] width 61 height 25
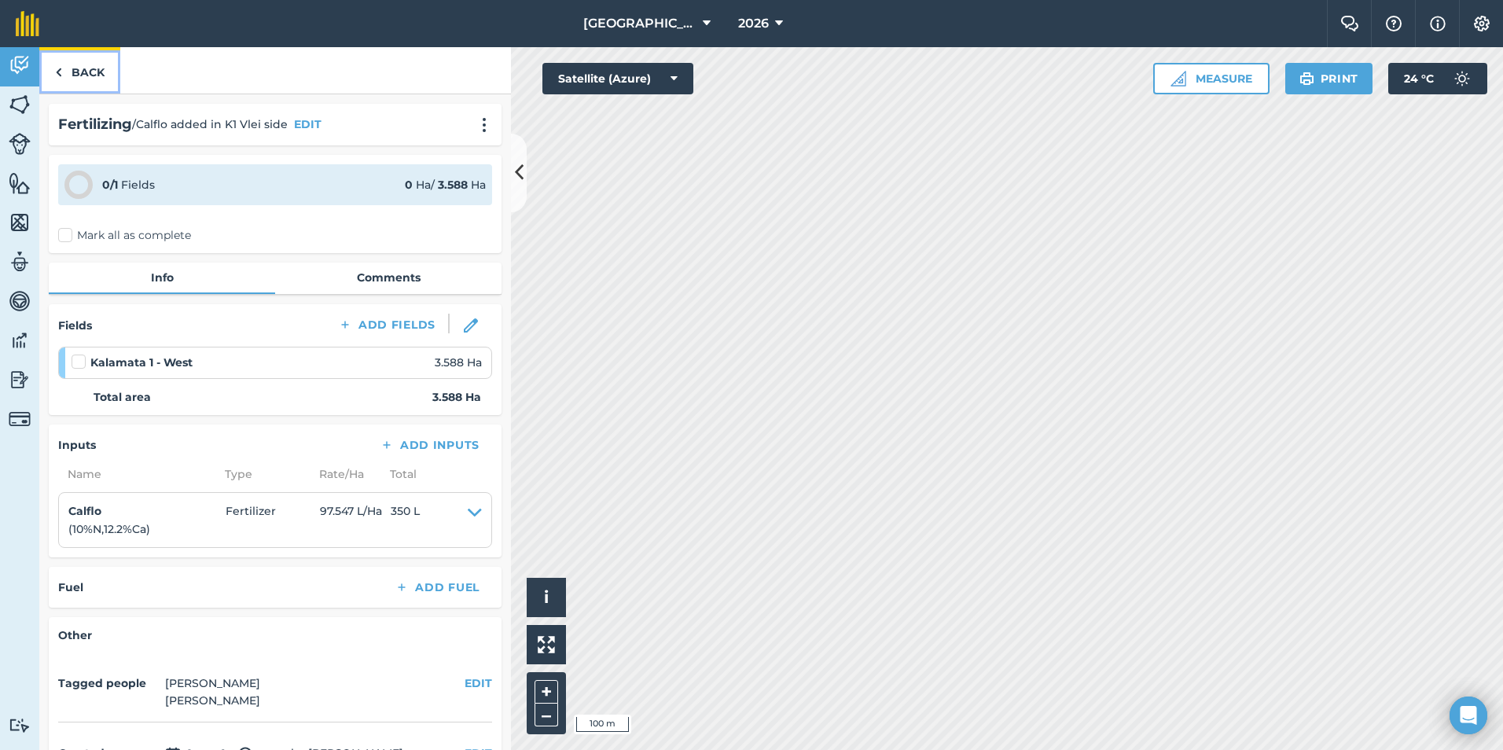
click at [98, 70] on link "Back" at bounding box center [79, 70] width 81 height 46
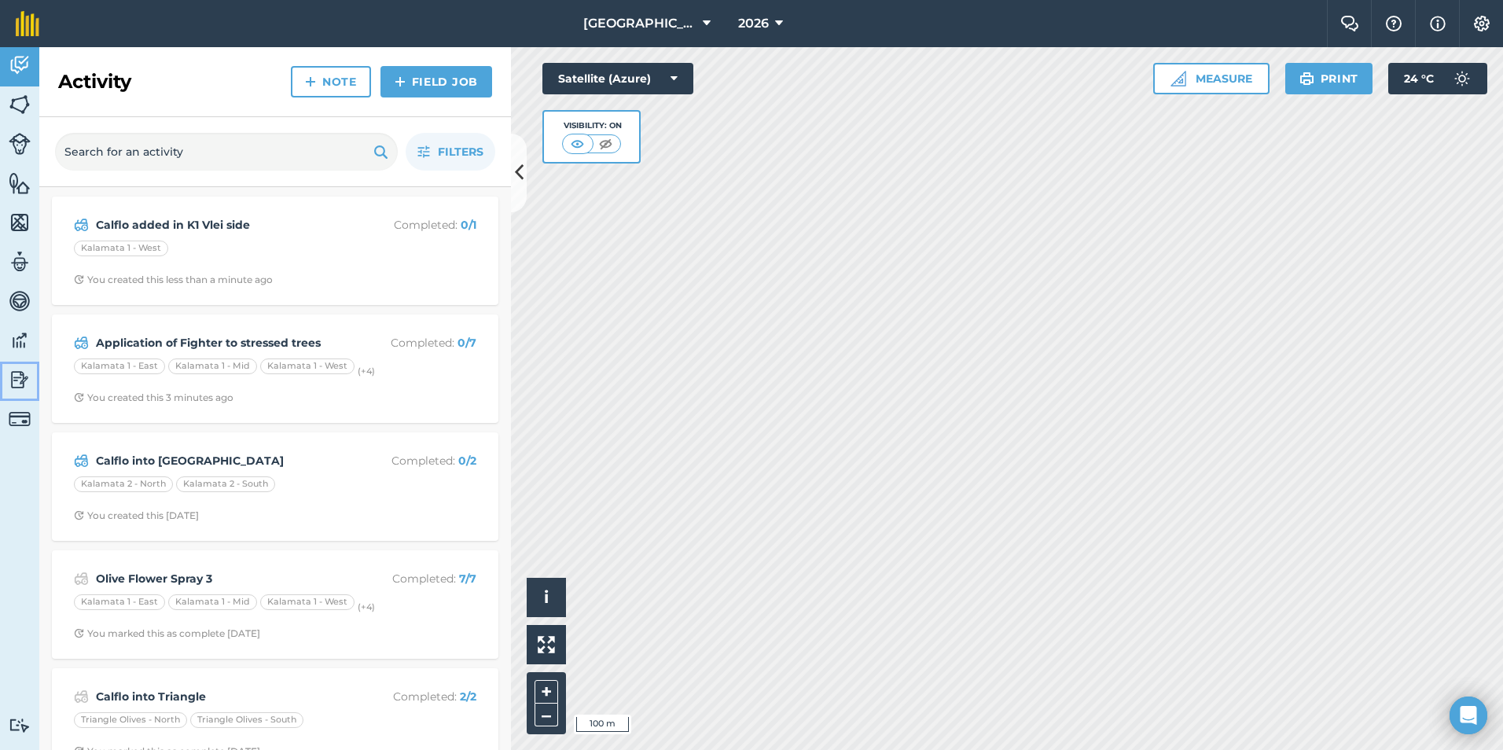
click at [13, 383] on img at bounding box center [20, 380] width 22 height 24
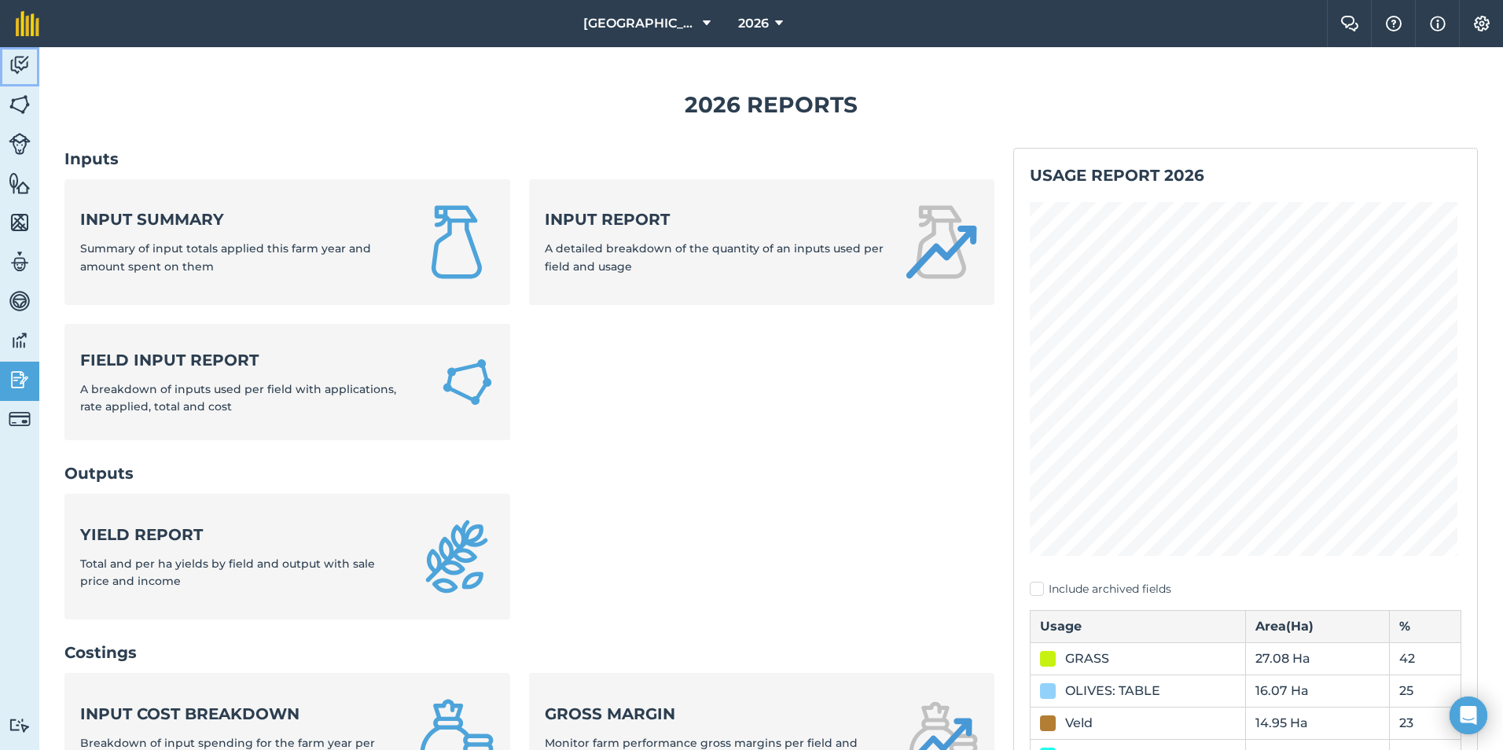
click at [21, 52] on link "Activity" at bounding box center [19, 66] width 39 height 39
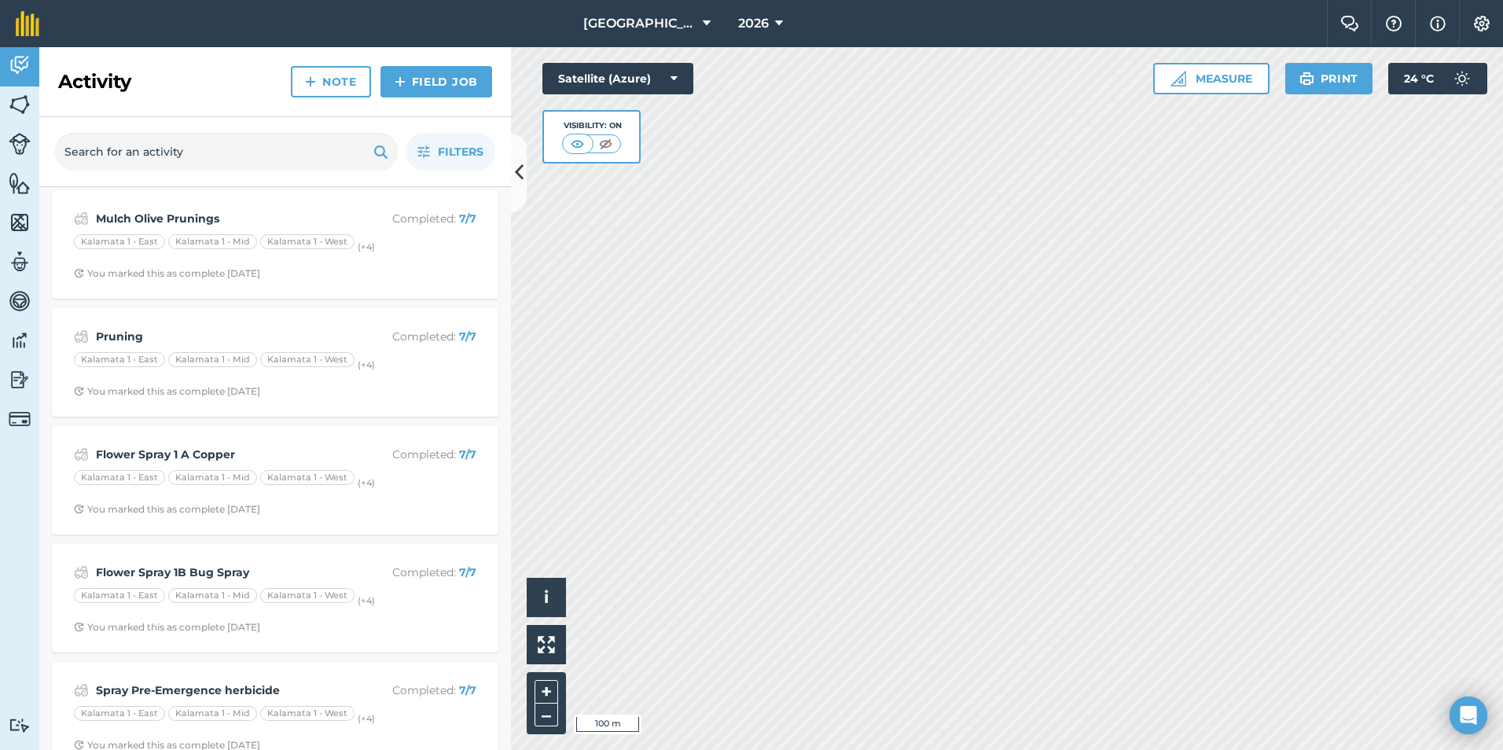
scroll to position [1570, 0]
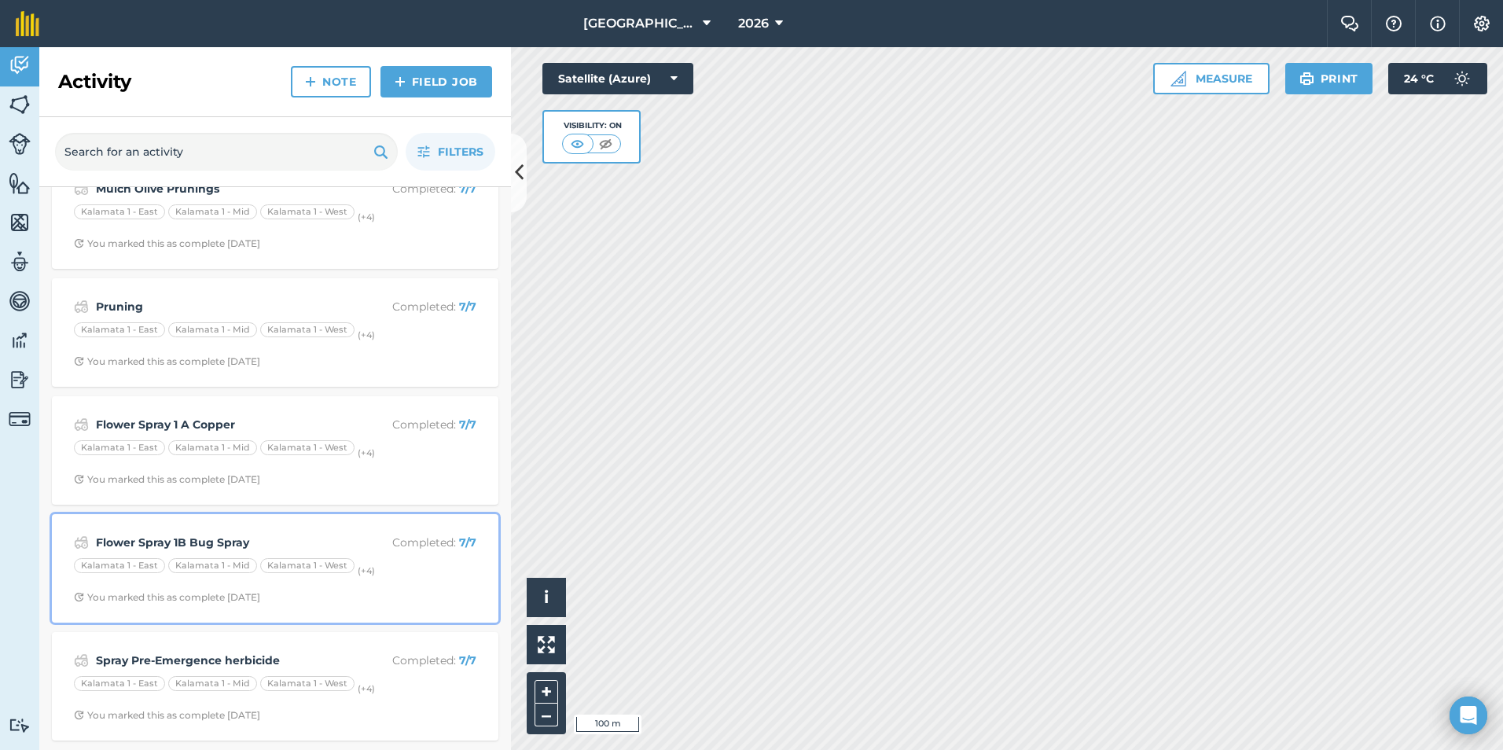
click at [279, 543] on strong "Flower Spray 1B Bug Spray" at bounding box center [220, 542] width 249 height 17
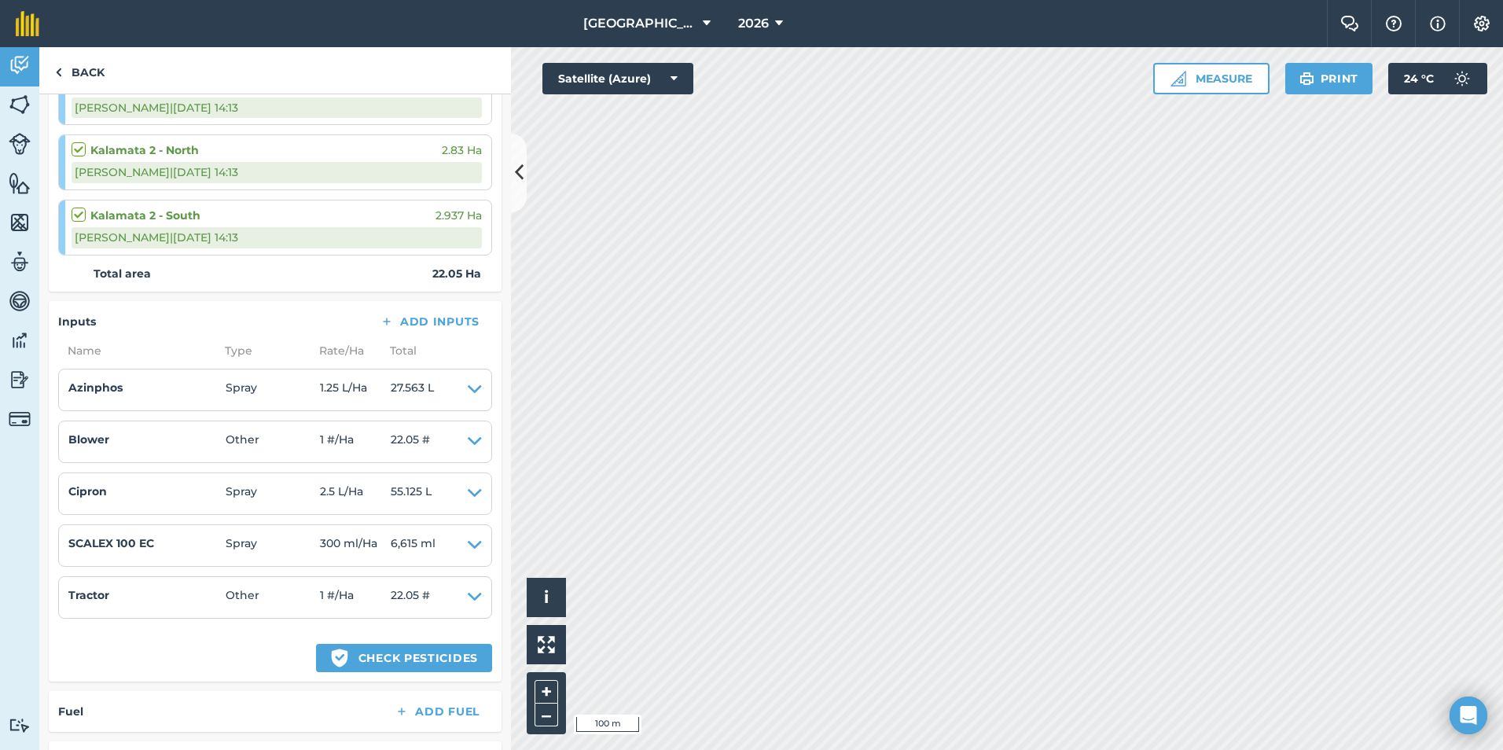
scroll to position [536, 0]
click at [20, 368] on img at bounding box center [20, 380] width 22 height 24
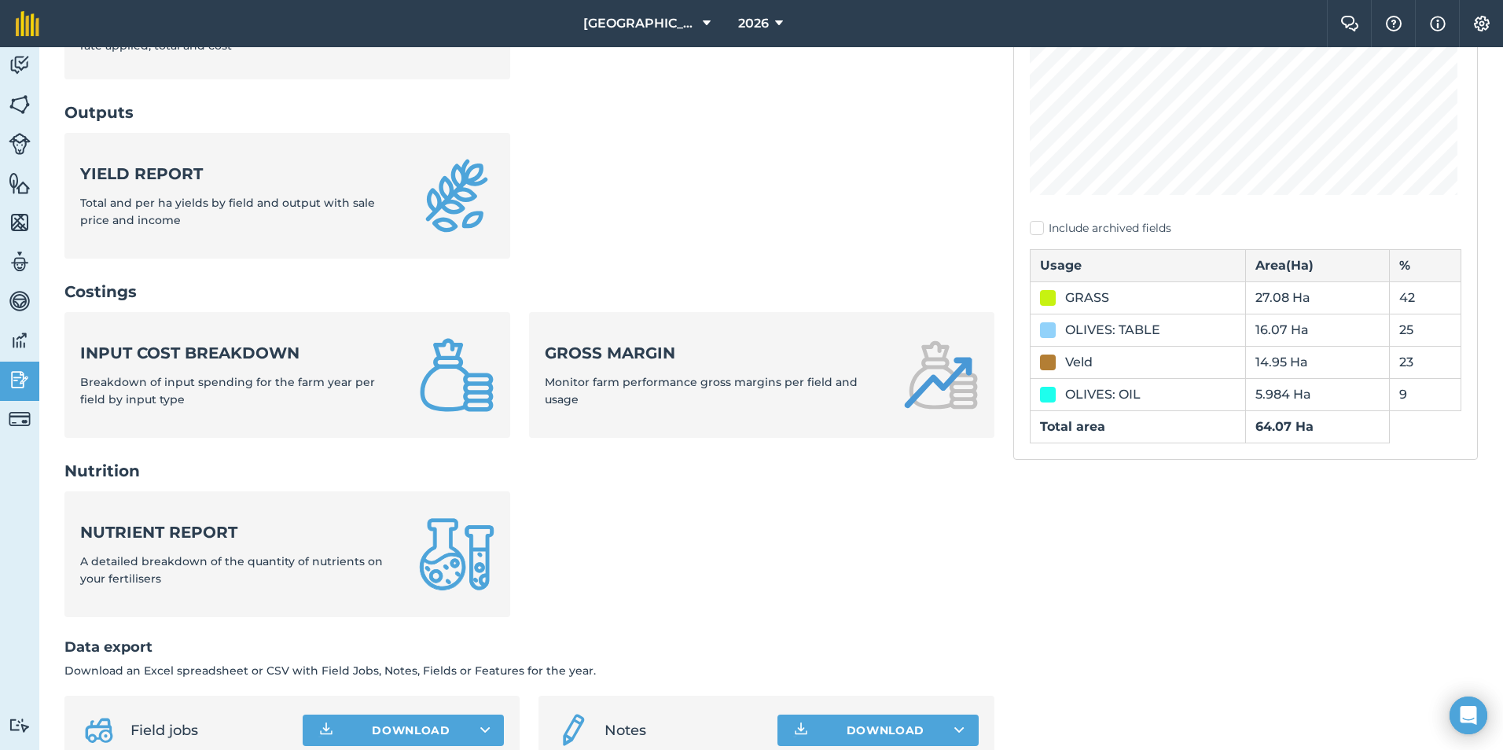
scroll to position [362, 0]
click at [304, 373] on div "Input cost breakdown Breakdown of input spending for the farm year per field by…" at bounding box center [240, 374] width 320 height 67
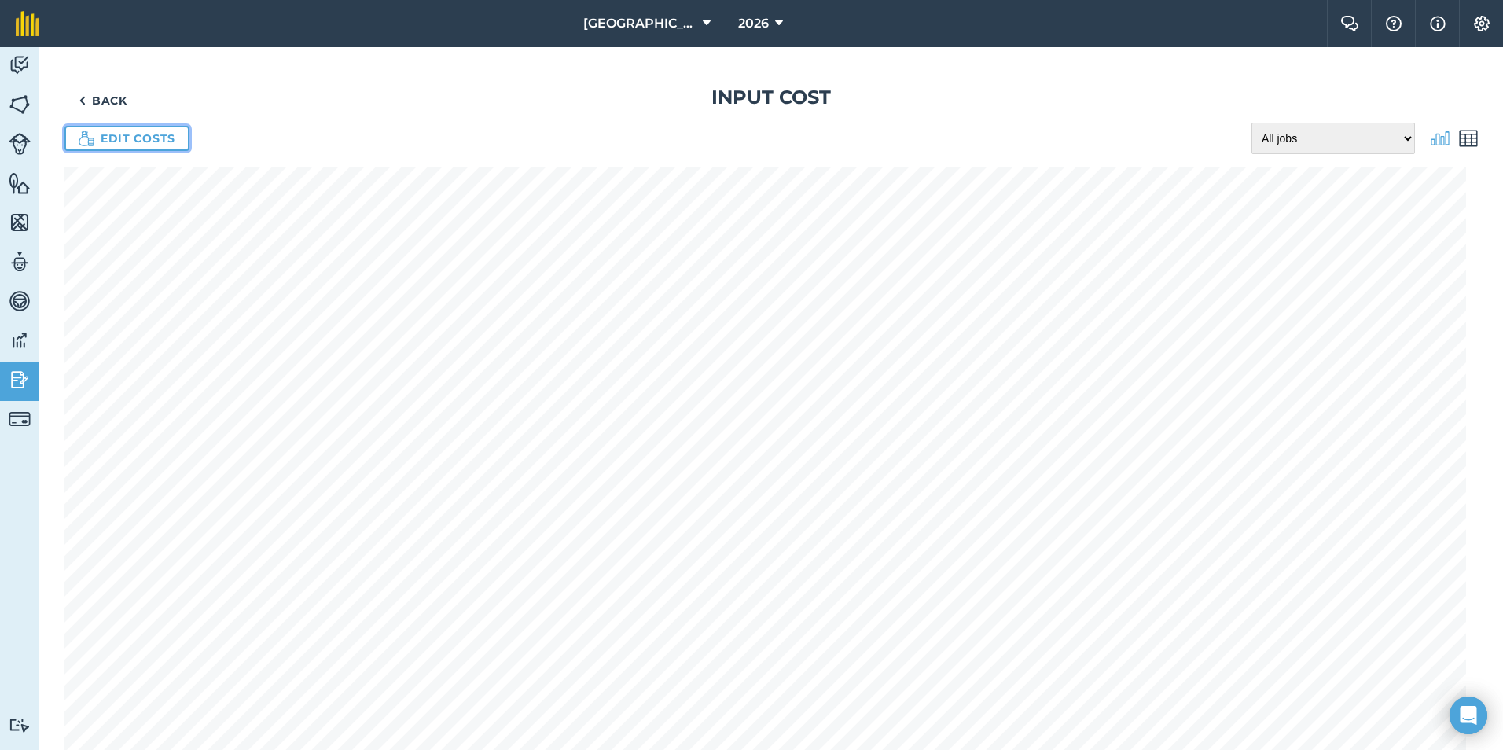
click at [123, 145] on link "Edit costs" at bounding box center [126, 138] width 125 height 25
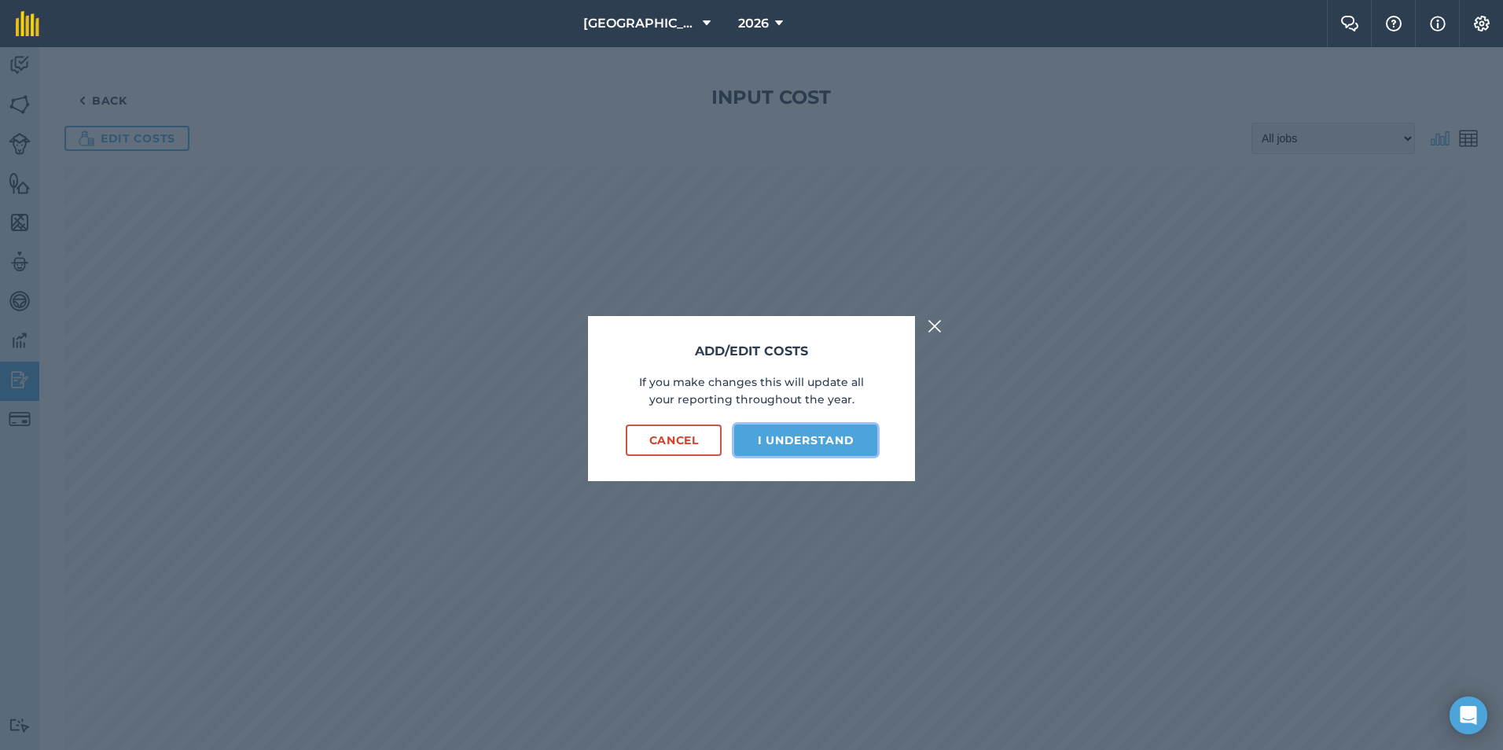
click at [836, 433] on button "I understand" at bounding box center [805, 440] width 143 height 31
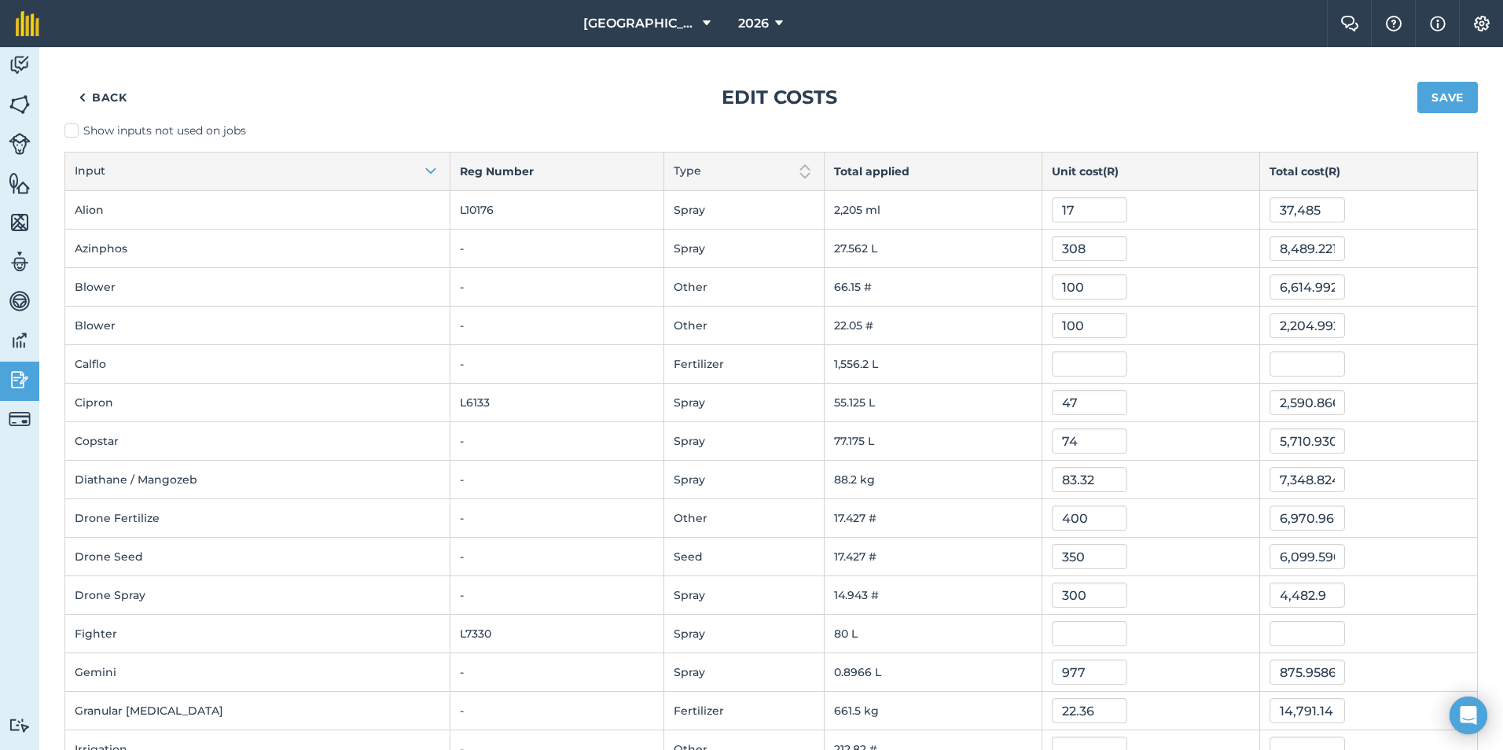
click at [836, 433] on td "77.175 L" at bounding box center [934, 441] width 218 height 39
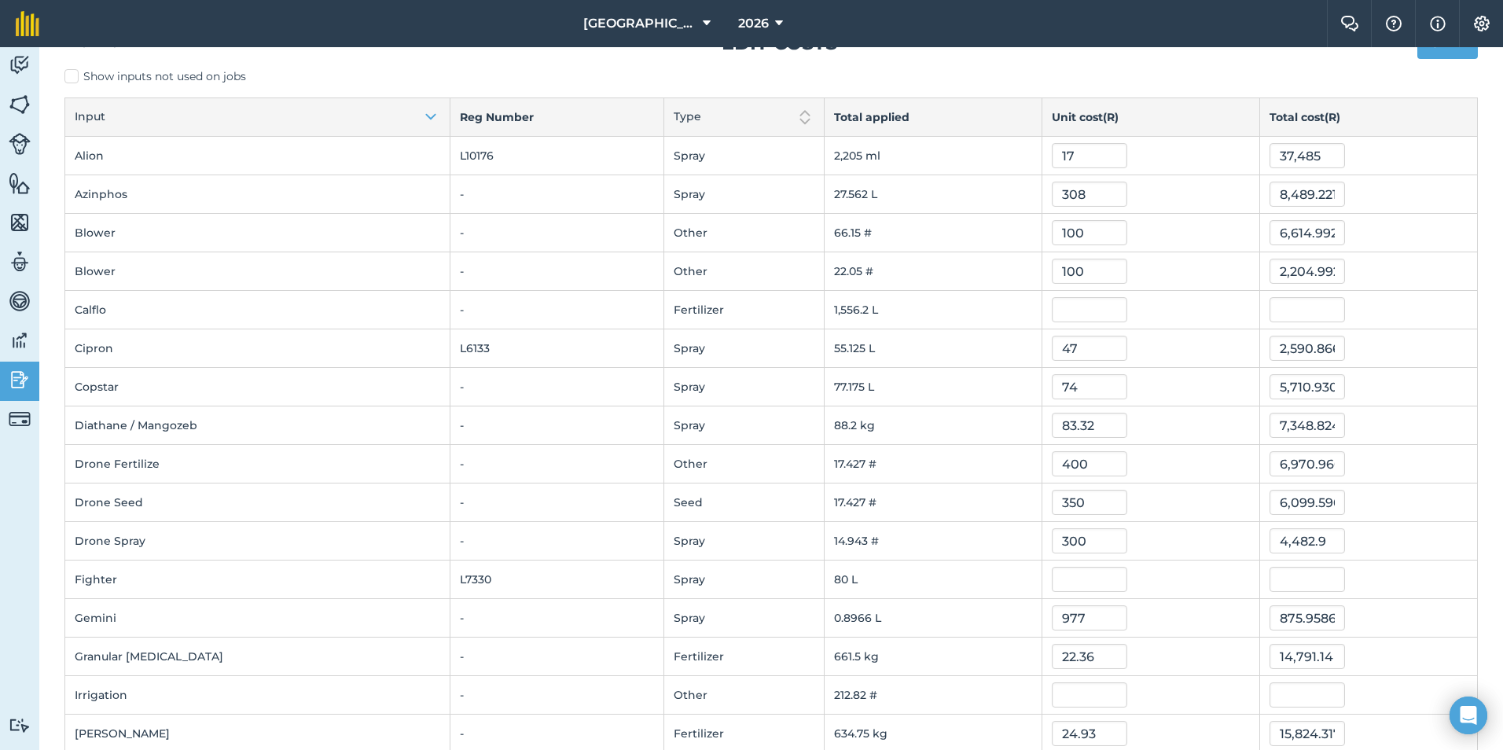
scroll to position [66, 0]
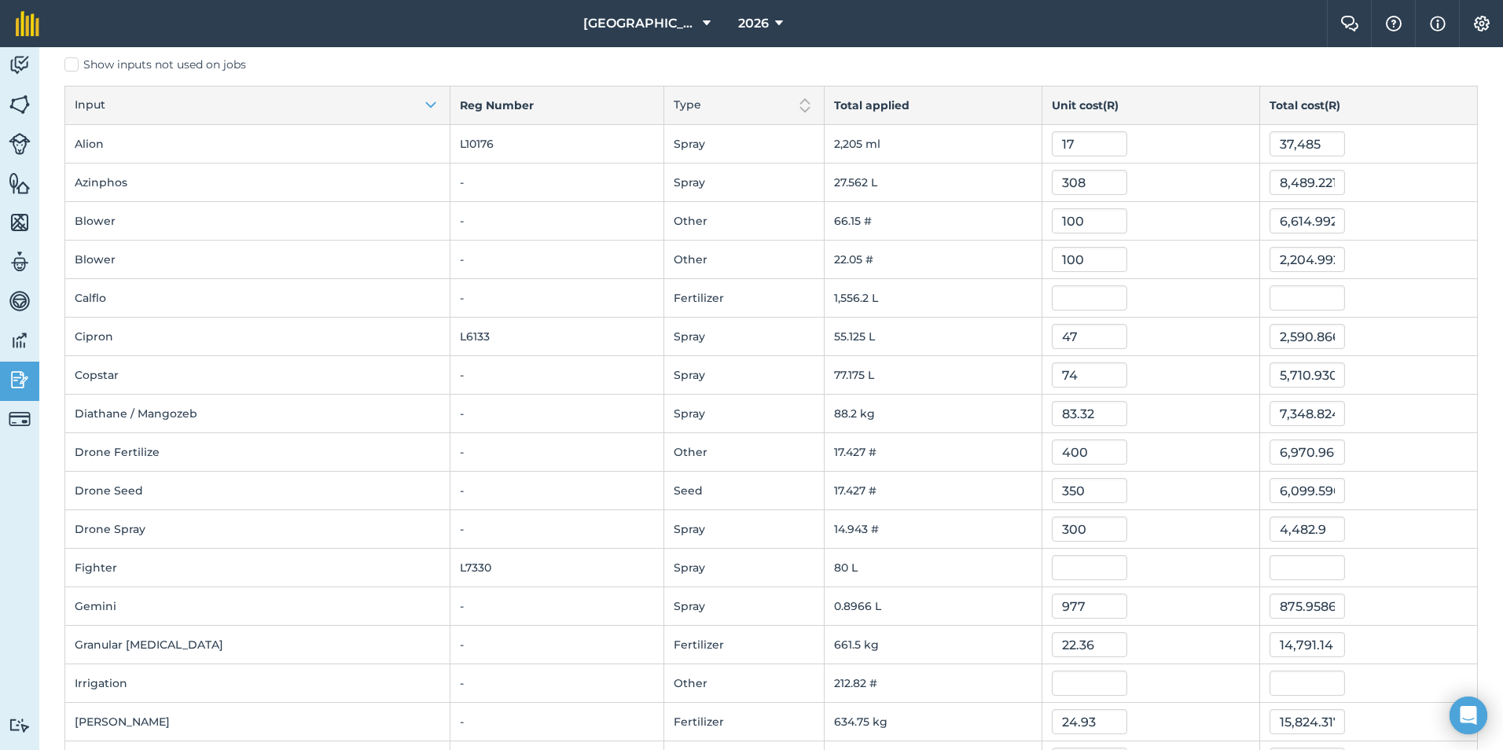
click at [1203, 215] on div "100" at bounding box center [1151, 220] width 198 height 25
click at [1277, 389] on td "5,710.93076" at bounding box center [1369, 375] width 218 height 39
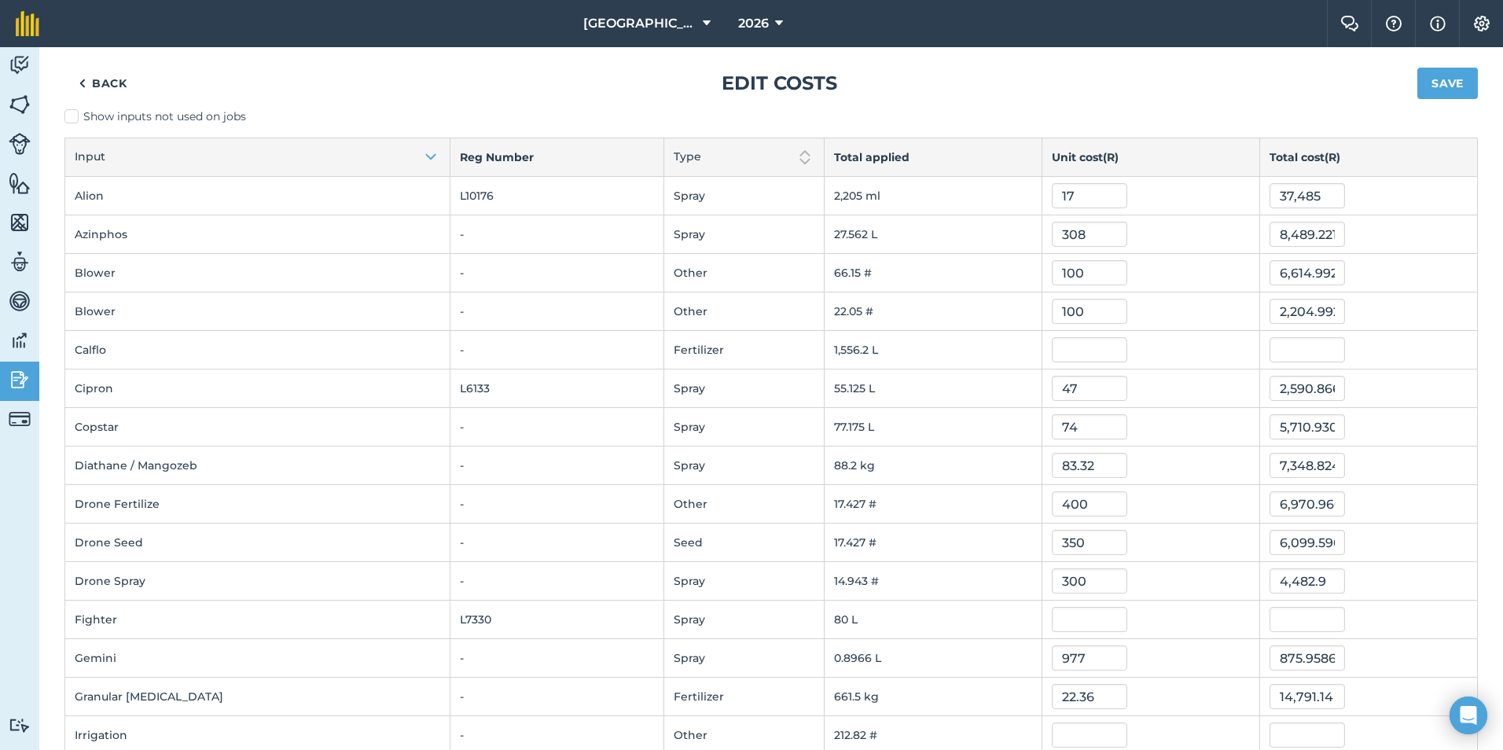
scroll to position [0, 0]
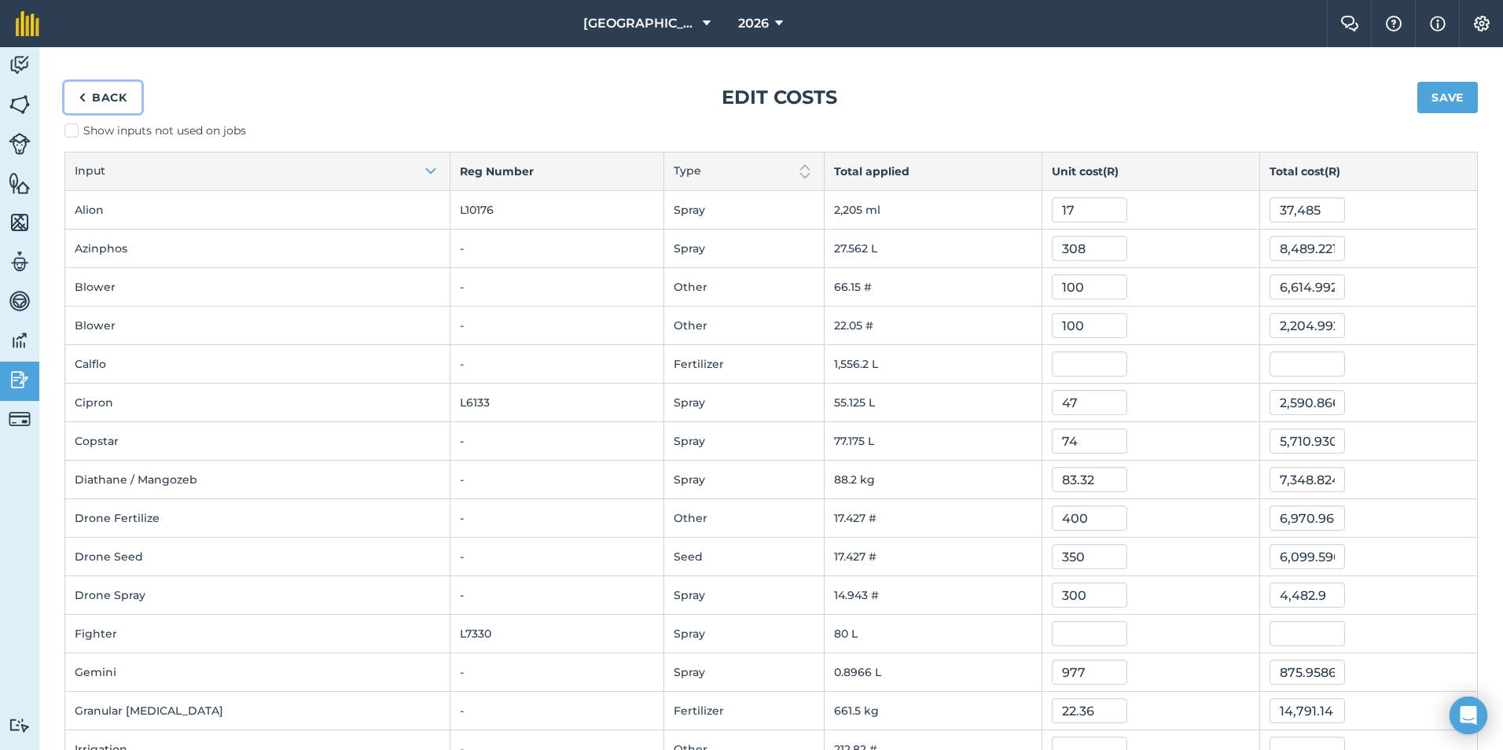
click at [109, 90] on link "Back" at bounding box center [102, 97] width 77 height 31
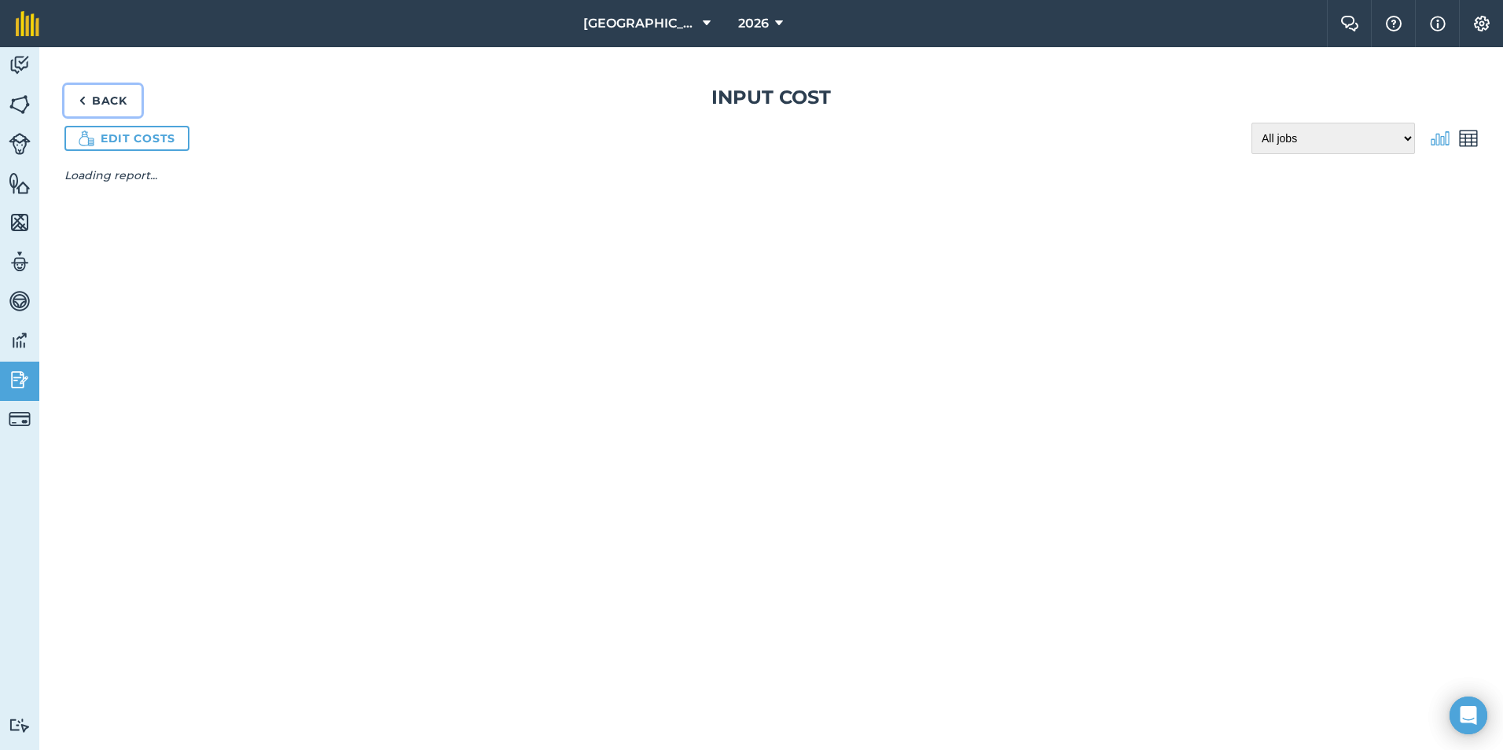
click at [109, 90] on link "Back" at bounding box center [102, 100] width 77 height 31
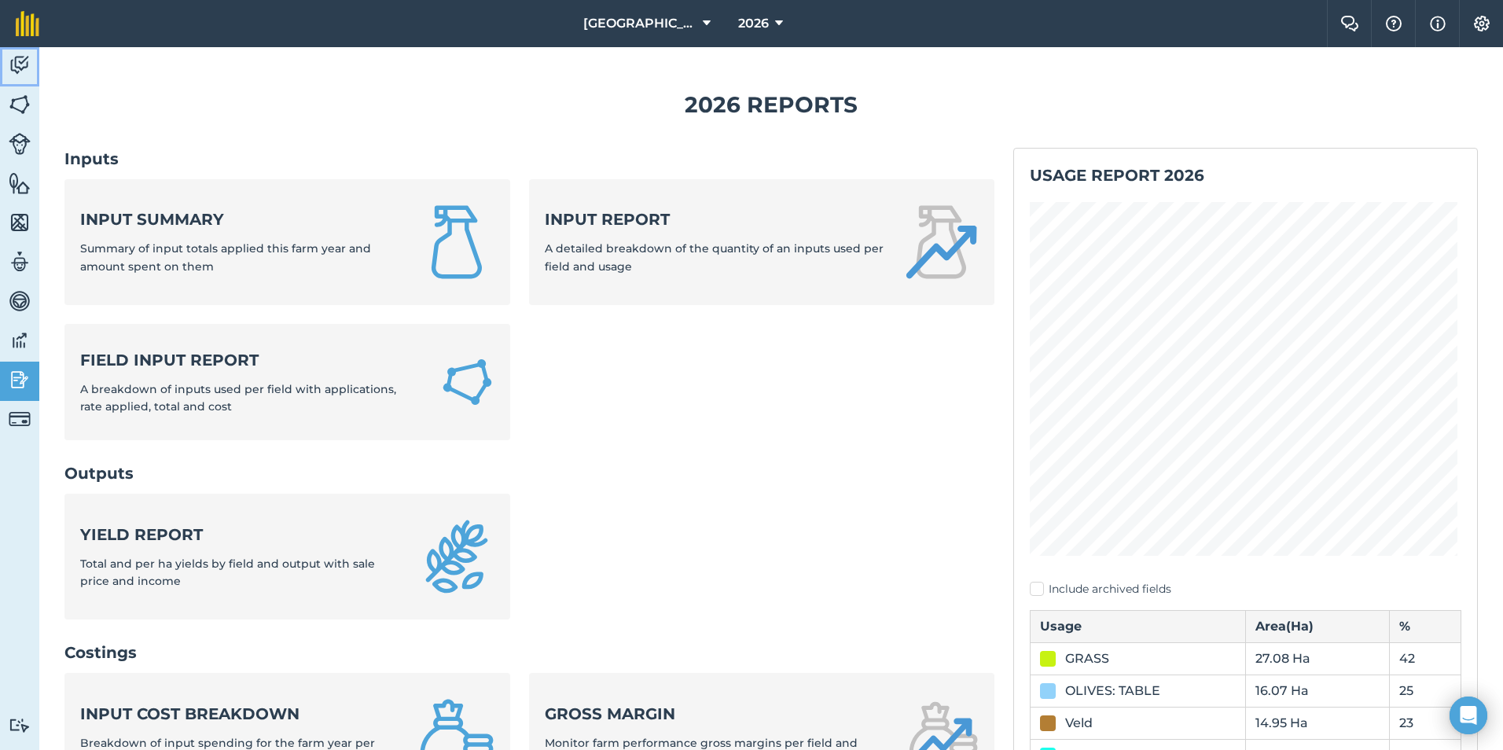
click at [20, 59] on img at bounding box center [20, 65] width 22 height 24
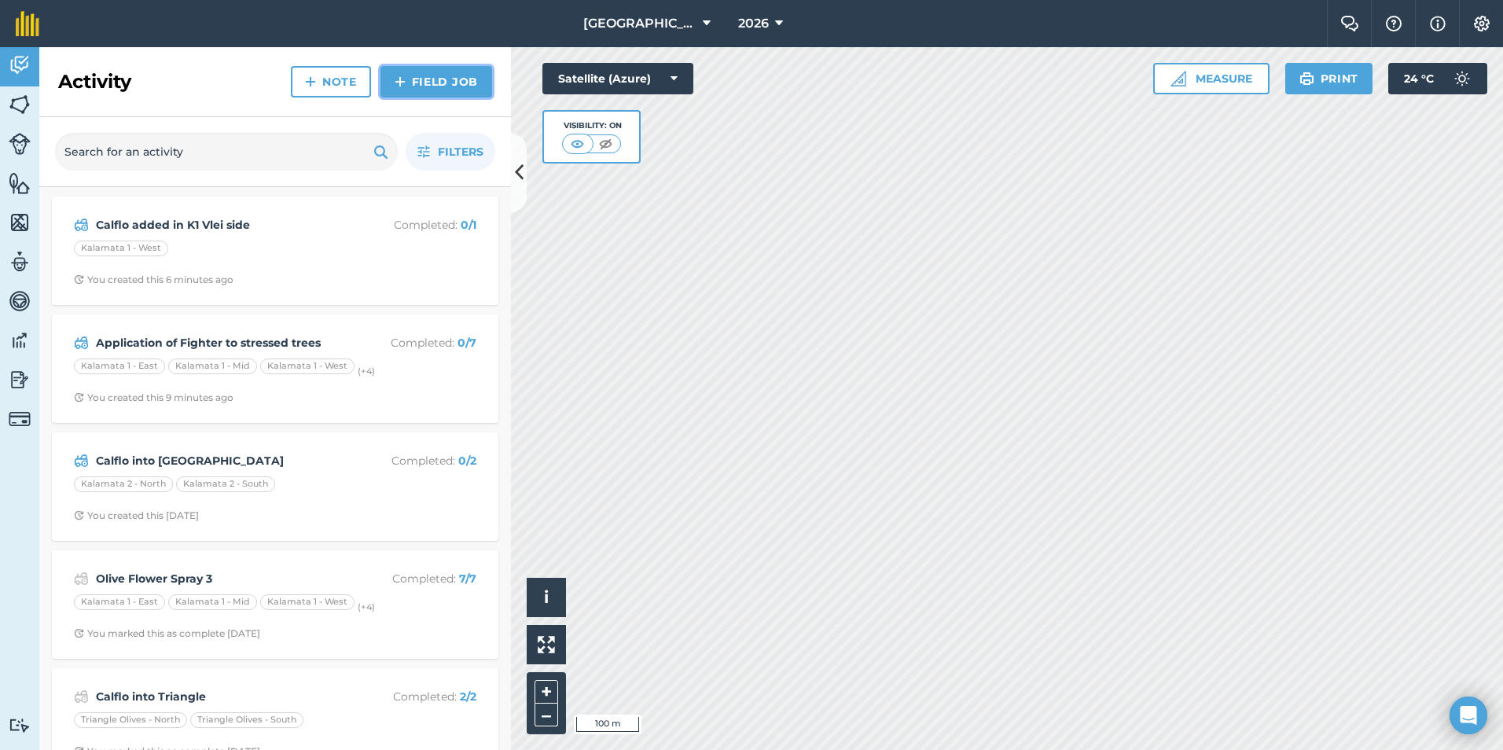
click at [429, 86] on link "Field Job" at bounding box center [437, 81] width 112 height 31
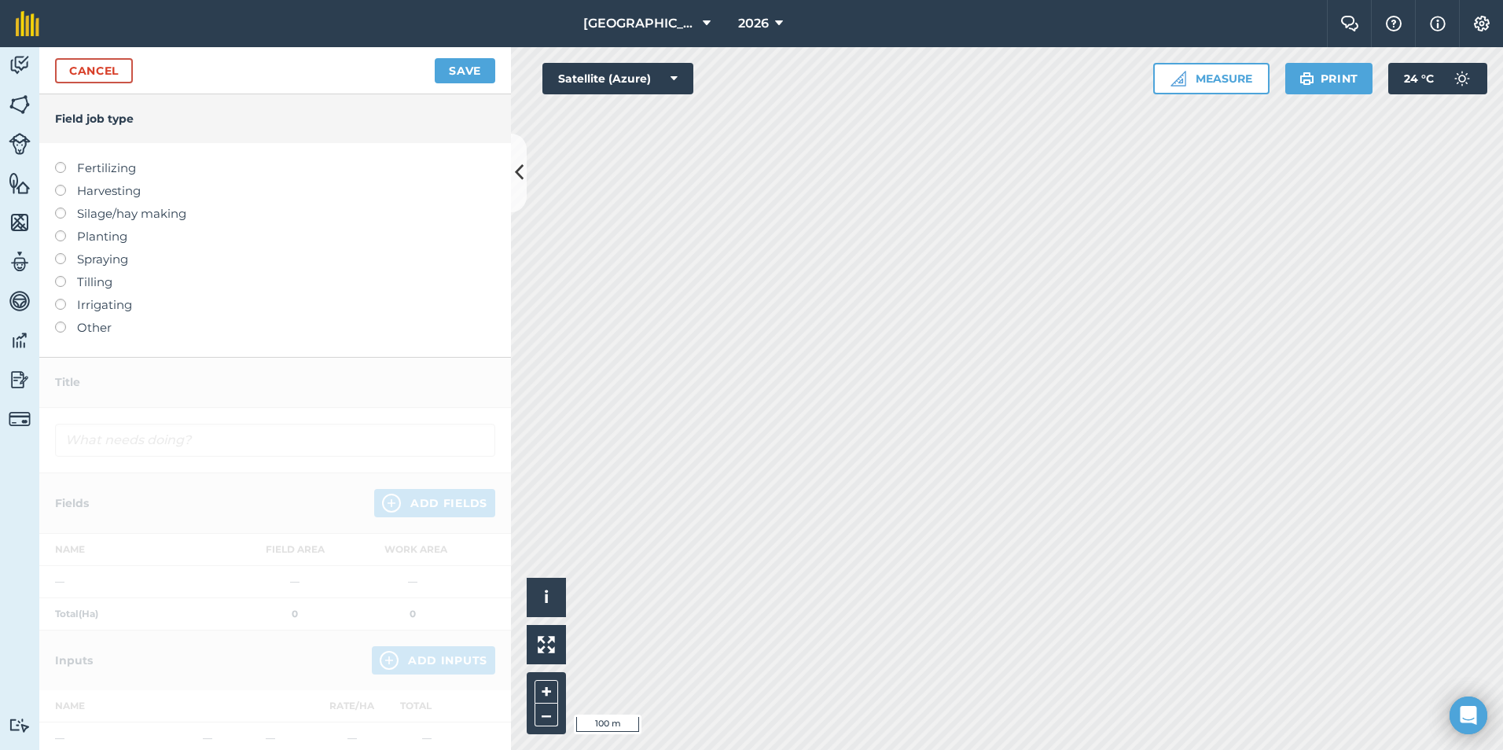
click at [109, 258] on label "Spraying" at bounding box center [275, 259] width 440 height 19
type input "Spraying"
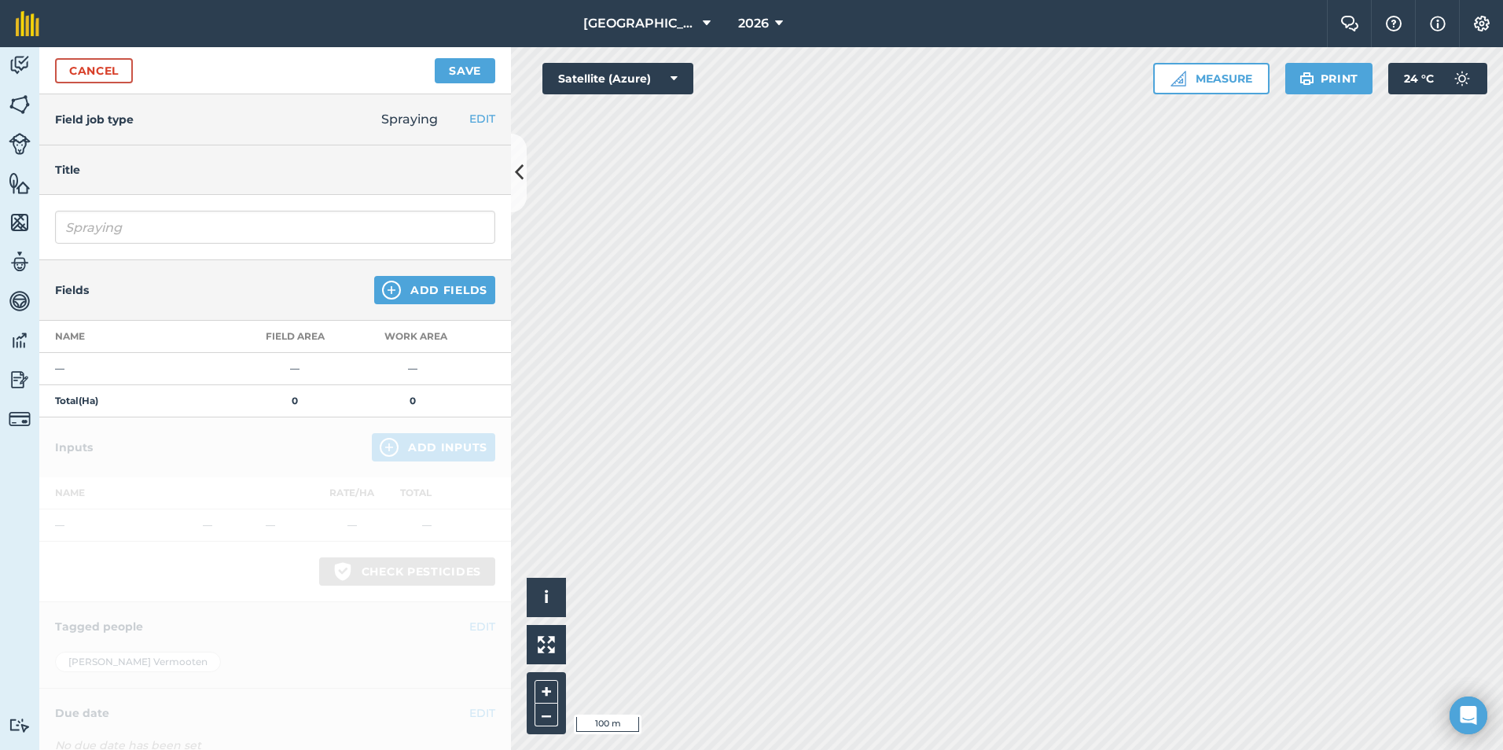
scroll to position [103, 0]
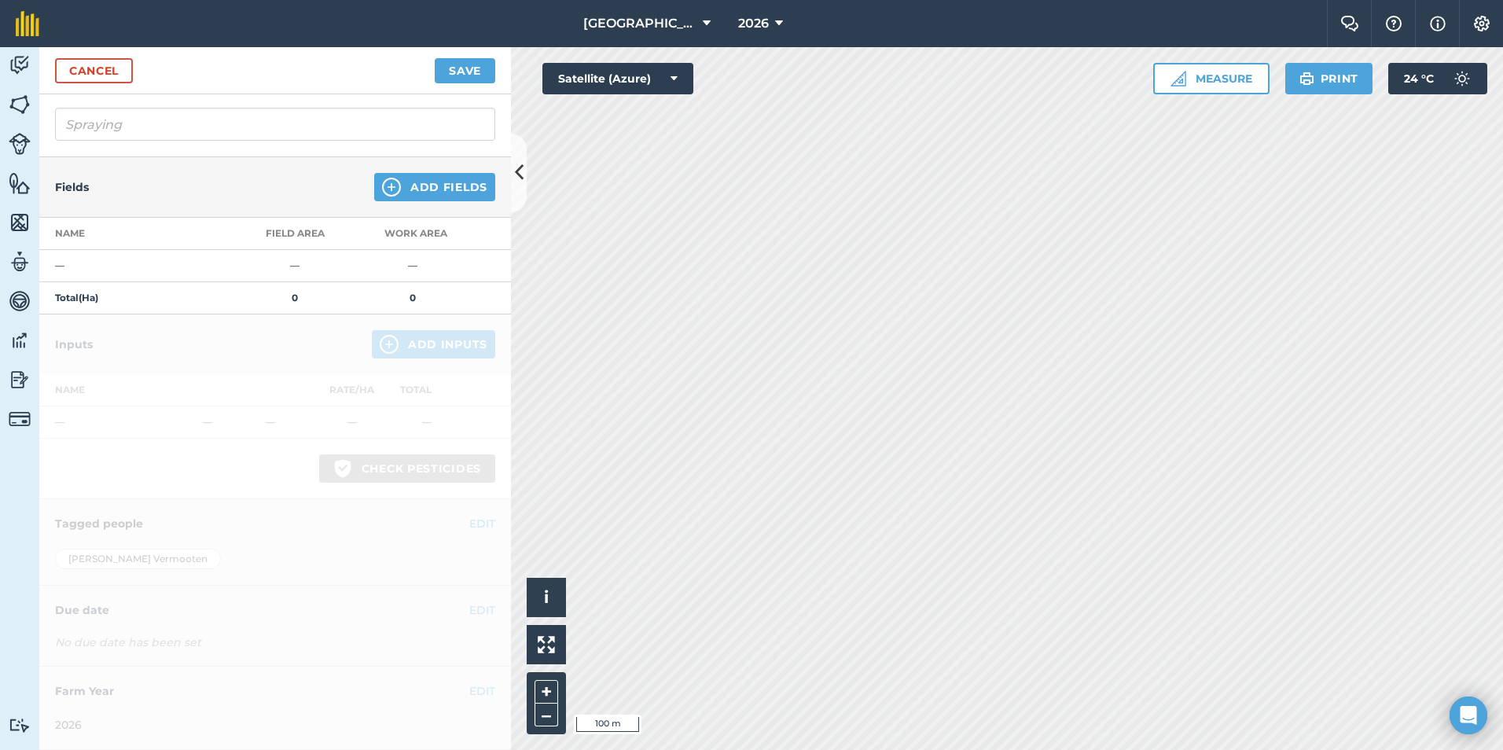
click at [190, 267] on td "—" at bounding box center [137, 266] width 197 height 32
click at [405, 182] on button "Add Fields" at bounding box center [434, 187] width 121 height 28
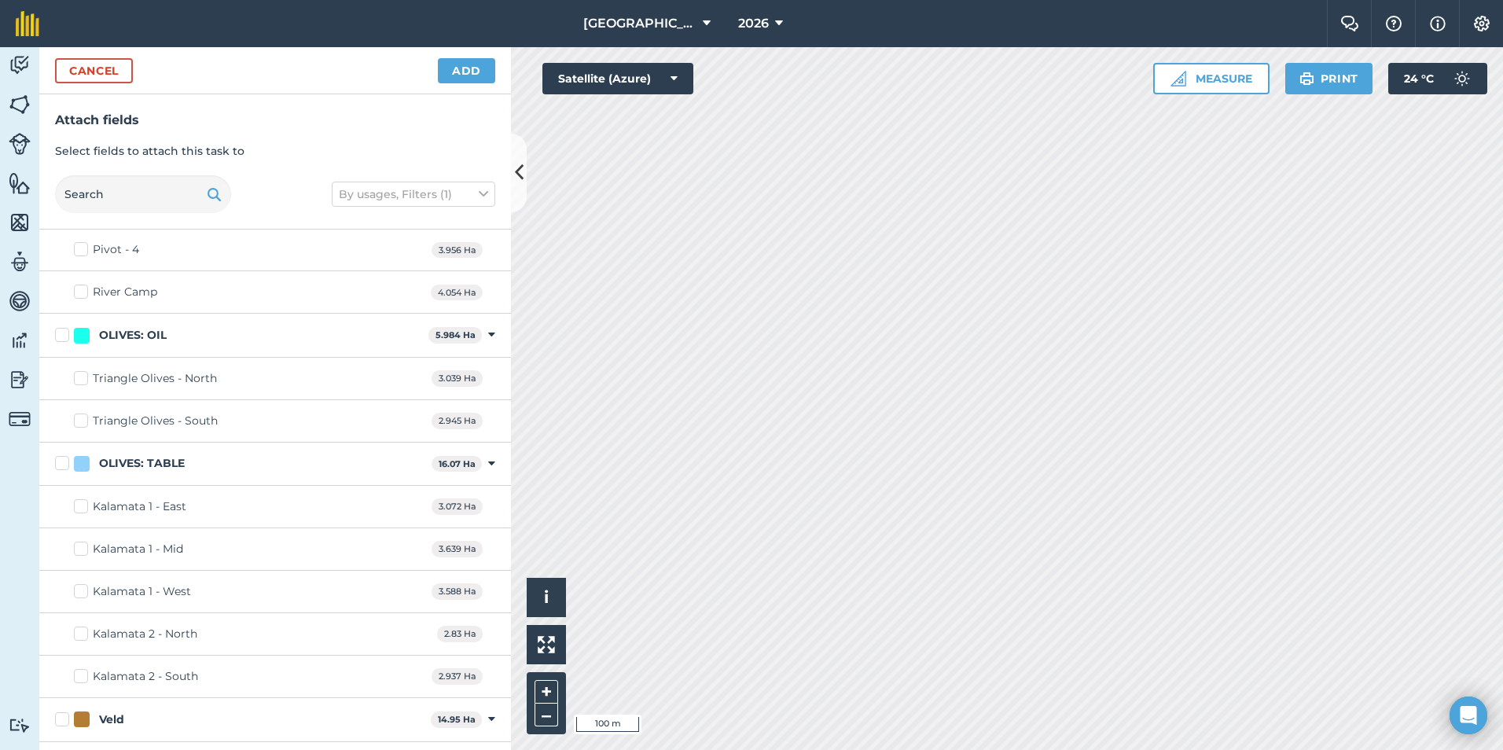
scroll to position [937, 0]
click at [83, 503] on label "Kalamata 1 - East" at bounding box center [130, 506] width 112 height 17
click at [83, 503] on input "Kalamata 1 - East" at bounding box center [79, 503] width 10 height 10
checkbox input "true"
click at [465, 73] on button "Add" at bounding box center [466, 70] width 57 height 25
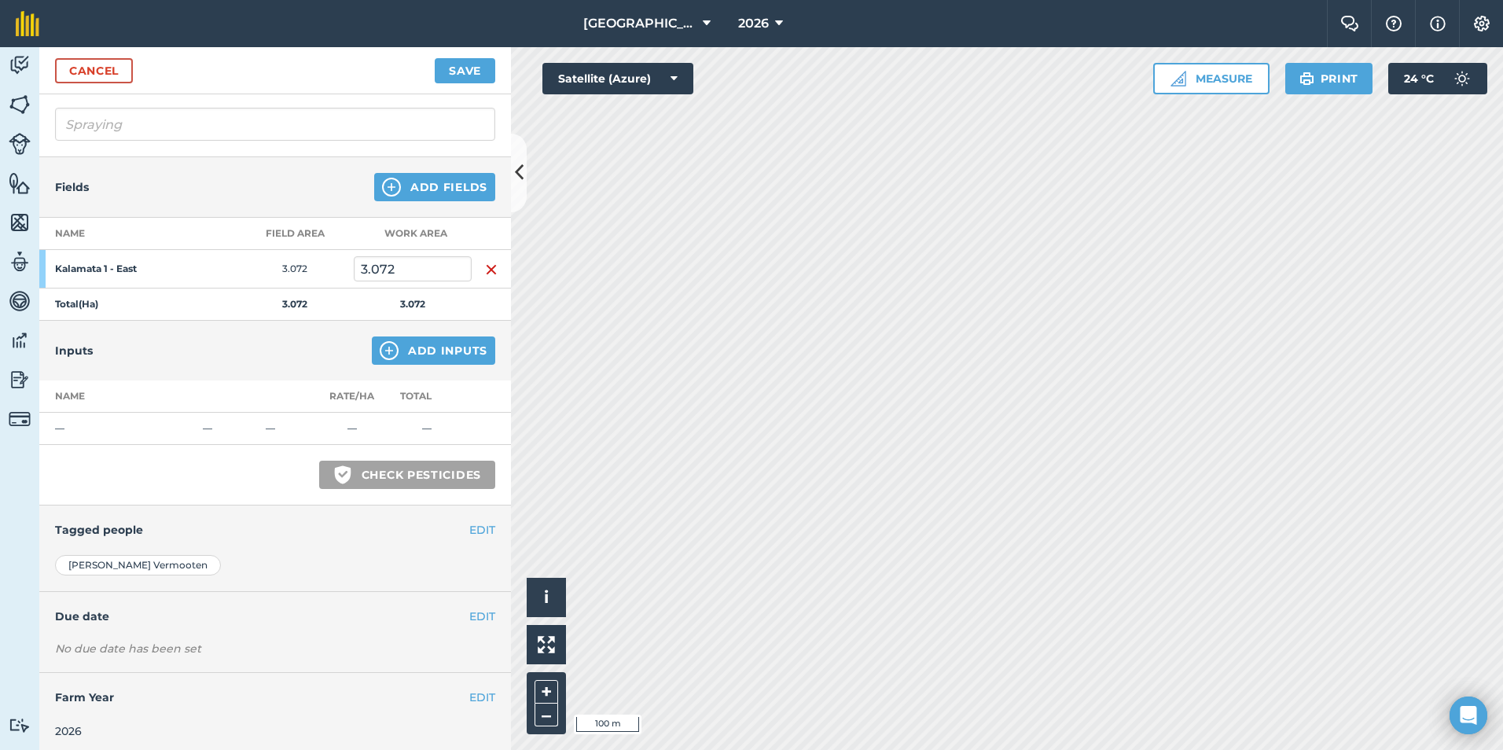
scroll to position [109, 0]
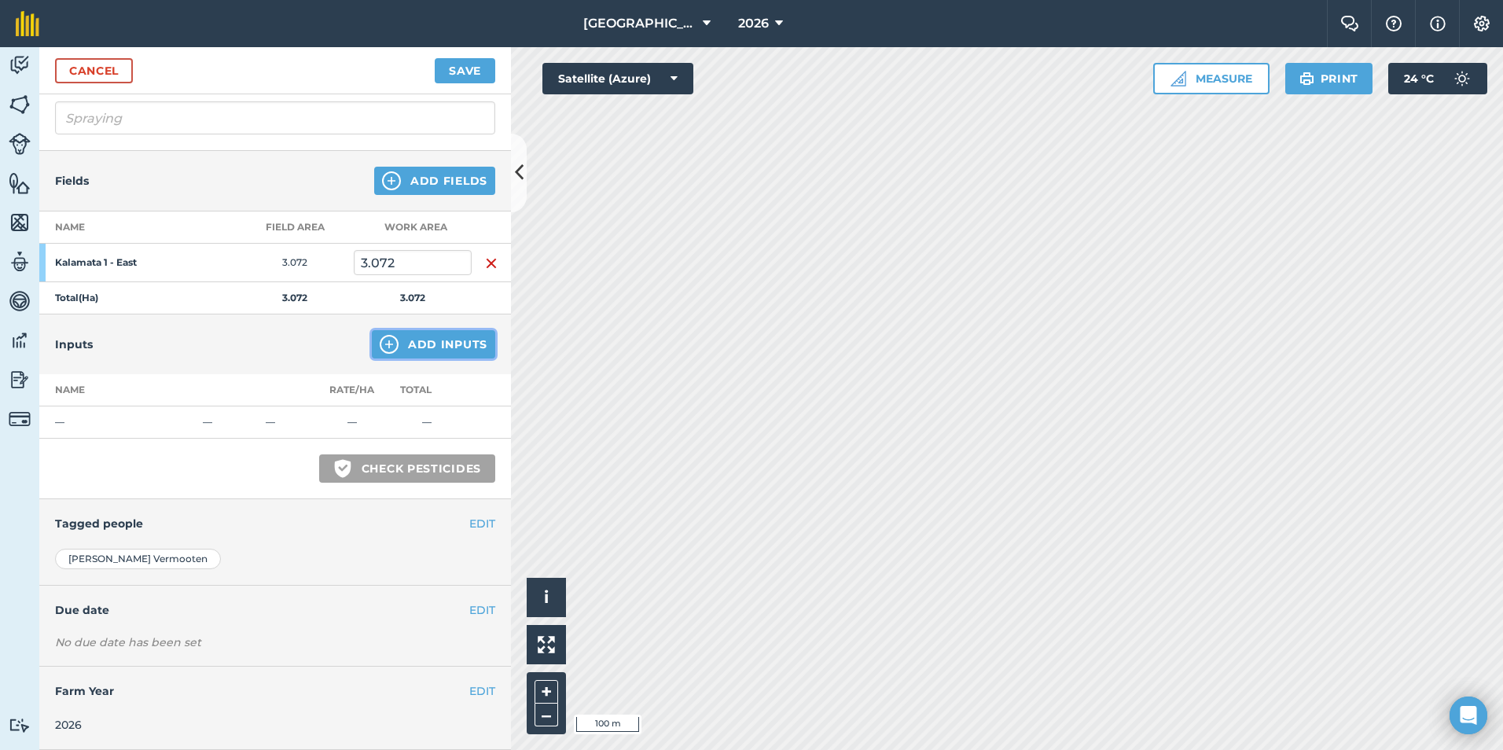
click at [418, 344] on button "Add Inputs" at bounding box center [433, 344] width 123 height 28
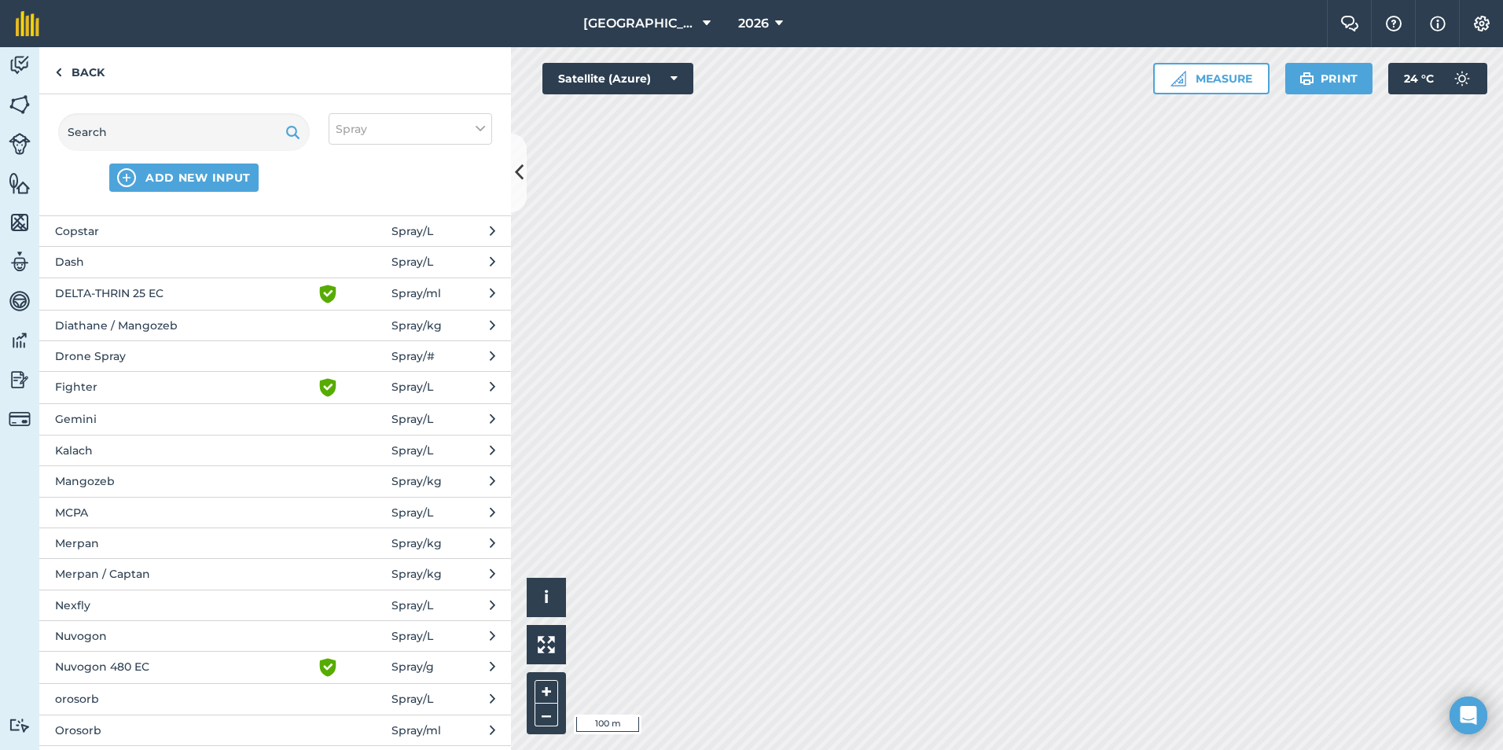
scroll to position [218, 0]
click at [192, 130] on input "text" at bounding box center [184, 132] width 252 height 38
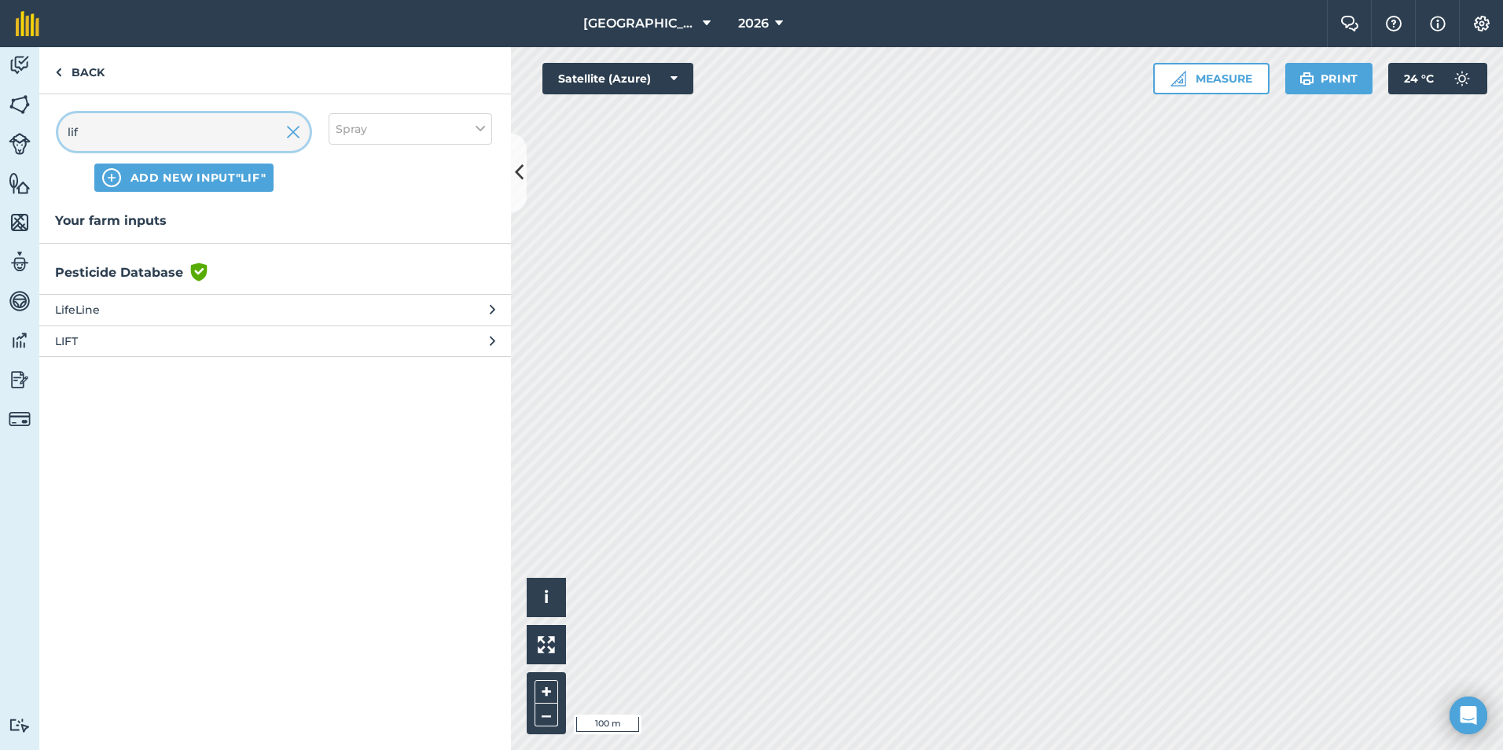
type input "lif"
click at [114, 314] on span "LifeLine" at bounding box center [183, 309] width 257 height 17
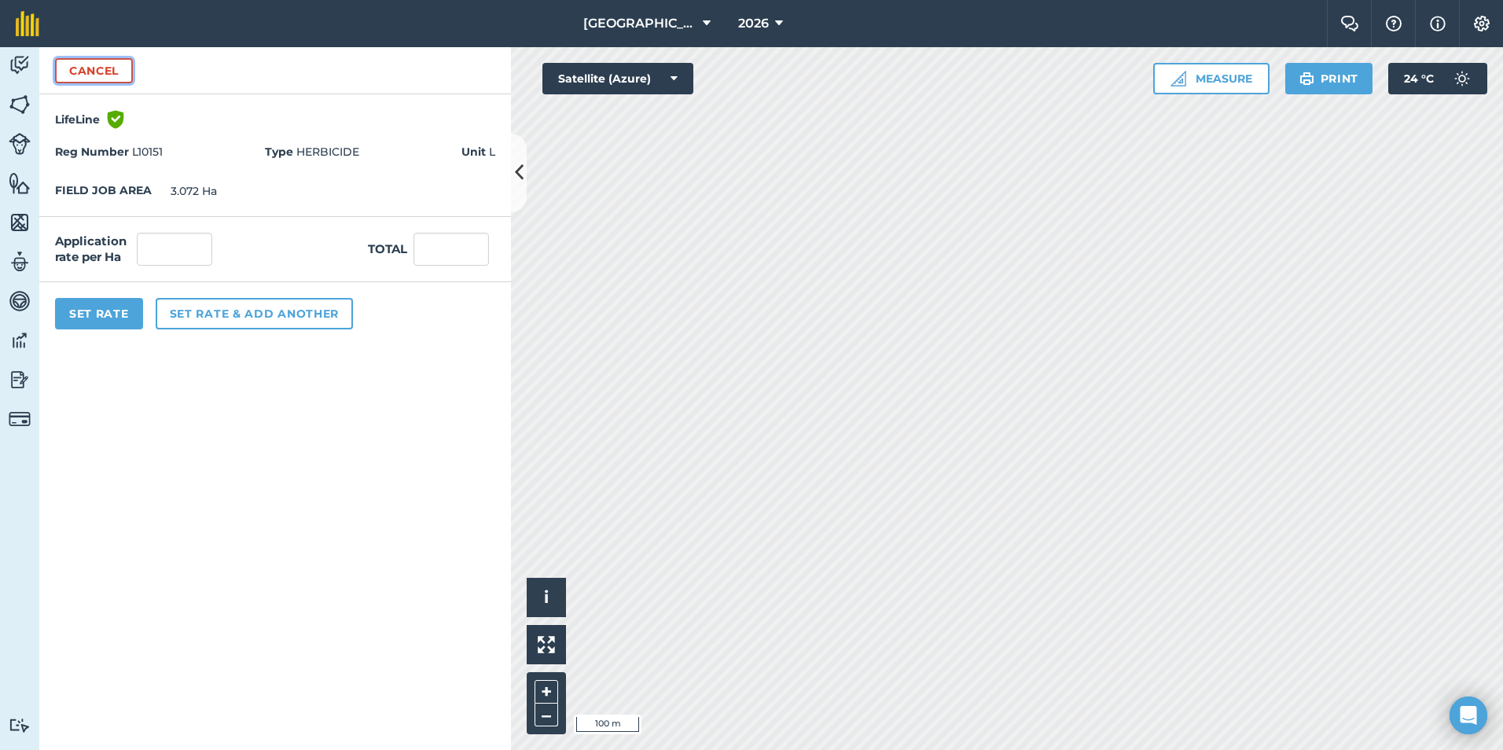
click at [92, 73] on button "Cancel" at bounding box center [94, 70] width 78 height 25
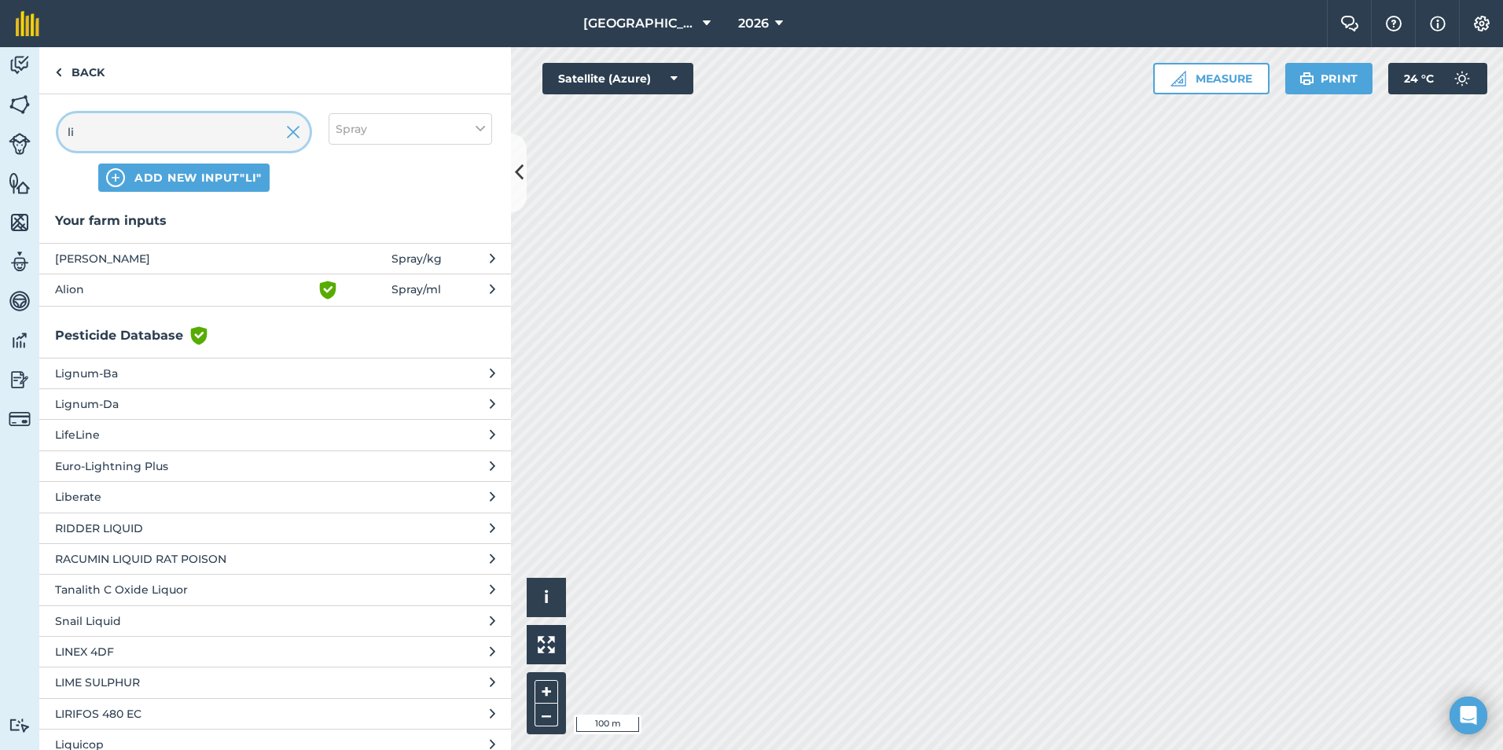
type input "l"
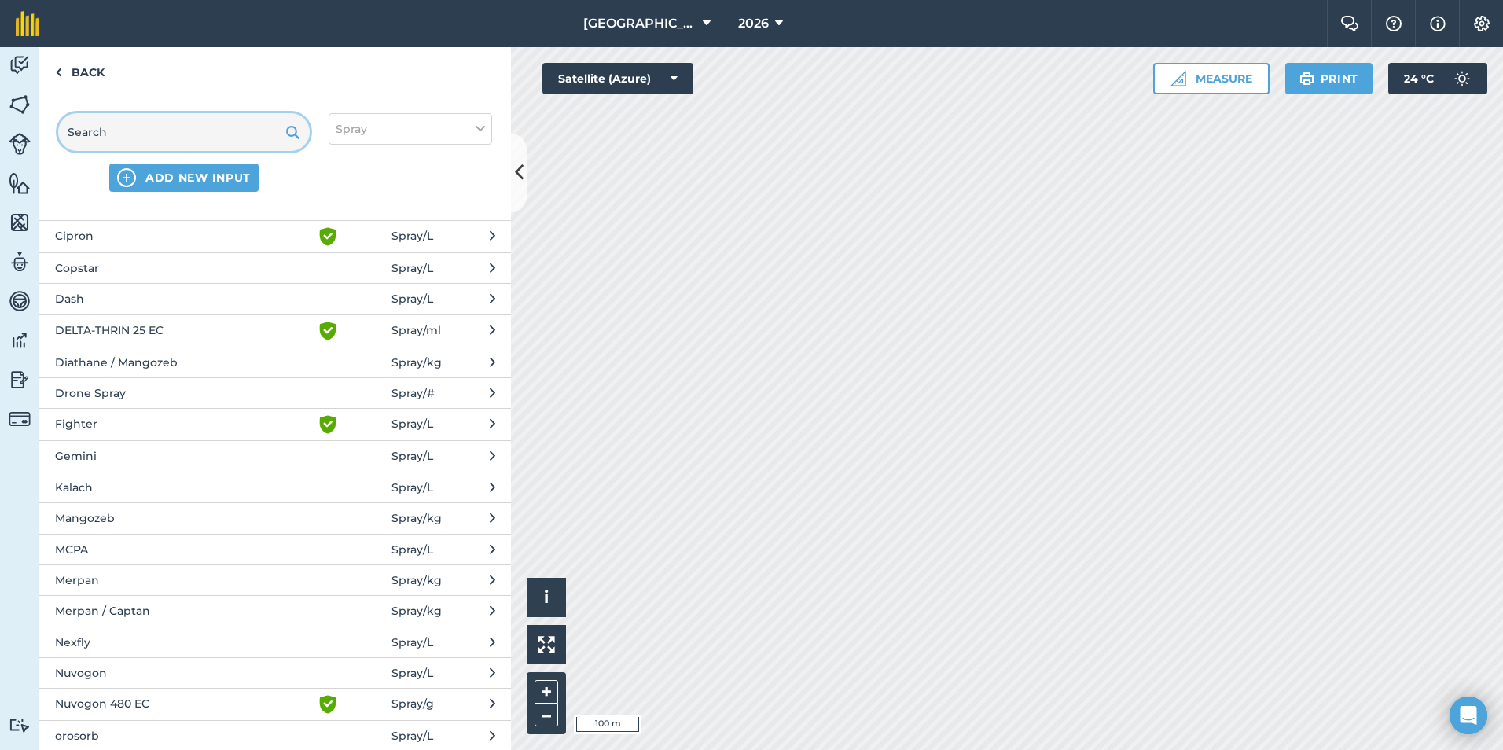
scroll to position [172, 0]
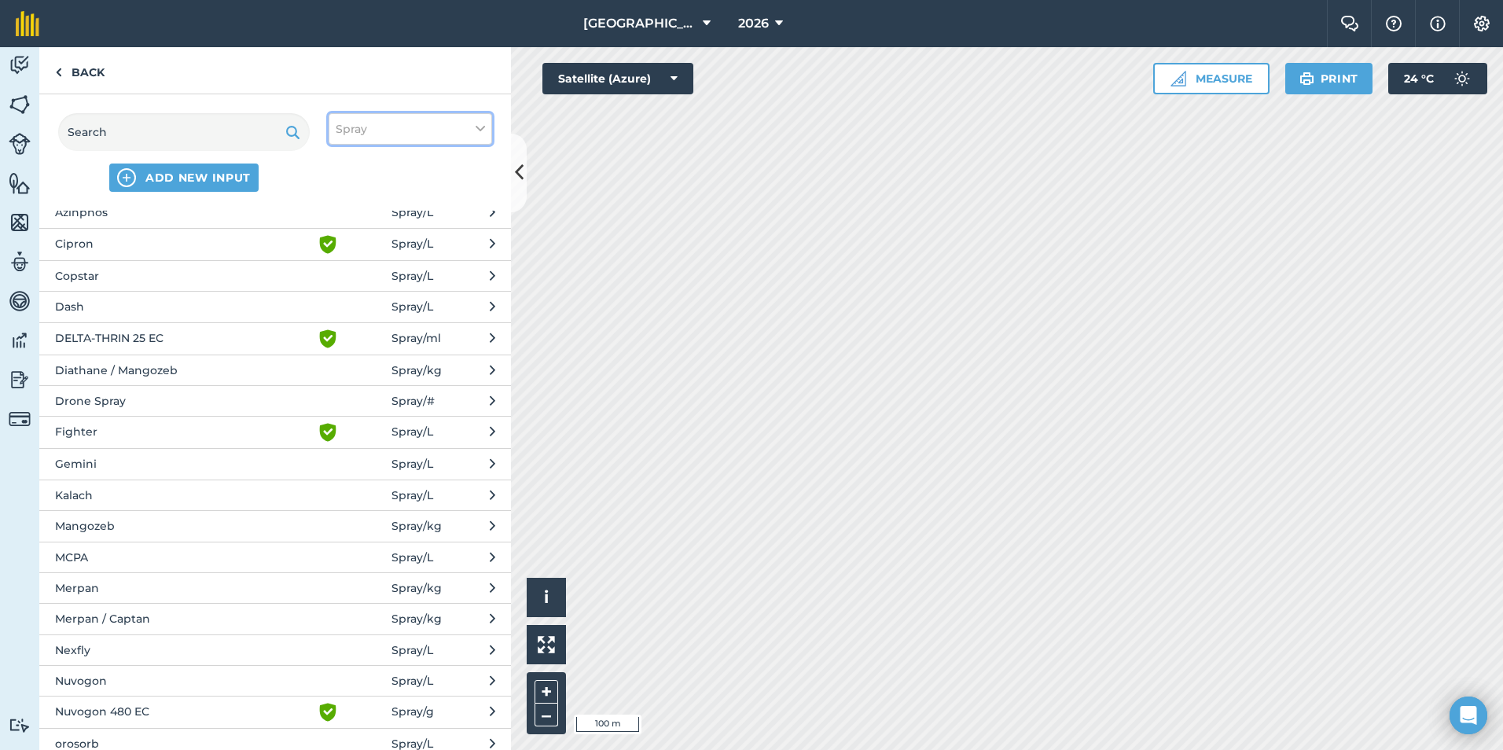
click at [486, 131] on button "Spray" at bounding box center [411, 128] width 164 height 31
click at [354, 278] on label "Other" at bounding box center [410, 279] width 149 height 17
click at [346, 278] on input "Other" at bounding box center [341, 276] width 10 height 10
checkbox input "true"
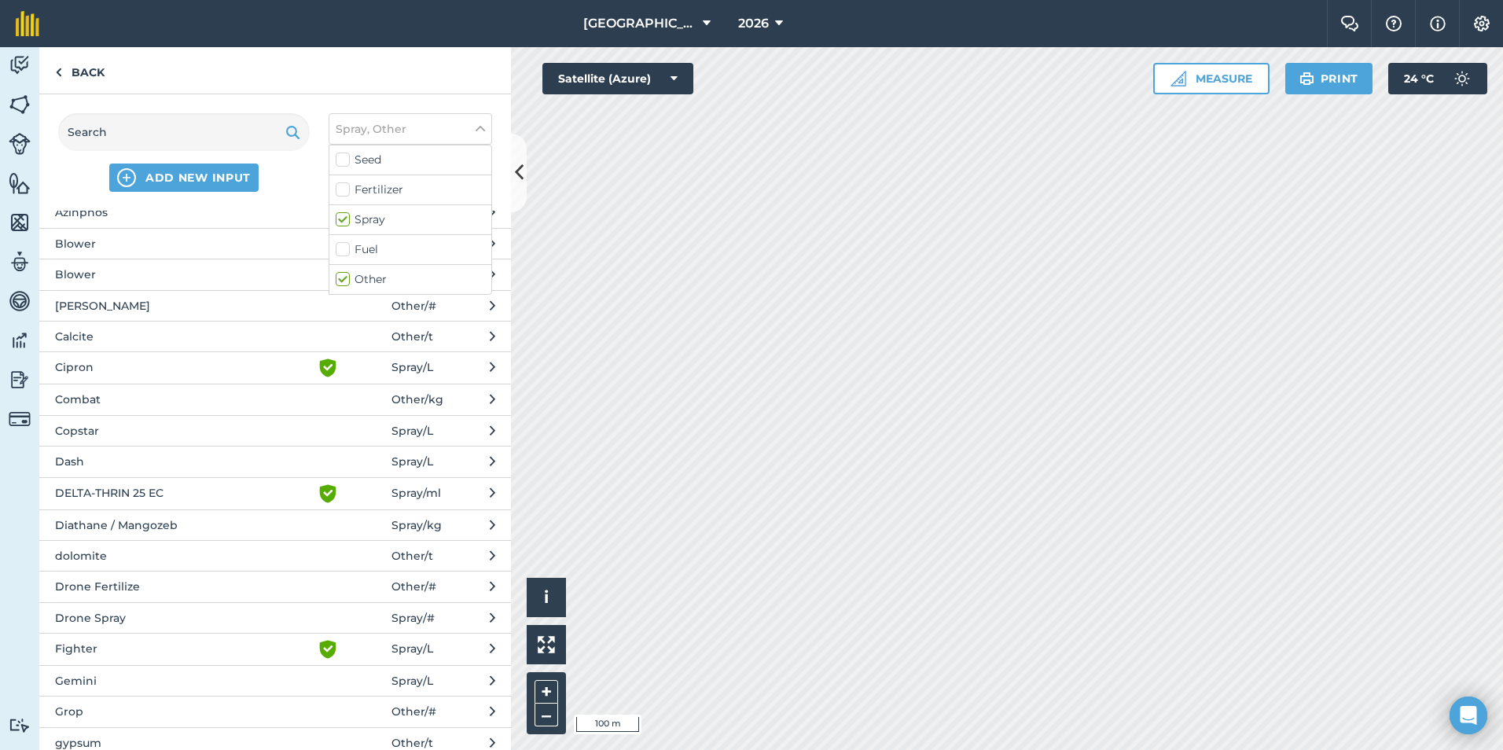
click at [343, 193] on label "Fertilizer" at bounding box center [410, 190] width 149 height 17
click at [343, 192] on input "Fertilizer" at bounding box center [341, 187] width 10 height 10
checkbox input "true"
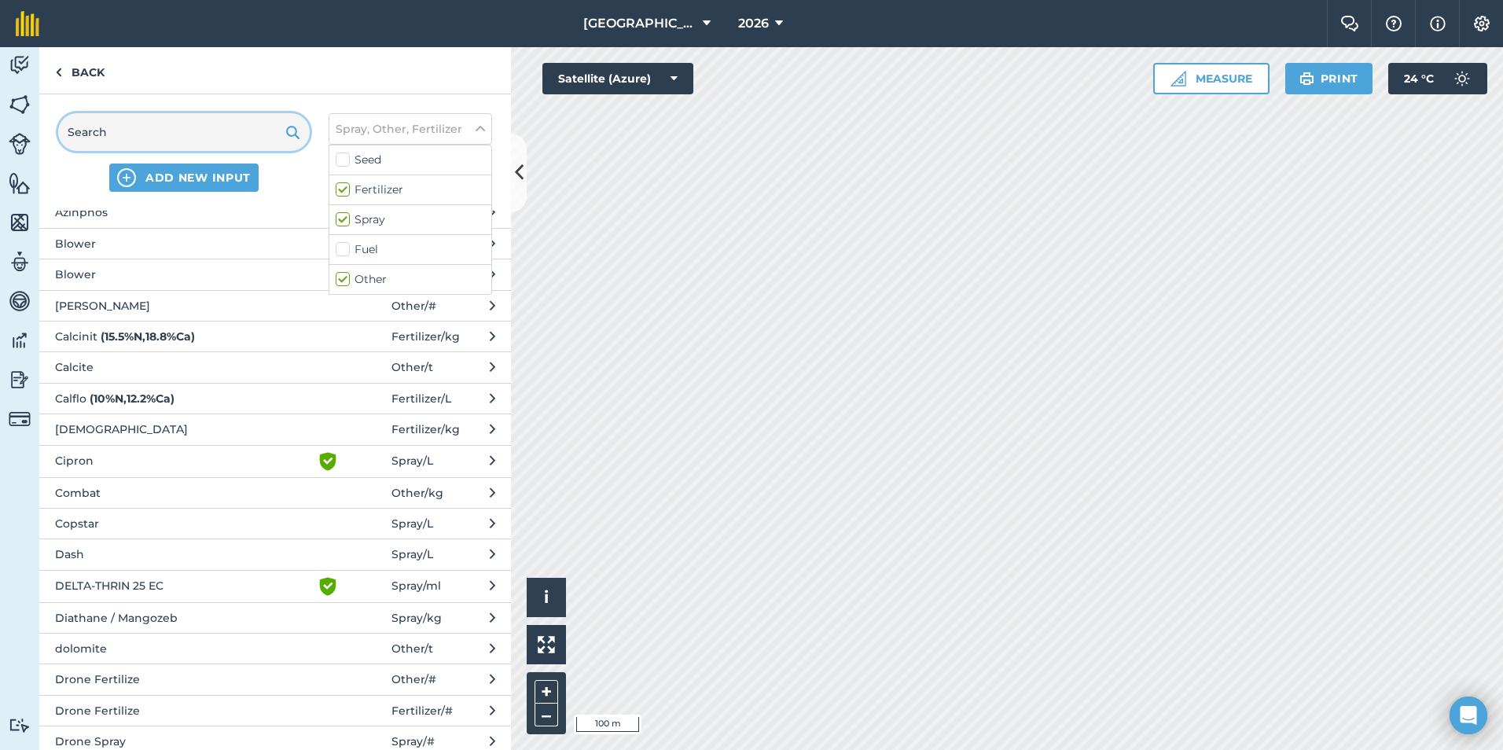
click at [173, 139] on input "text" at bounding box center [184, 132] width 252 height 38
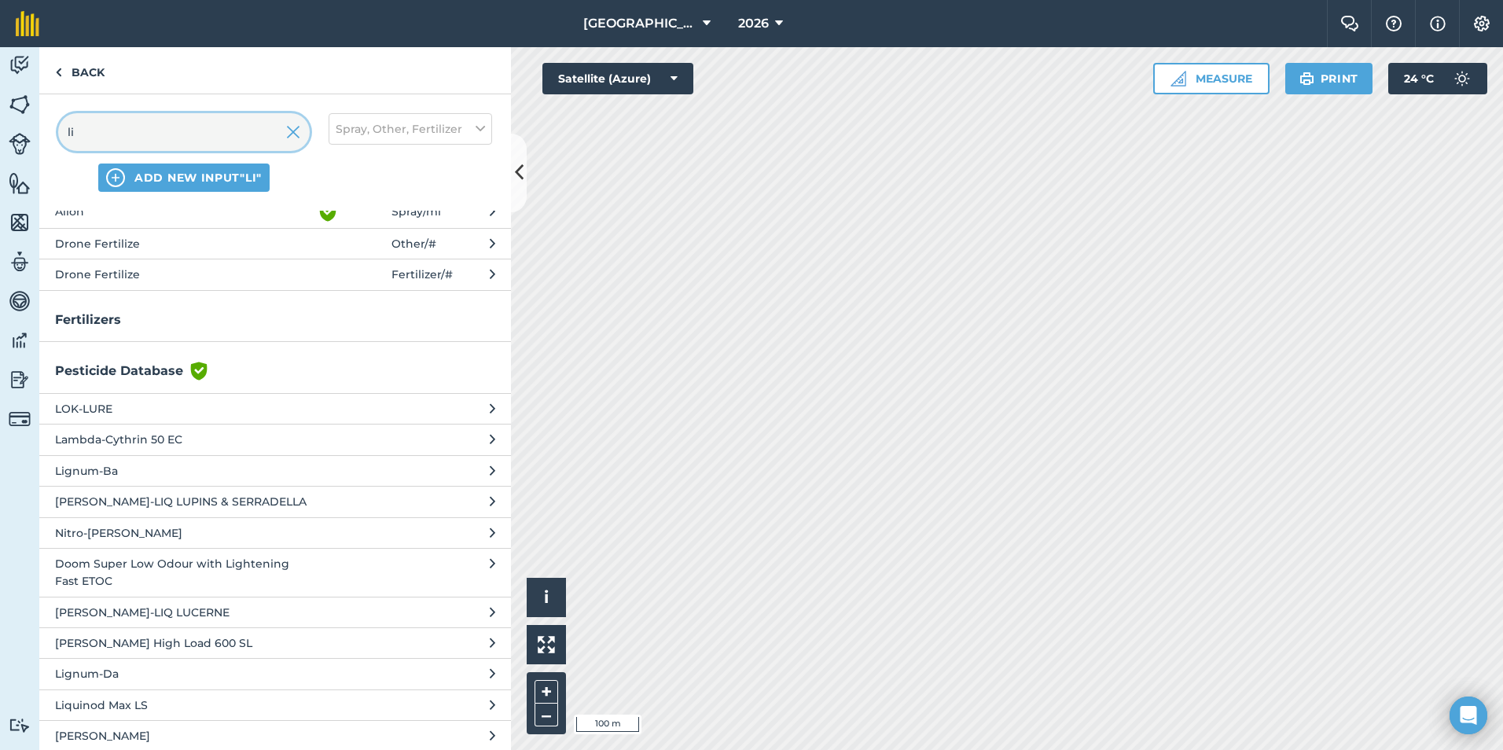
scroll to position [0, 0]
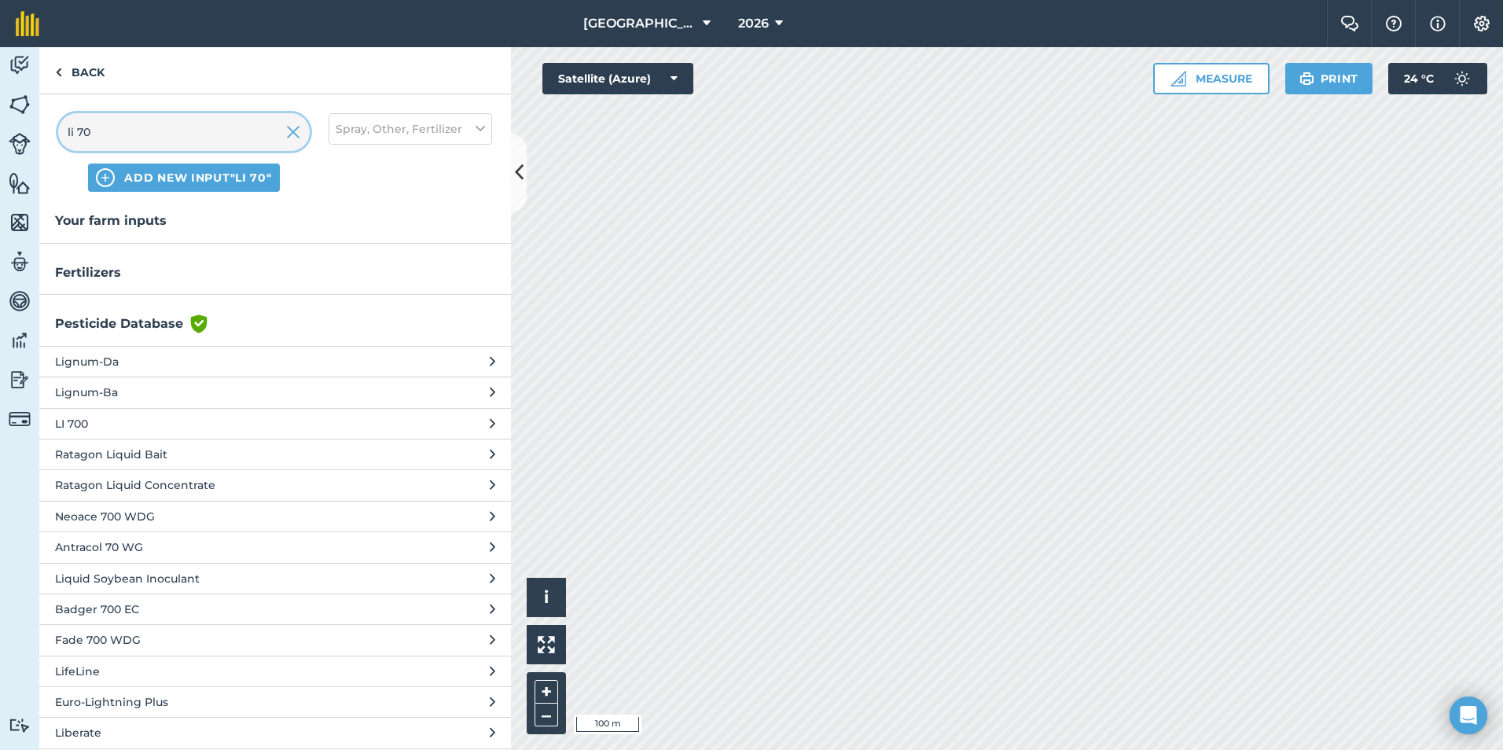
type input "li 70"
click at [226, 426] on span "LI 700" at bounding box center [183, 423] width 257 height 17
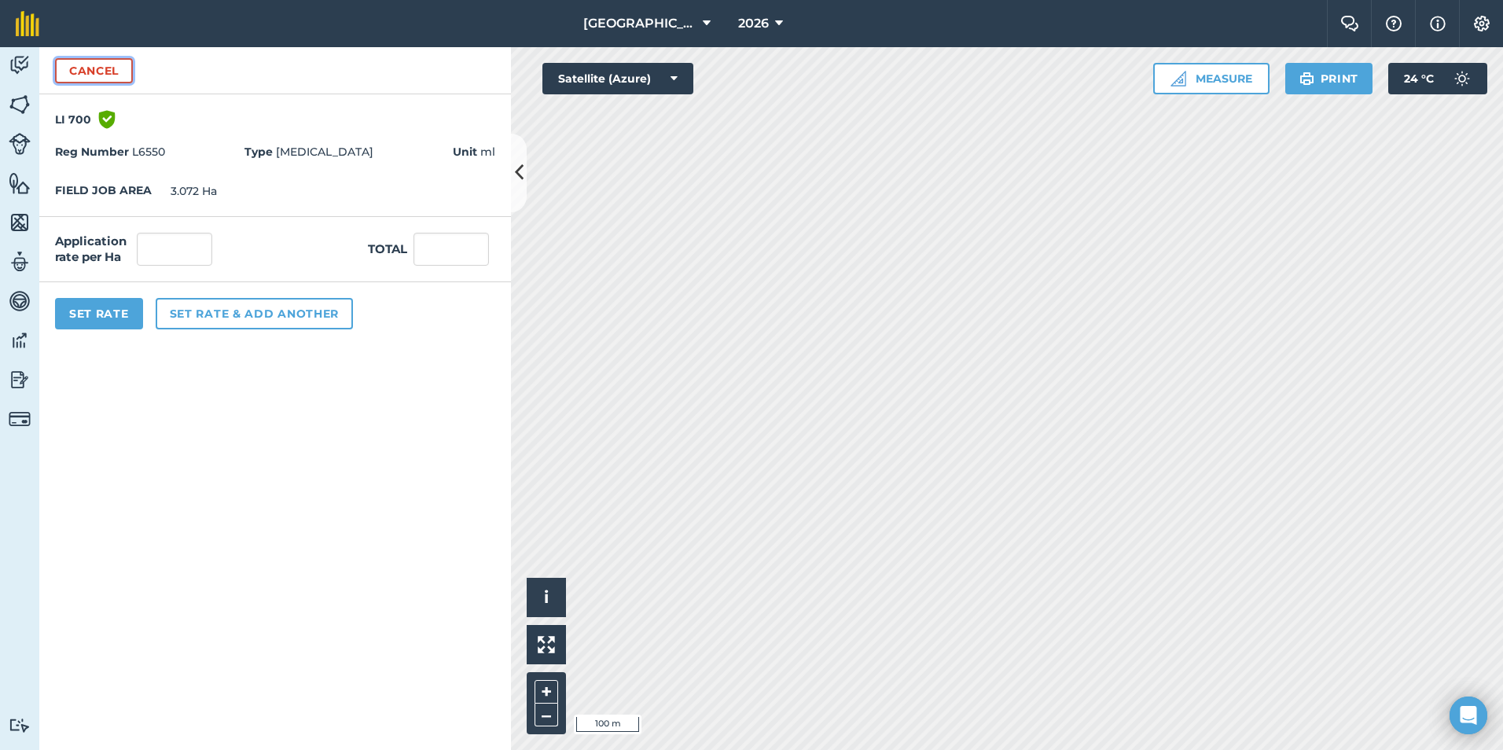
click at [97, 70] on button "Cancel" at bounding box center [94, 70] width 78 height 25
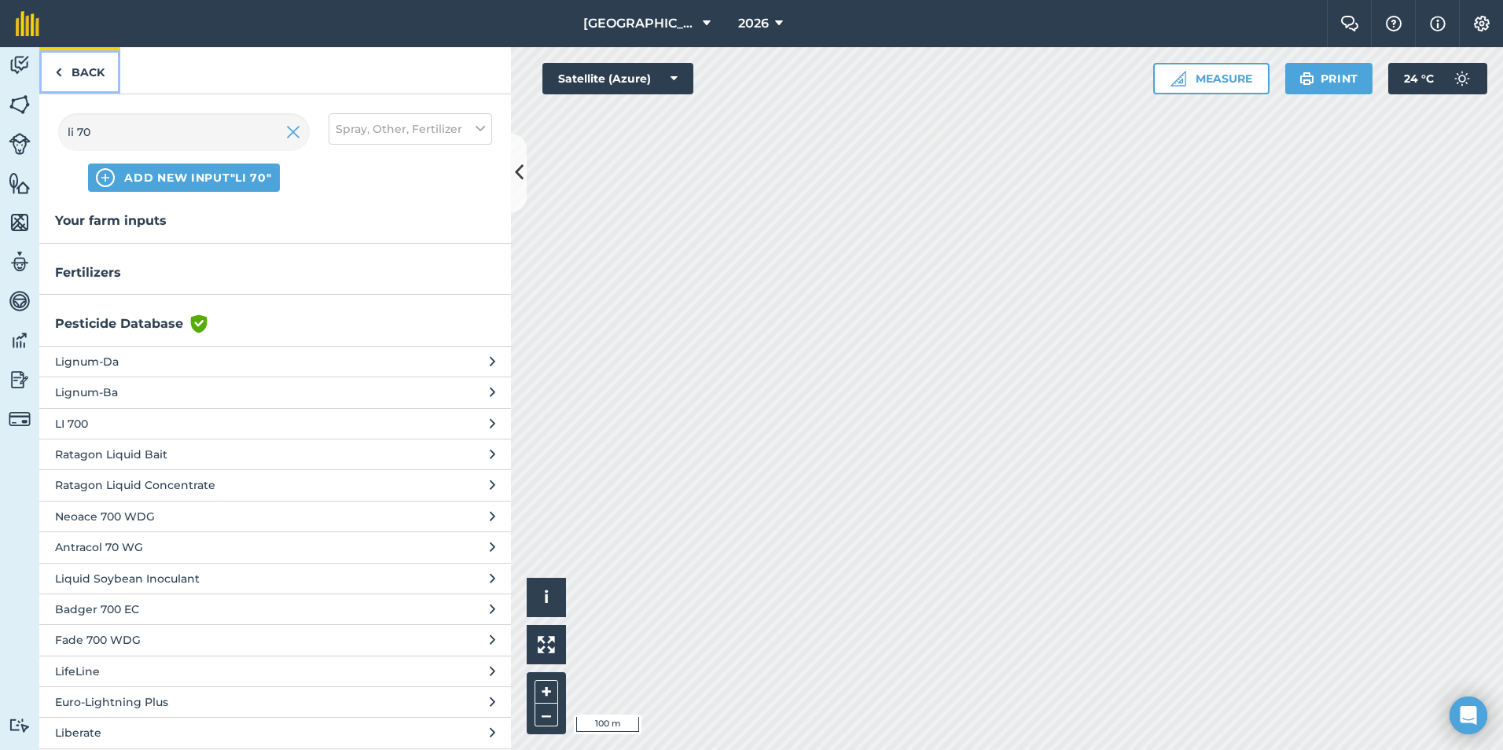
click at [97, 70] on link "Back" at bounding box center [79, 70] width 81 height 46
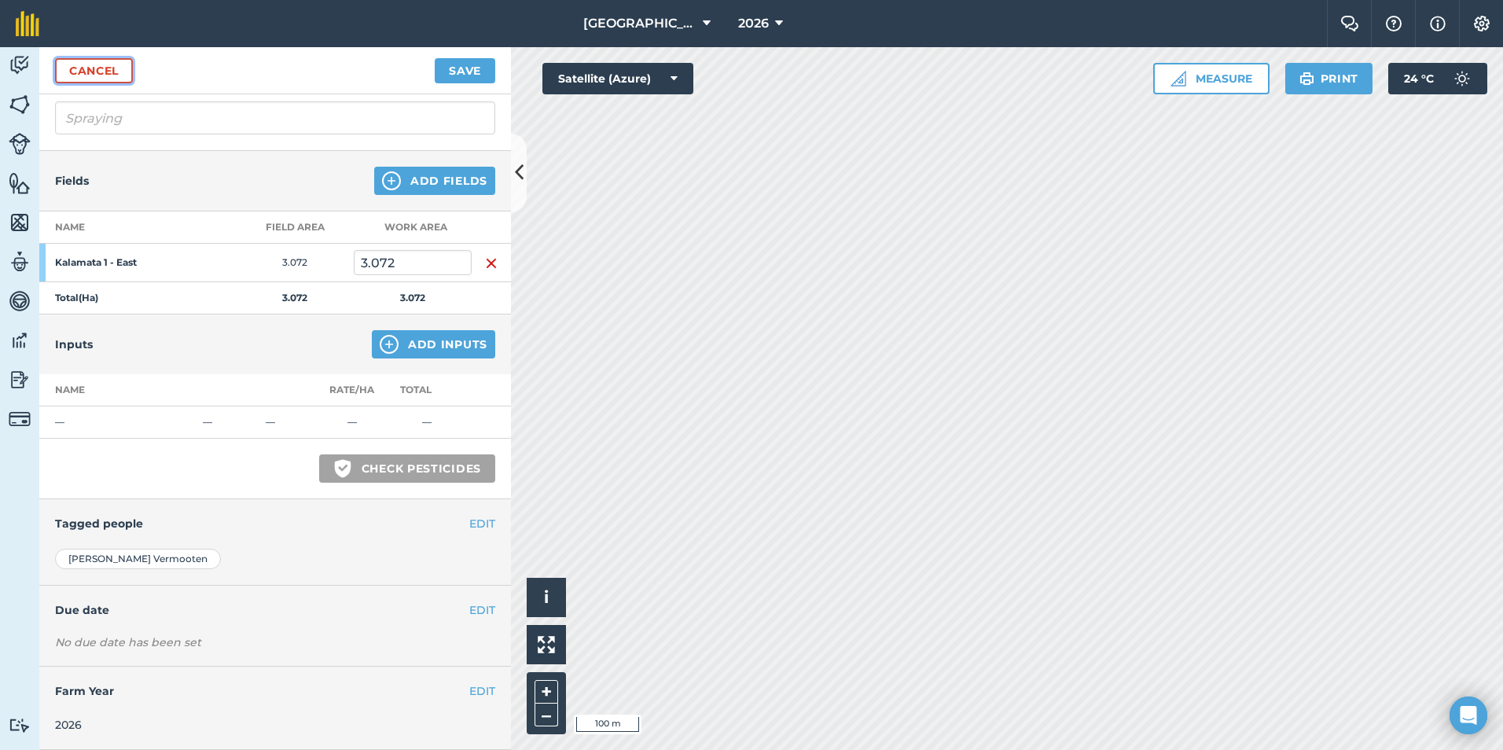
click at [111, 72] on link "Cancel" at bounding box center [94, 70] width 78 height 25
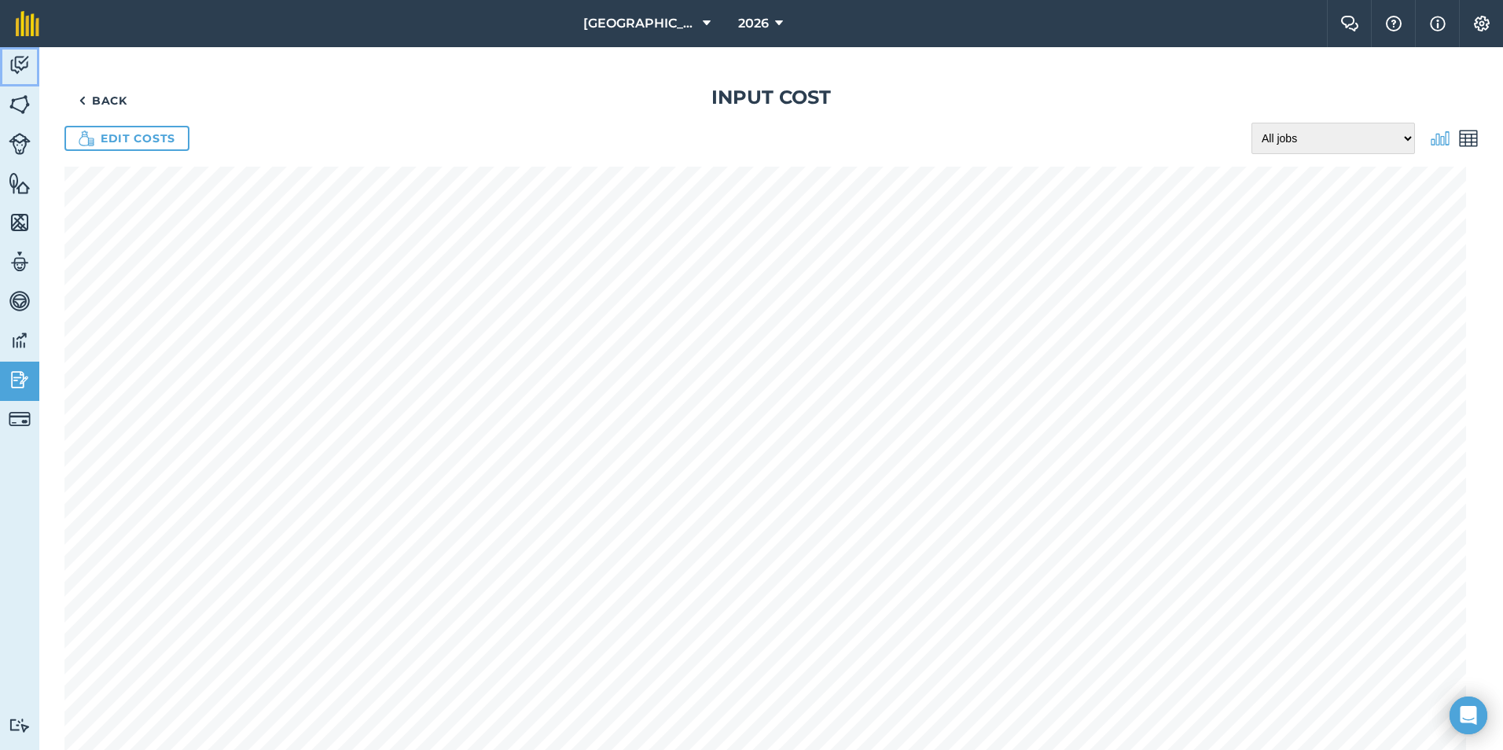
click at [21, 64] on img at bounding box center [20, 65] width 22 height 24
